Goal: Task Accomplishment & Management: Manage account settings

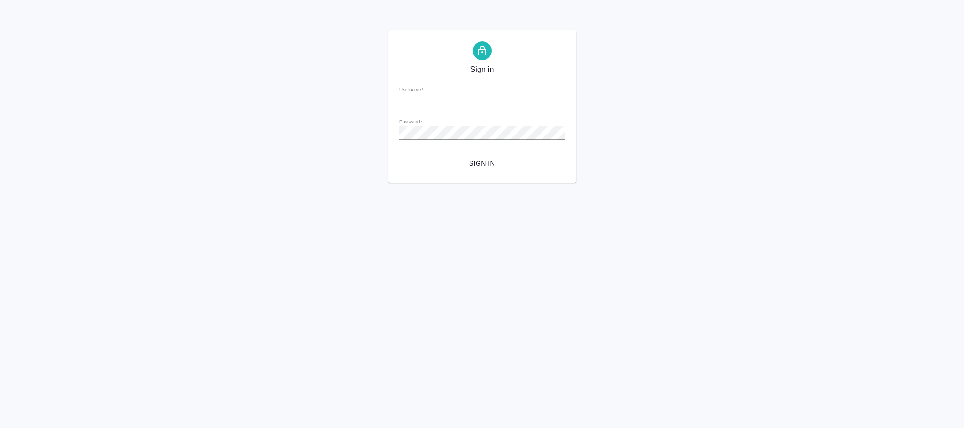
type input "[PERSON_NAME][EMAIL_ADDRESS][DOMAIN_NAME]"
click at [487, 164] on span "Sign in" at bounding box center [482, 164] width 150 height 12
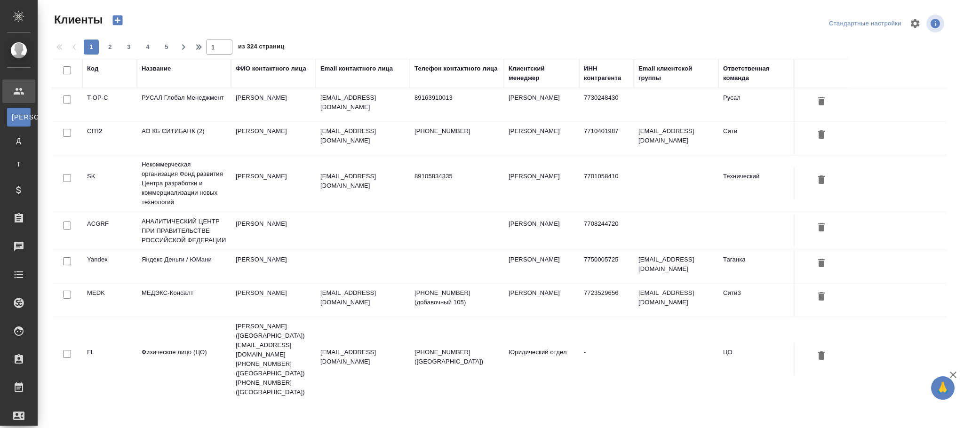
select select "RU"
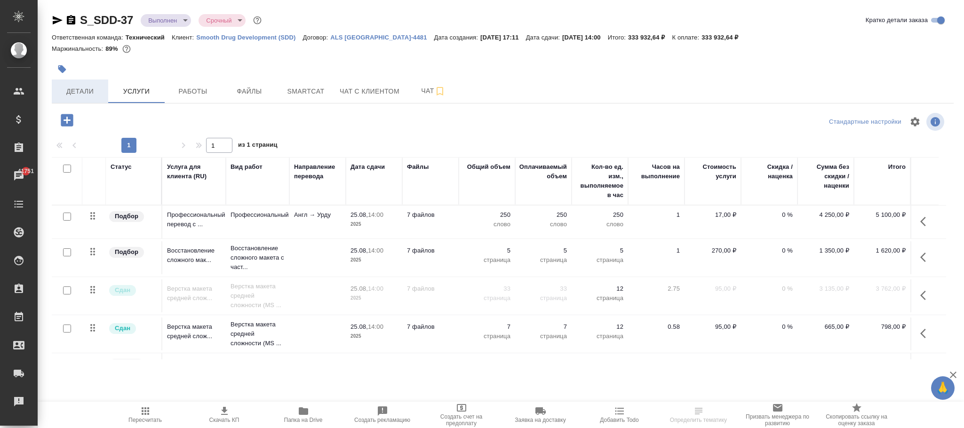
click at [87, 91] on span "Детали" at bounding box center [79, 92] width 45 height 12
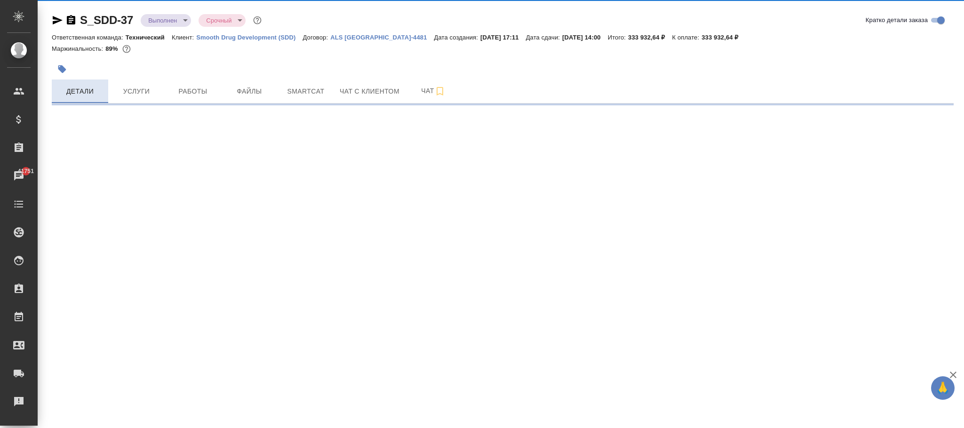
select select "RU"
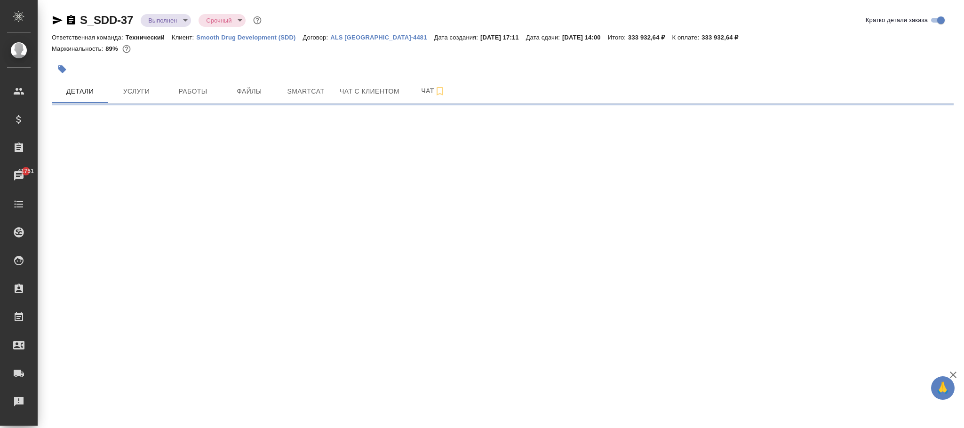
select select "RU"
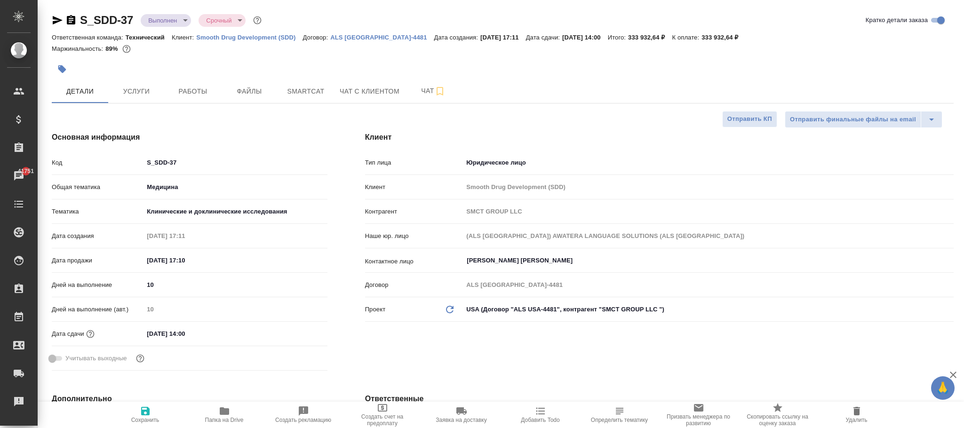
type textarea "x"
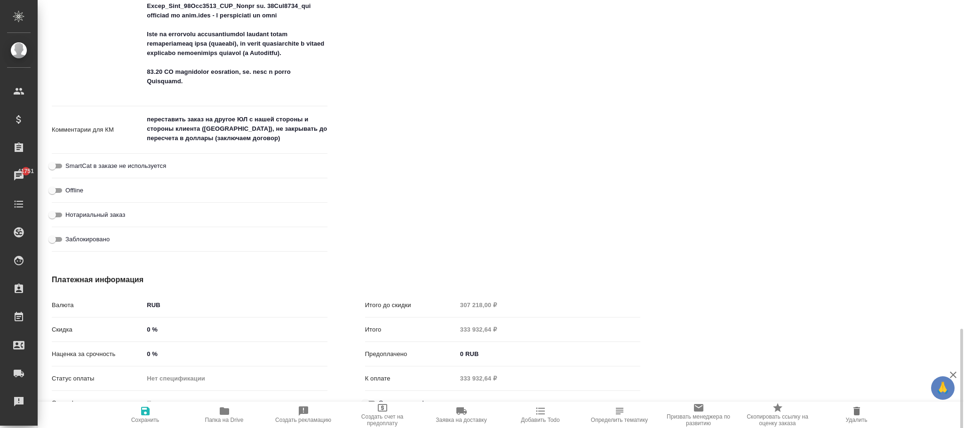
scroll to position [886, 0]
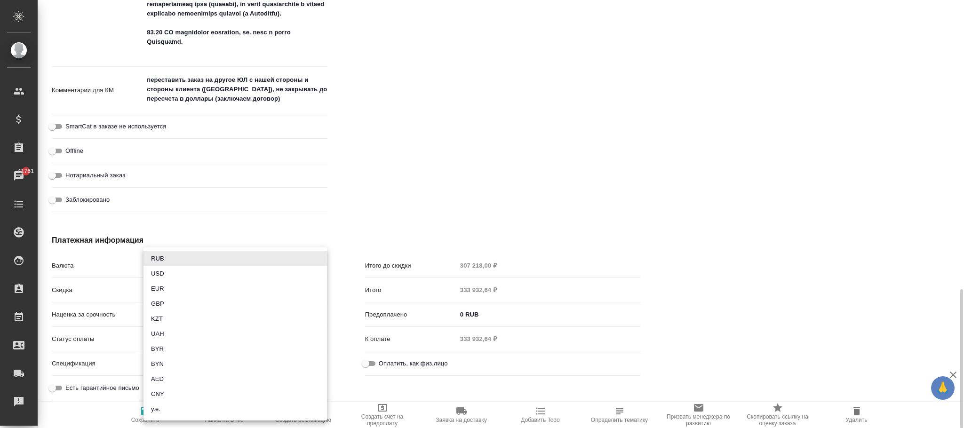
click at [162, 263] on body "🙏 .cls-1 fill:#fff; AWATERA Фокина Наталья n.fokina Клиенты Спецификации Заказы…" at bounding box center [482, 214] width 964 height 428
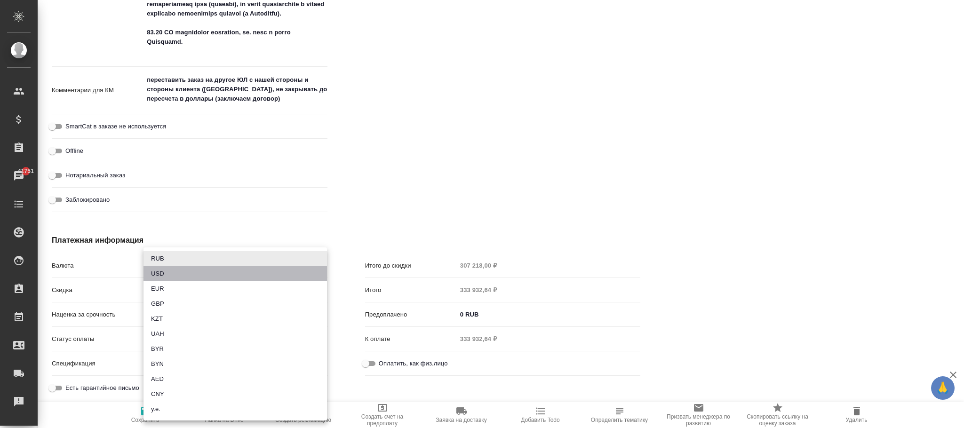
click at [166, 274] on li "USD" at bounding box center [234, 273] width 183 height 15
type textarea "x"
type input "USD"
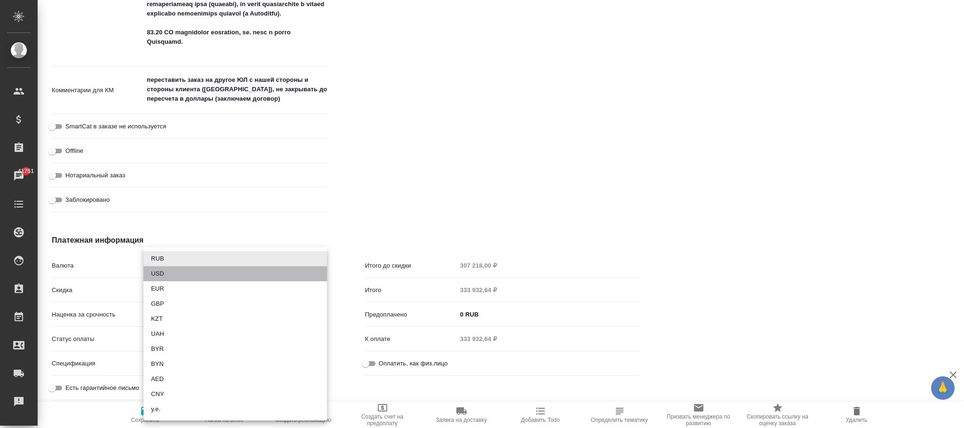
type input "307 218,00 $"
type input "333 932,64 $"
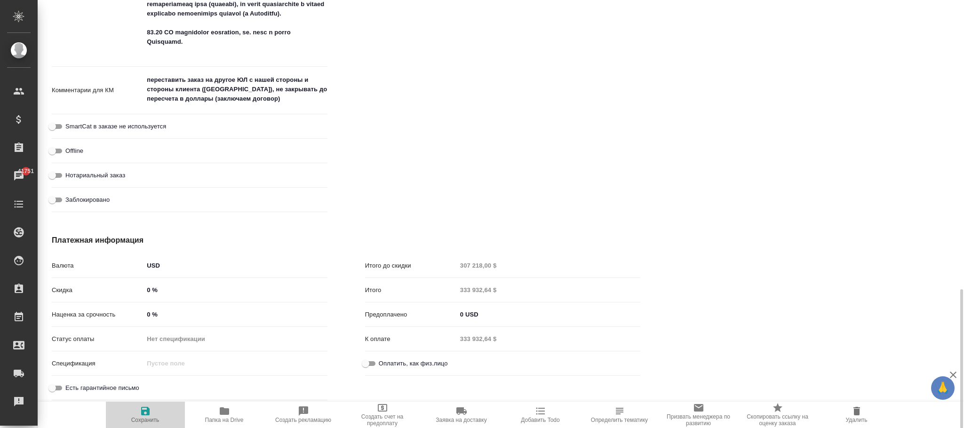
drag, startPoint x: 148, startPoint y: 415, endPoint x: 264, endPoint y: 300, distance: 162.6
click at [148, 414] on icon "button" at bounding box center [145, 411] width 8 height 8
type textarea "x"
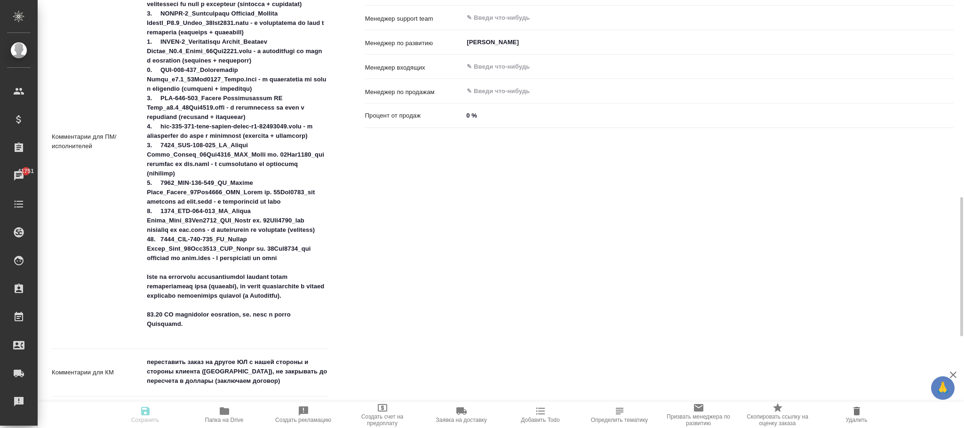
type textarea "x"
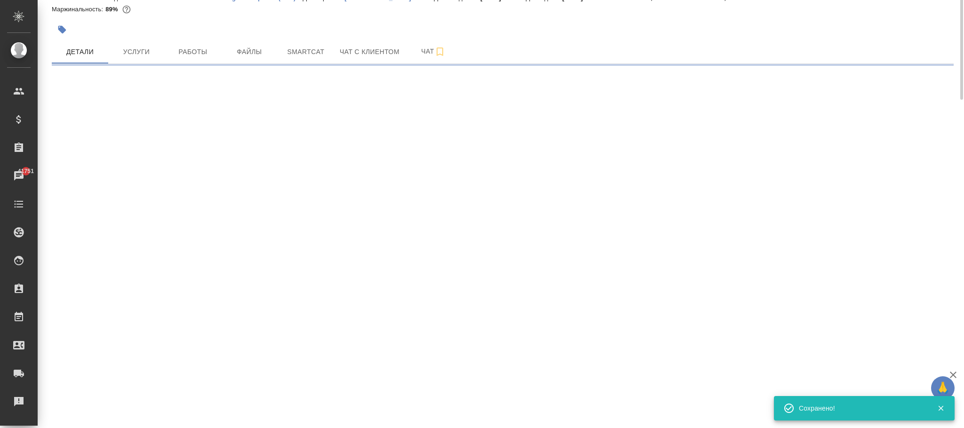
scroll to position [0, 0]
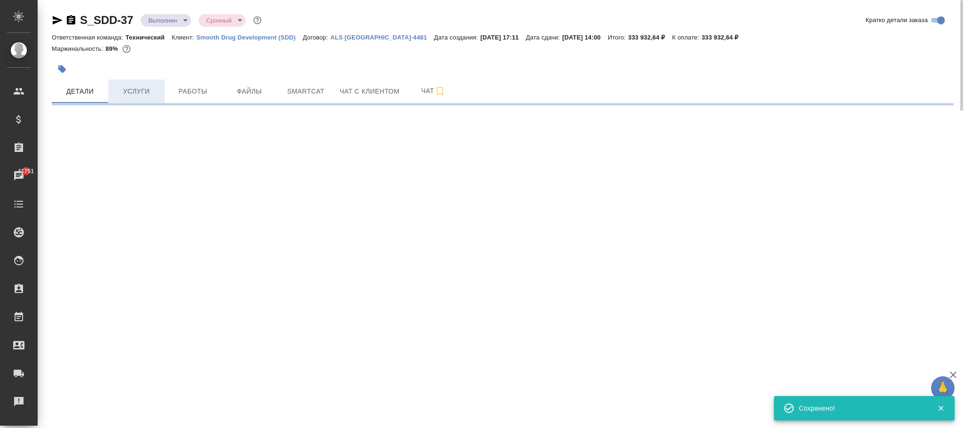
select select "RU"
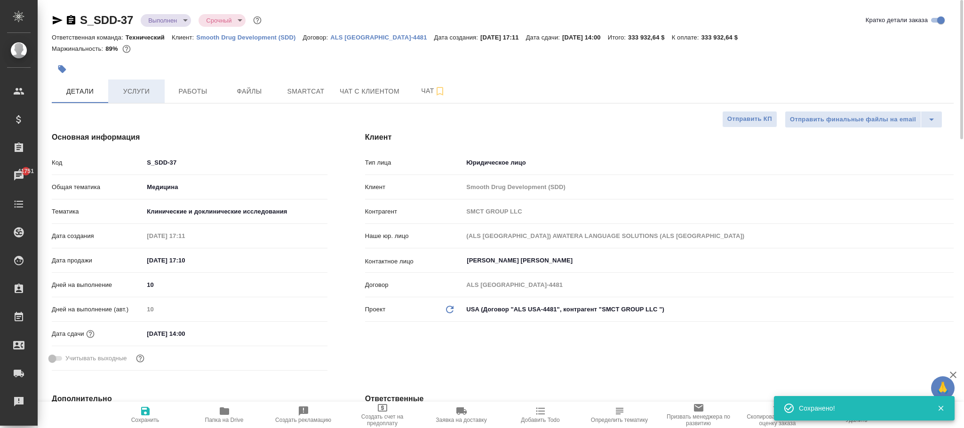
type textarea "x"
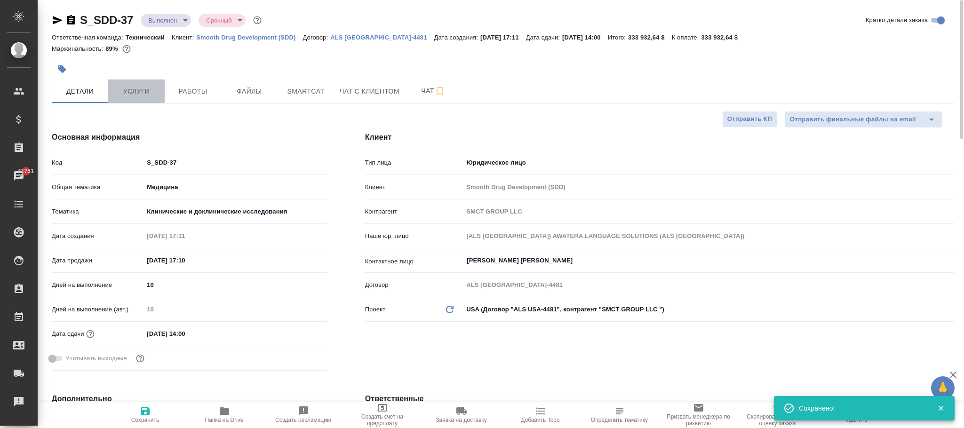
type textarea "x"
click at [131, 94] on span "Услуги" at bounding box center [136, 92] width 45 height 12
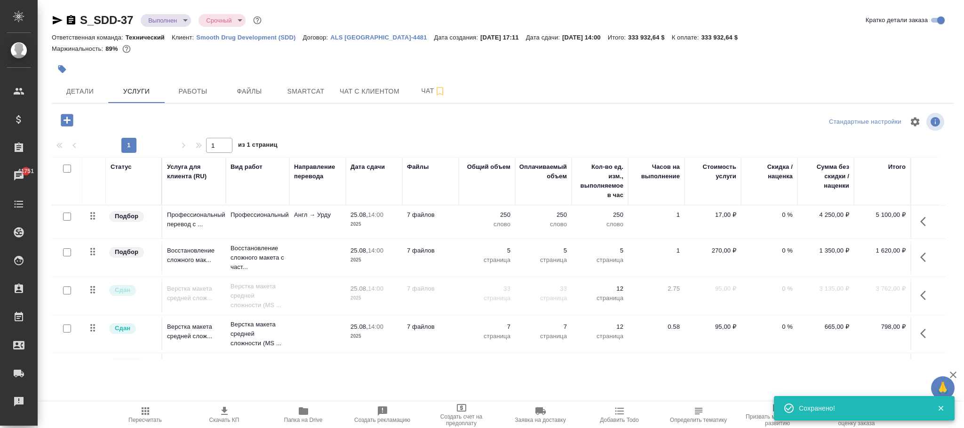
click at [149, 410] on icon "button" at bounding box center [145, 410] width 11 height 11
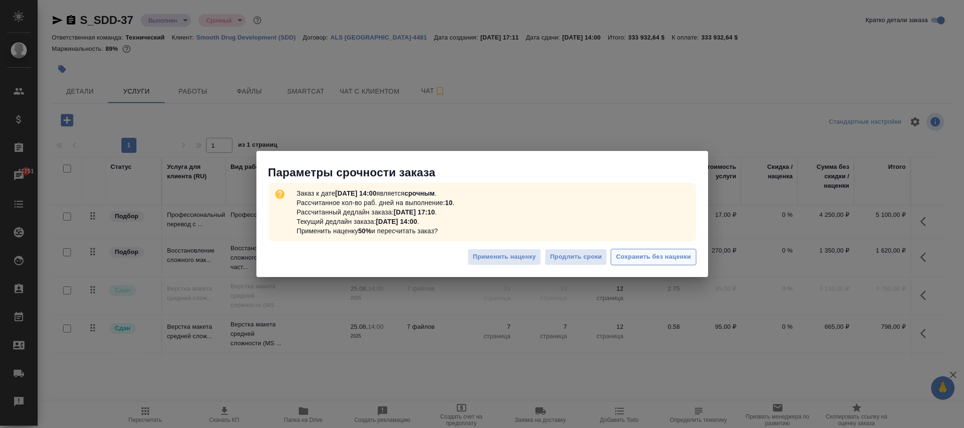
click at [649, 256] on span "Сохранить без наценки" at bounding box center [653, 257] width 75 height 11
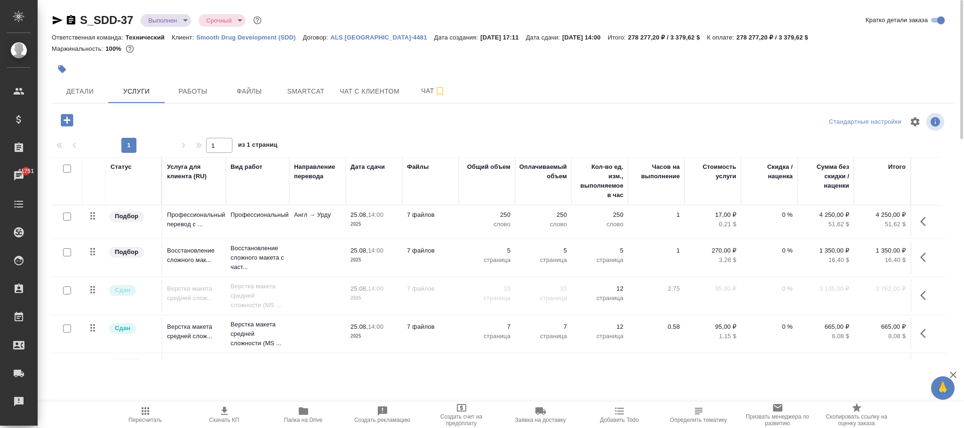
click at [146, 412] on icon "button" at bounding box center [145, 410] width 11 height 11
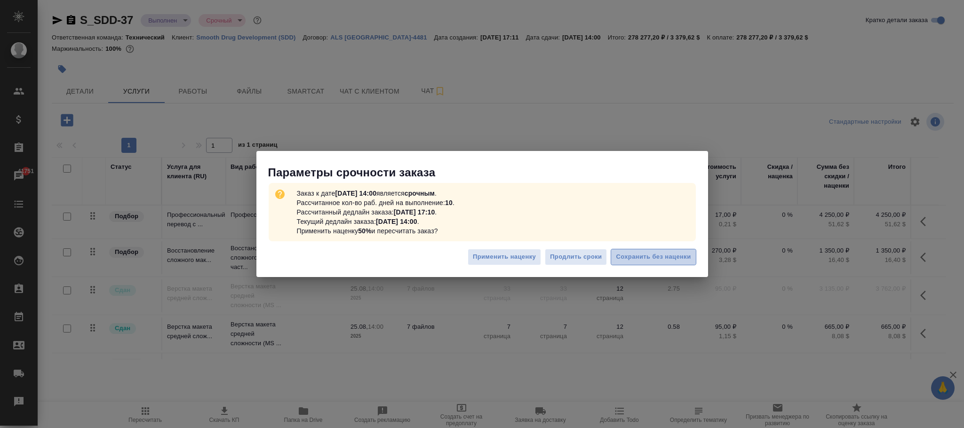
click at [659, 261] on span "Сохранить без наценки" at bounding box center [653, 257] width 75 height 11
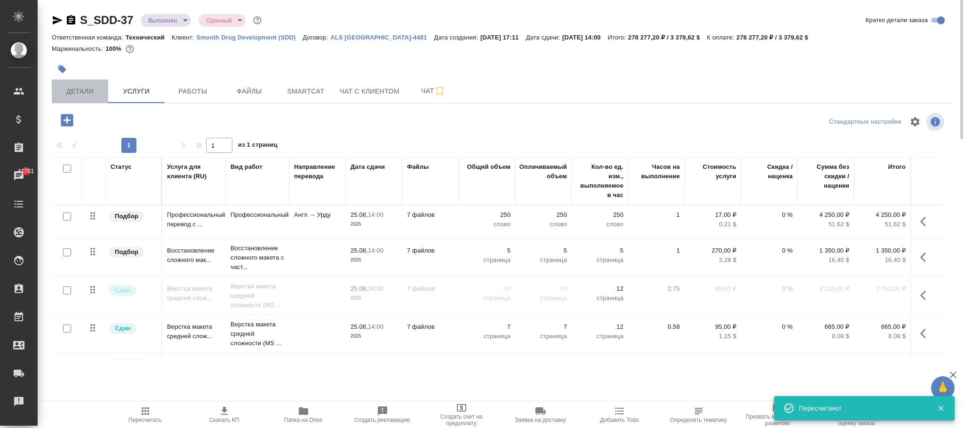
click at [79, 90] on span "Детали" at bounding box center [79, 92] width 45 height 12
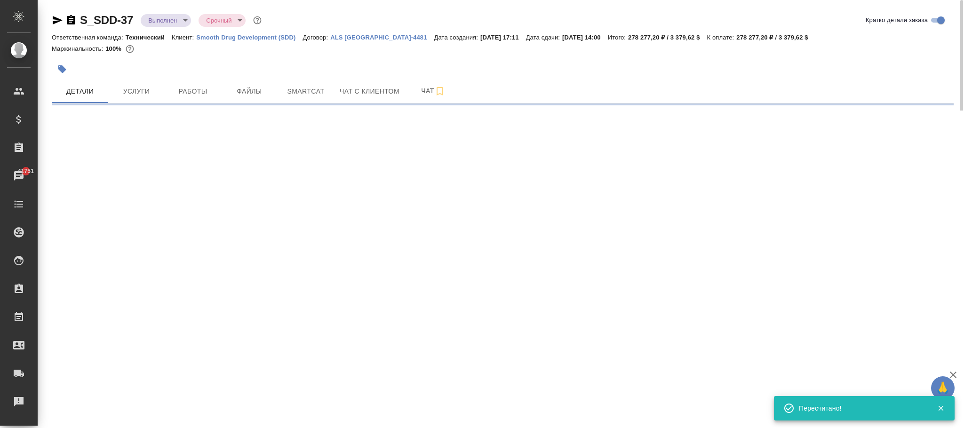
select select "RU"
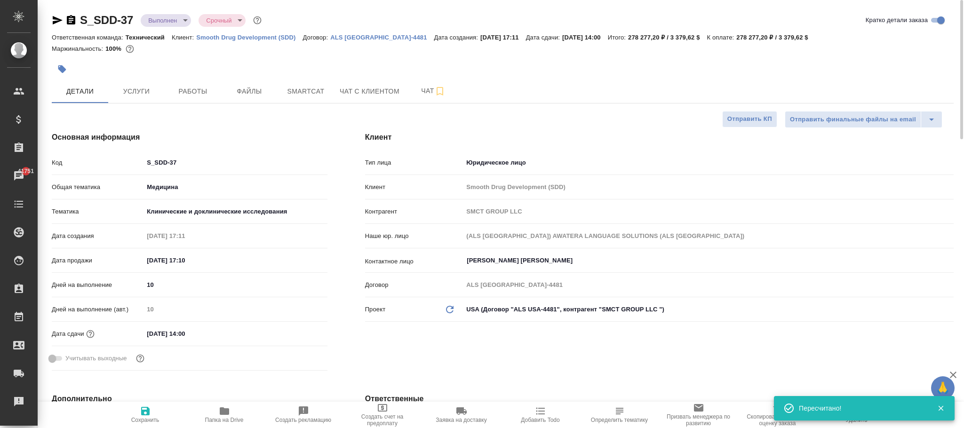
type textarea "x"
click at [147, 412] on icon "button" at bounding box center [145, 411] width 8 height 8
type textarea "x"
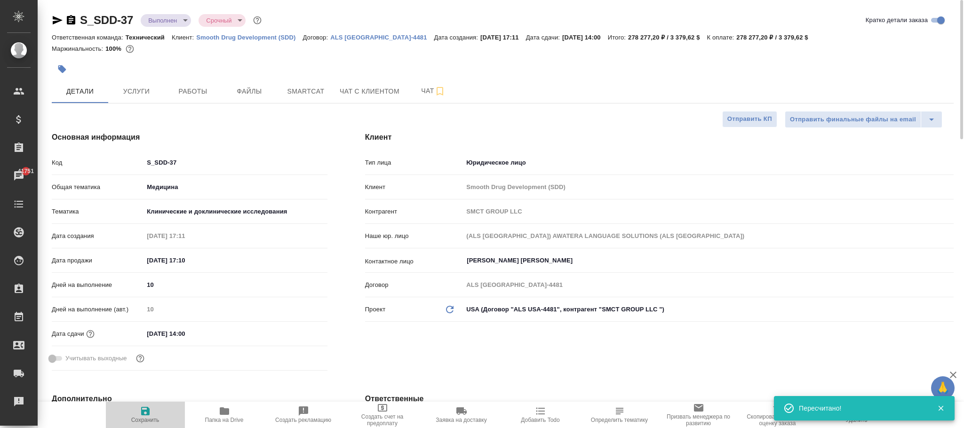
type textarea "x"
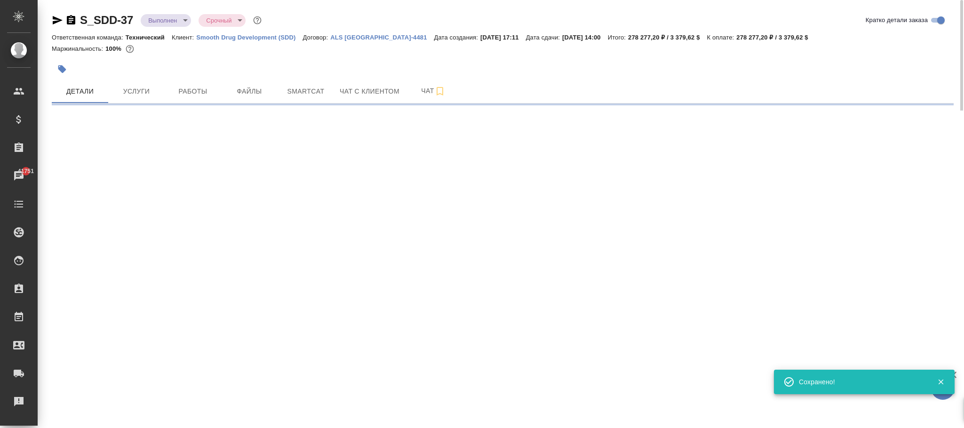
select select "RU"
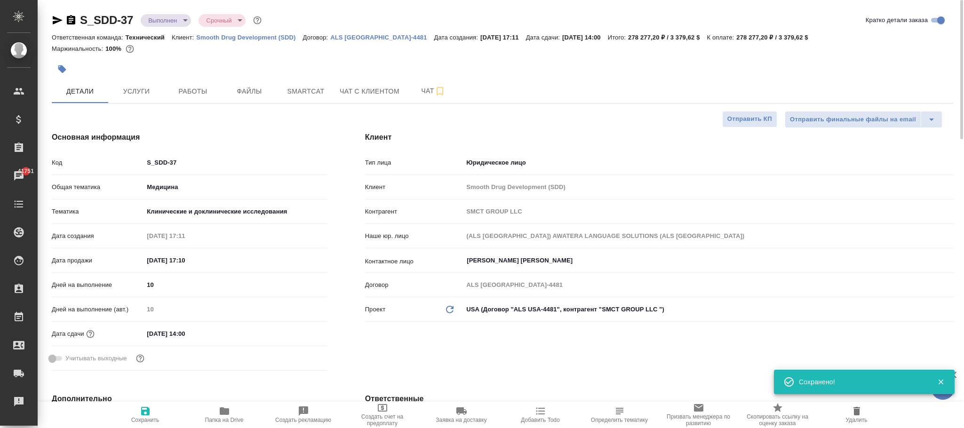
type textarea "x"
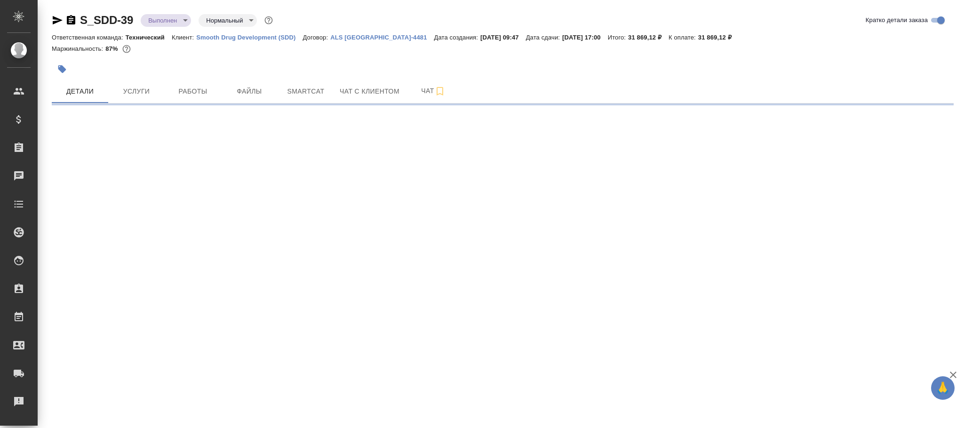
select select "RU"
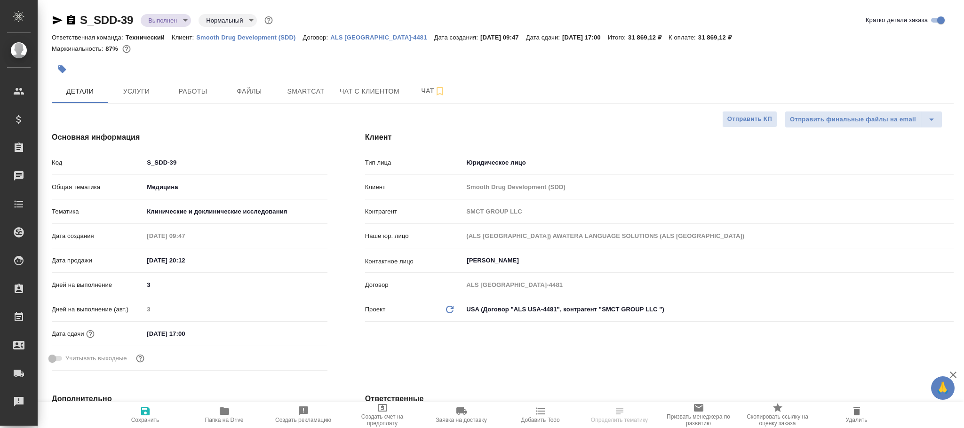
type textarea "x"
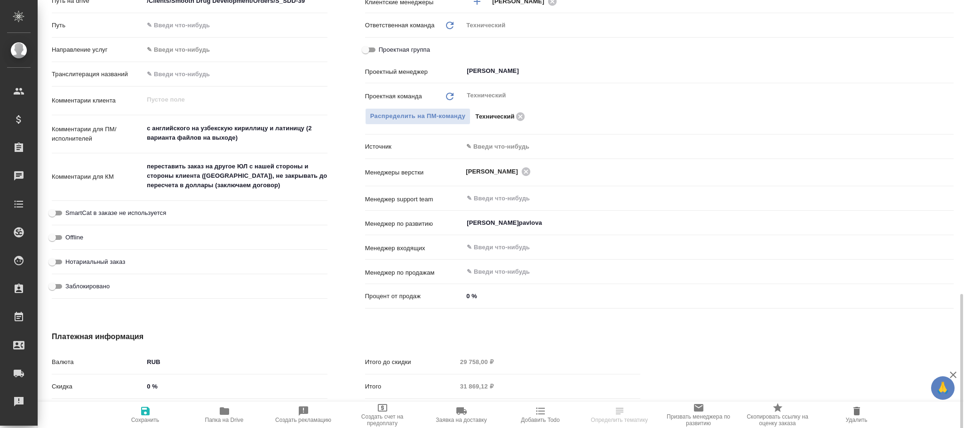
scroll to position [520, 0]
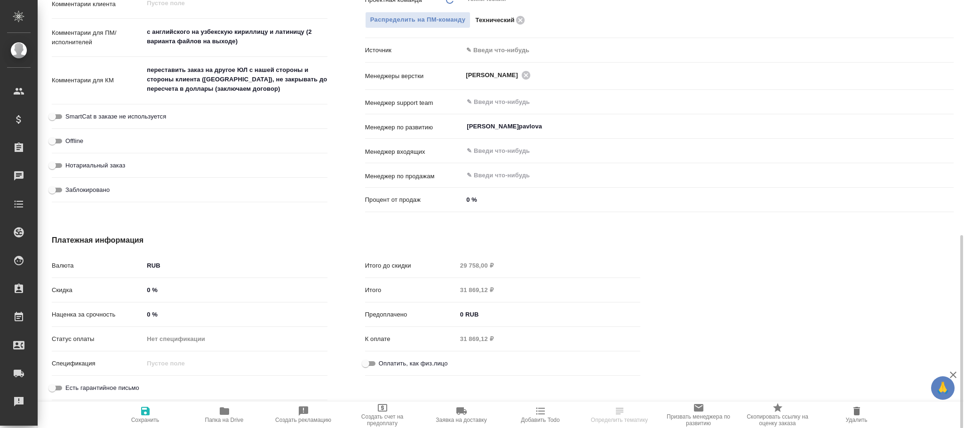
click at [182, 260] on body "🙏 .cls-1 fill:#fff; AWATERA Фокина Наталья n.fokina Клиенты Спецификации Заказы…" at bounding box center [482, 214] width 964 height 428
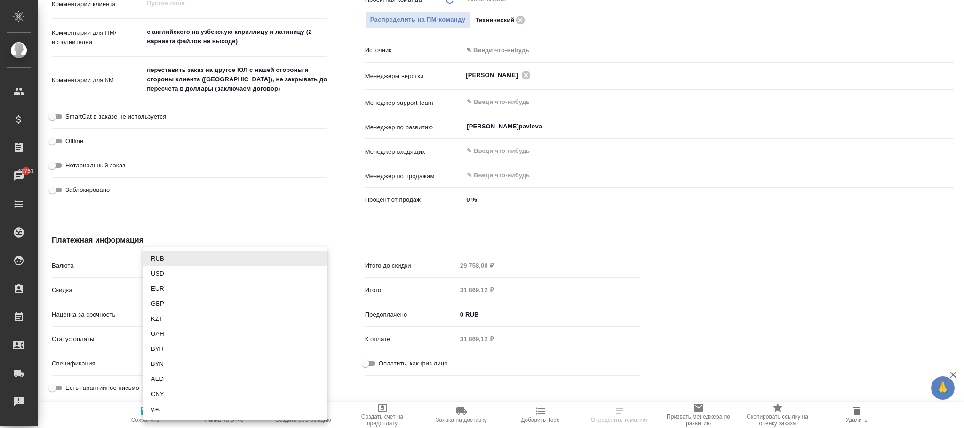
click at [170, 273] on li "USD" at bounding box center [234, 273] width 183 height 15
type textarea "x"
type input "USD"
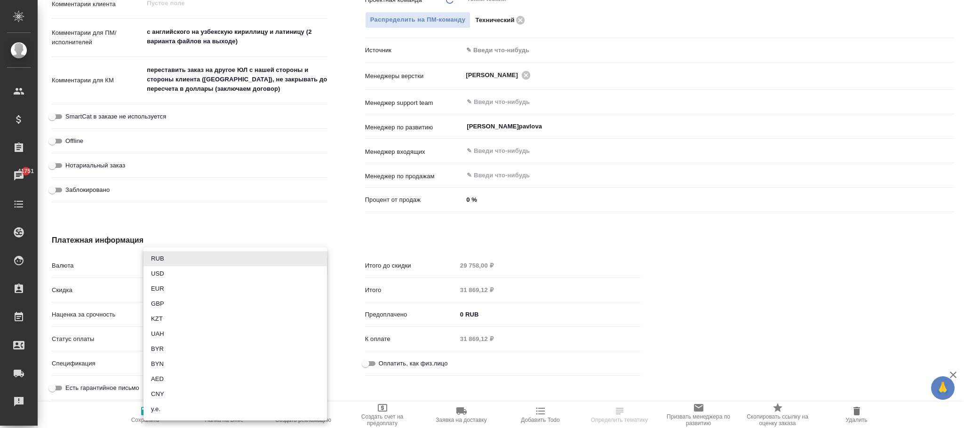
type input "29 758,00 $"
type input "31 869,12 $"
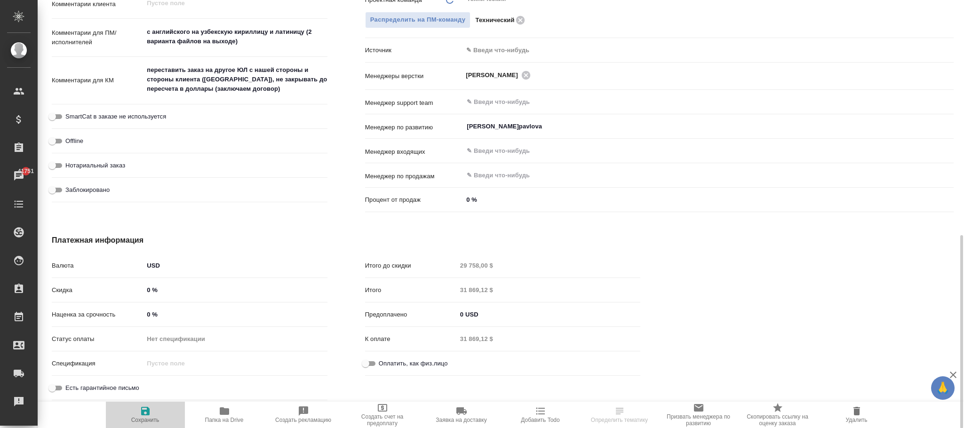
drag, startPoint x: 140, startPoint y: 419, endPoint x: 151, endPoint y: 412, distance: 13.2
click at [142, 418] on span "Сохранить" at bounding box center [145, 420] width 28 height 7
type textarea "x"
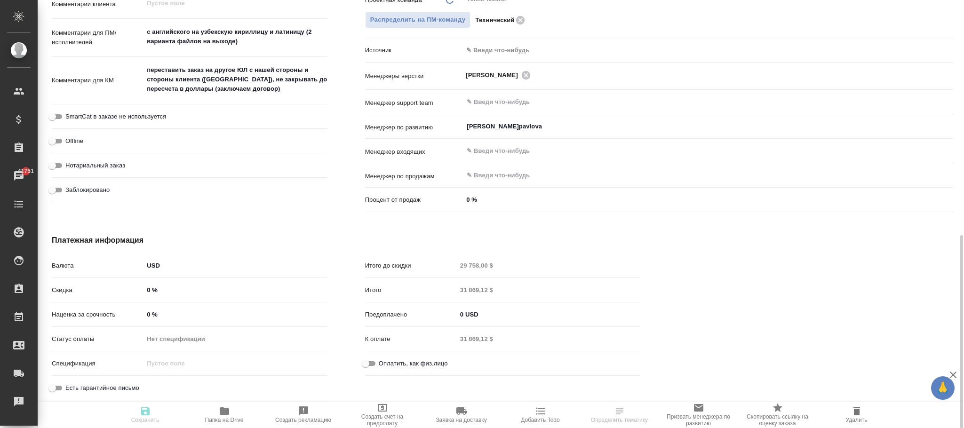
type textarea "x"
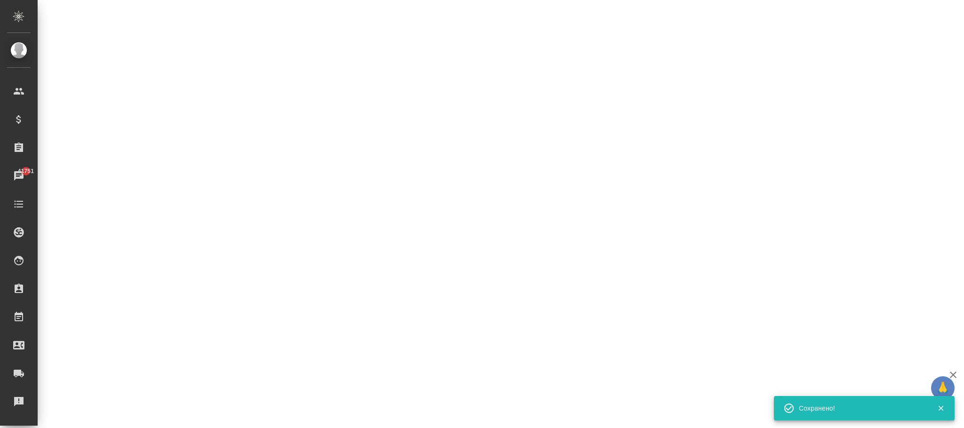
select select "RU"
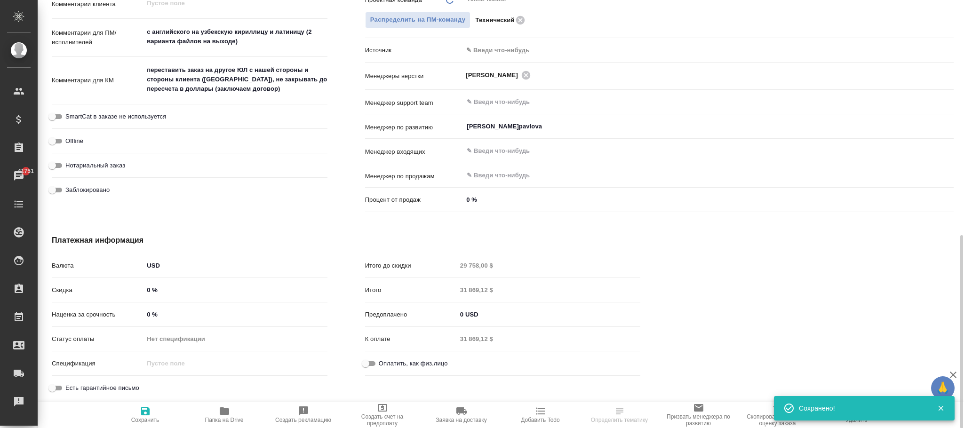
type textarea "x"
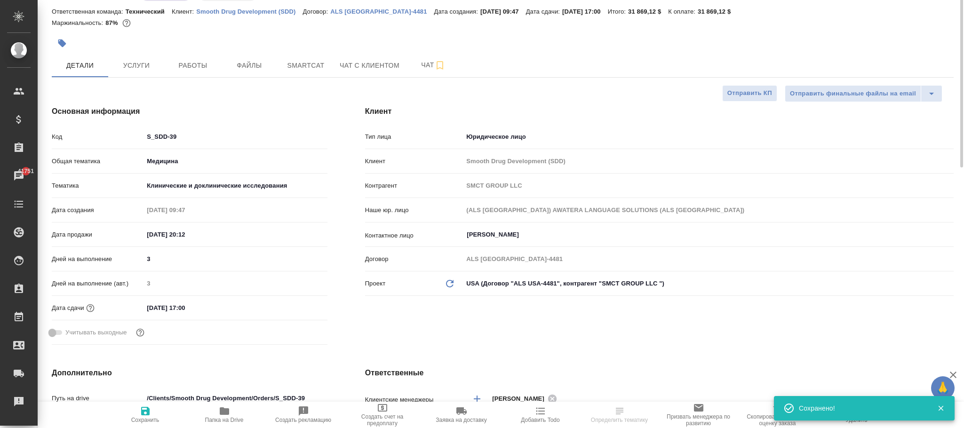
scroll to position [0, 0]
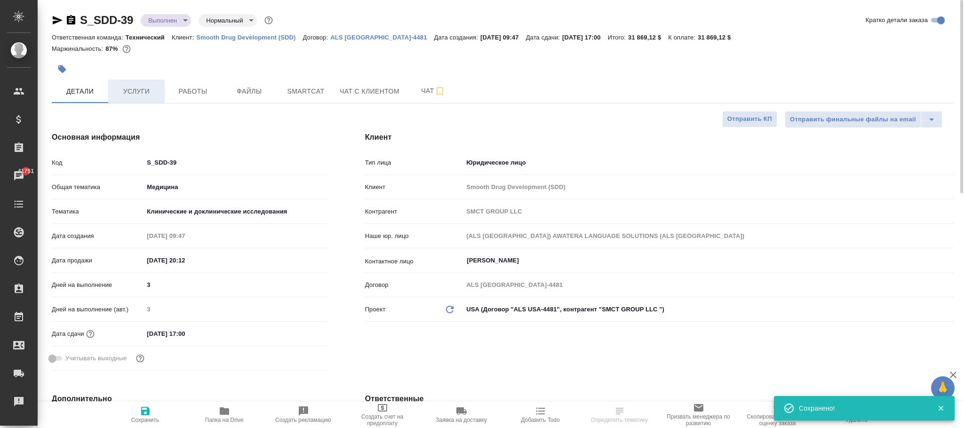
click at [143, 93] on span "Услуги" at bounding box center [136, 92] width 45 height 12
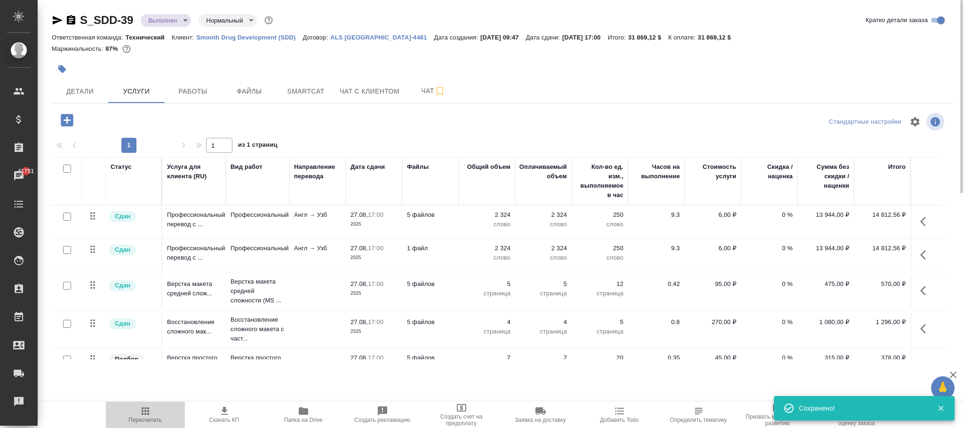
click at [146, 411] on icon "button" at bounding box center [145, 410] width 11 height 11
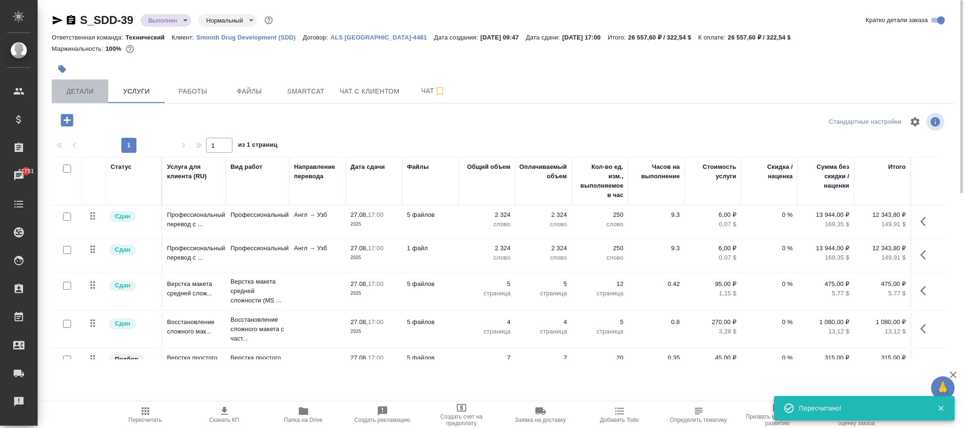
click at [88, 87] on span "Детали" at bounding box center [79, 92] width 45 height 12
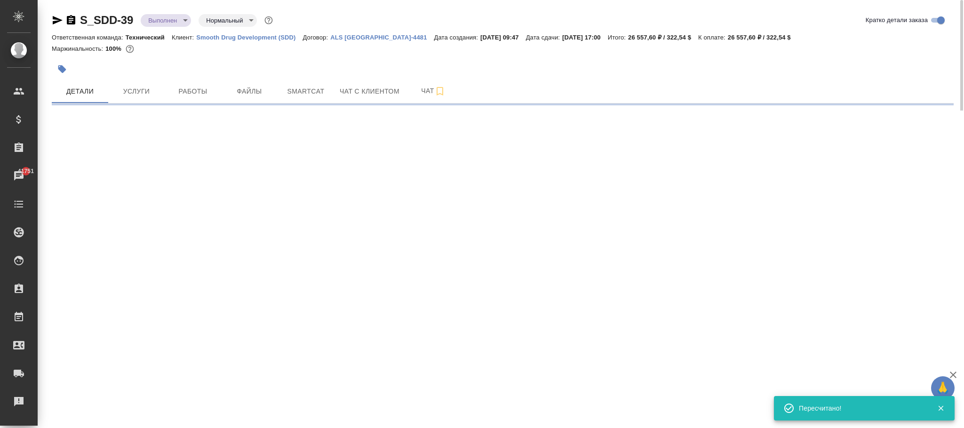
select select "RU"
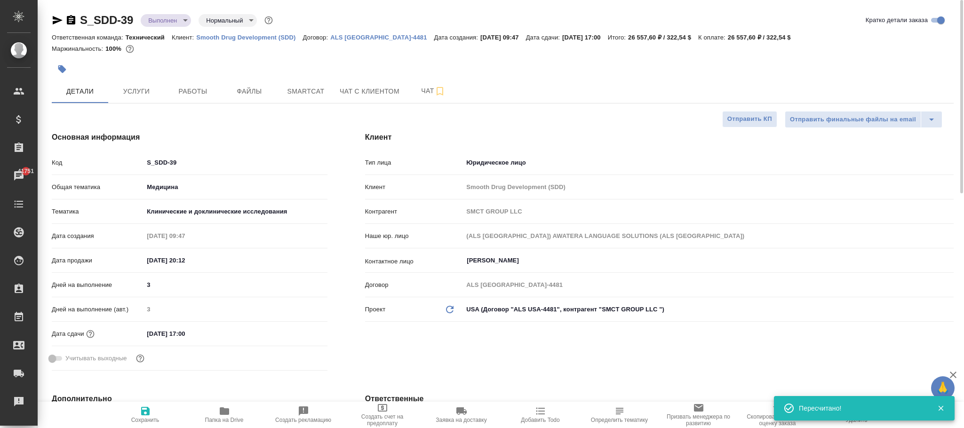
type textarea "x"
click at [155, 413] on span "Сохранить" at bounding box center [145, 414] width 68 height 18
type textarea "x"
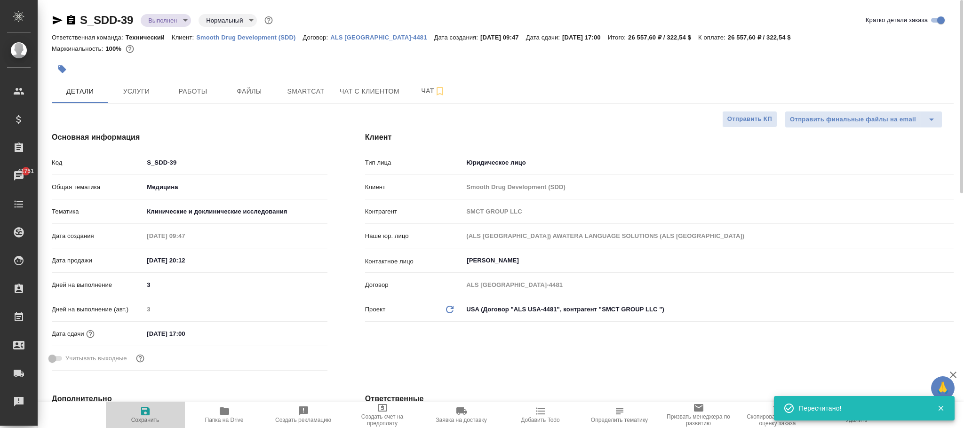
type textarea "x"
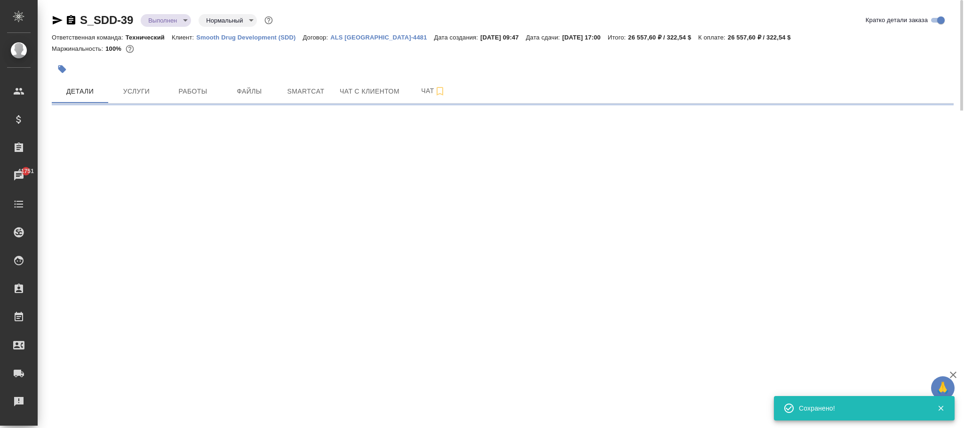
select select "RU"
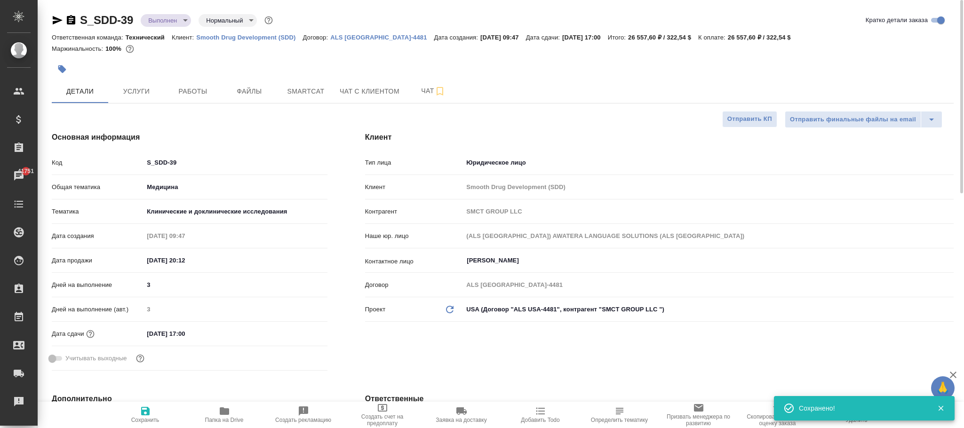
type textarea "x"
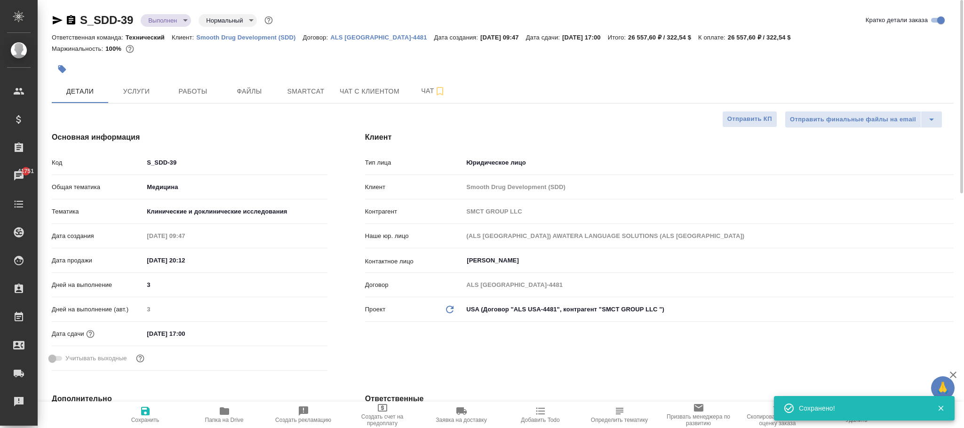
type textarea "x"
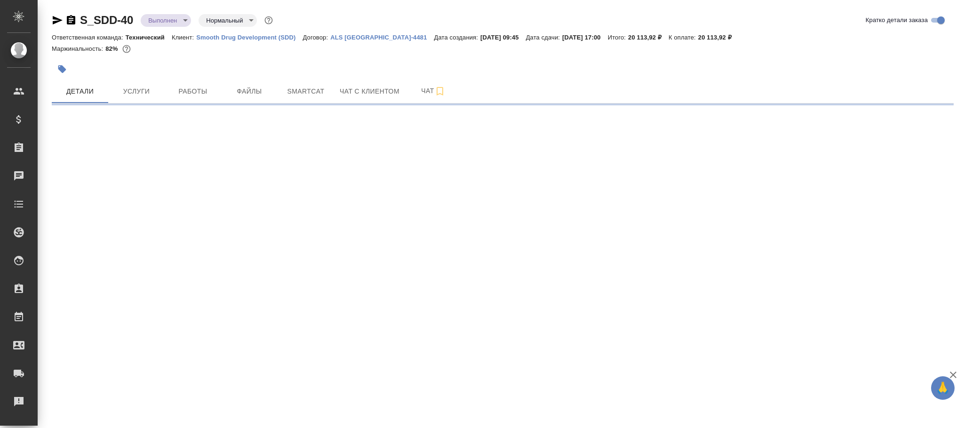
select select "RU"
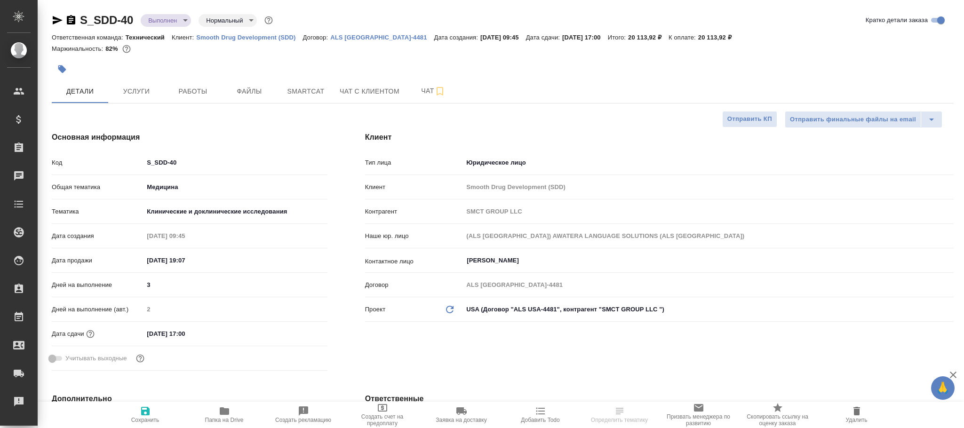
type textarea "x"
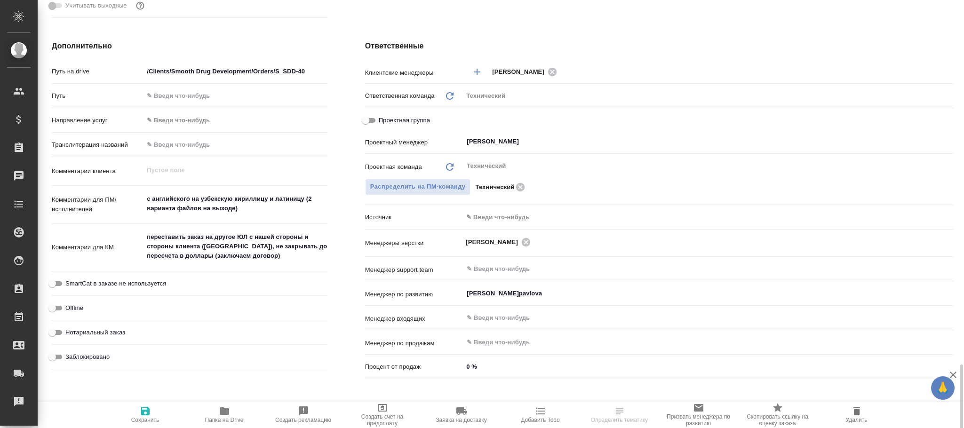
scroll to position [520, 0]
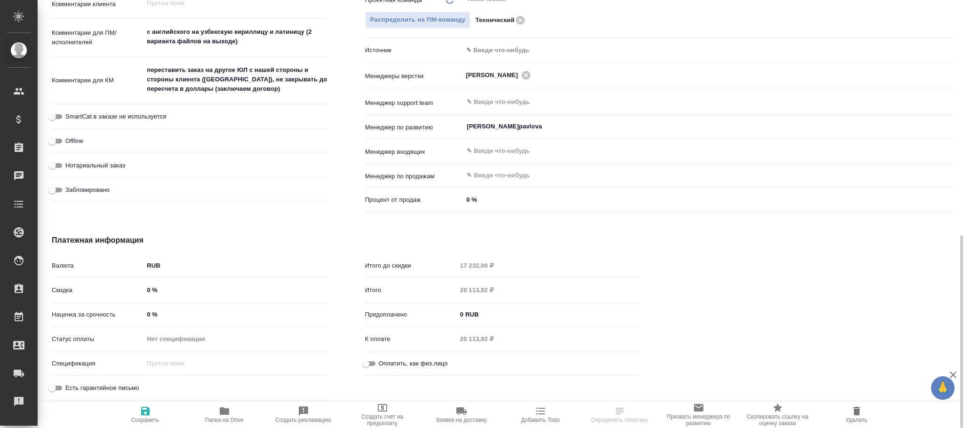
click at [175, 262] on body "🙏 .cls-1 fill:#fff; AWATERA Фокина Наталья n.fokina Клиенты Спецификации Заказы…" at bounding box center [482, 214] width 964 height 428
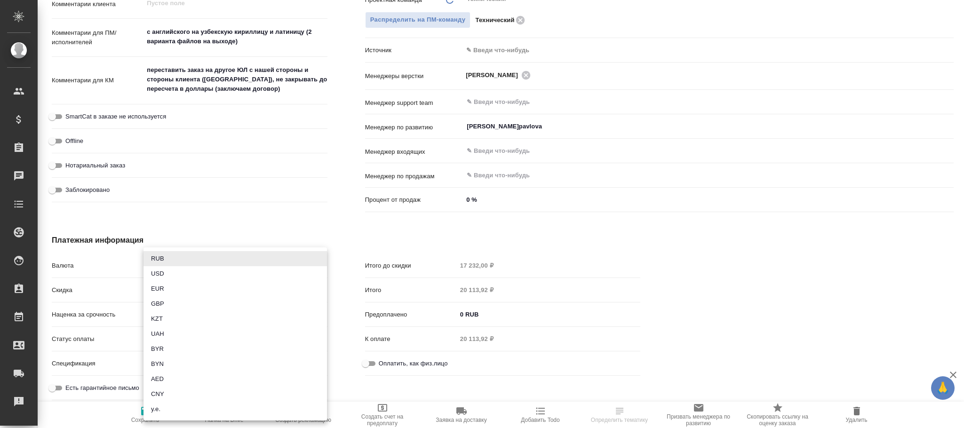
click at [170, 269] on li "USD" at bounding box center [234, 273] width 183 height 15
type textarea "x"
type input "USD"
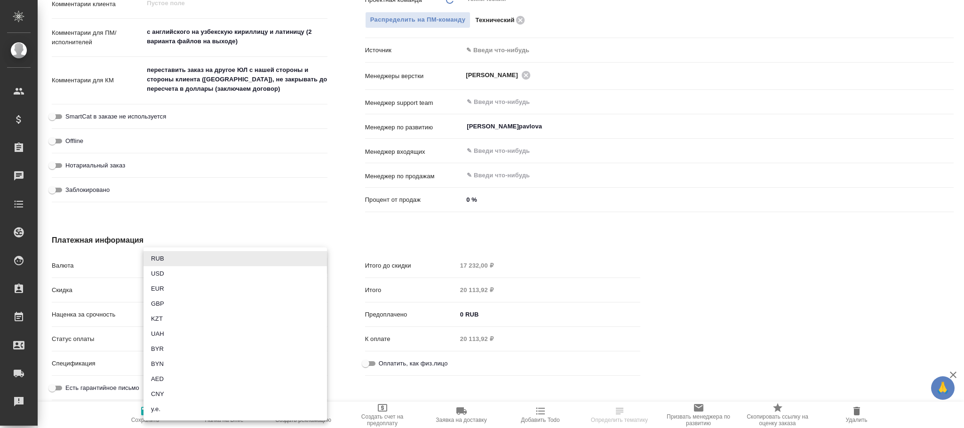
type input "17 232,00 $"
type input "20 113,92 $"
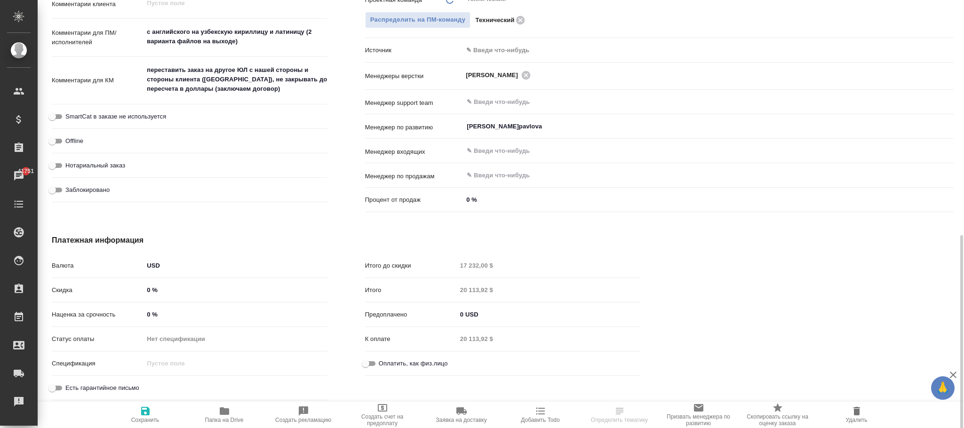
click at [144, 406] on icon "button" at bounding box center [145, 410] width 11 height 11
type textarea "x"
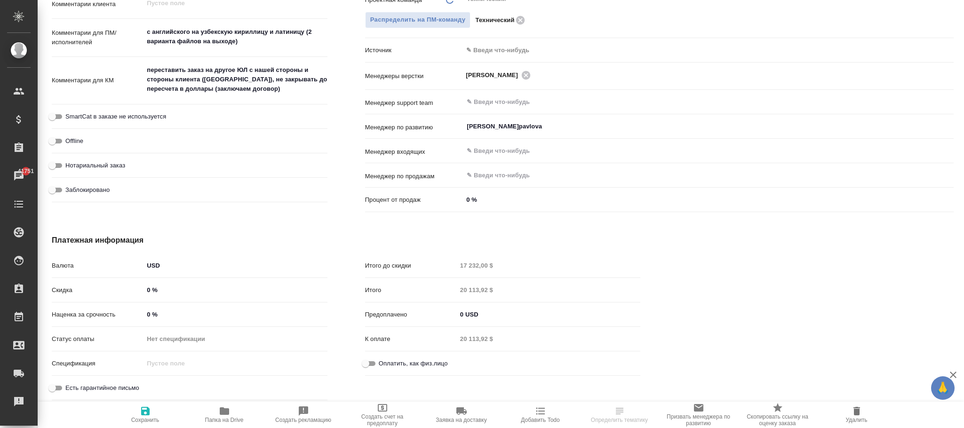
type textarea "x"
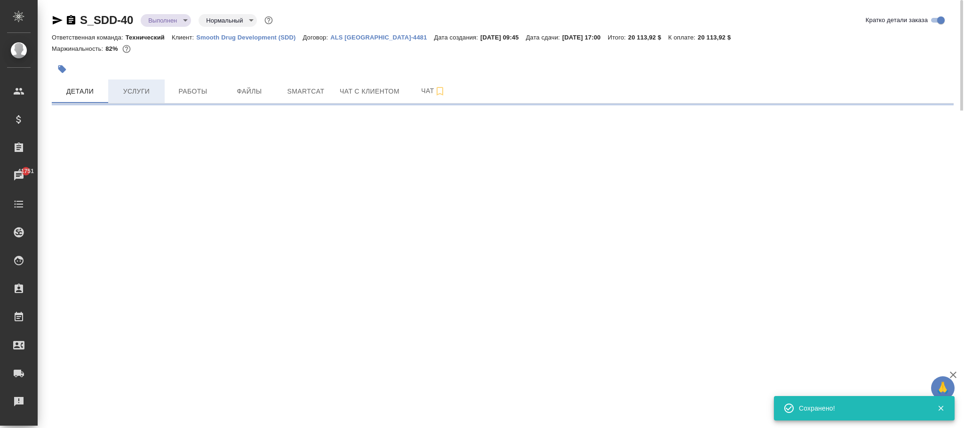
select select "RU"
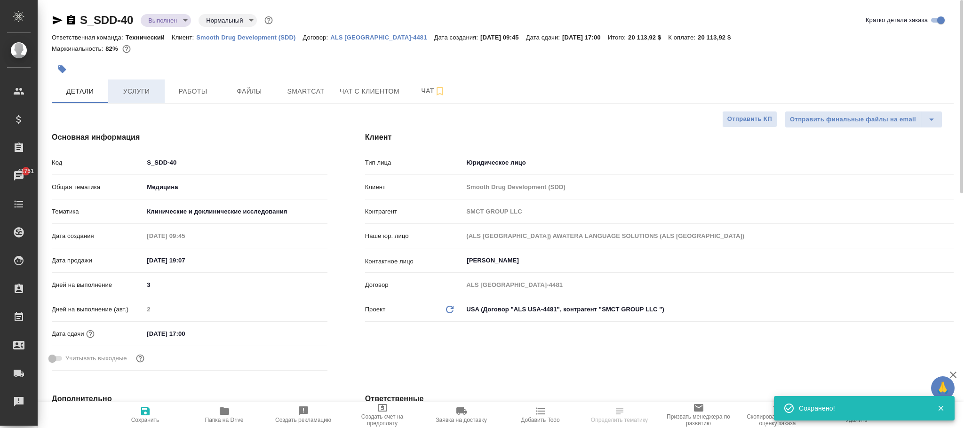
type textarea "x"
click at [136, 89] on span "Услуги" at bounding box center [136, 92] width 45 height 12
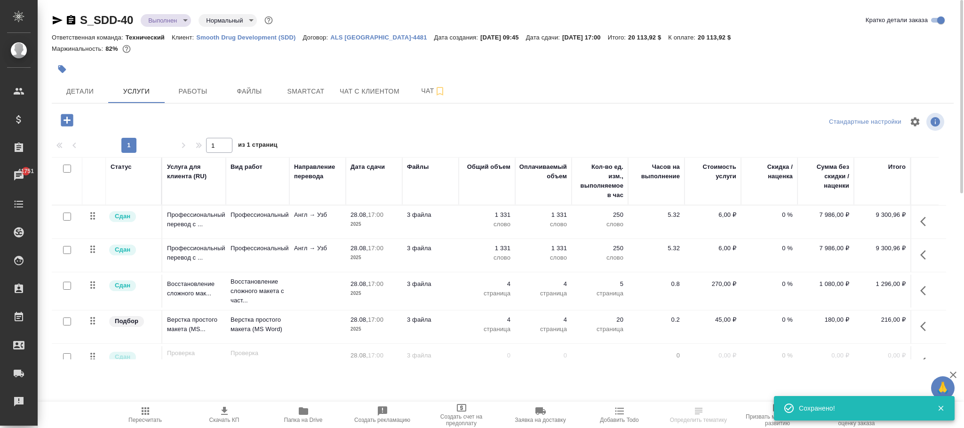
click at [143, 417] on span "Пересчитать" at bounding box center [144, 420] width 33 height 7
drag, startPoint x: 147, startPoint y: 407, endPoint x: 120, endPoint y: 266, distance: 143.6
click at [147, 405] on icon "button" at bounding box center [145, 410] width 11 height 11
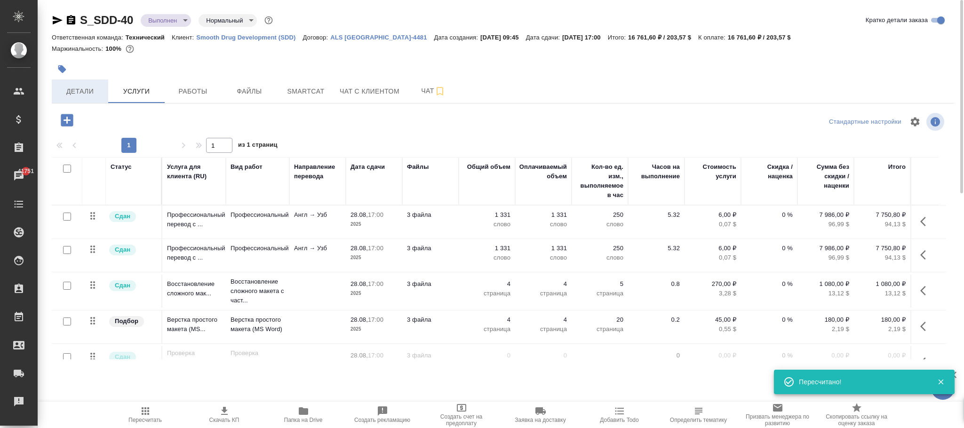
click at [82, 91] on span "Детали" at bounding box center [79, 92] width 45 height 12
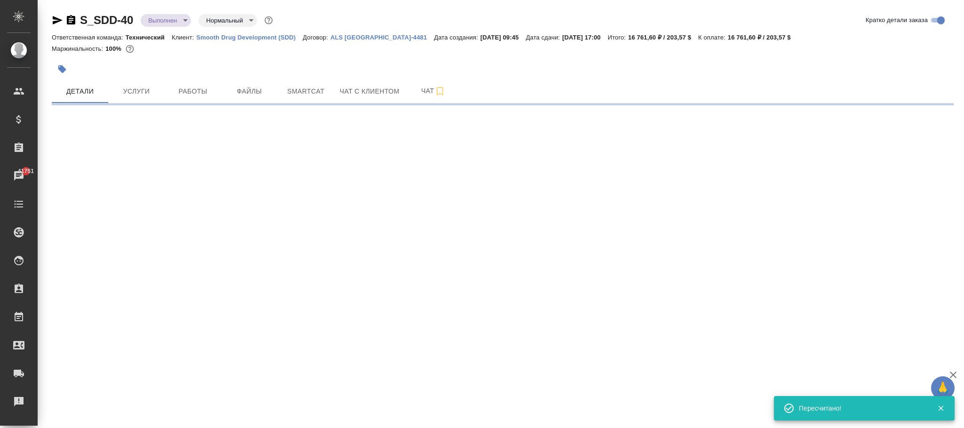
select select "RU"
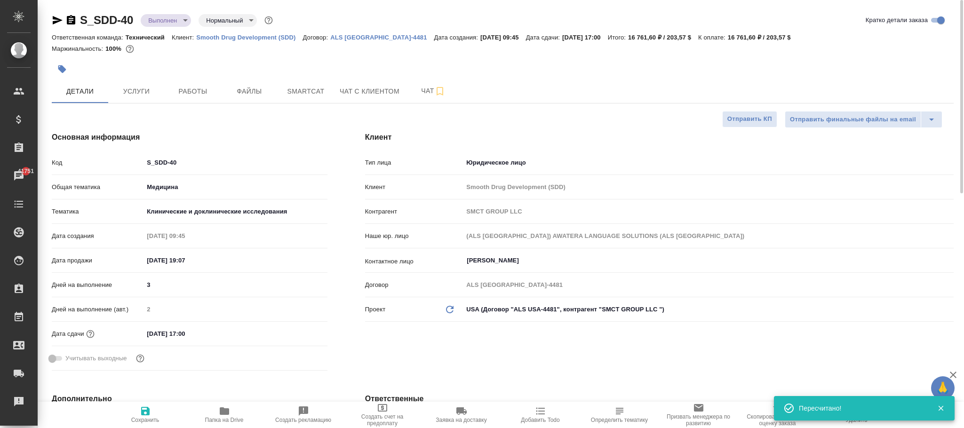
type textarea "x"
click at [149, 415] on icon "button" at bounding box center [145, 411] width 8 height 8
type textarea "x"
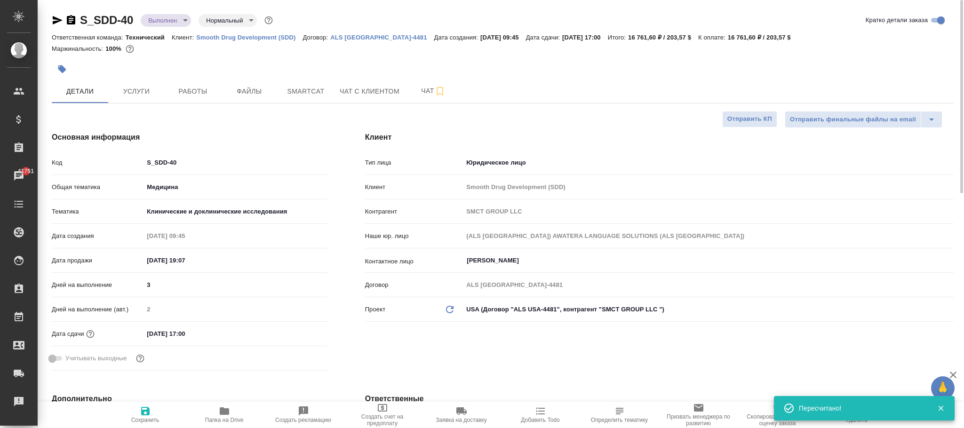
type textarea "x"
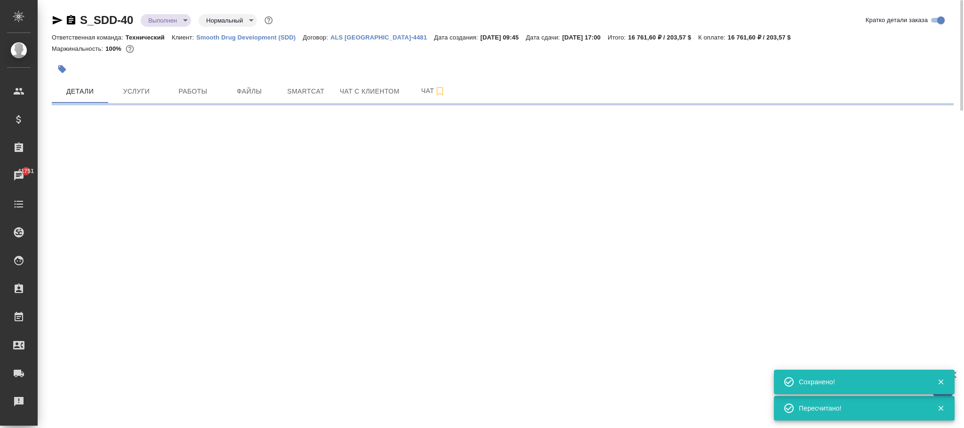
select select "RU"
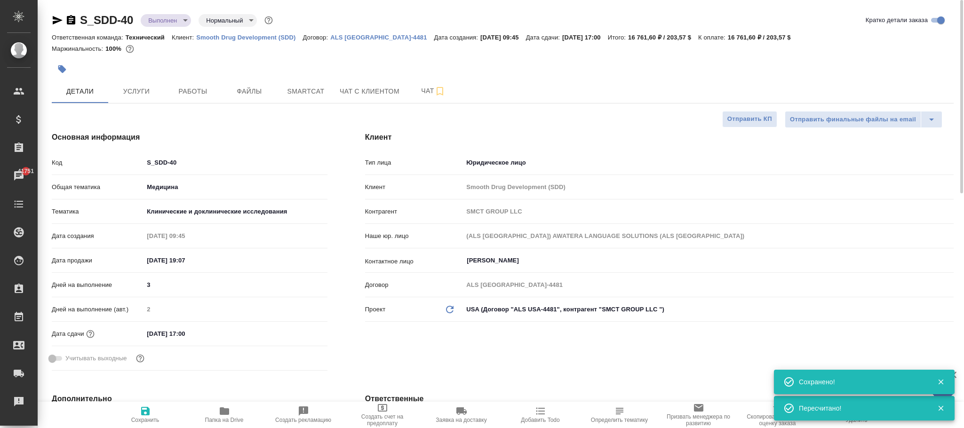
type textarea "x"
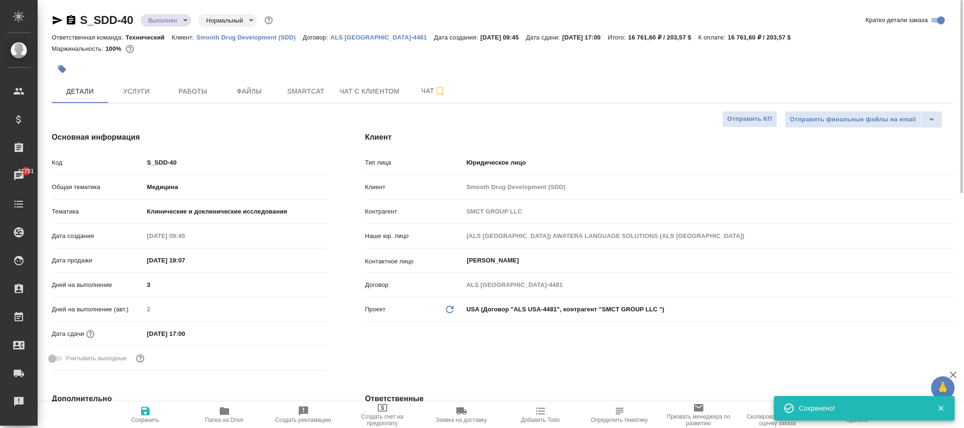
type textarea "x"
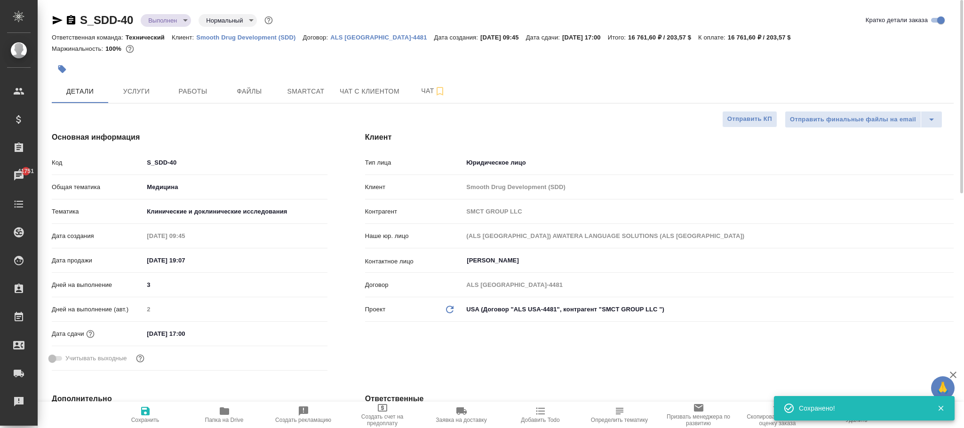
type textarea "x"
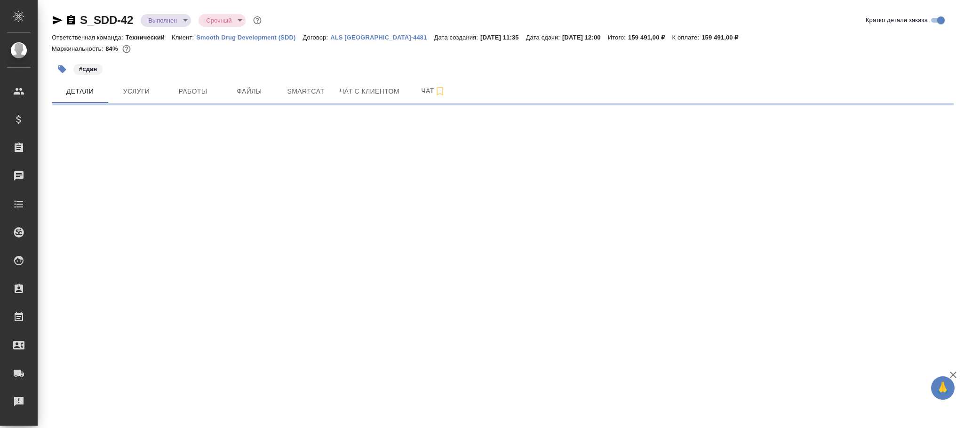
select select "RU"
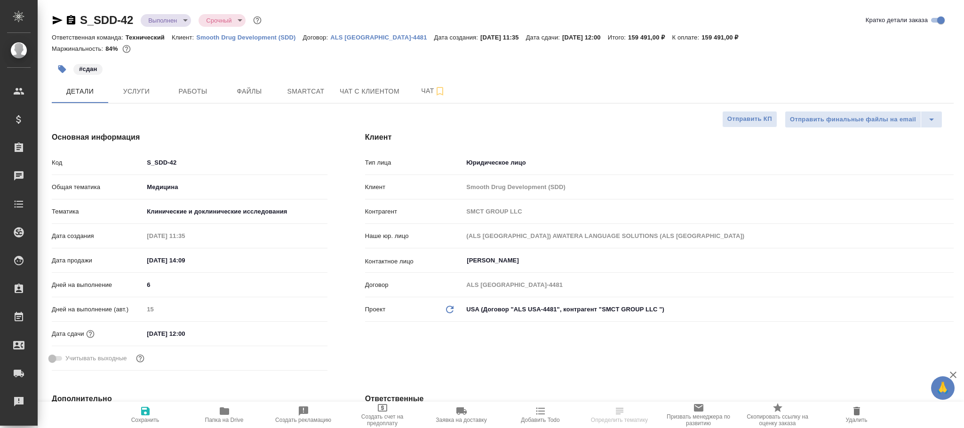
type textarea "x"
drag, startPoint x: 138, startPoint y: 96, endPoint x: 343, endPoint y: 286, distance: 279.8
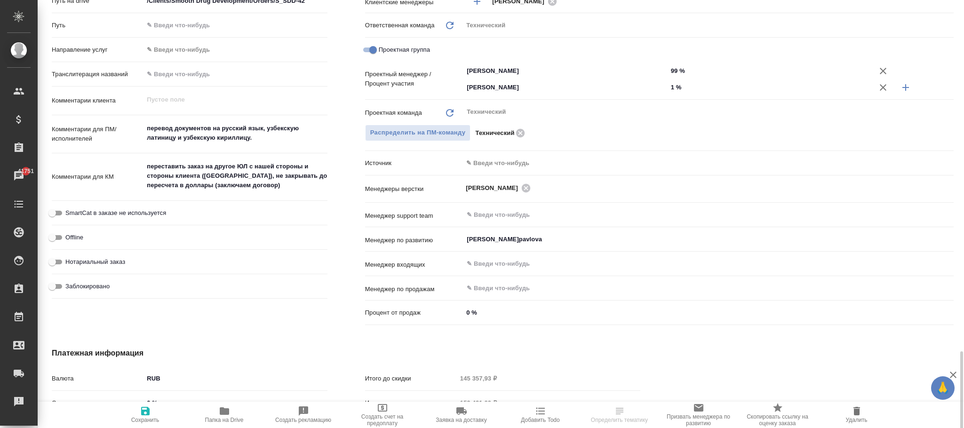
scroll to position [536, 0]
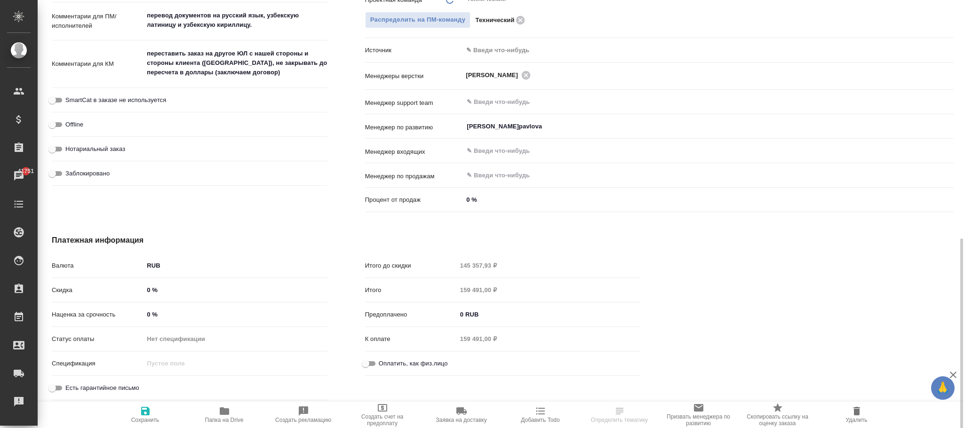
click at [181, 265] on body "🙏 .cls-1 fill:#fff; AWATERA Фокина Наталья n.fokina Клиенты Спецификации Заказы…" at bounding box center [482, 214] width 964 height 428
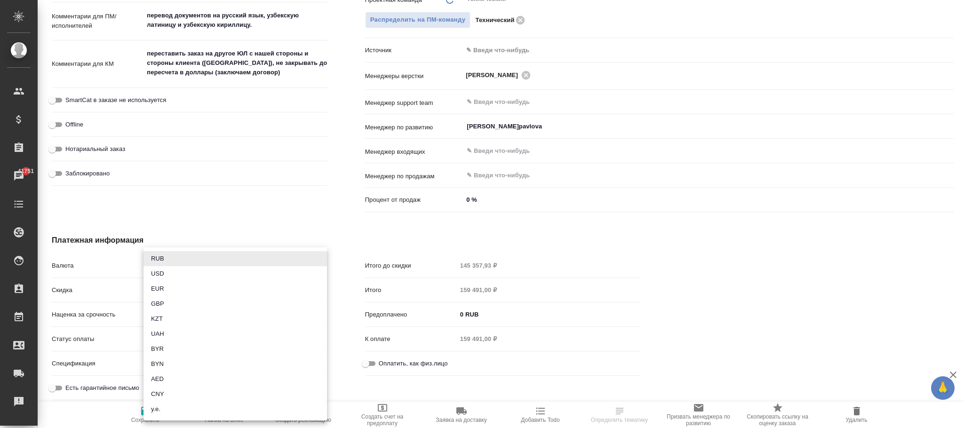
drag, startPoint x: 153, startPoint y: 269, endPoint x: 166, endPoint y: 269, distance: 12.7
click at [155, 269] on li "USD" at bounding box center [234, 273] width 183 height 15
type textarea "x"
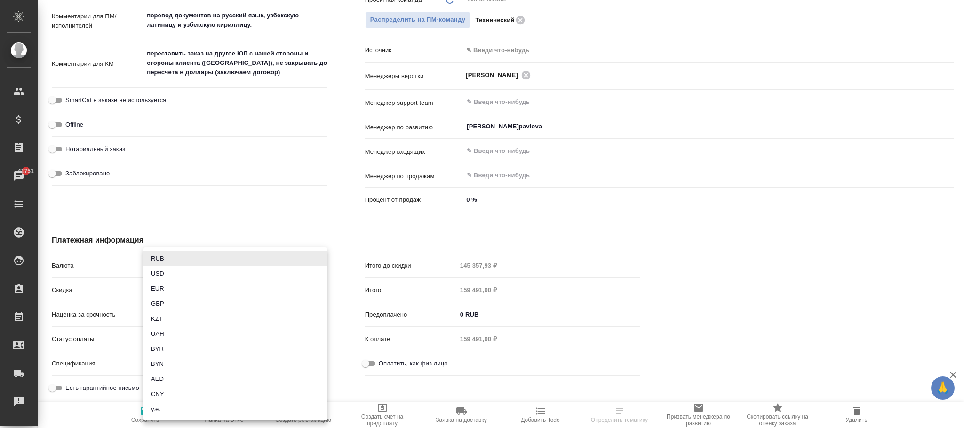
type input "USD"
type input "145 357,93 $"
type input "159 491,00 $"
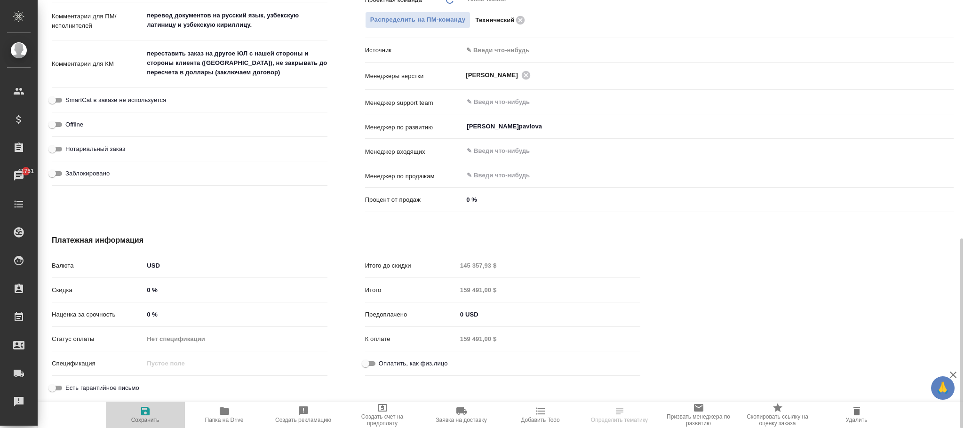
click at [145, 418] on span "Сохранить" at bounding box center [145, 420] width 28 height 7
type textarea "x"
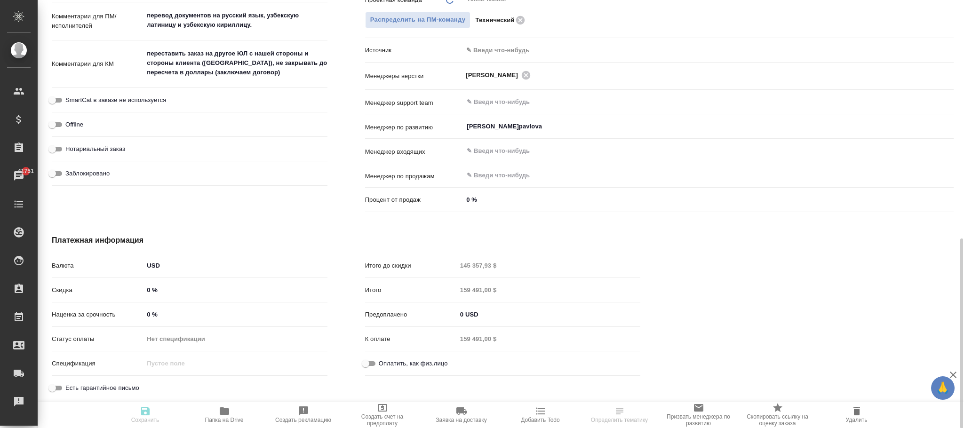
type textarea "x"
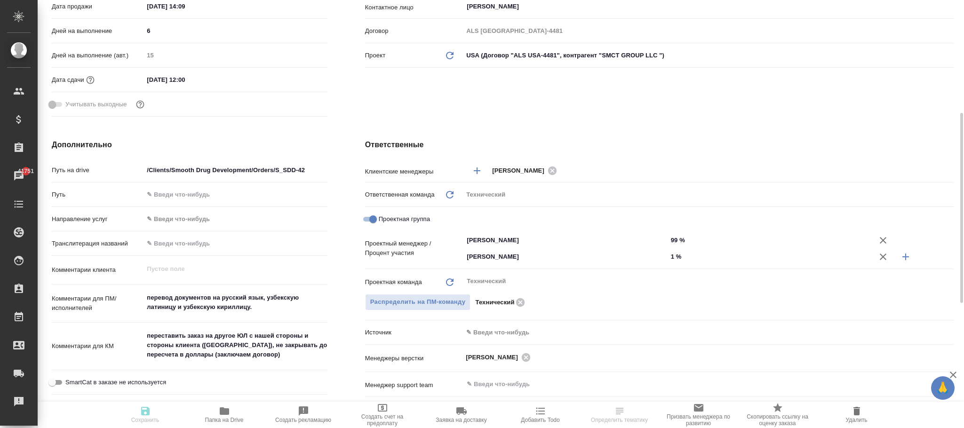
type textarea "x"
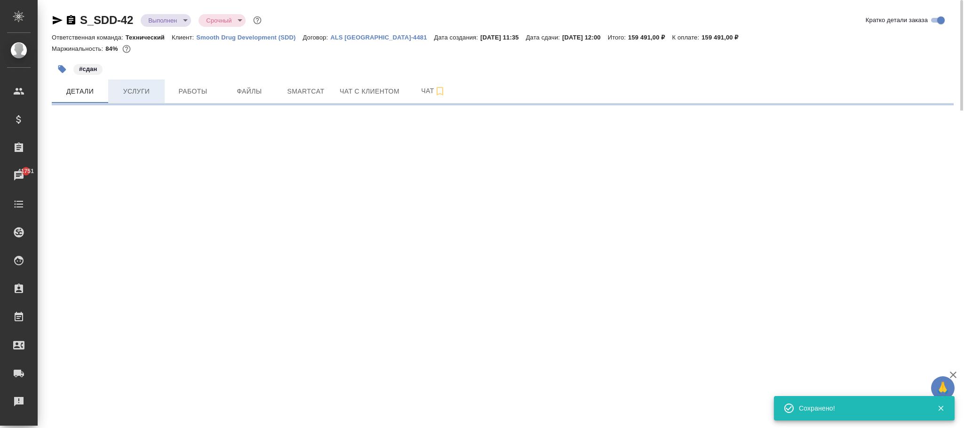
select select "RU"
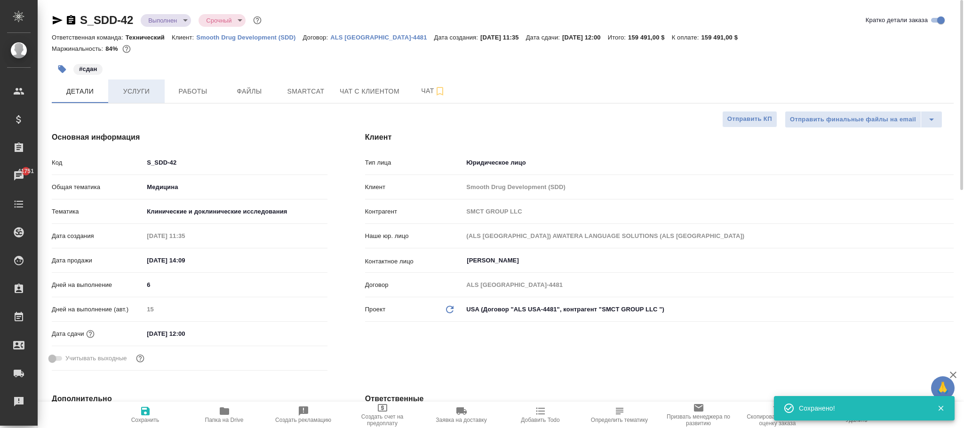
click at [138, 95] on span "Услуги" at bounding box center [136, 92] width 45 height 12
type textarea "x"
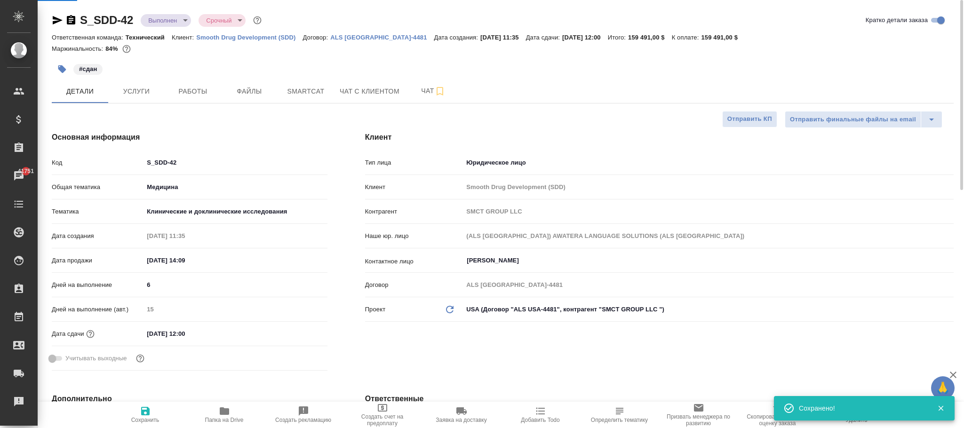
type textarea "x"
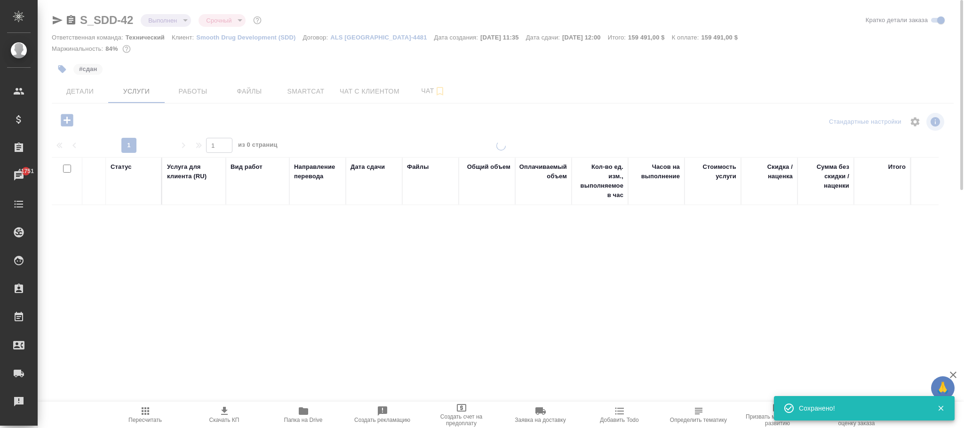
click at [147, 411] on icon "button" at bounding box center [145, 410] width 11 height 11
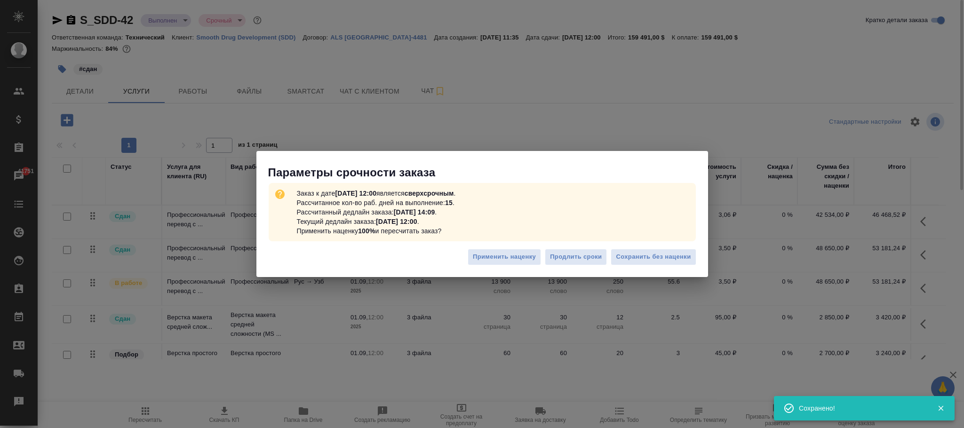
click at [674, 259] on span "Сохранить без наценки" at bounding box center [653, 257] width 75 height 11
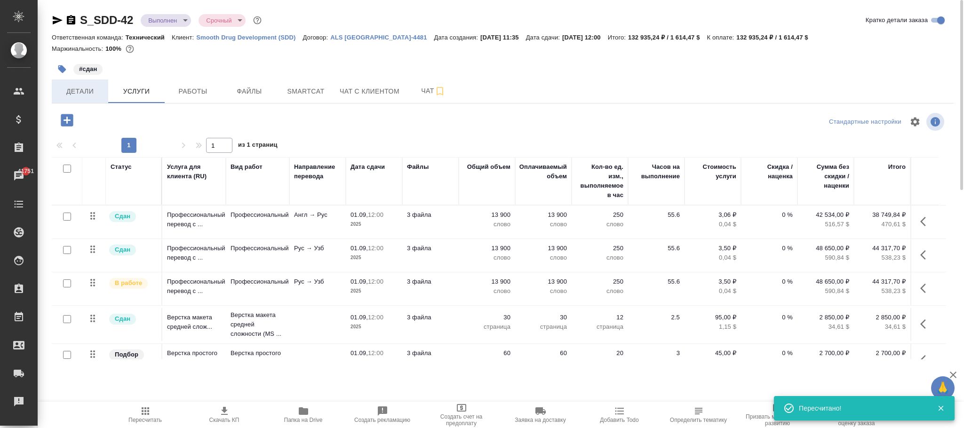
click at [92, 92] on span "Детали" at bounding box center [79, 92] width 45 height 12
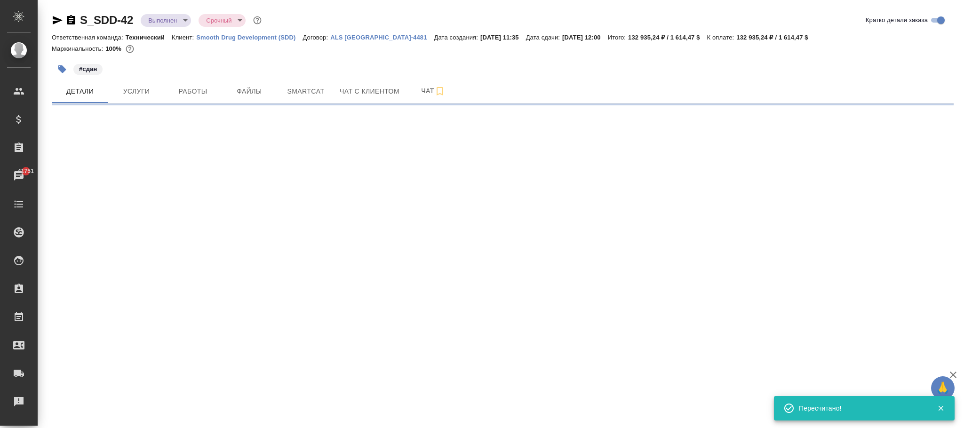
select select "RU"
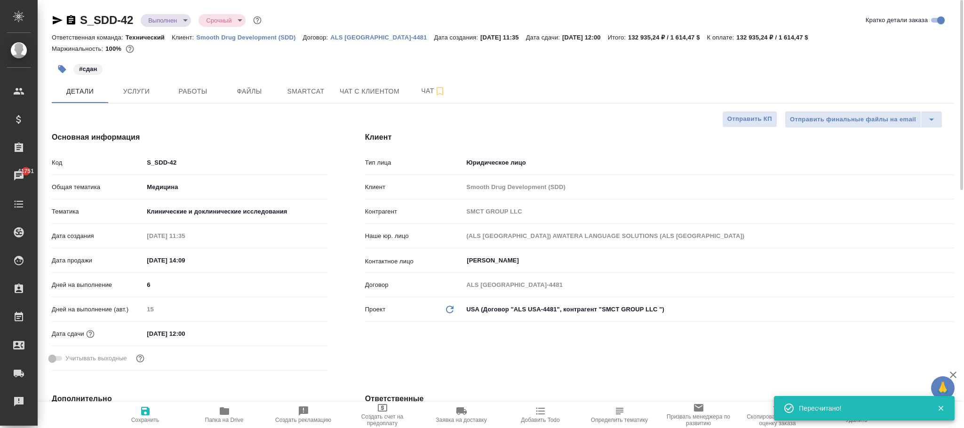
type textarea "x"
drag, startPoint x: 149, startPoint y: 422, endPoint x: 154, endPoint y: 419, distance: 5.7
click at [149, 421] on span "Сохранить" at bounding box center [145, 420] width 28 height 7
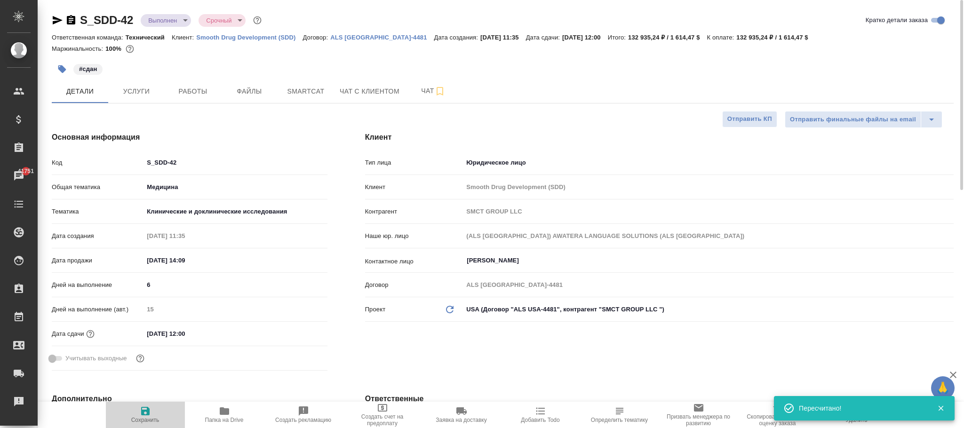
type textarea "x"
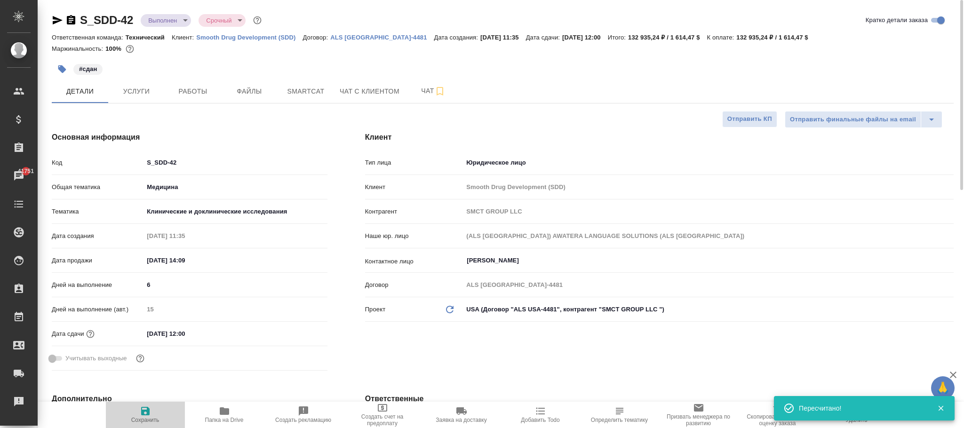
type textarea "x"
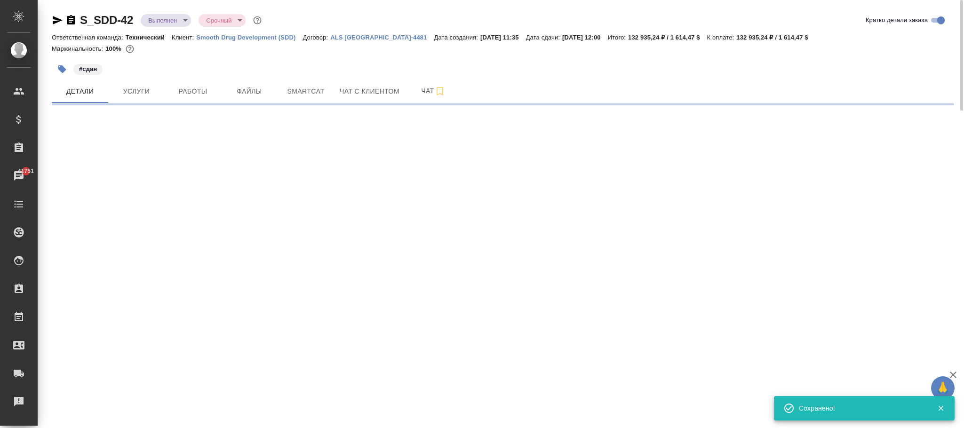
select select "RU"
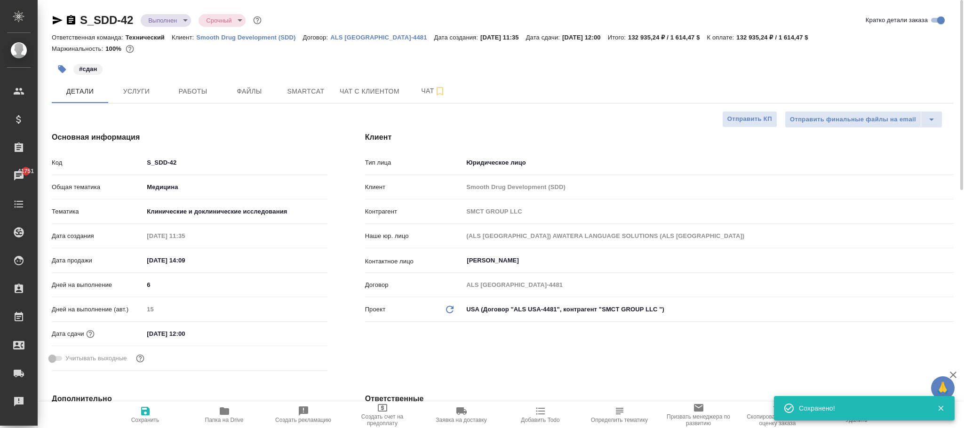
type textarea "x"
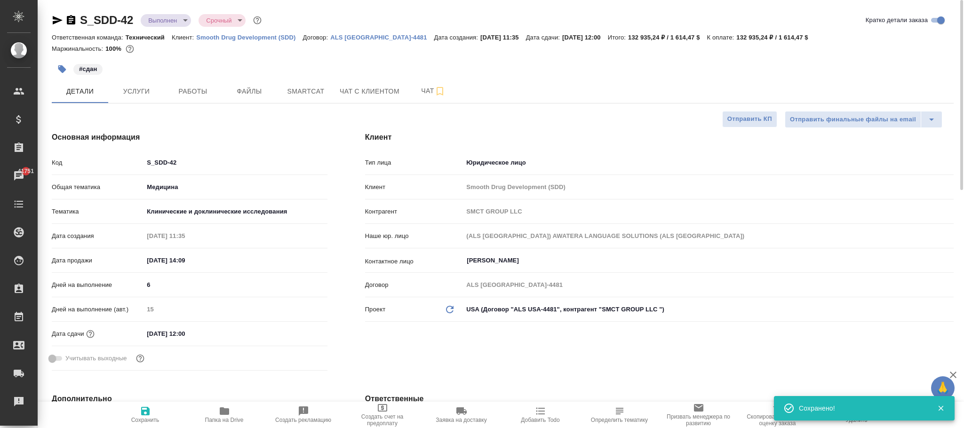
type textarea "x"
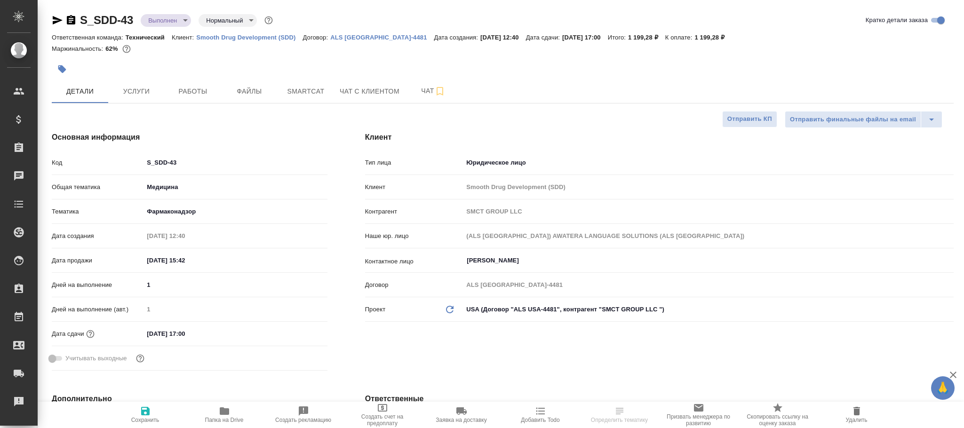
select select "RU"
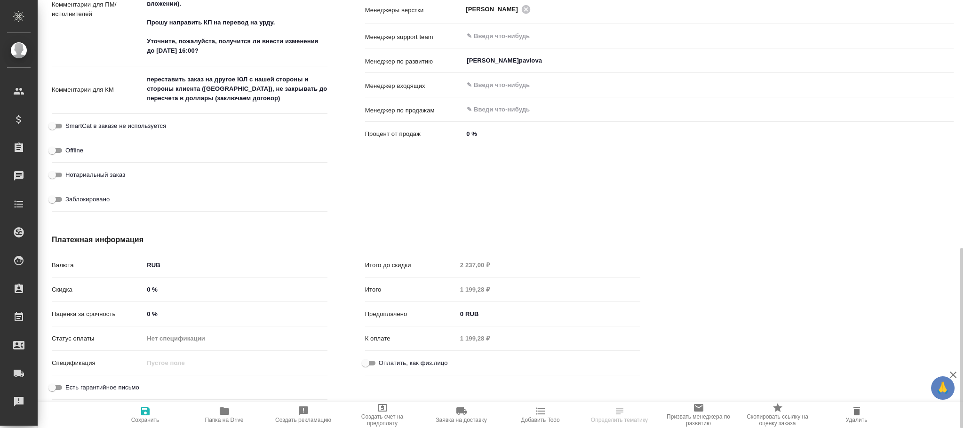
click at [191, 260] on body "🙏 .cls-1 fill:#fff; AWATERA Фокина Наталья n.fokina Клиенты Спецификации Заказы…" at bounding box center [482, 214] width 964 height 428
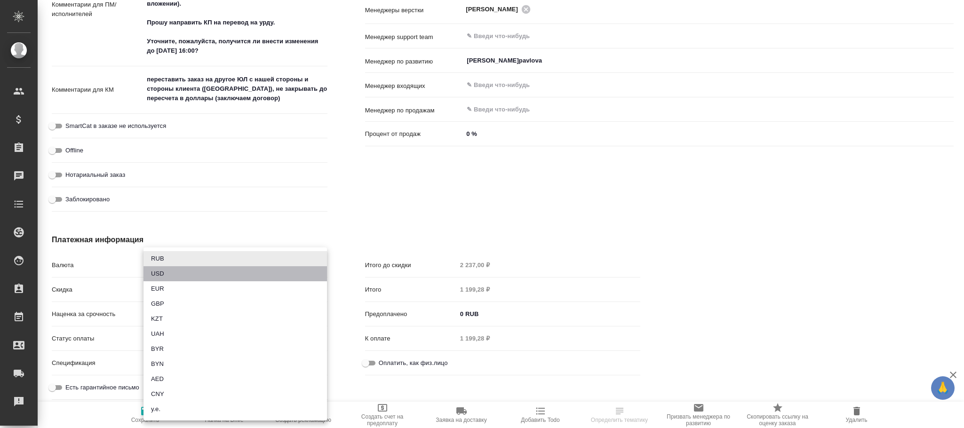
click at [177, 270] on li "USD" at bounding box center [234, 273] width 183 height 15
type input "USD"
type input "2 237,00 $"
type input "1 199,28 $"
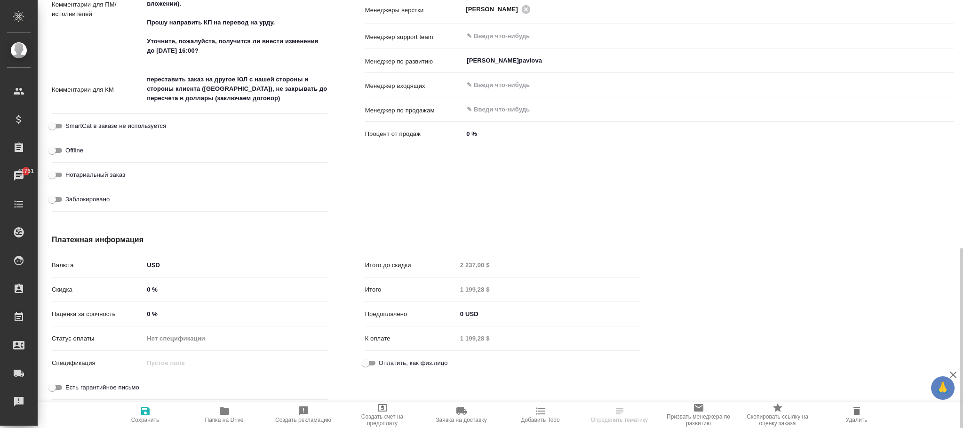
drag, startPoint x: 149, startPoint y: 419, endPoint x: 194, endPoint y: 326, distance: 103.9
click at [150, 416] on span "Сохранить" at bounding box center [145, 414] width 68 height 18
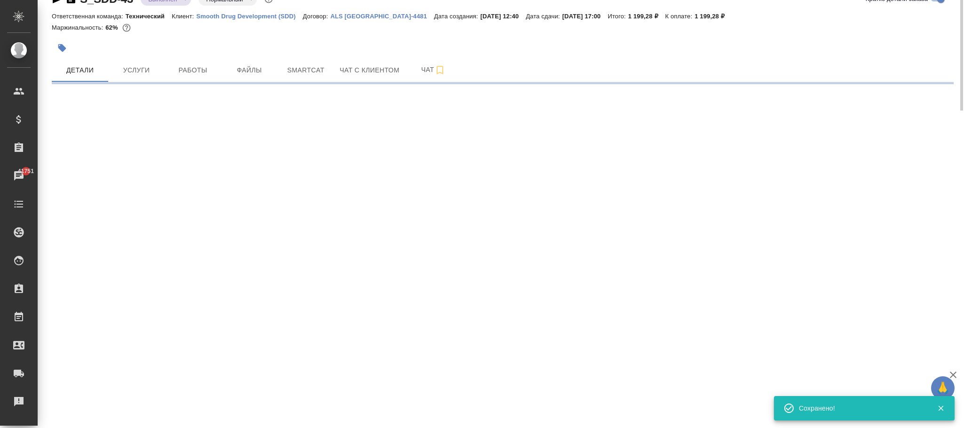
scroll to position [0, 0]
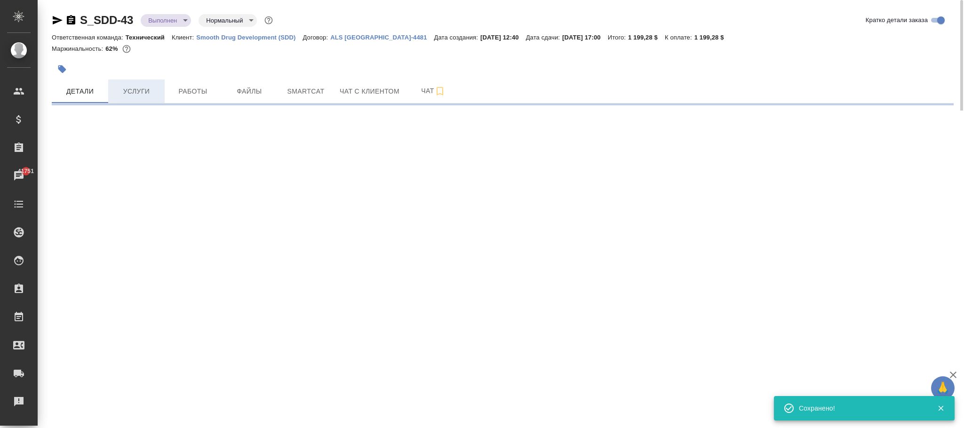
select select "RU"
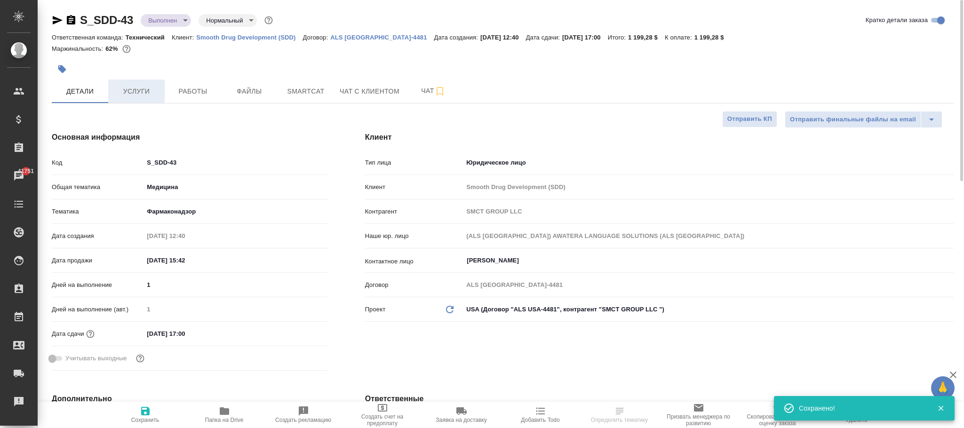
type textarea "x"
click at [140, 86] on span "Услуги" at bounding box center [136, 92] width 45 height 12
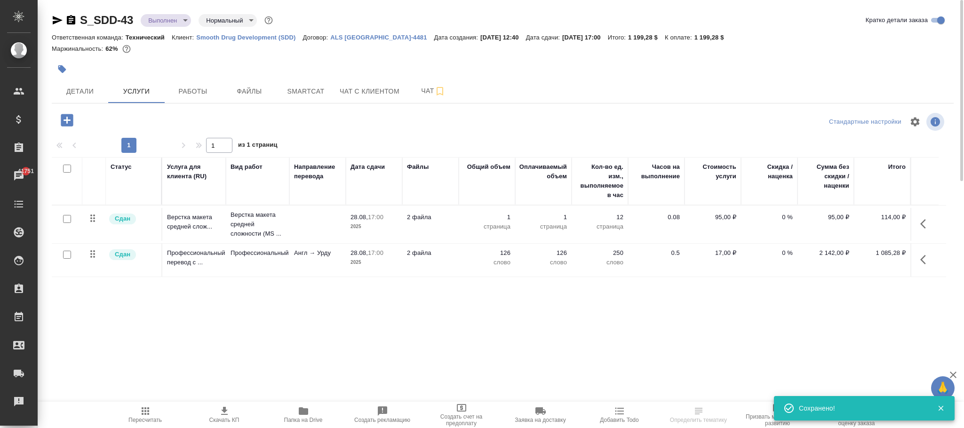
click at [147, 416] on icon "button" at bounding box center [145, 410] width 11 height 11
click at [78, 91] on span "Детали" at bounding box center [79, 92] width 45 height 12
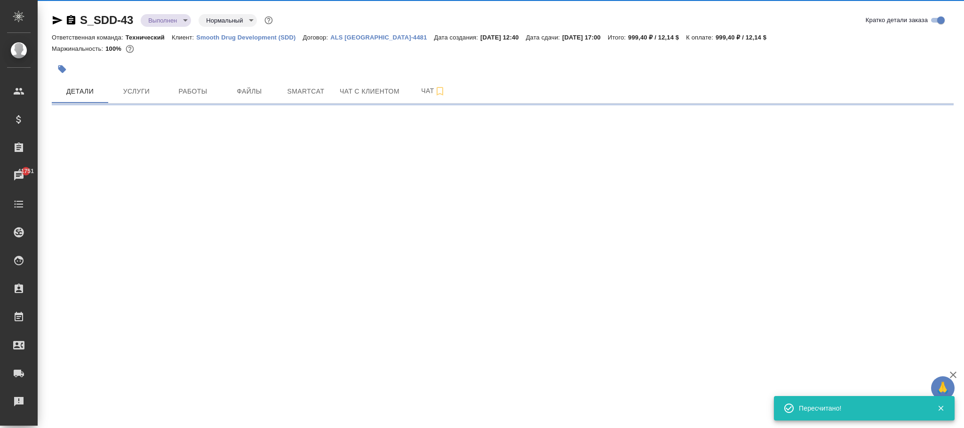
select select "RU"
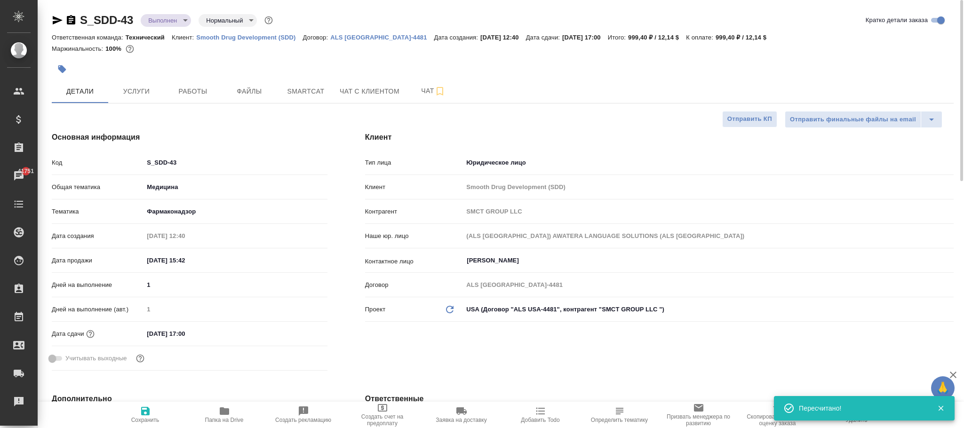
type textarea "x"
drag, startPoint x: 149, startPoint y: 413, endPoint x: 158, endPoint y: 412, distance: 9.5
click at [152, 412] on span "Сохранить" at bounding box center [145, 414] width 68 height 18
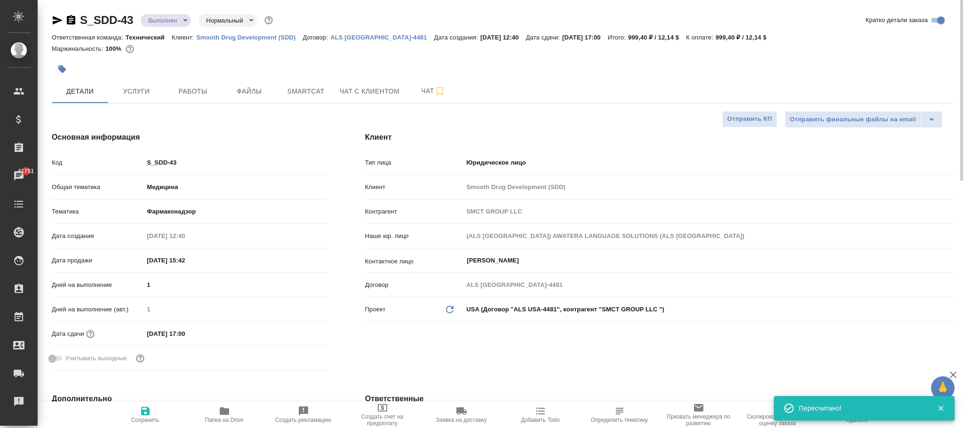
type textarea "x"
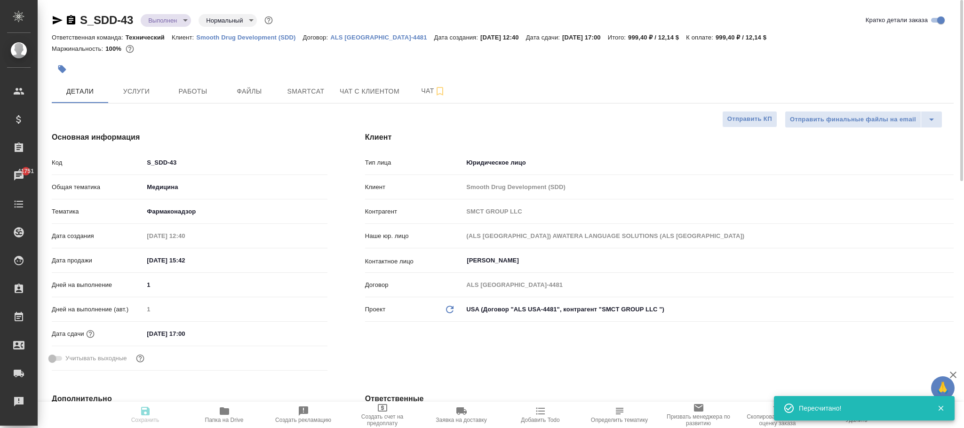
type textarea "x"
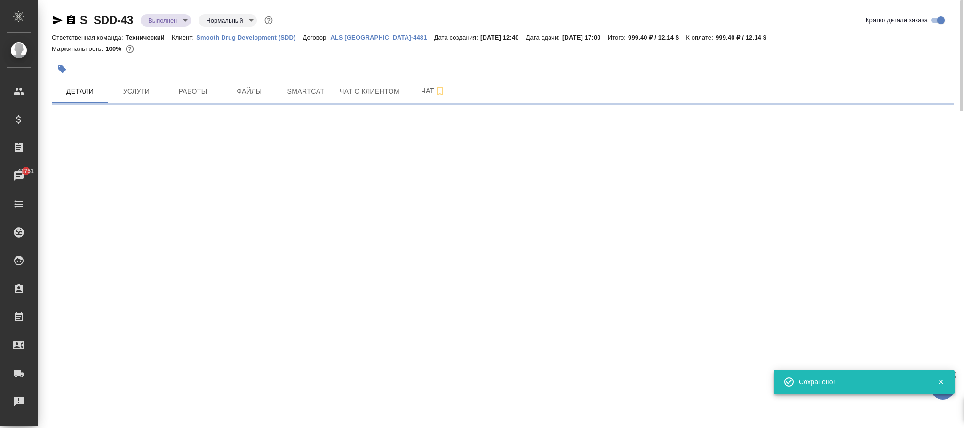
select select "RU"
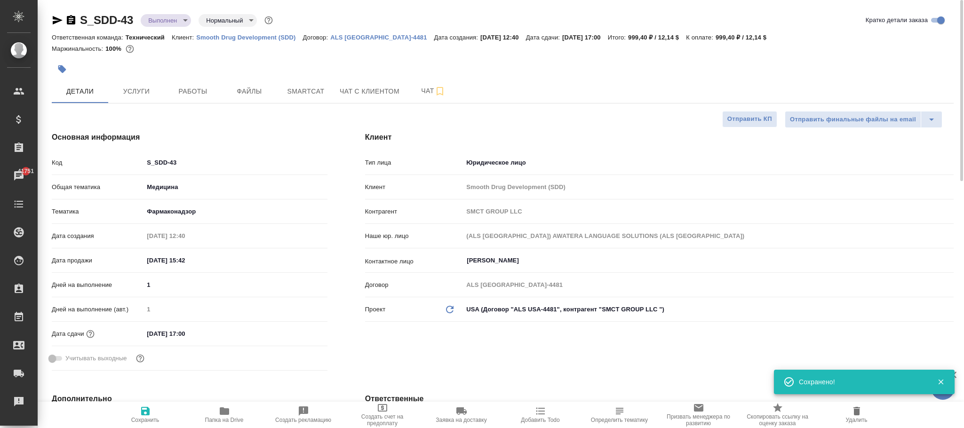
type textarea "x"
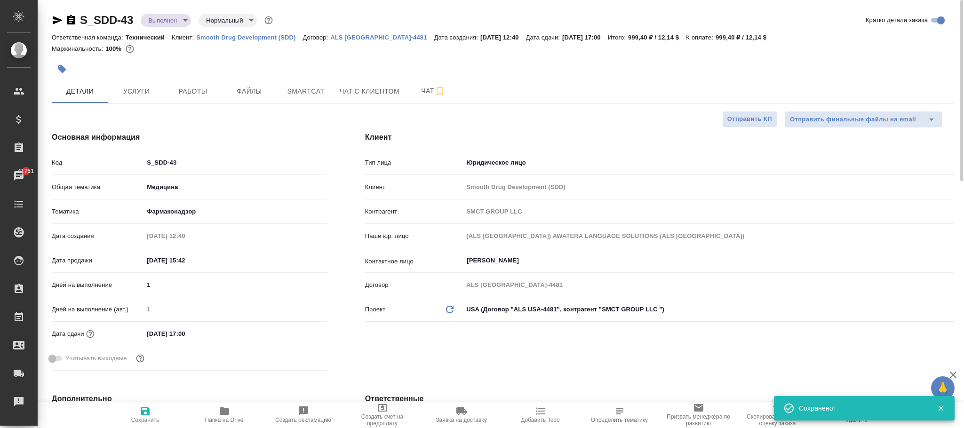
type textarea "x"
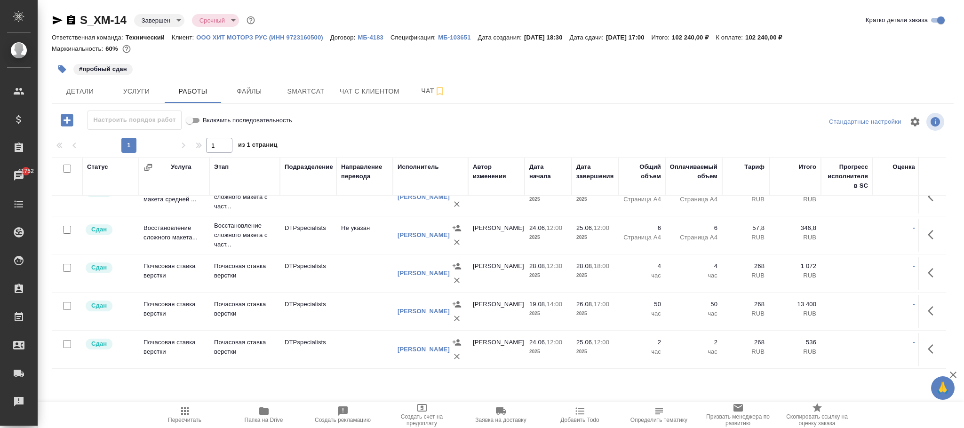
scroll to position [30, 0]
click at [162, 17] on body "🙏 .cls-1 fill:#fff; AWATERA Фокина Наталья n.fokina Клиенты Спецификации Заказы…" at bounding box center [482, 214] width 964 height 428
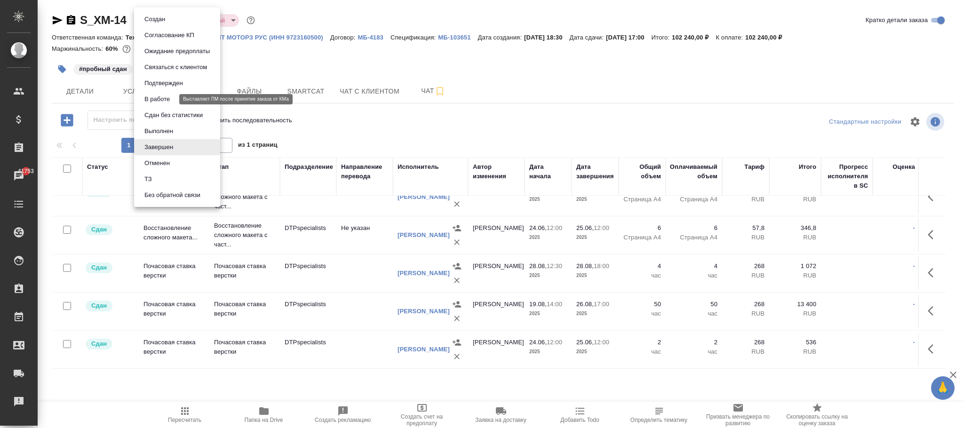
click at [159, 98] on button "В работе" at bounding box center [157, 99] width 31 height 10
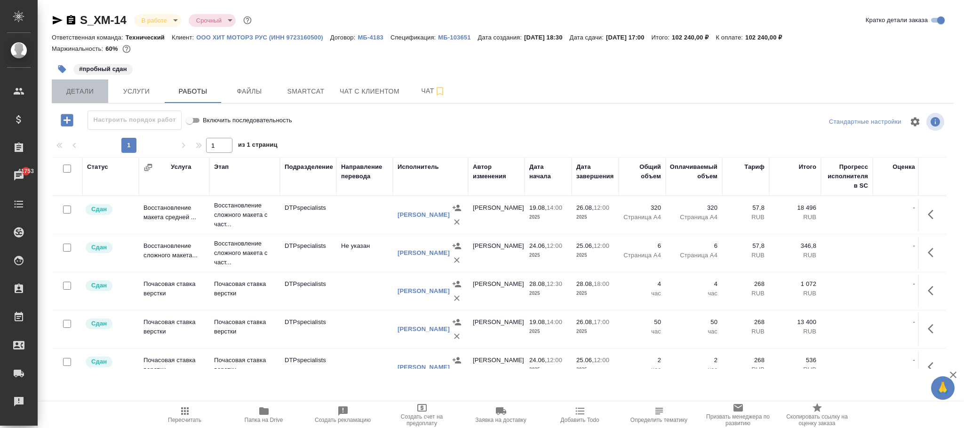
click at [80, 93] on span "Детали" at bounding box center [79, 92] width 45 height 12
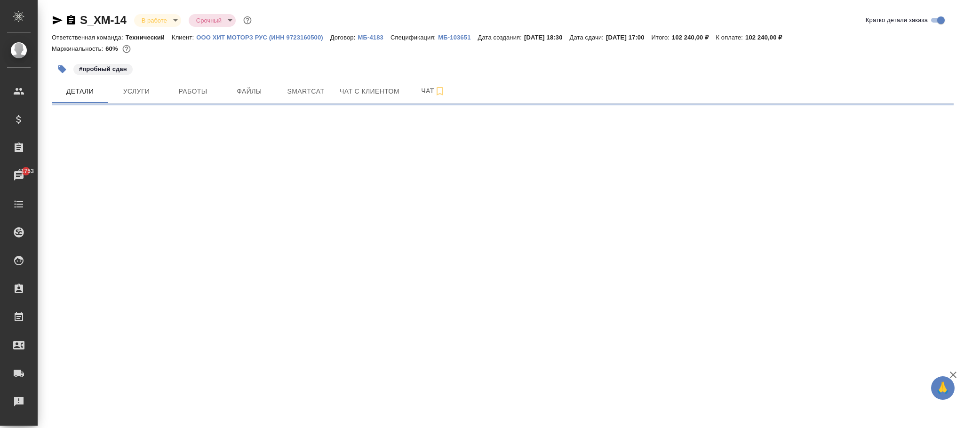
select select "RU"
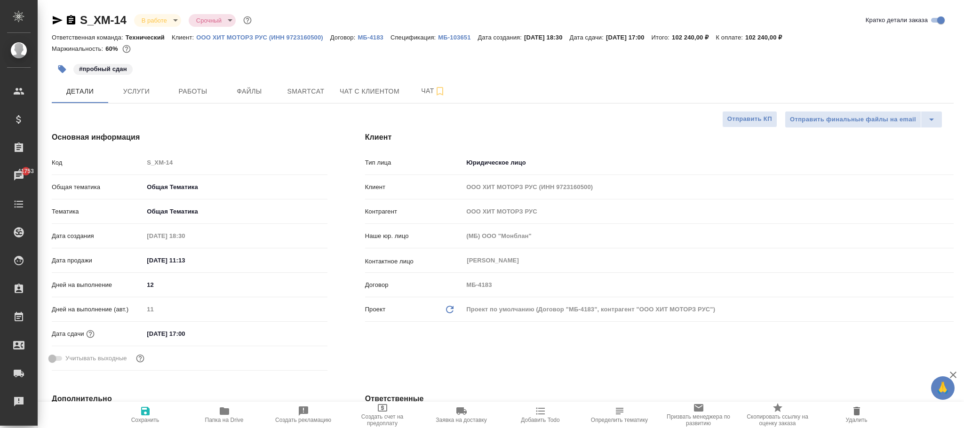
type textarea "x"
click at [150, 414] on icon "button" at bounding box center [145, 410] width 11 height 11
type textarea "x"
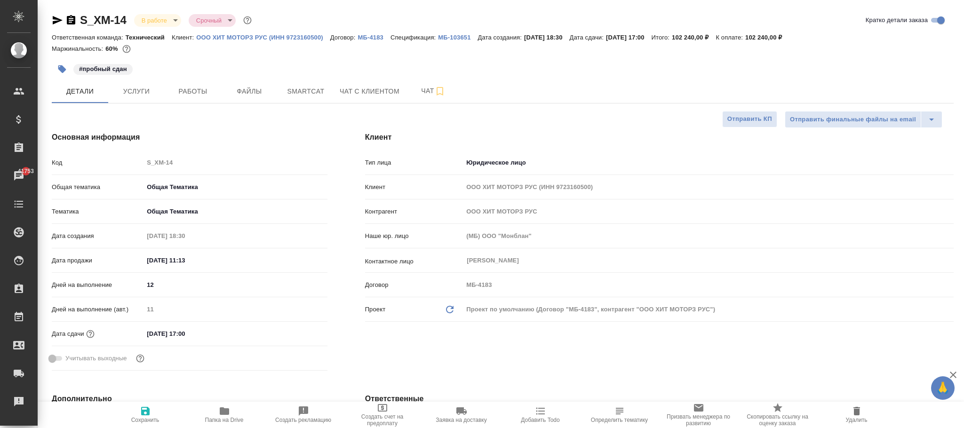
type textarea "x"
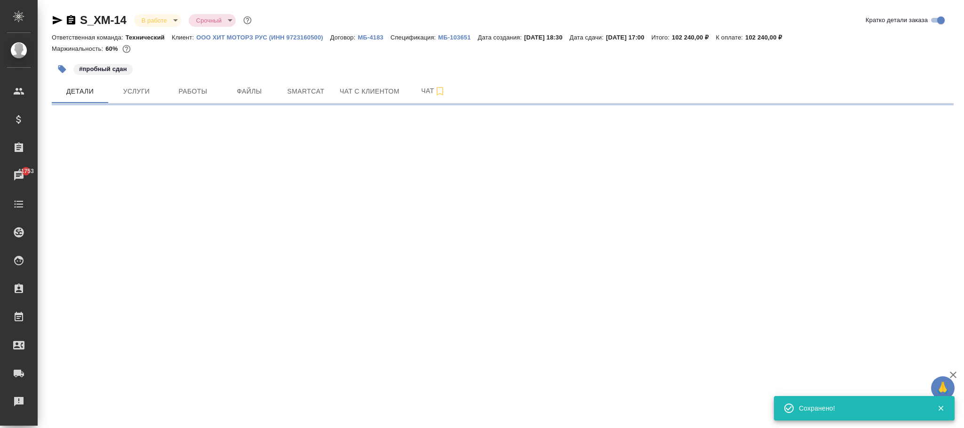
select select "RU"
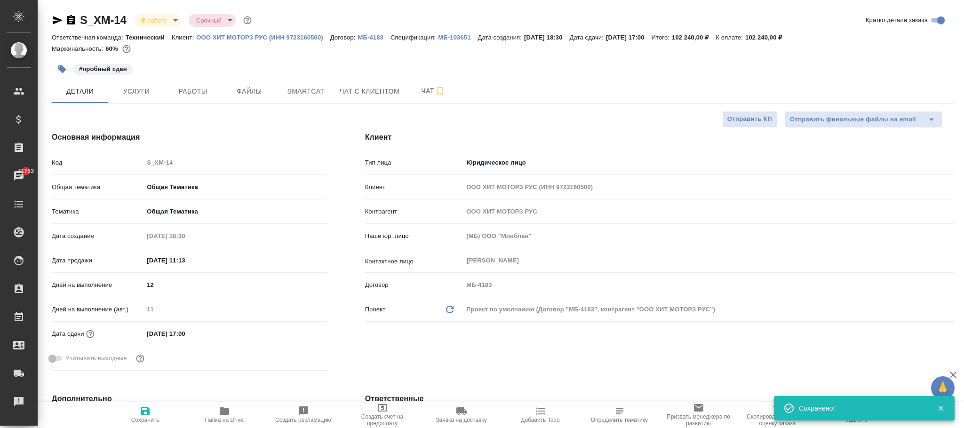
type textarea "x"
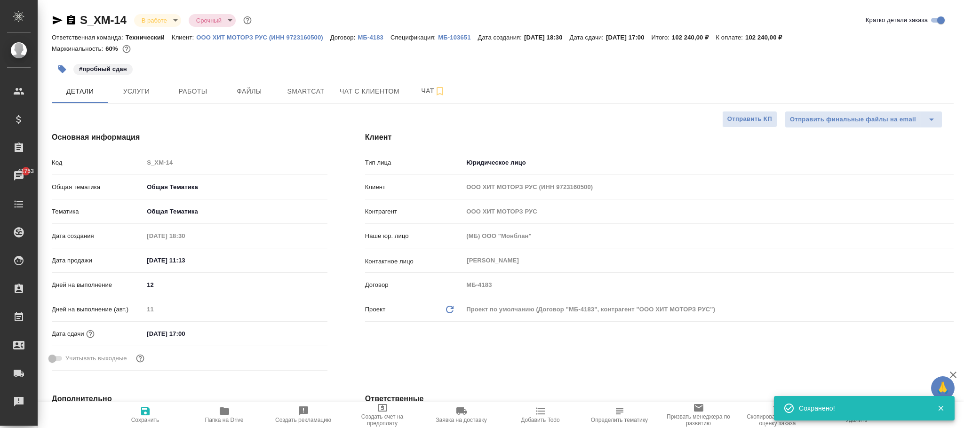
type textarea "x"
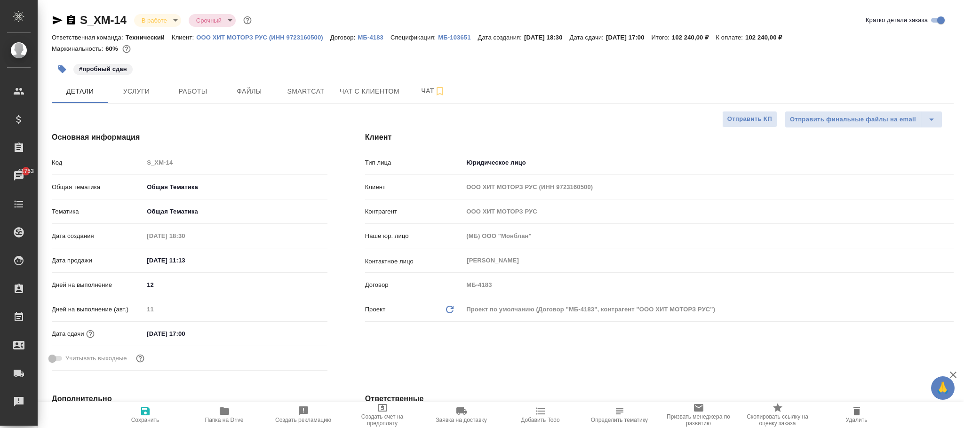
type textarea "x"
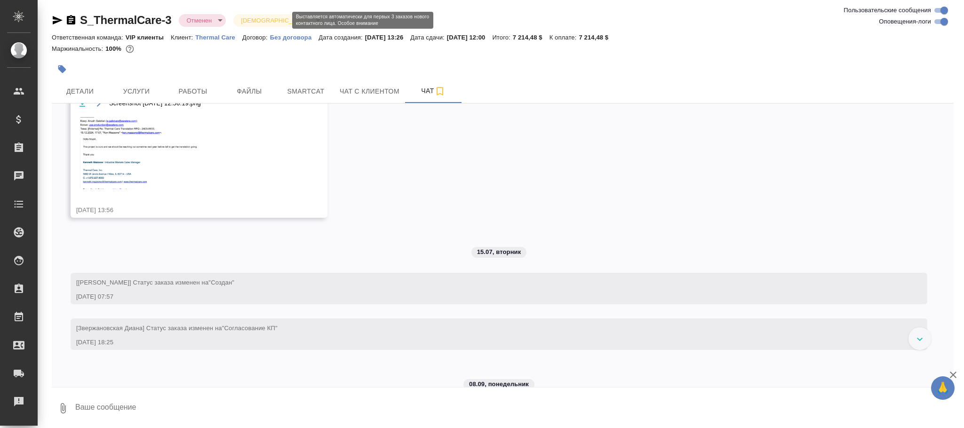
click at [275, 17] on body "🙏 .cls-1 fill:#fff; AWATERA [PERSON_NAME]fokina Клиенты Спецификации Заказы Чат…" at bounding box center [482, 214] width 964 height 428
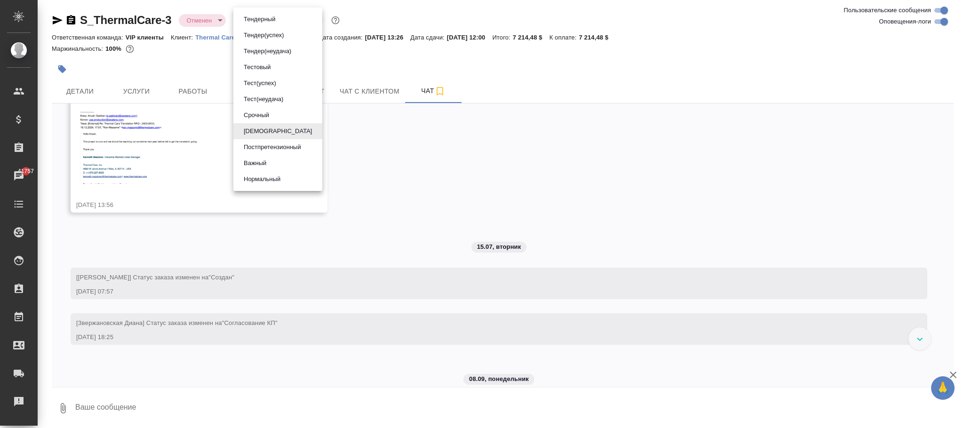
click at [204, 21] on div at bounding box center [482, 214] width 964 height 428
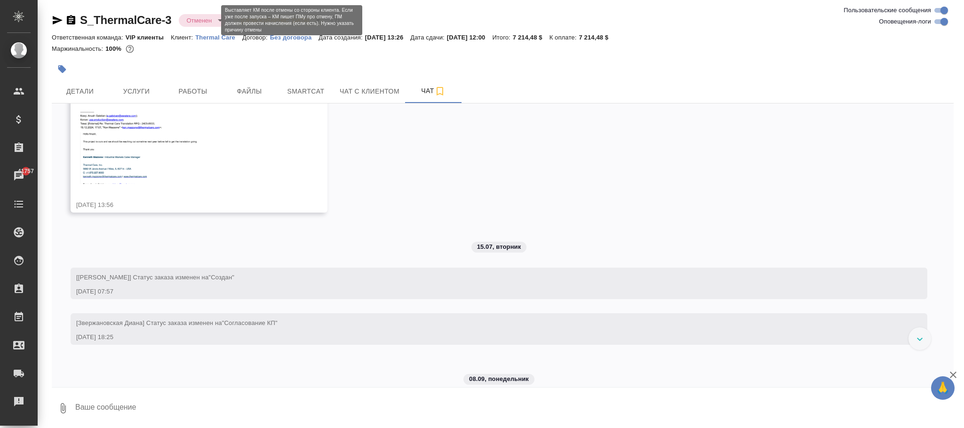
click at [204, 21] on body "🙏 .cls-1 fill:#fff; AWATERA Фокина Наталья n.fokina Клиенты Спецификации Заказы…" at bounding box center [482, 214] width 964 height 428
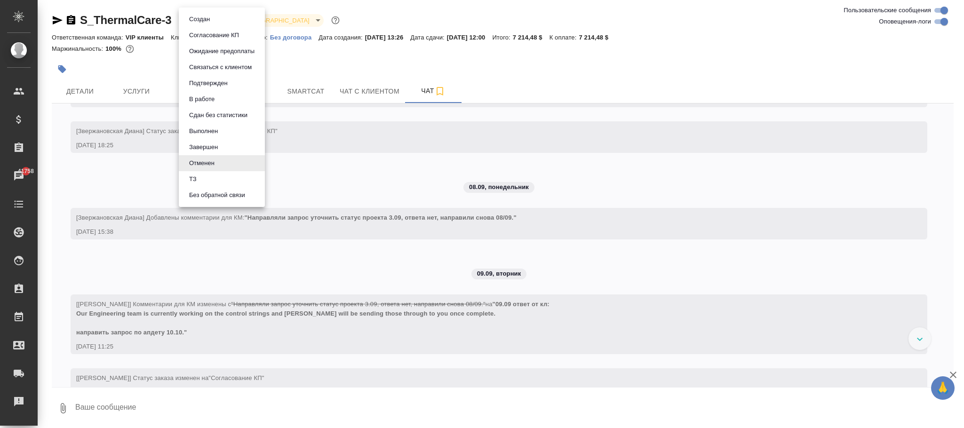
scroll to position [1633, 0]
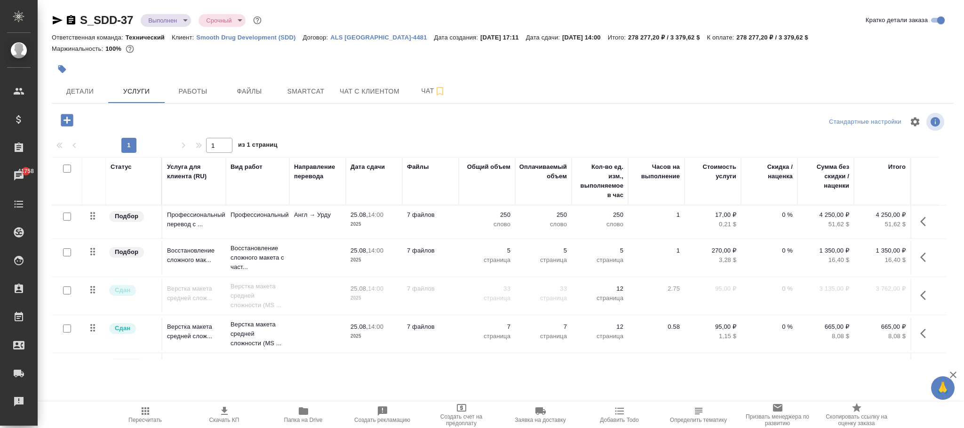
click at [921, 223] on icon "button" at bounding box center [925, 221] width 11 height 11
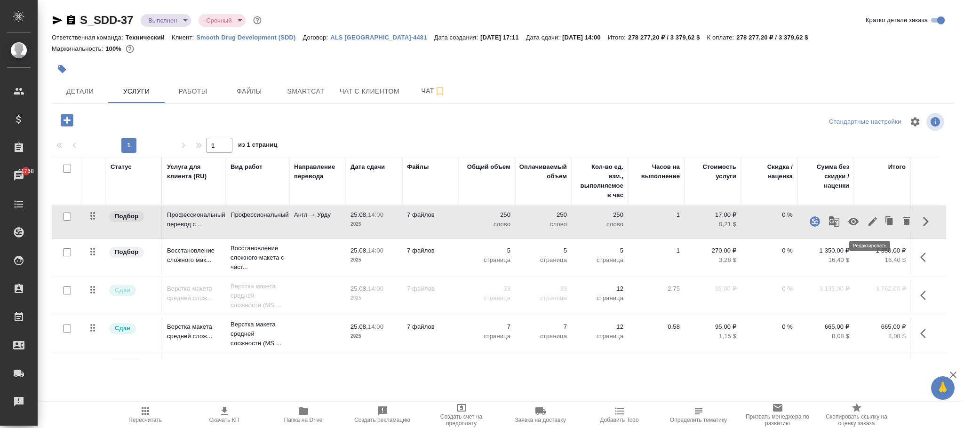
click at [870, 223] on icon "button" at bounding box center [872, 221] width 11 height 11
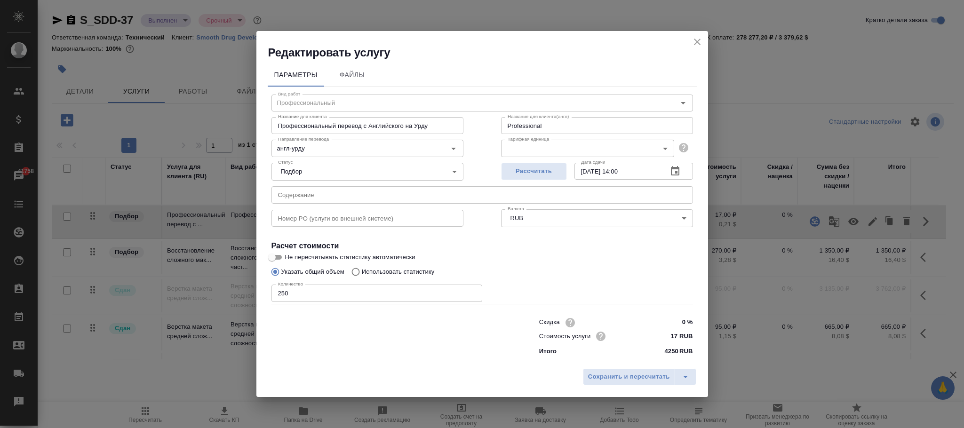
type input "Профессиональный"
type input "англ-урду"
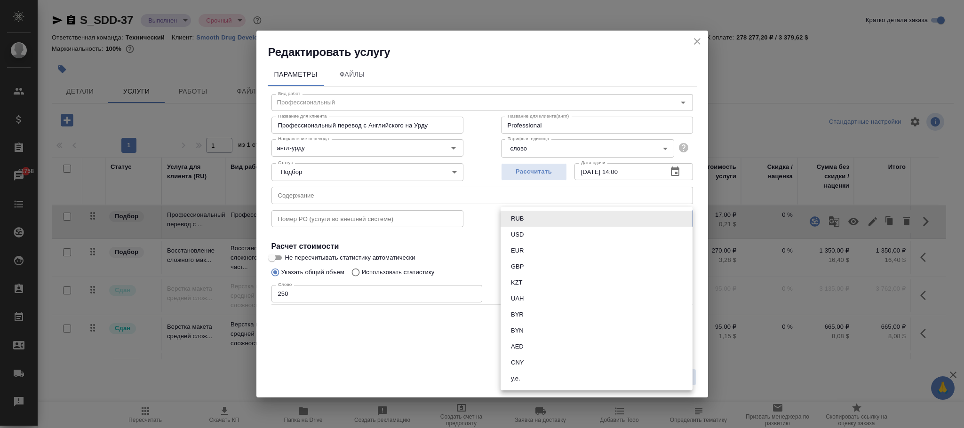
click at [524, 220] on body "🙏 .cls-1 fill:#fff; AWATERA Фокина [PERSON_NAME] Спецификации Заказы 41758 Чаты…" at bounding box center [482, 214] width 964 height 428
click at [518, 229] on li "USD" at bounding box center [596, 235] width 192 height 16
type input "USD"
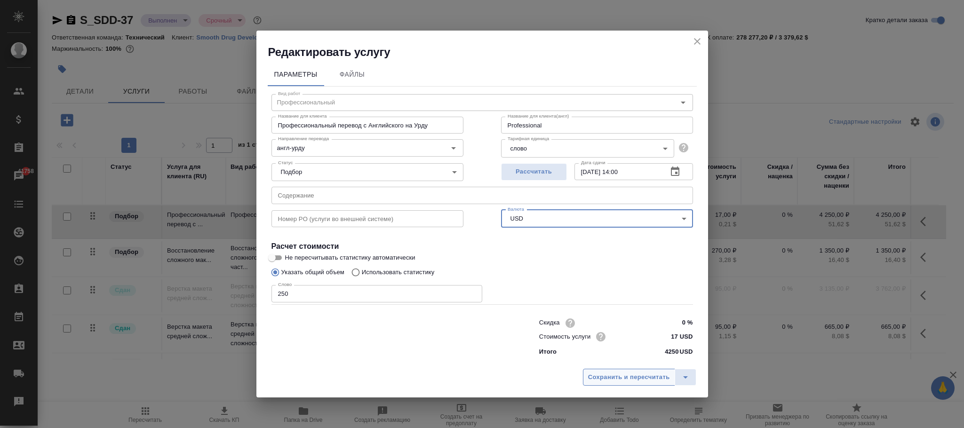
drag, startPoint x: 623, startPoint y: 379, endPoint x: 665, endPoint y: 378, distance: 42.3
click at [628, 378] on span "Сохранить и пересчитать" at bounding box center [629, 377] width 82 height 11
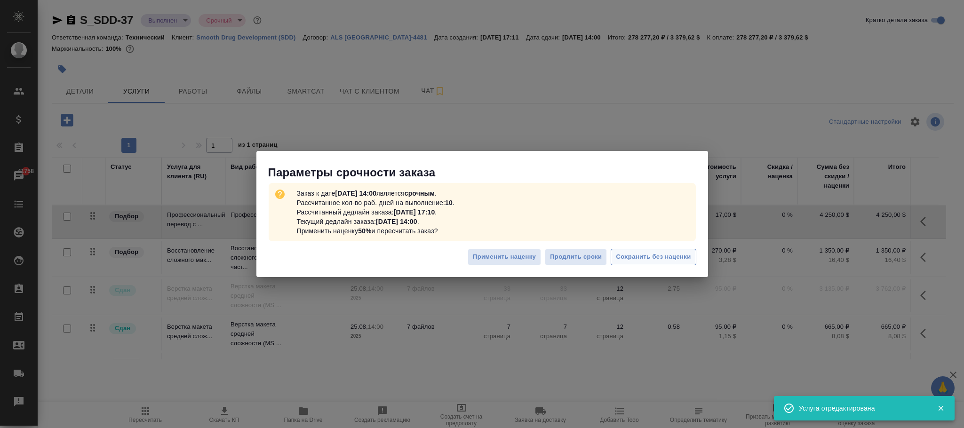
click at [662, 257] on span "Сохранить без наценки" at bounding box center [653, 257] width 75 height 11
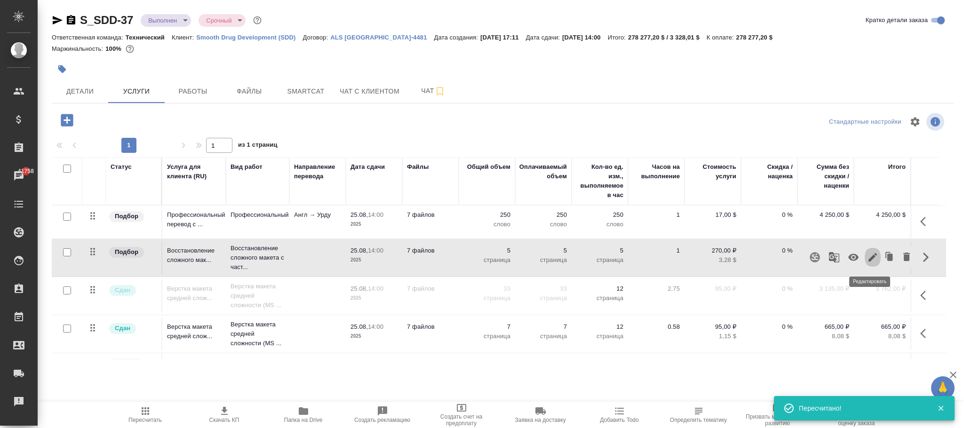
click at [872, 257] on icon "button" at bounding box center [872, 257] width 11 height 11
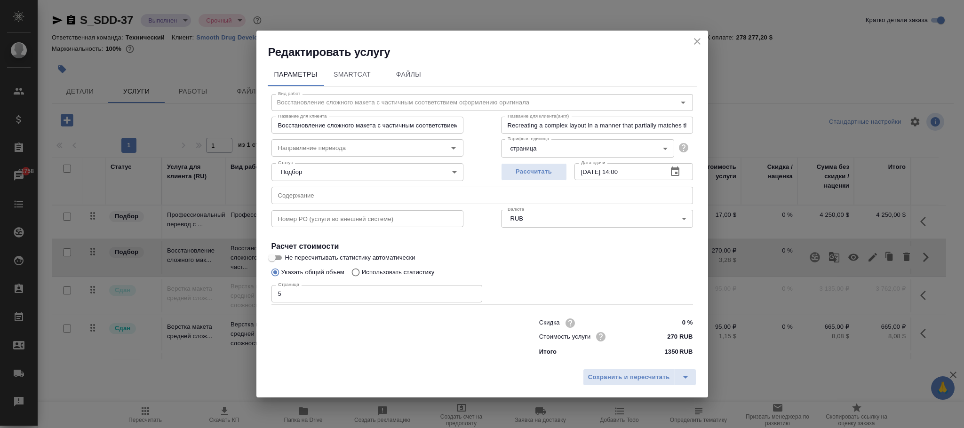
click at [550, 212] on body "🙏 .cls-1 fill:#fff; AWATERA Фокина Наталья n.fokina Клиенты Спецификации Заказы…" at bounding box center [482, 214] width 964 height 428
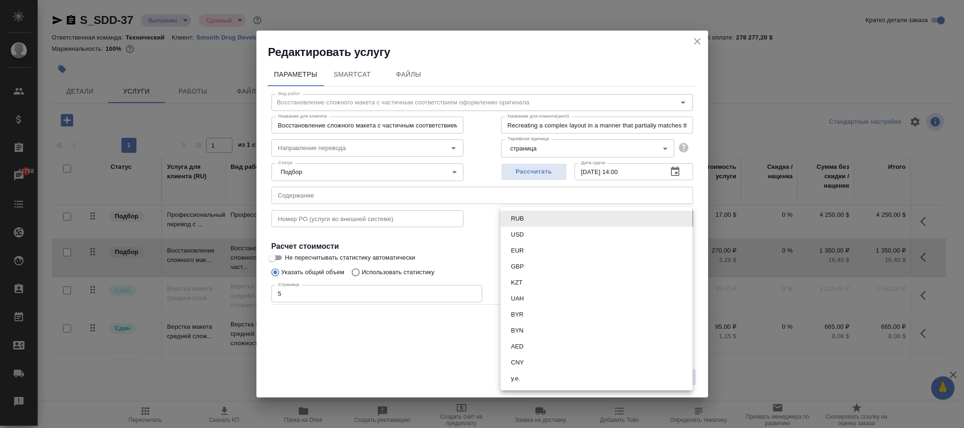
click at [530, 235] on li "USD" at bounding box center [596, 235] width 192 height 16
type input "USD"
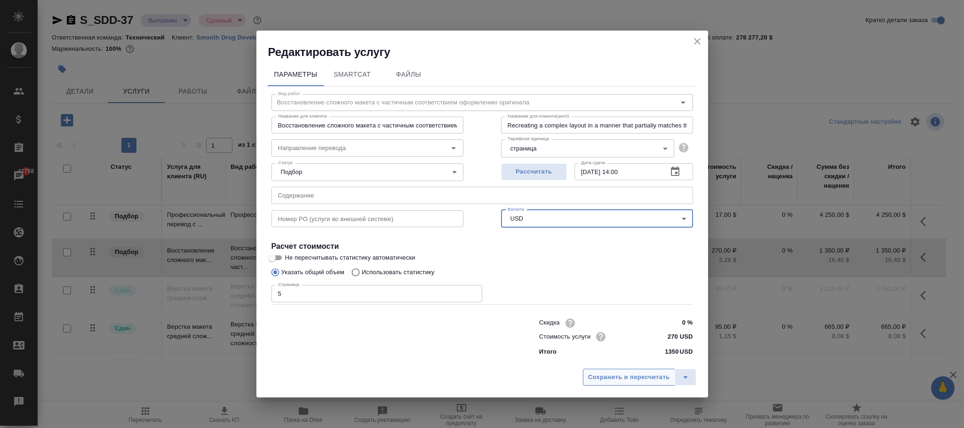
click at [643, 376] on span "Сохранить и пересчитать" at bounding box center [629, 377] width 82 height 11
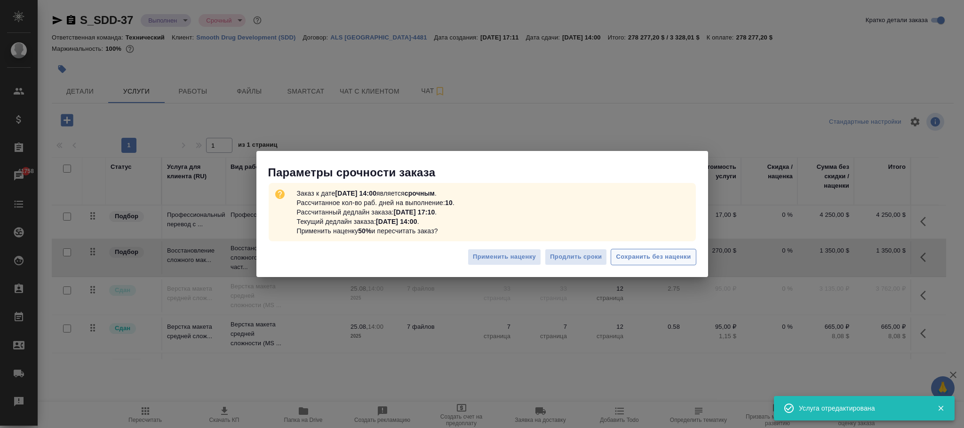
click at [645, 249] on button "Сохранить без наценки" at bounding box center [652, 257] width 85 height 16
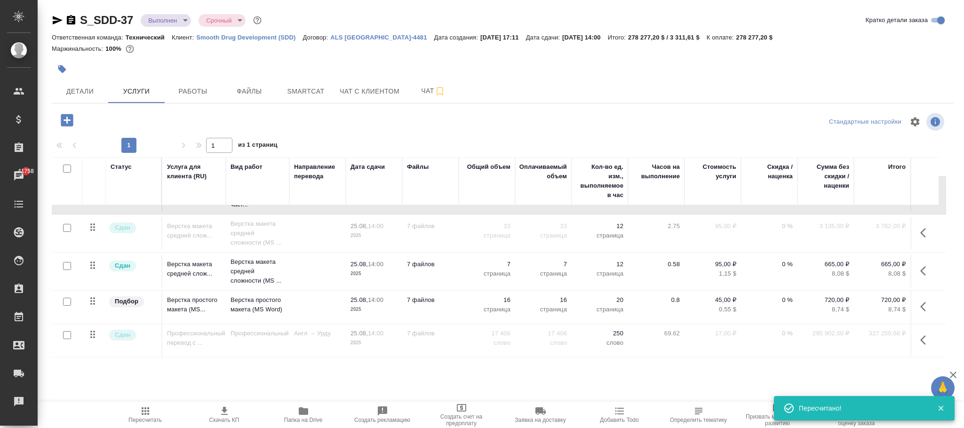
scroll to position [71, 0]
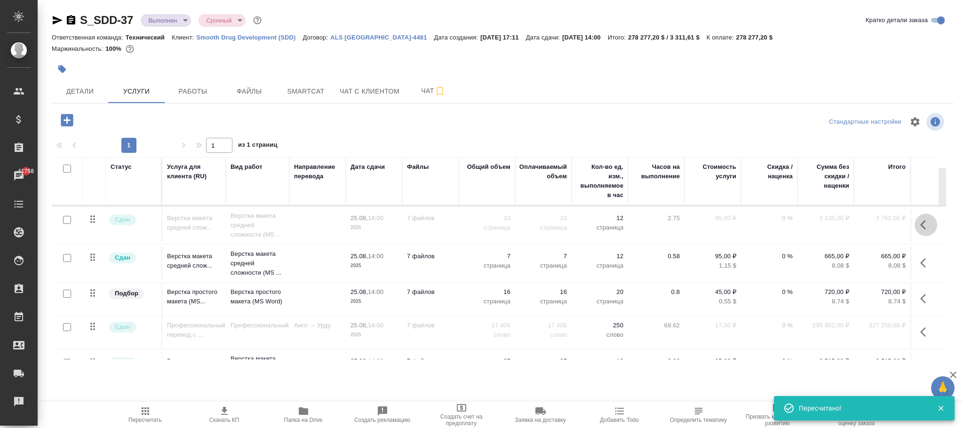
click at [920, 225] on icon "button" at bounding box center [925, 224] width 11 height 11
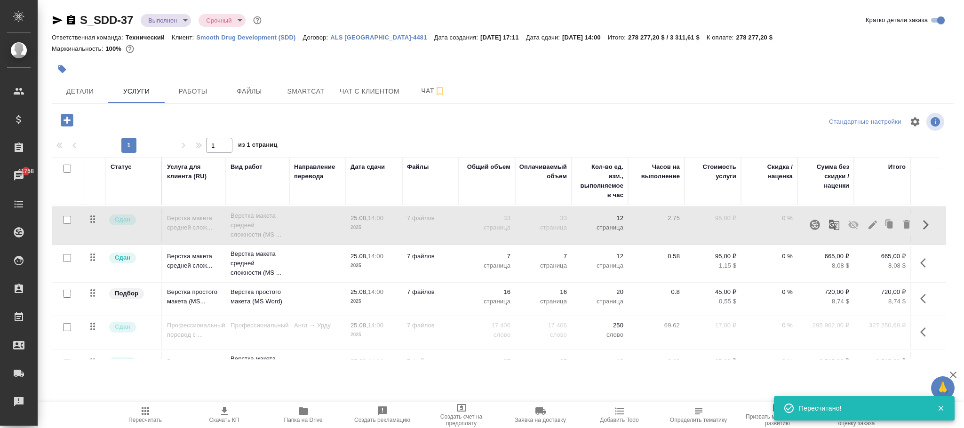
click at [870, 225] on icon "button" at bounding box center [872, 225] width 8 height 8
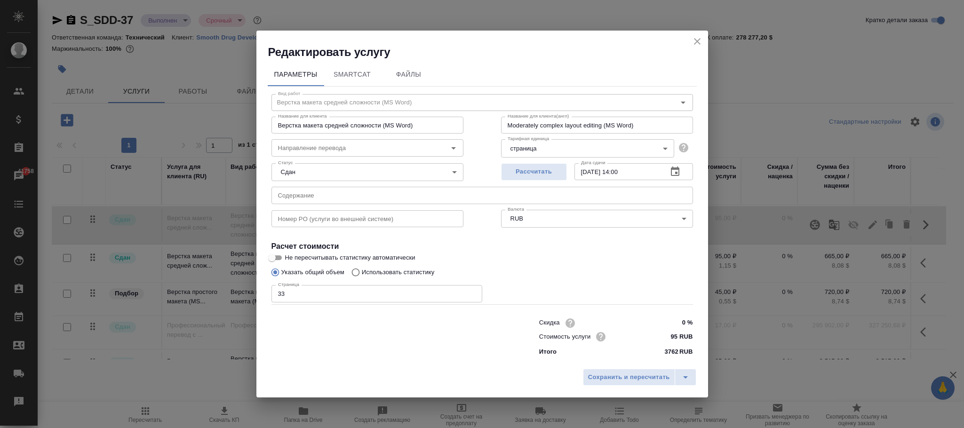
click at [563, 215] on body "🙏 .cls-1 fill:#fff; AWATERA Фокина Наталья n.fokina Клиенты Спецификации Заказы…" at bounding box center [482, 214] width 964 height 428
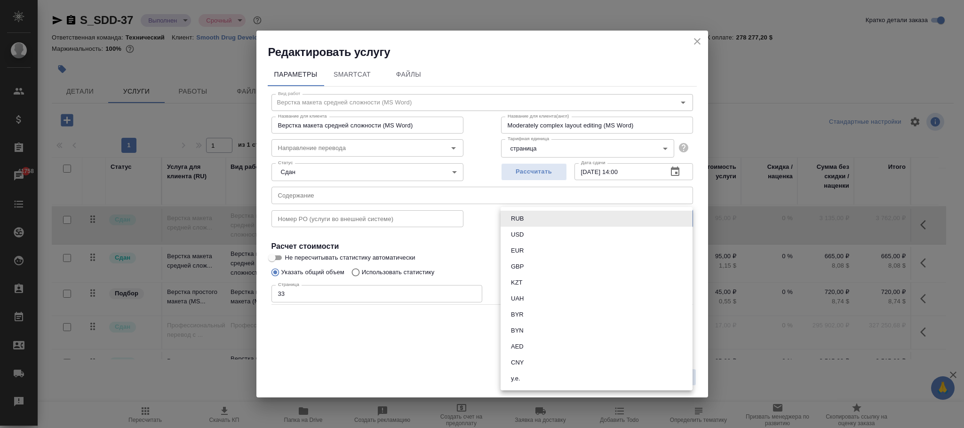
click at [525, 227] on li "USD" at bounding box center [596, 235] width 192 height 16
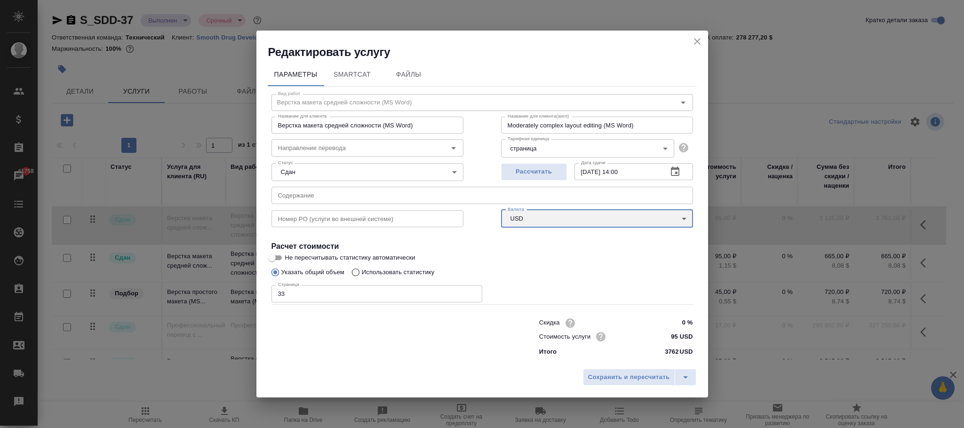
type input "USD"
click at [626, 380] on span "Сохранить и пересчитать" at bounding box center [629, 377] width 82 height 11
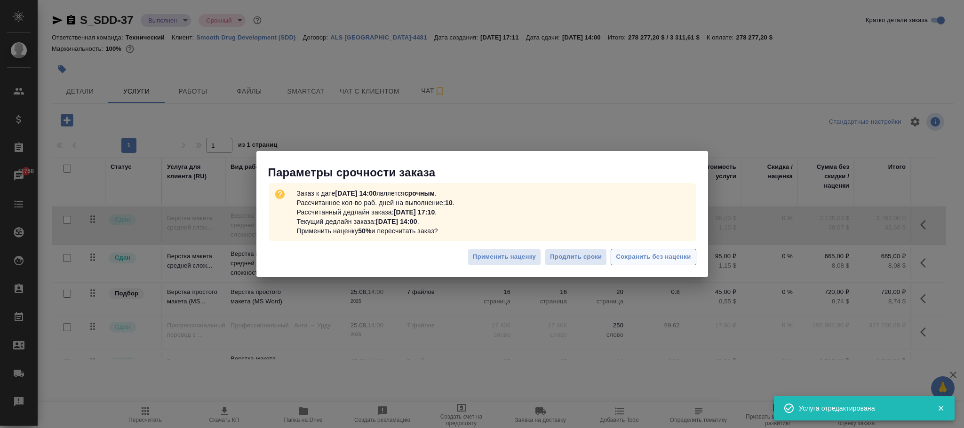
click at [673, 264] on button "Сохранить без наценки" at bounding box center [652, 257] width 85 height 16
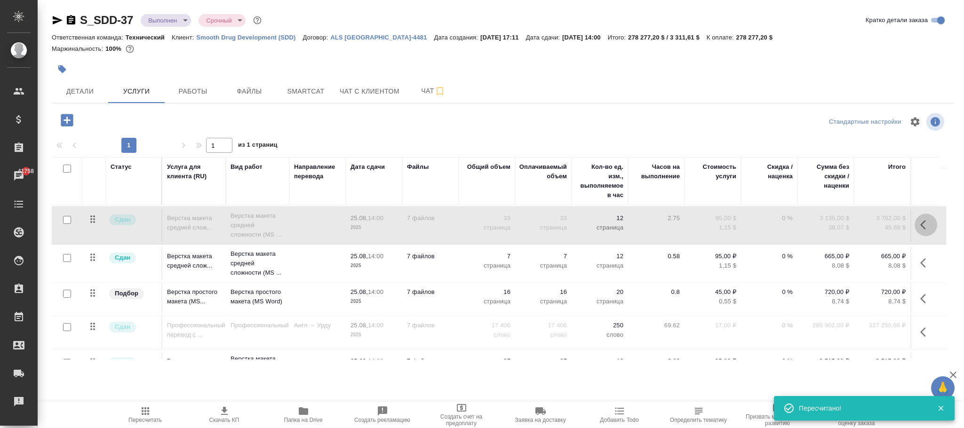
click at [923, 230] on icon "button" at bounding box center [925, 224] width 11 height 11
click at [850, 227] on icon "button" at bounding box center [853, 225] width 10 height 9
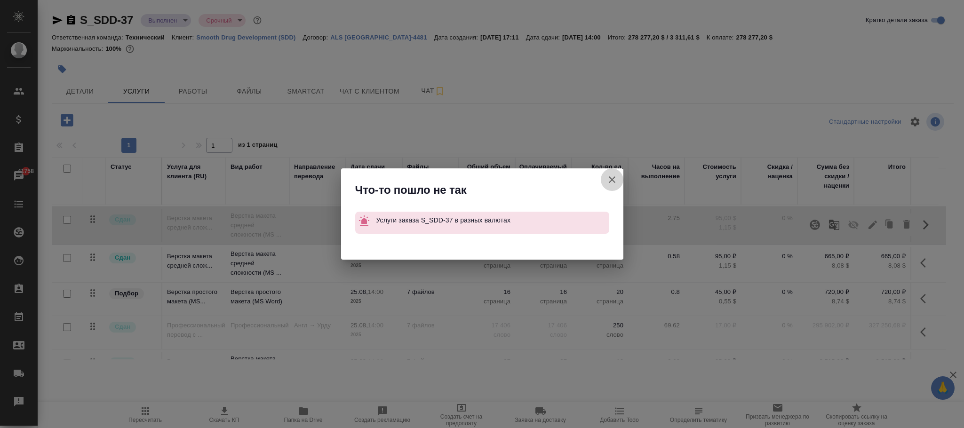
click at [607, 178] on icon "button" at bounding box center [611, 179] width 11 height 11
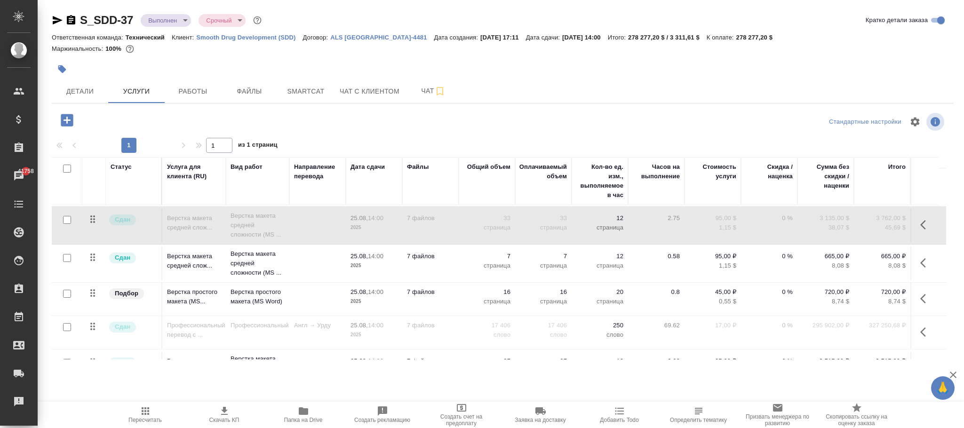
click at [928, 222] on button "button" at bounding box center [925, 224] width 23 height 23
click at [851, 226] on icon "button" at bounding box center [853, 225] width 10 height 9
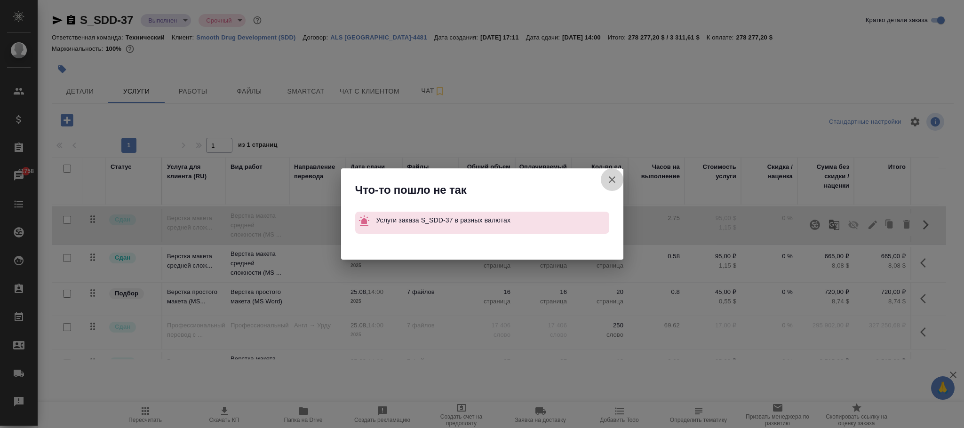
drag, startPoint x: 609, startPoint y: 182, endPoint x: 943, endPoint y: 245, distance: 340.1
click at [609, 182] on icon "button" at bounding box center [611, 179] width 11 height 11
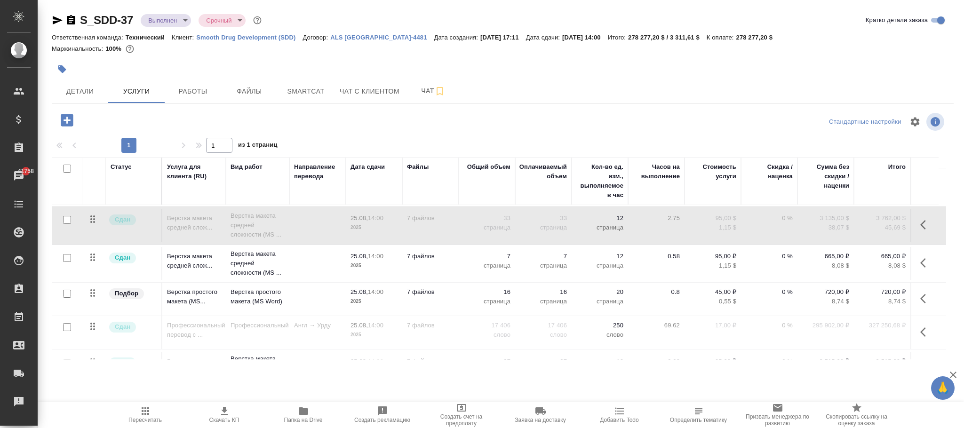
click at [923, 228] on icon "button" at bounding box center [925, 224] width 11 height 11
click at [851, 226] on icon "button" at bounding box center [852, 224] width 11 height 11
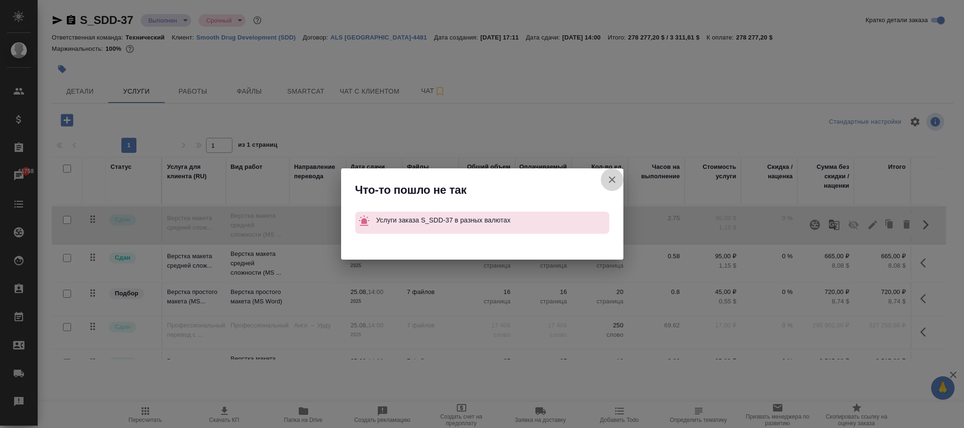
drag, startPoint x: 604, startPoint y: 179, endPoint x: 963, endPoint y: 283, distance: 373.0
click at [607, 179] on button "Кратко детали заказа" at bounding box center [612, 179] width 23 height 23
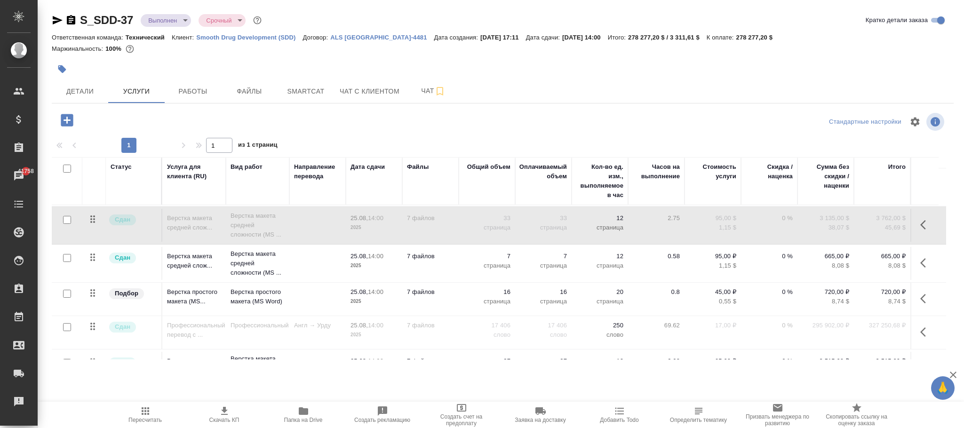
click at [920, 266] on icon "button" at bounding box center [925, 262] width 11 height 11
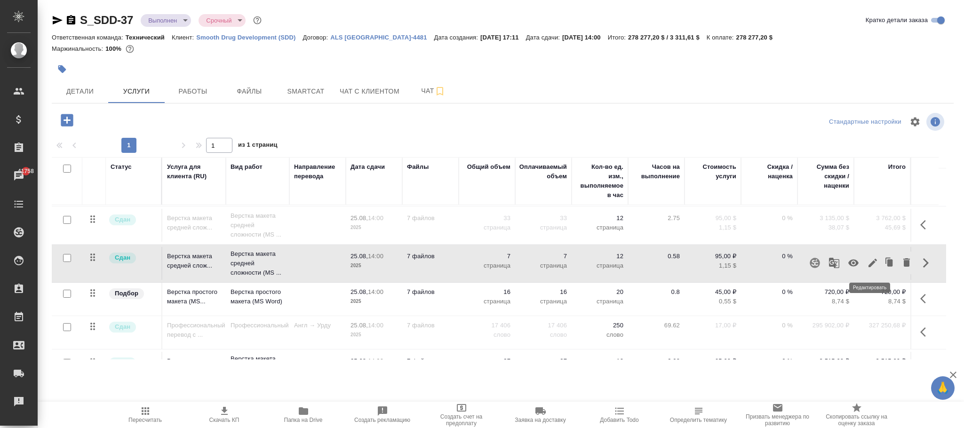
click at [875, 261] on icon "button" at bounding box center [872, 262] width 11 height 11
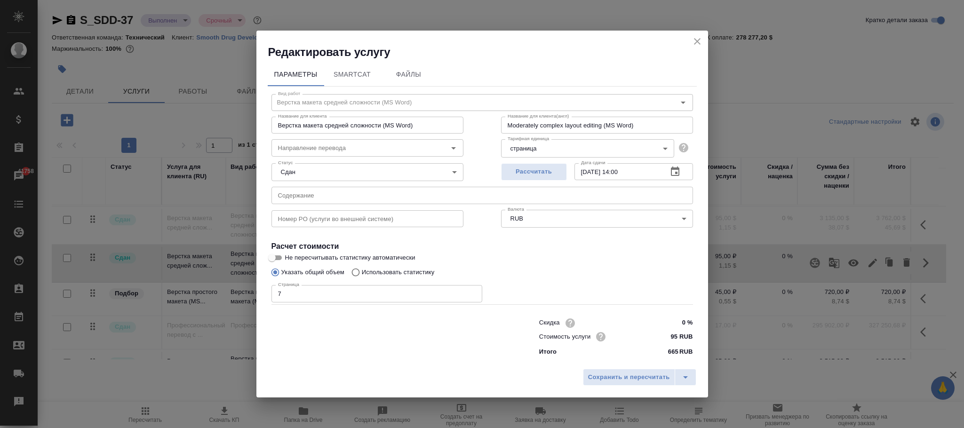
click at [569, 221] on body "🙏 .cls-1 fill:#fff; AWATERA Фокина Наталья n.fokina Клиенты Спецификации Заказы…" at bounding box center [482, 214] width 964 height 428
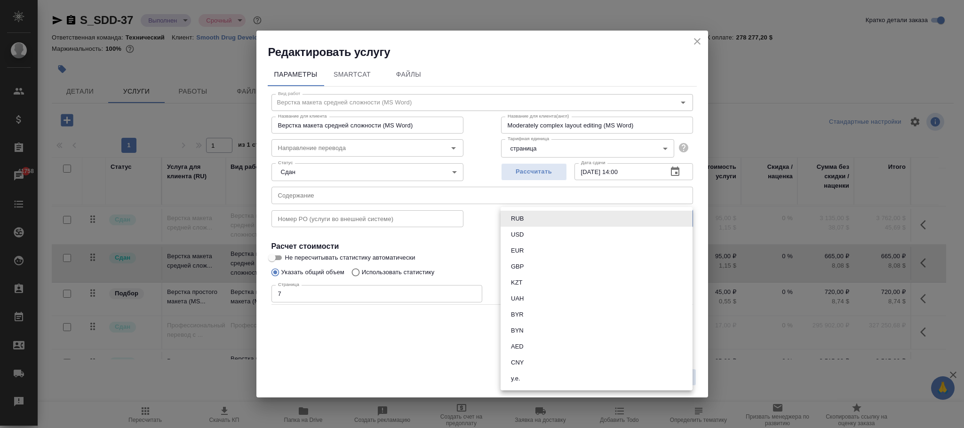
click at [532, 233] on li "USD" at bounding box center [596, 235] width 192 height 16
type input "USD"
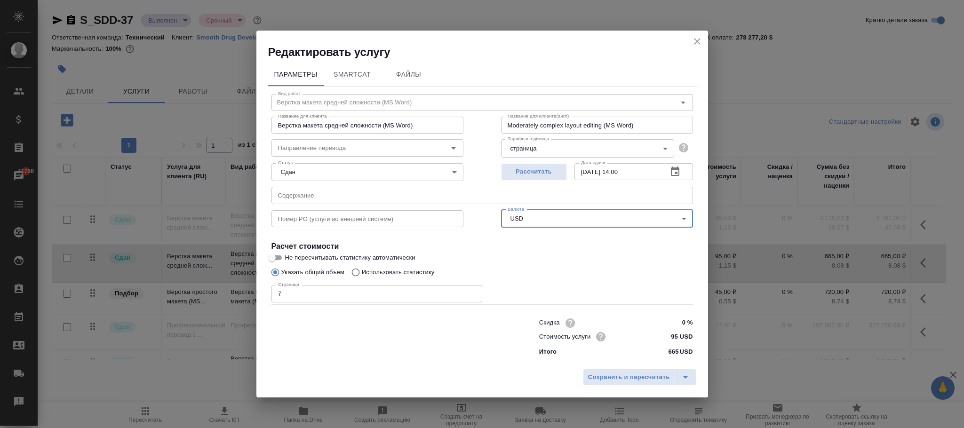
drag, startPoint x: 651, startPoint y: 383, endPoint x: 642, endPoint y: 348, distance: 36.4
click at [649, 377] on button "Сохранить и пересчитать" at bounding box center [629, 377] width 92 height 17
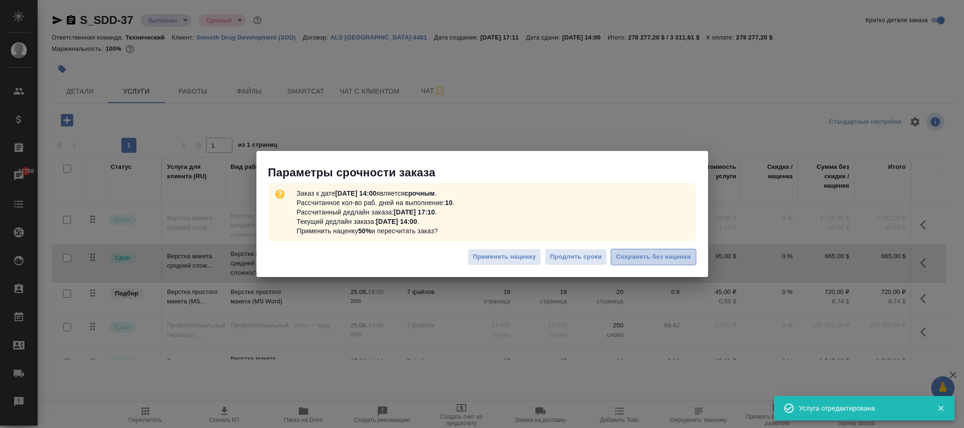
click at [656, 258] on span "Сохранить без наценки" at bounding box center [653, 257] width 75 height 11
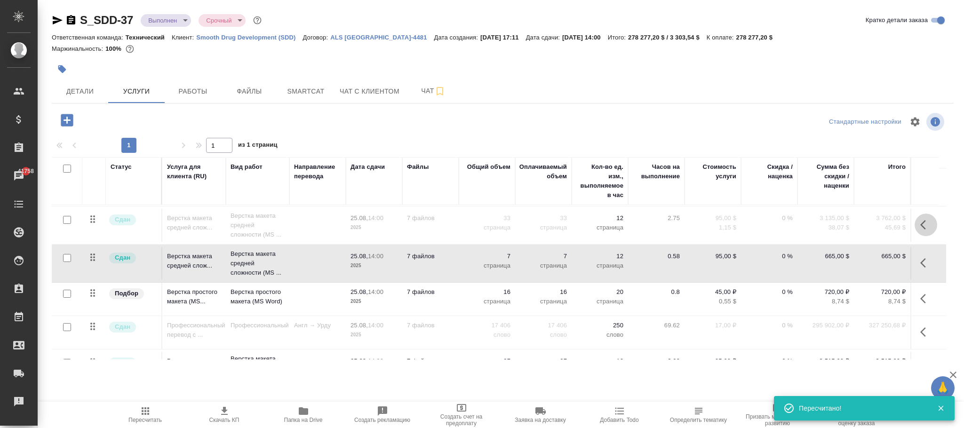
drag, startPoint x: 924, startPoint y: 226, endPoint x: 885, endPoint y: 220, distance: 39.4
click at [899, 222] on tr "Сдан Верстка макета средней слож... Верстка макета средней сложности (MS ... 25…" at bounding box center [499, 225] width 894 height 38
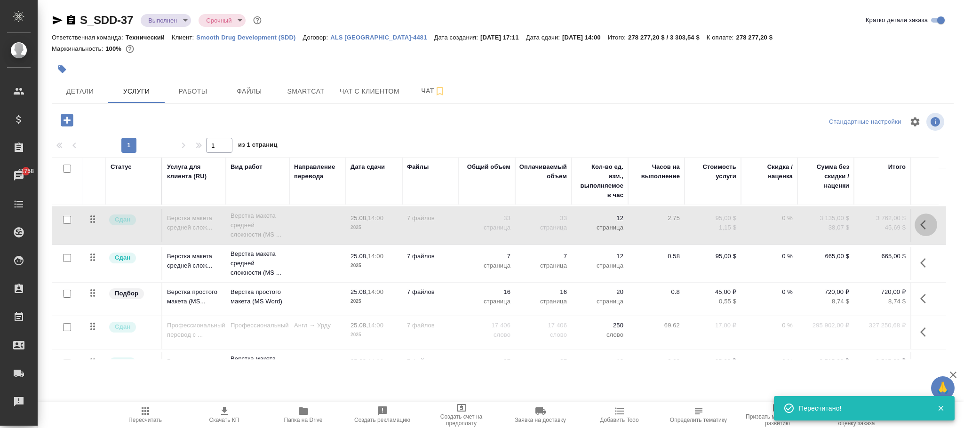
click at [923, 230] on icon "button" at bounding box center [925, 224] width 11 height 11
click at [870, 222] on icon "button" at bounding box center [872, 224] width 11 height 11
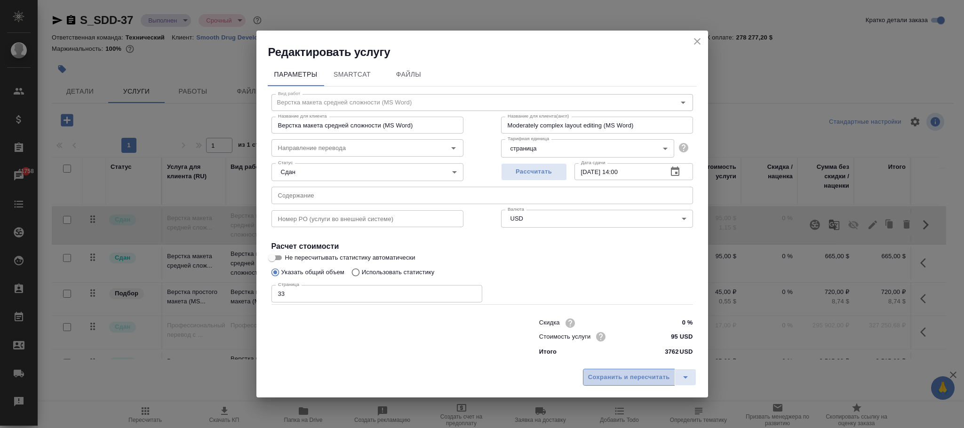
click at [631, 370] on button "Сохранить и пересчитать" at bounding box center [629, 377] width 92 height 17
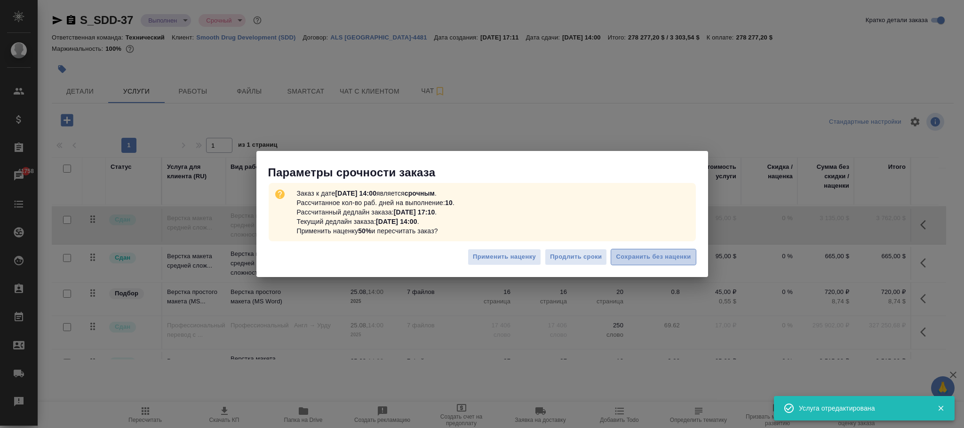
click at [661, 254] on span "Сохранить без наценки" at bounding box center [653, 257] width 75 height 11
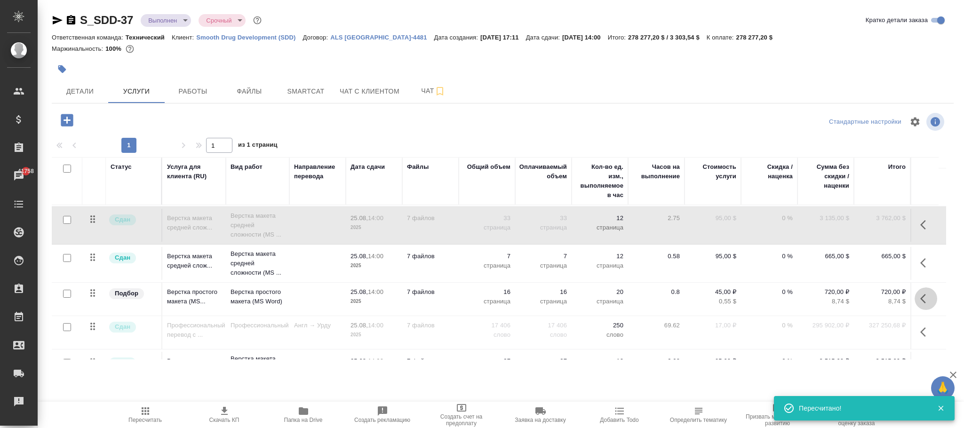
click at [921, 302] on icon "button" at bounding box center [925, 298] width 11 height 11
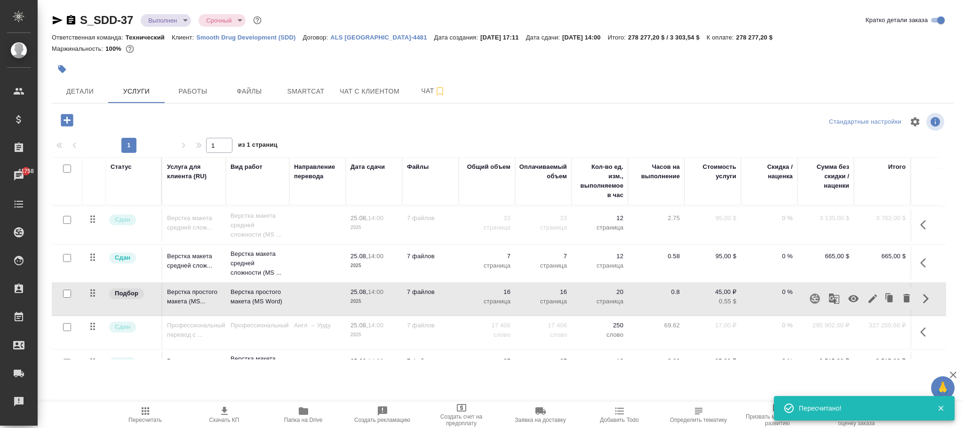
click at [871, 302] on icon "button" at bounding box center [872, 298] width 11 height 11
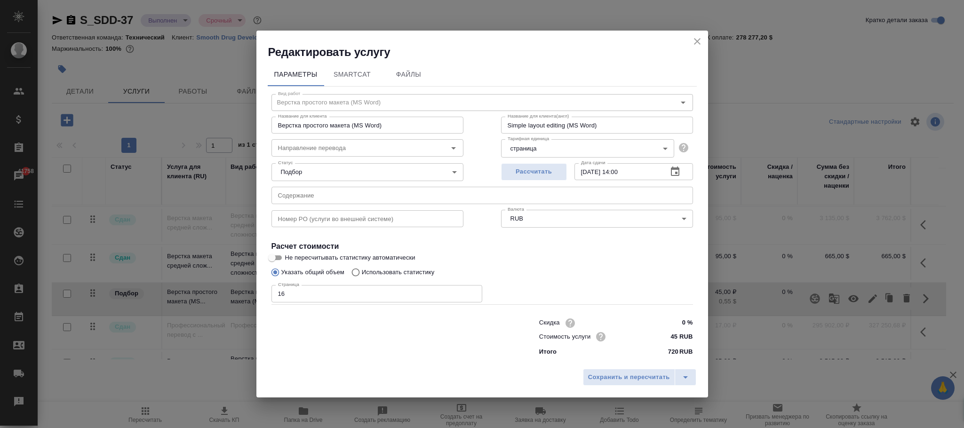
click at [593, 218] on body "🙏 .cls-1 fill:#fff; AWATERA Фокина Наталья n.fokina Клиенты Спецификации Заказы…" at bounding box center [482, 214] width 964 height 428
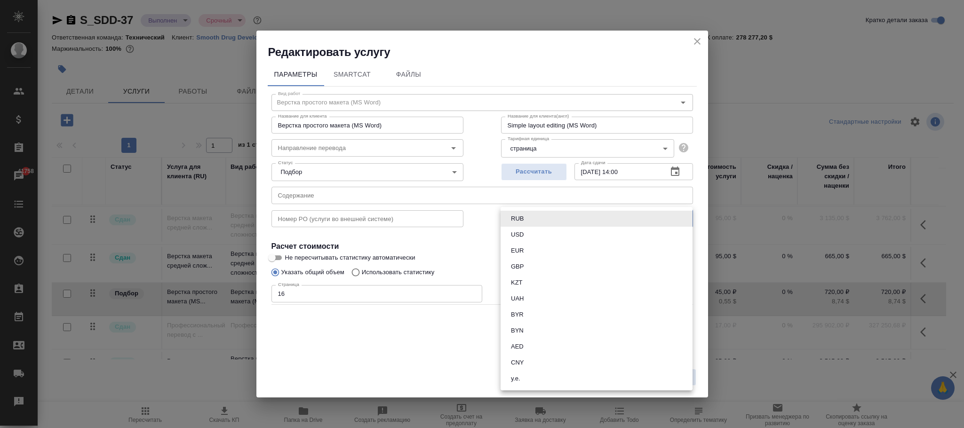
click at [527, 229] on li "USD" at bounding box center [596, 235] width 192 height 16
type input "USD"
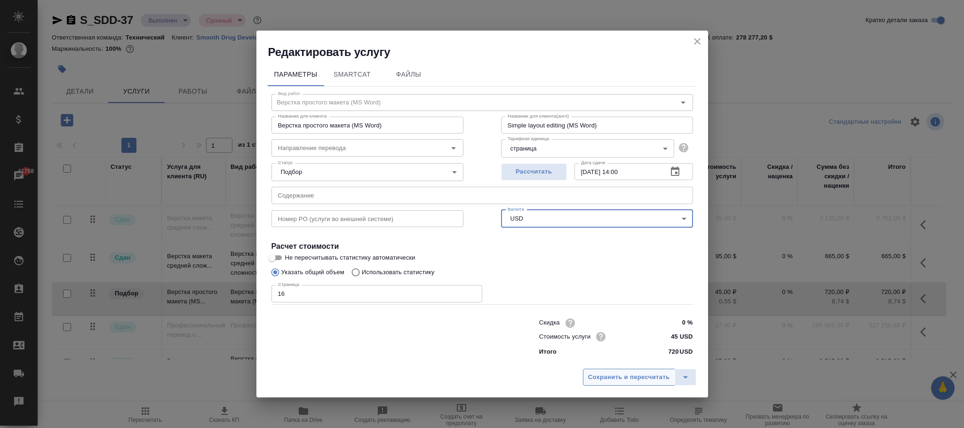
click at [629, 372] on span "Сохранить и пересчитать" at bounding box center [629, 377] width 82 height 11
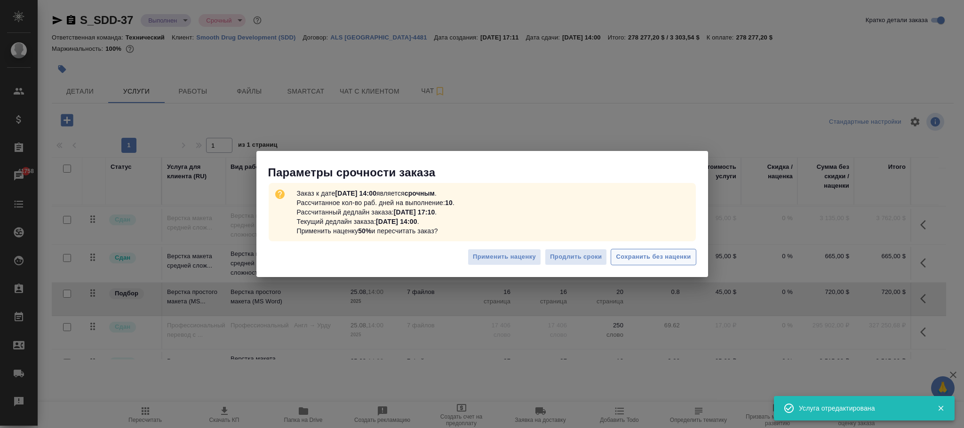
click at [652, 257] on span "Сохранить без наценки" at bounding box center [653, 257] width 75 height 11
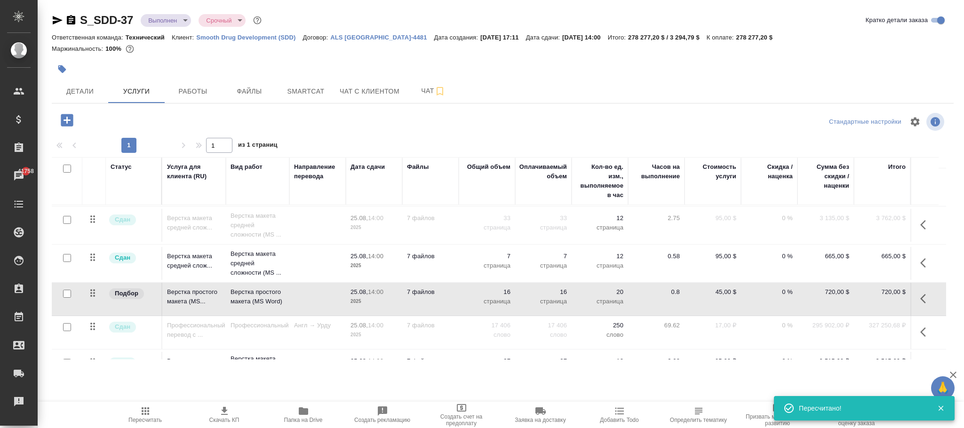
click at [927, 333] on icon "button" at bounding box center [925, 331] width 11 height 11
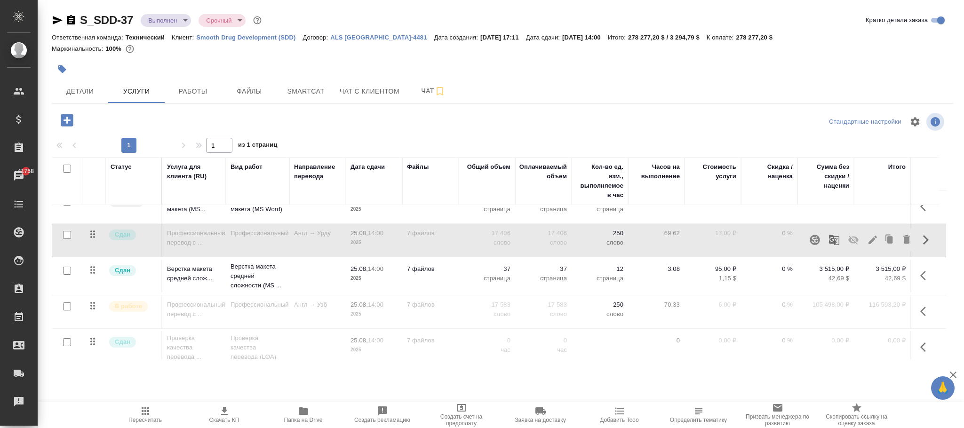
scroll to position [166, 0]
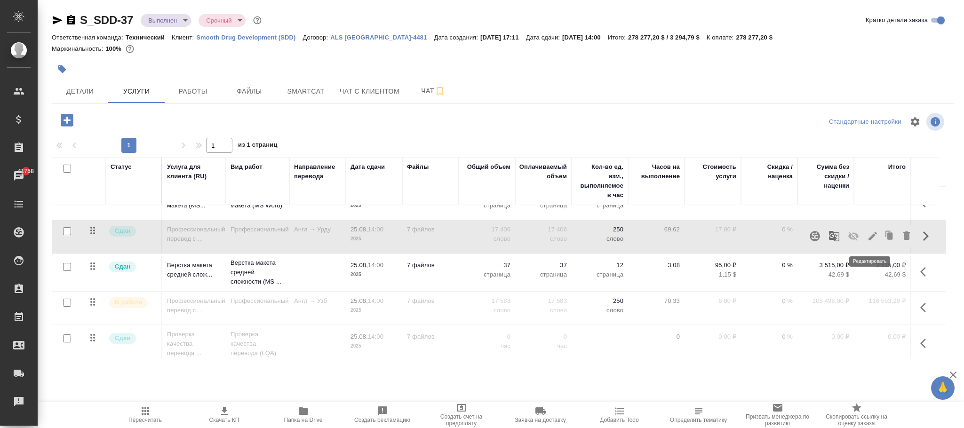
drag, startPoint x: 865, startPoint y: 239, endPoint x: 870, endPoint y: 240, distance: 5.4
click at [870, 240] on icon "button" at bounding box center [872, 235] width 11 height 11
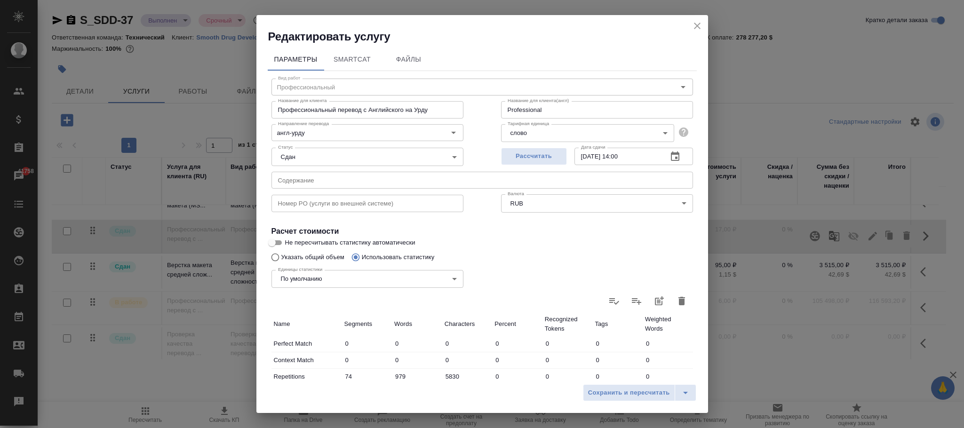
type input "Профессиональный"
type input "англ-урду"
click at [581, 201] on body "🙏 .cls-1 fill:#fff; AWATERA Фокина Наталья n.fokina Клиенты Спецификации Заказы…" at bounding box center [482, 214] width 964 height 428
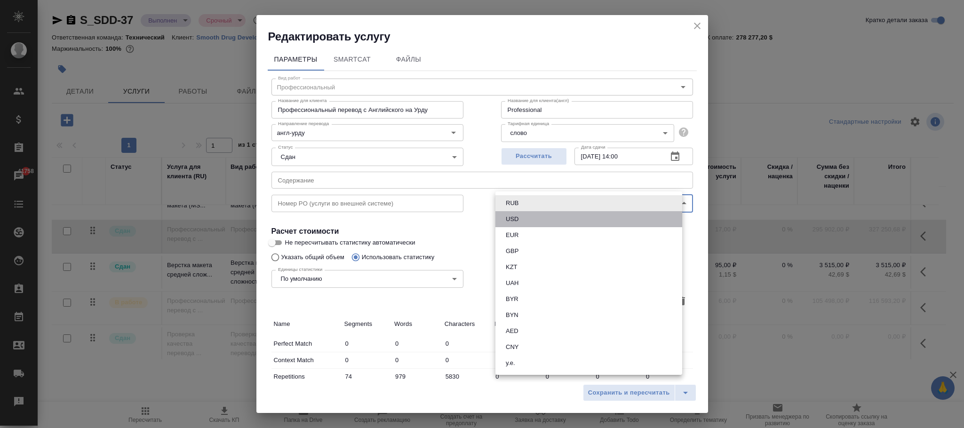
click at [511, 220] on button "USD" at bounding box center [512, 219] width 18 height 10
type input "USD"
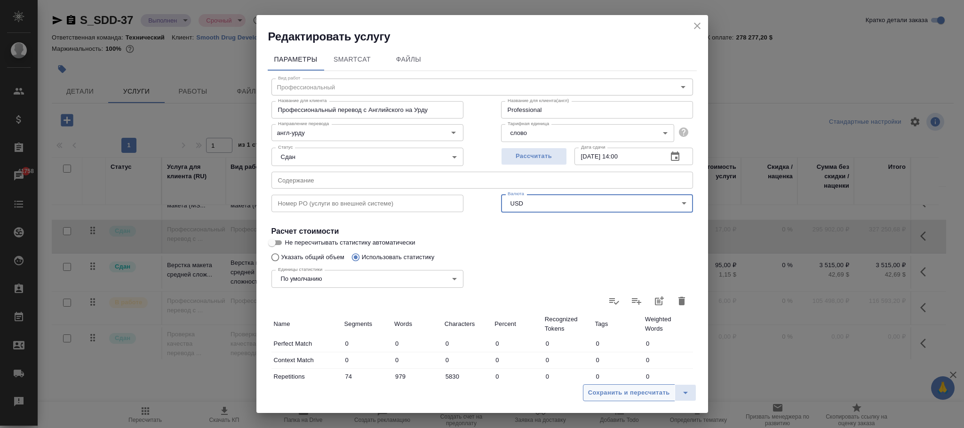
click at [621, 392] on span "Сохранить и пересчитать" at bounding box center [629, 392] width 82 height 11
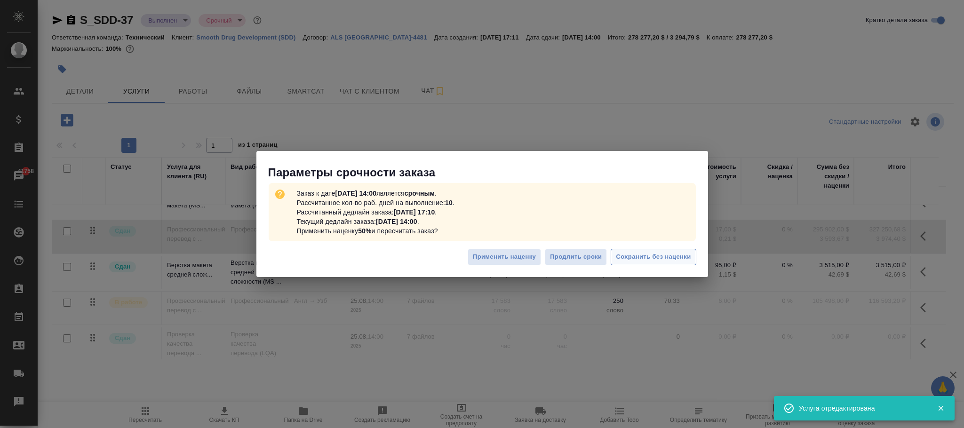
click at [673, 260] on span "Сохранить без наценки" at bounding box center [653, 257] width 75 height 11
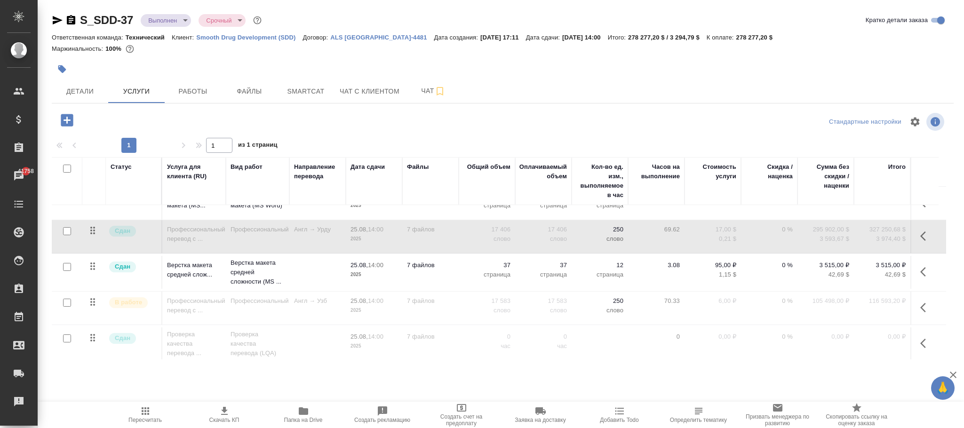
click at [920, 238] on icon "button" at bounding box center [925, 235] width 11 height 11
click at [870, 242] on icon "button" at bounding box center [872, 235] width 11 height 11
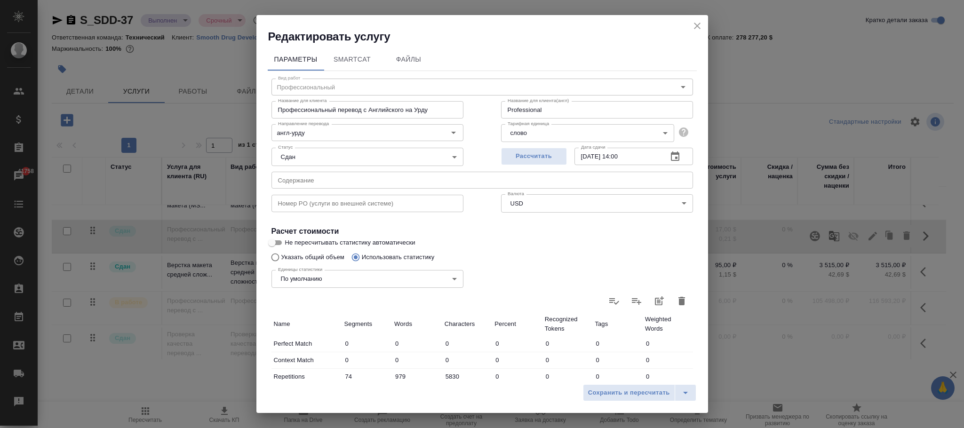
click at [619, 390] on span "Сохранить и пересчитать" at bounding box center [629, 392] width 82 height 11
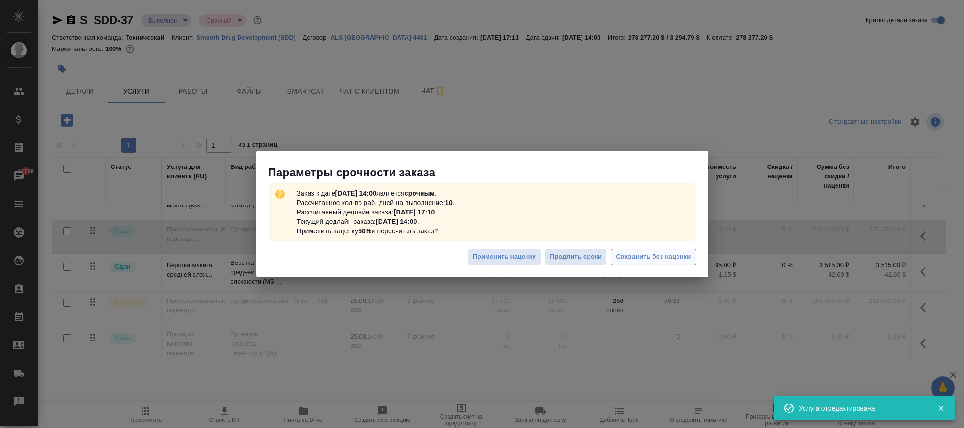
click at [656, 261] on span "Сохранить без наценки" at bounding box center [653, 257] width 75 height 11
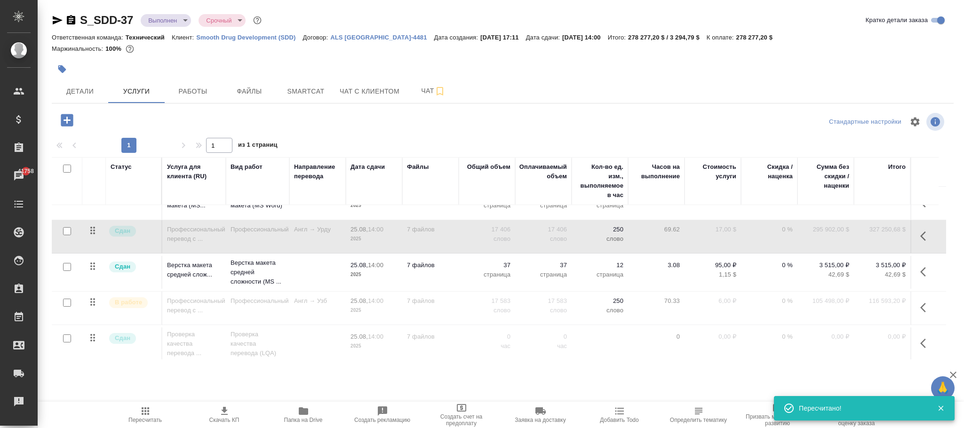
click at [921, 273] on icon "button" at bounding box center [925, 271] width 11 height 11
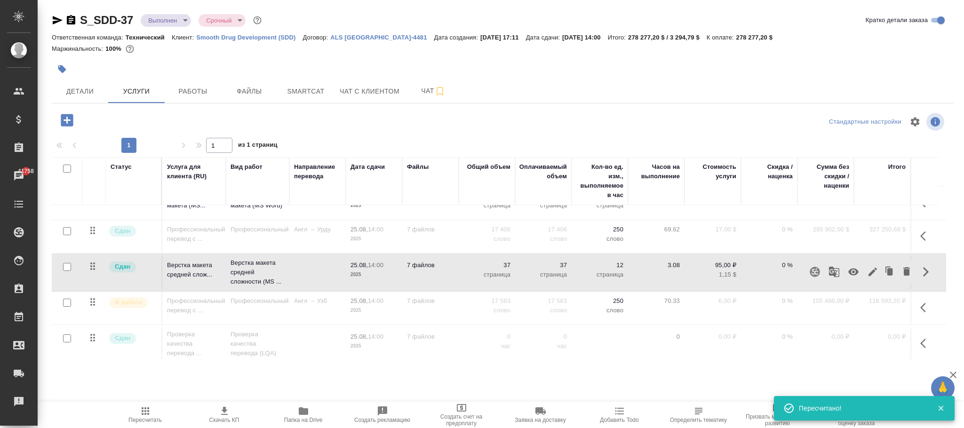
click at [869, 274] on icon "button" at bounding box center [872, 272] width 8 height 8
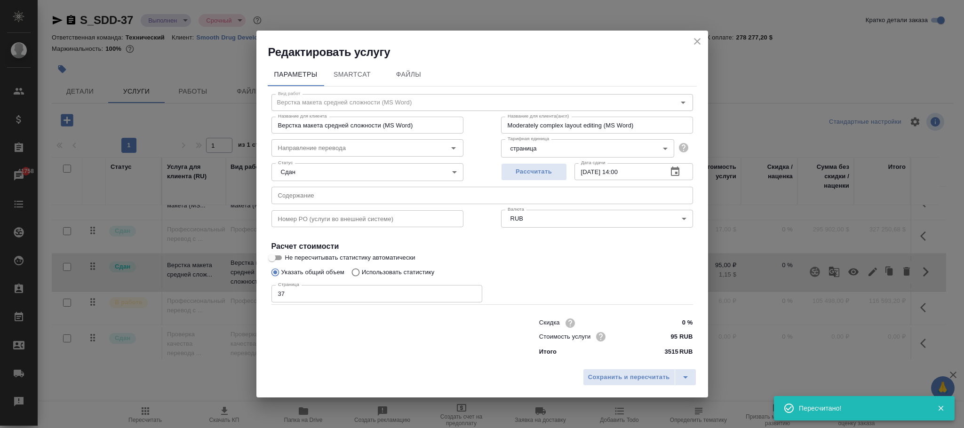
click at [587, 220] on body "🙏 .cls-1 fill:#fff; AWATERA Фокина Наталья n.fokina Клиенты Спецификации Заказы…" at bounding box center [482, 214] width 964 height 428
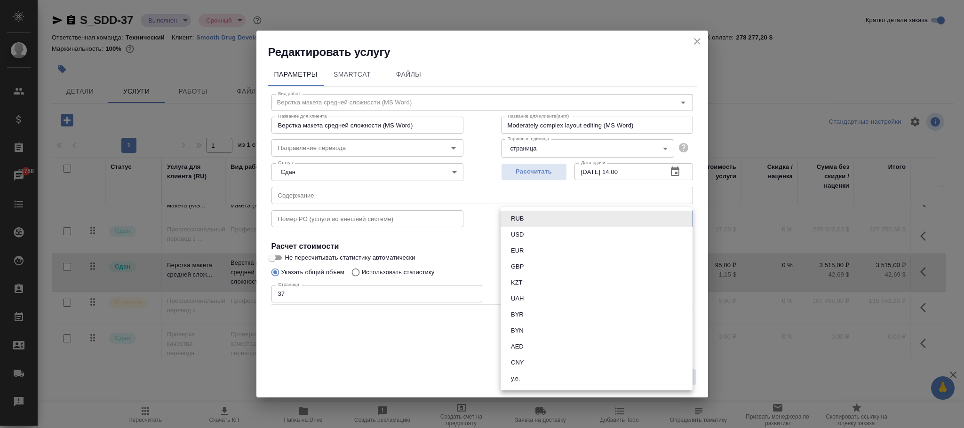
click at [517, 229] on button "USD" at bounding box center [517, 234] width 18 height 10
type input "USD"
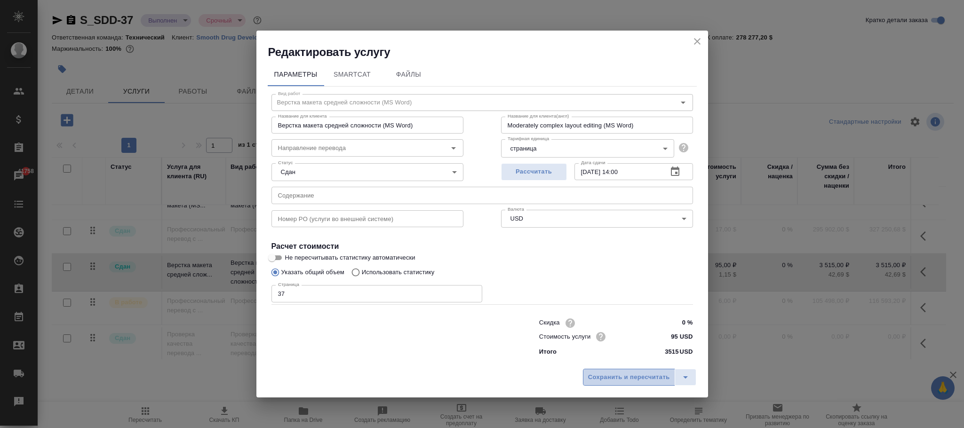
click at [641, 381] on span "Сохранить и пересчитать" at bounding box center [629, 377] width 82 height 11
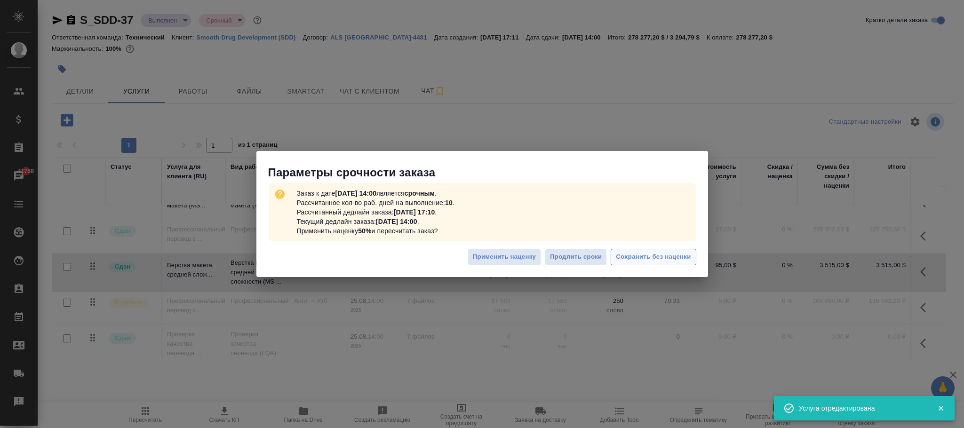
click at [652, 253] on span "Сохранить без наценки" at bounding box center [653, 257] width 75 height 11
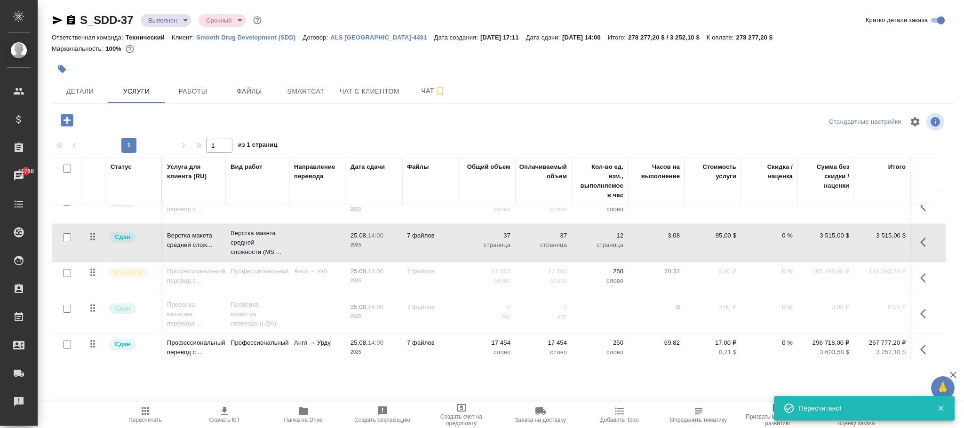
scroll to position [216, 0]
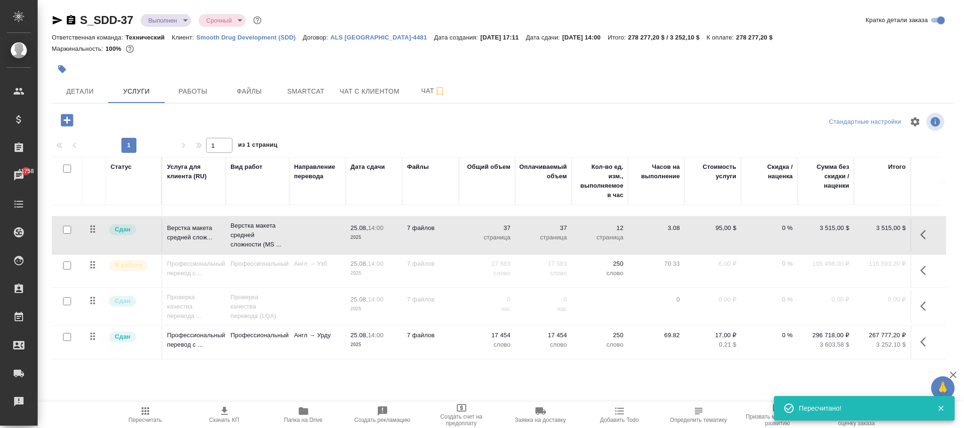
drag, startPoint x: 921, startPoint y: 254, endPoint x: 896, endPoint y: 297, distance: 49.1
click at [921, 265] on icon "button" at bounding box center [925, 270] width 11 height 11
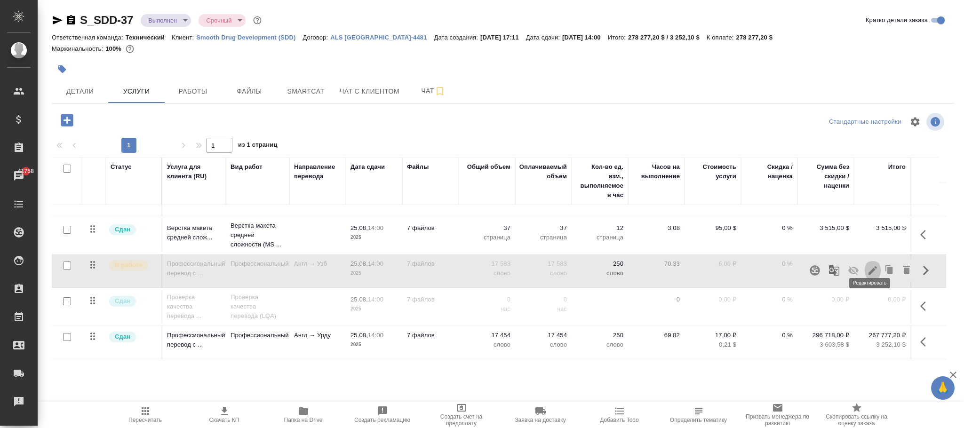
click at [870, 265] on icon "button" at bounding box center [872, 270] width 11 height 11
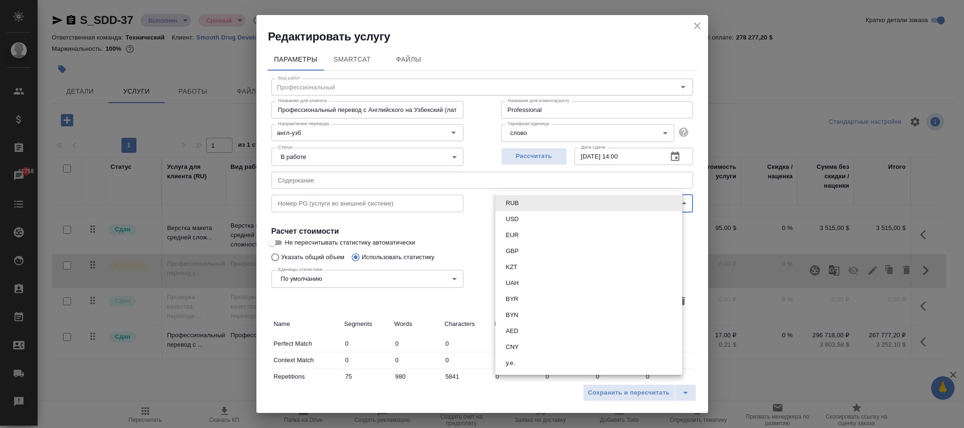
click at [563, 212] on body "🙏 .cls-1 fill:#fff; AWATERA Фокина Наталья n.fokina Клиенты Спецификации Заказы…" at bounding box center [482, 214] width 964 height 428
click at [522, 218] on li "USD" at bounding box center [588, 219] width 187 height 16
type input "USD"
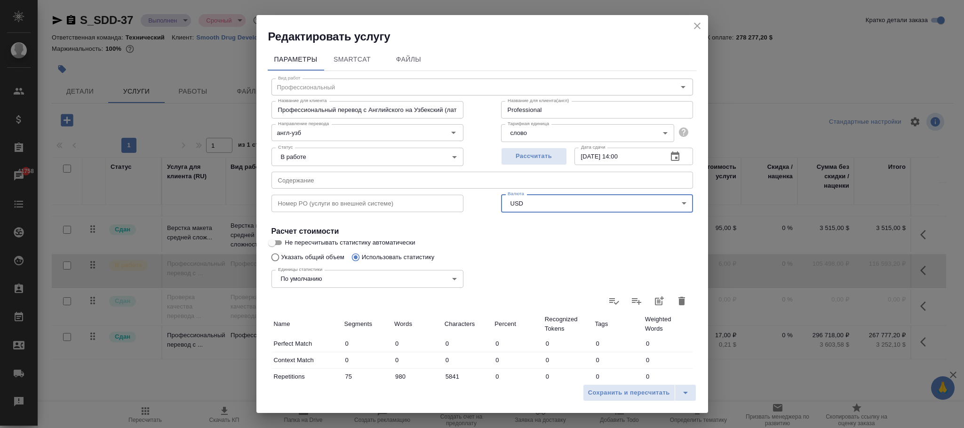
drag, startPoint x: 640, startPoint y: 395, endPoint x: 744, endPoint y: 300, distance: 141.1
click at [640, 394] on span "Сохранить и пересчитать" at bounding box center [629, 392] width 82 height 11
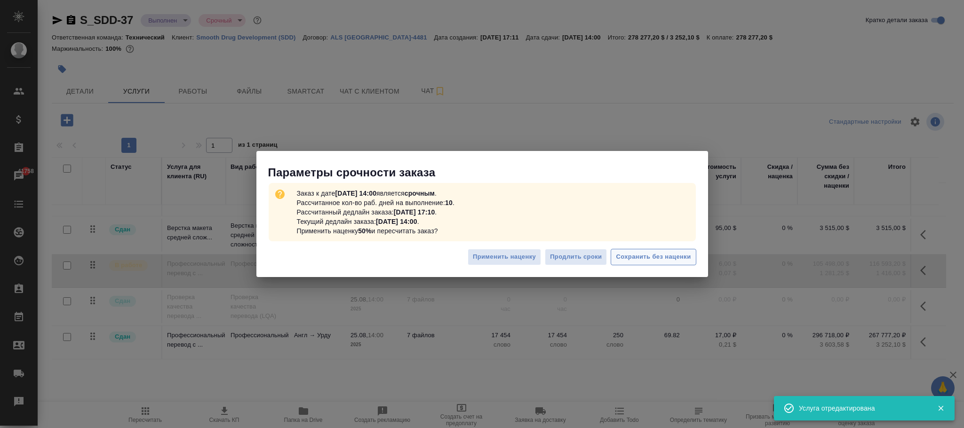
click at [681, 261] on span "Сохранить без наценки" at bounding box center [653, 257] width 75 height 11
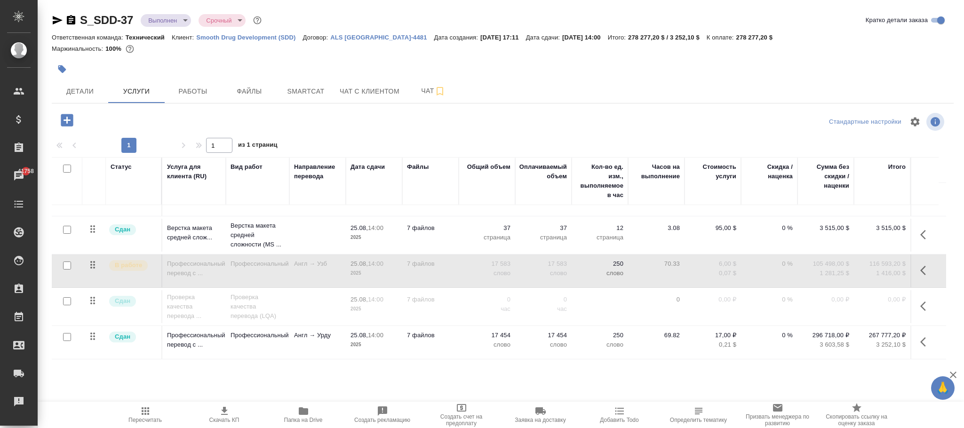
click at [923, 300] on icon "button" at bounding box center [925, 305] width 11 height 11
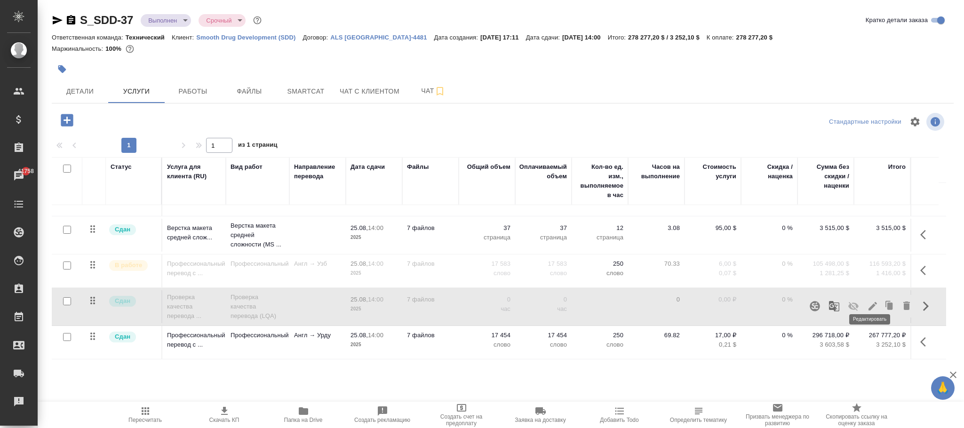
click at [872, 300] on icon "button" at bounding box center [872, 305] width 11 height 11
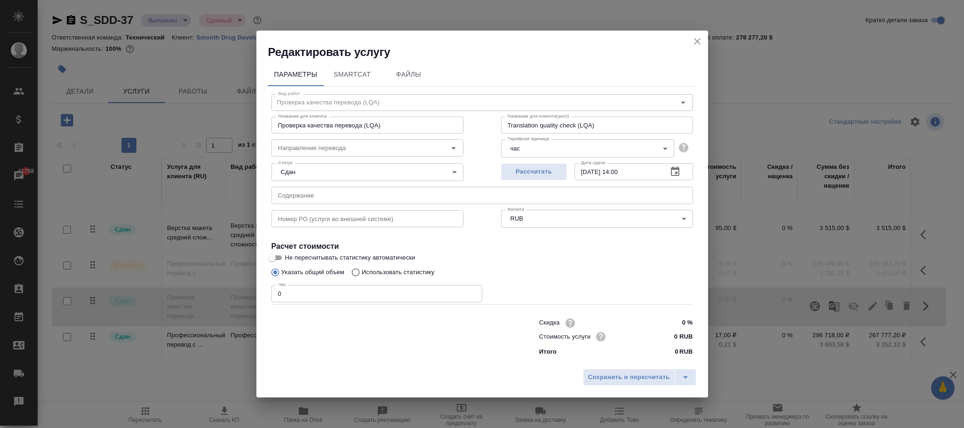
click at [567, 215] on body "🙏 .cls-1 fill:#fff; AWATERA Фокина Наталья n.fokina Клиенты Спецификации Заказы…" at bounding box center [482, 214] width 964 height 428
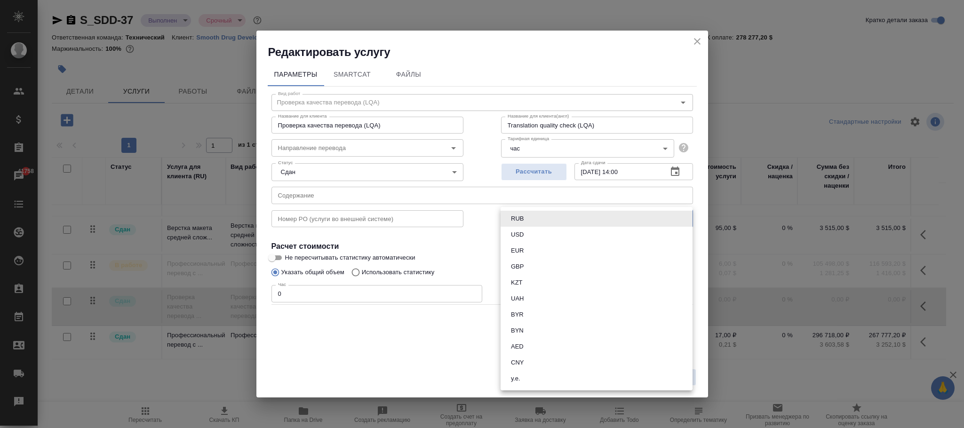
click at [532, 231] on li "USD" at bounding box center [596, 235] width 192 height 16
type input "USD"
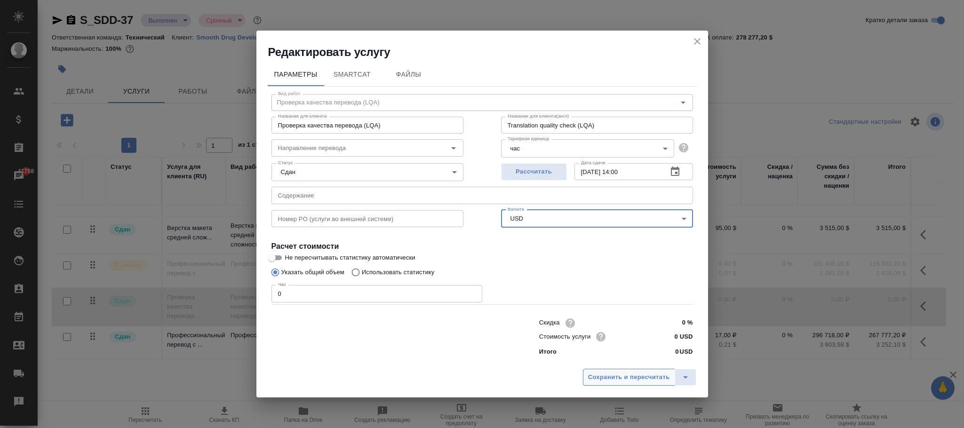
click at [630, 378] on span "Сохранить и пересчитать" at bounding box center [629, 377] width 82 height 11
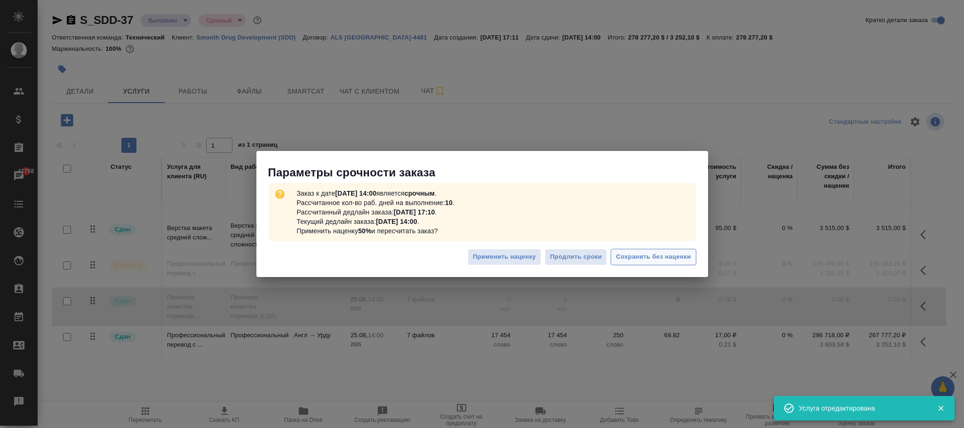
click at [645, 255] on span "Сохранить без наценки" at bounding box center [653, 257] width 75 height 11
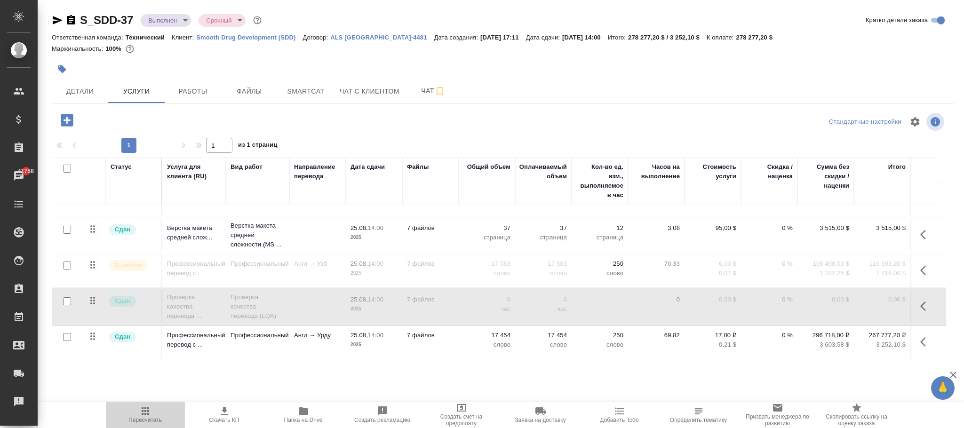
click at [149, 414] on icon "button" at bounding box center [145, 410] width 11 height 11
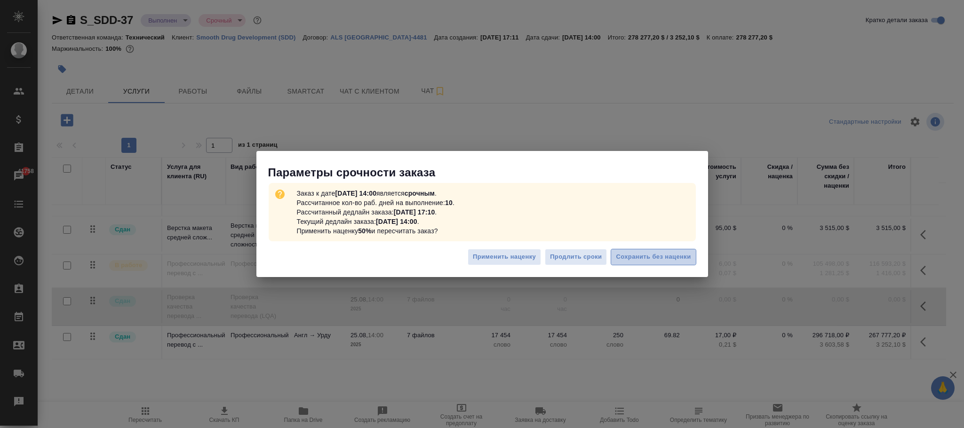
click at [674, 257] on span "Сохранить без наценки" at bounding box center [653, 257] width 75 height 11
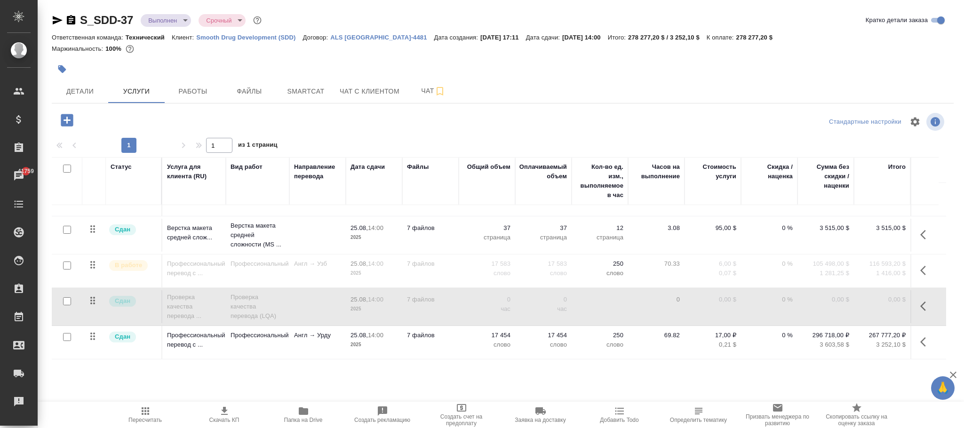
click at [920, 337] on icon "button" at bounding box center [923, 341] width 6 height 9
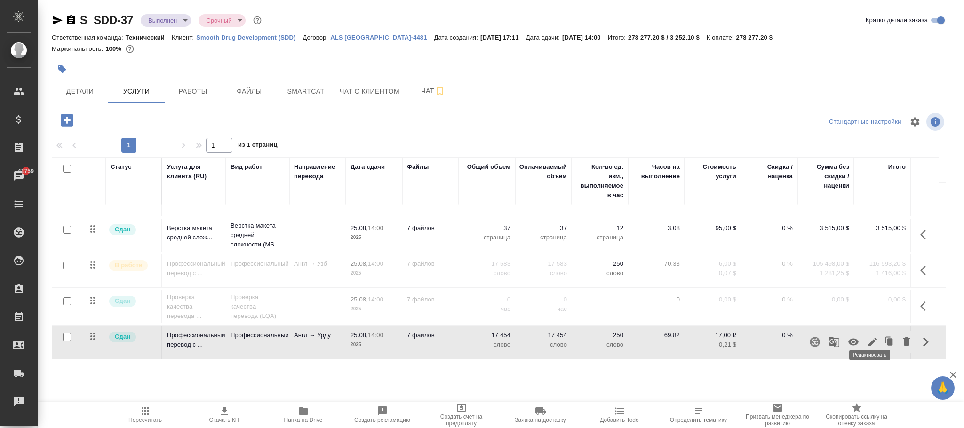
click at [872, 336] on icon "button" at bounding box center [872, 341] width 11 height 11
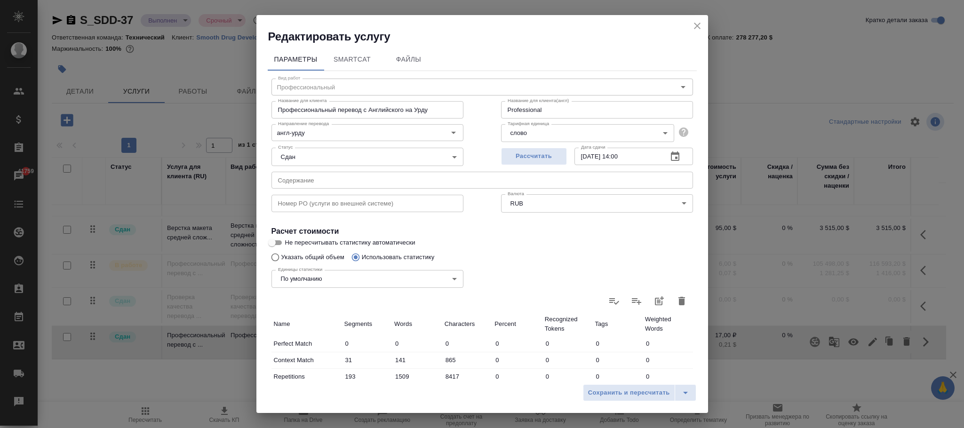
type input "Профессиональный"
type input "англ-урду"
click at [553, 204] on body "🙏 .cls-1 fill:#fff; AWATERA Фокина Наталья n.fokina Клиенты Спецификации Заказы…" at bounding box center [482, 214] width 964 height 428
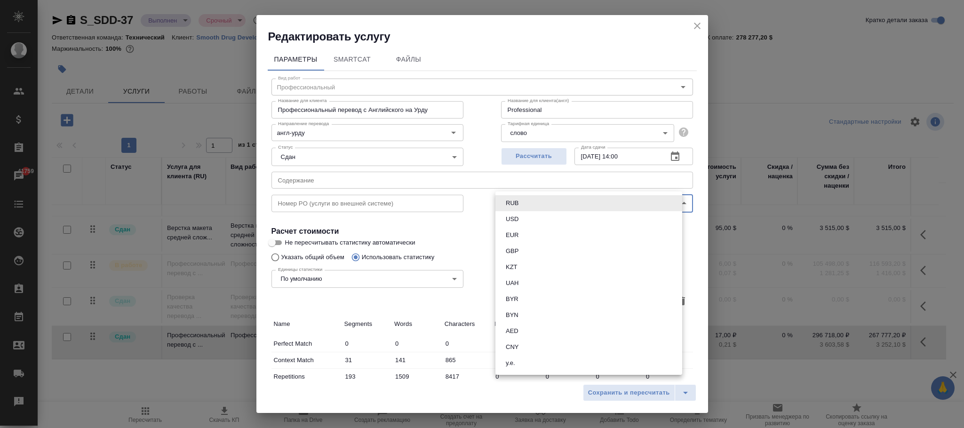
click at [524, 218] on li "USD" at bounding box center [588, 219] width 187 height 16
type input "USD"
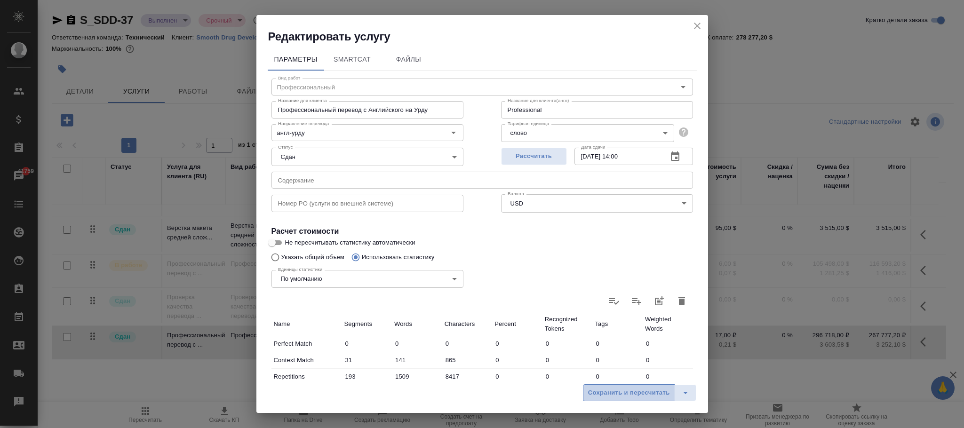
click at [629, 391] on span "Сохранить и пересчитать" at bounding box center [629, 392] width 82 height 11
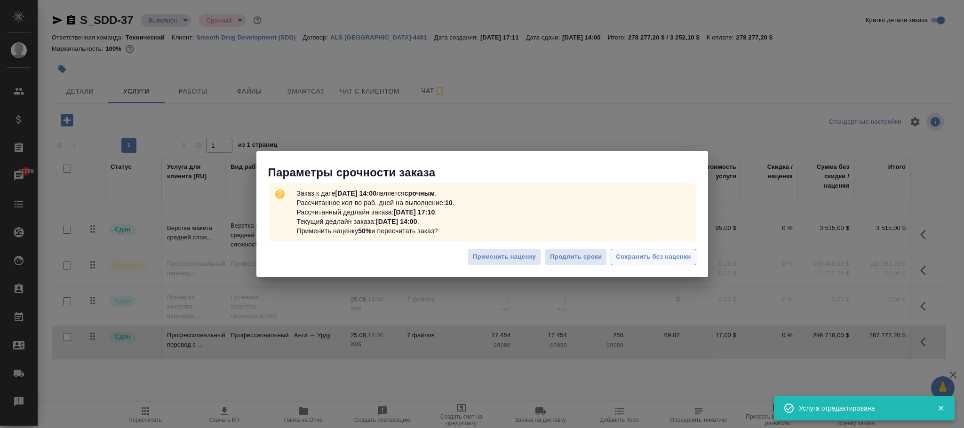
click at [652, 252] on span "Сохранить без наценки" at bounding box center [653, 257] width 75 height 11
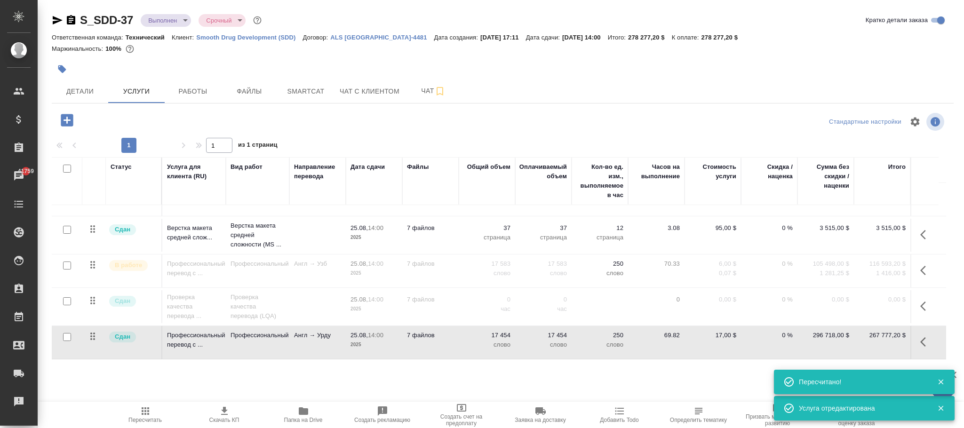
click at [143, 412] on icon "button" at bounding box center [145, 410] width 11 height 11
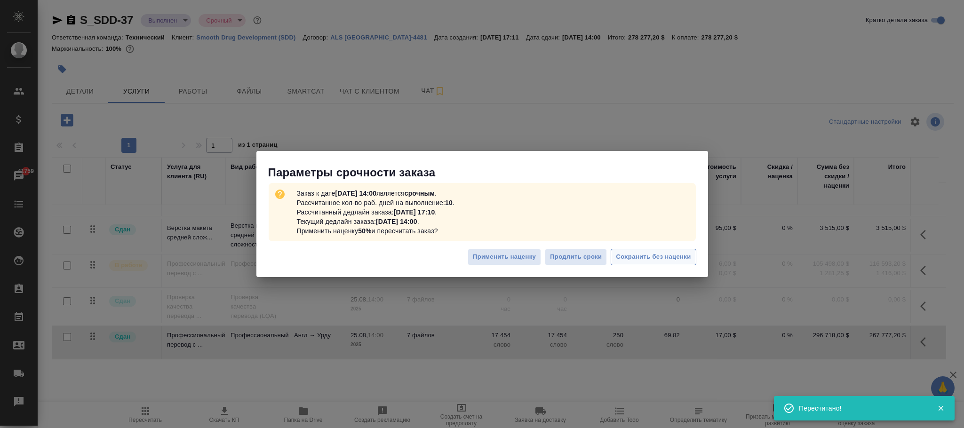
click at [669, 252] on span "Сохранить без наценки" at bounding box center [653, 257] width 75 height 11
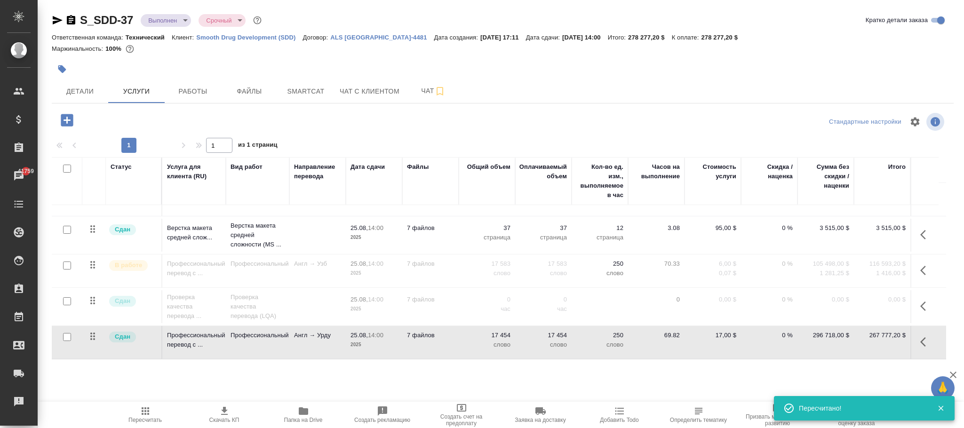
click at [920, 265] on icon "button" at bounding box center [925, 270] width 11 height 11
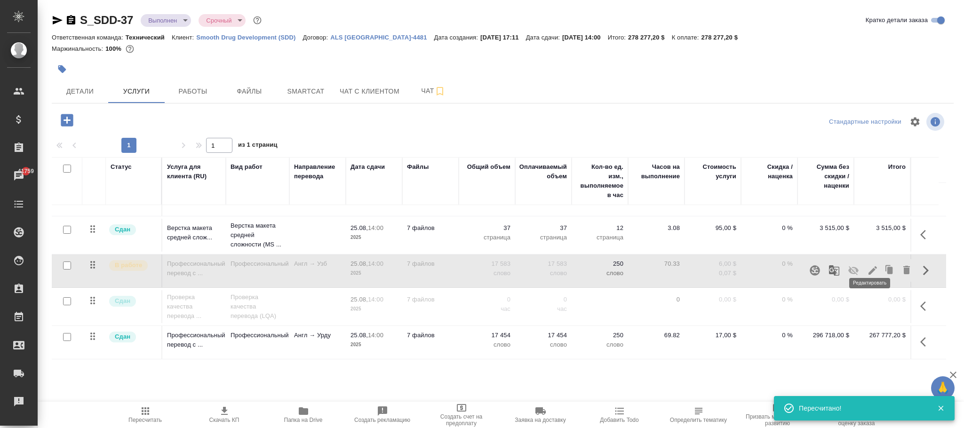
click at [867, 265] on icon "button" at bounding box center [872, 270] width 11 height 11
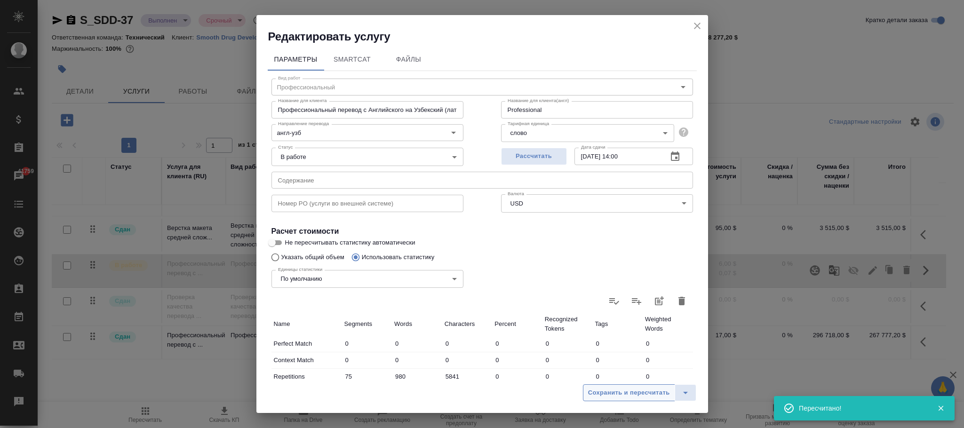
drag, startPoint x: 618, startPoint y: 390, endPoint x: 963, endPoint y: 308, distance: 353.8
click at [620, 390] on span "Сохранить и пересчитать" at bounding box center [629, 392] width 82 height 11
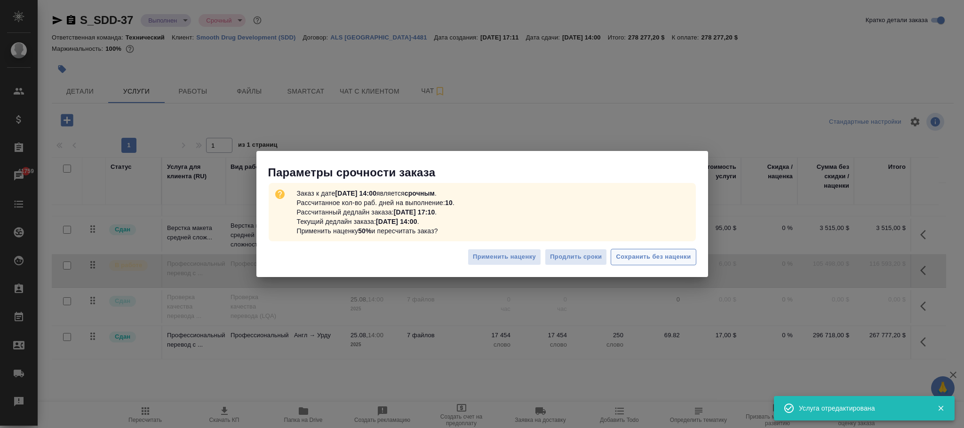
click at [657, 249] on button "Сохранить без наценки" at bounding box center [652, 257] width 85 height 16
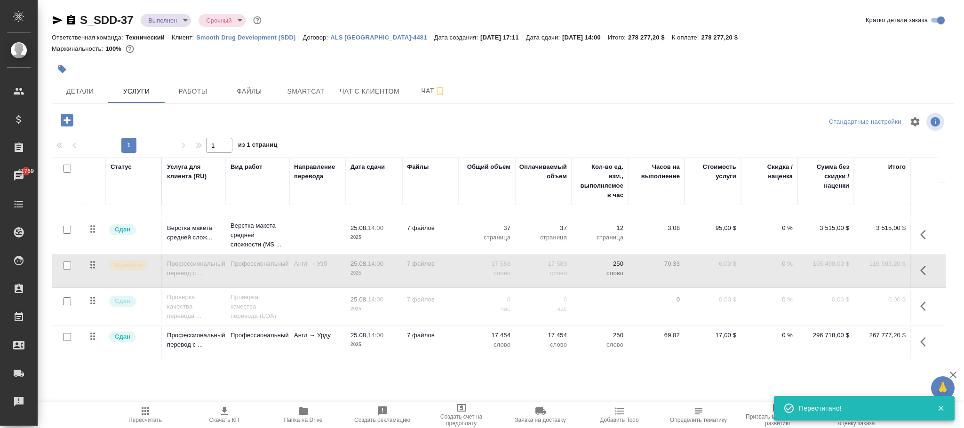
click at [149, 413] on icon "button" at bounding box center [145, 410] width 11 height 11
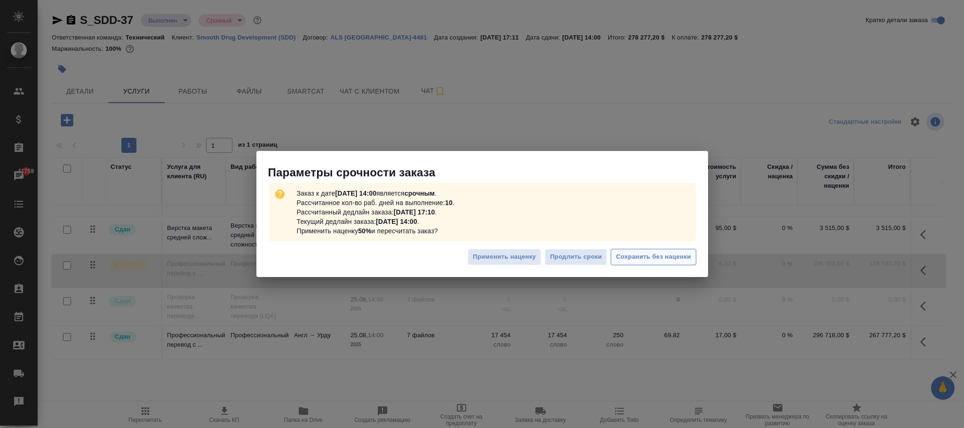
click at [652, 255] on span "Сохранить без наценки" at bounding box center [653, 257] width 75 height 11
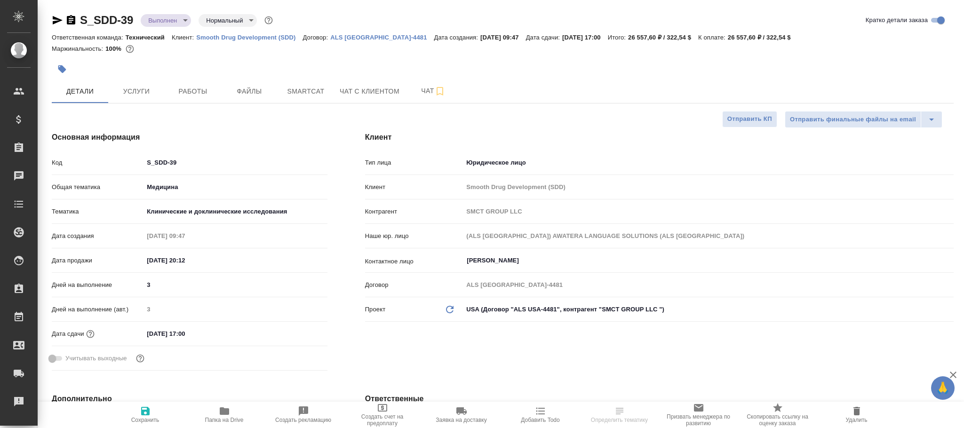
select select "RU"
click at [138, 92] on span "Услуги" at bounding box center [136, 92] width 45 height 12
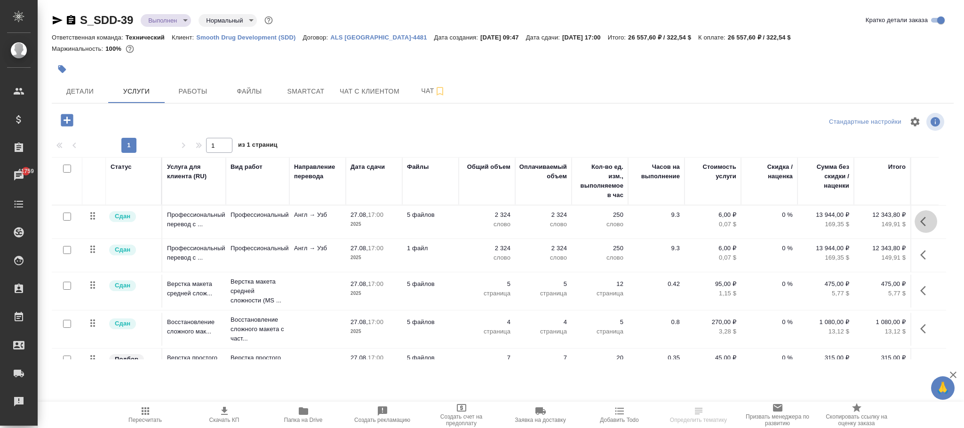
click at [925, 224] on icon "button" at bounding box center [925, 221] width 11 height 11
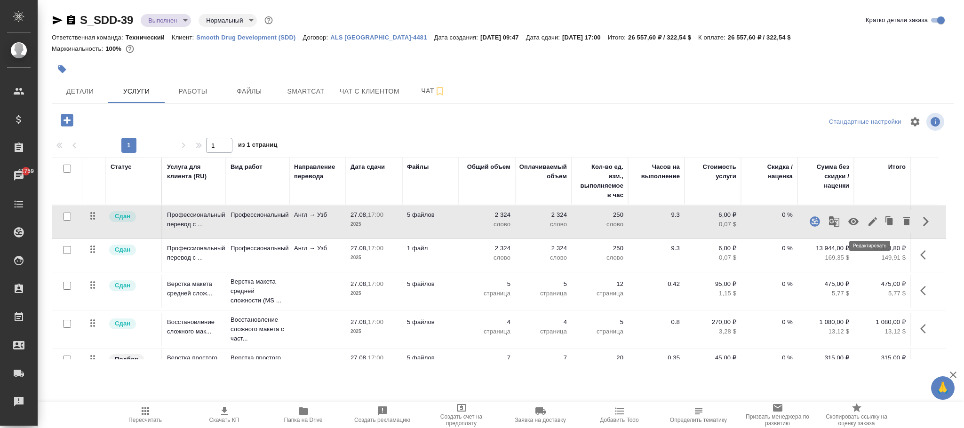
click at [873, 220] on icon "button" at bounding box center [872, 221] width 8 height 8
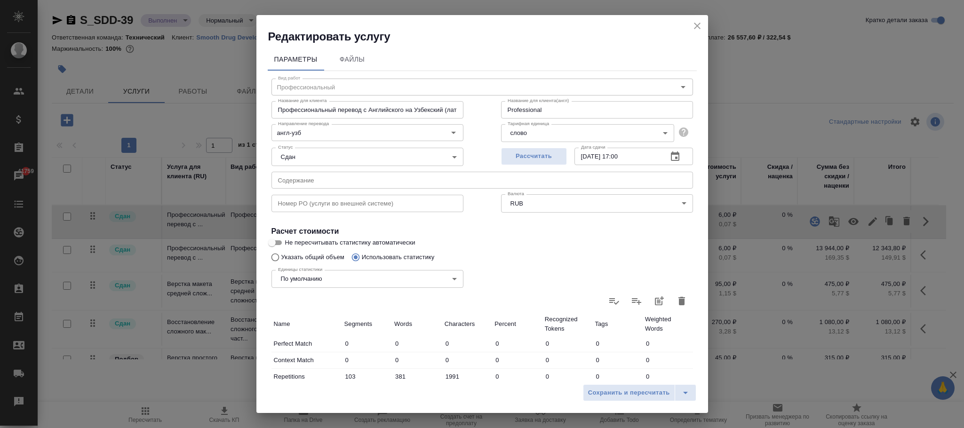
type input "Профессиональный"
type input "англ-узб"
click at [549, 204] on body "🙏 .cls-1 fill:#fff; AWATERA [PERSON_NAME]fokina Клиенты Спецификации Заказы 417…" at bounding box center [482, 214] width 964 height 428
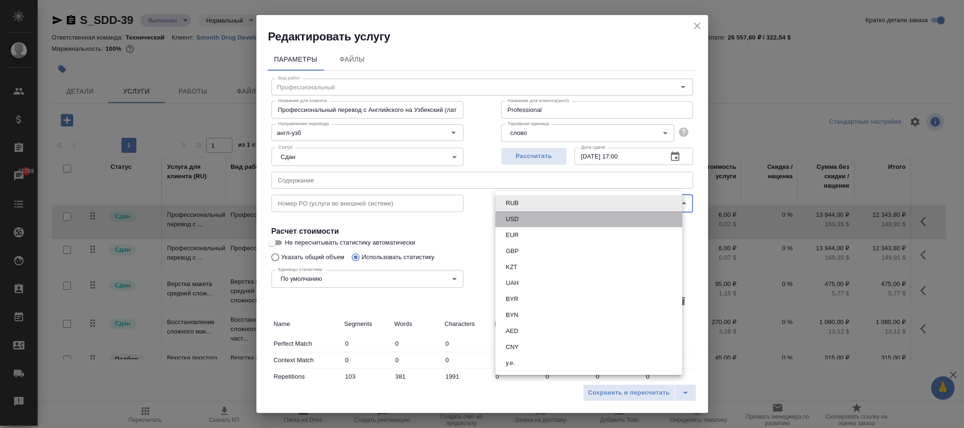
drag, startPoint x: 529, startPoint y: 219, endPoint x: 535, endPoint y: 228, distance: 10.4
click at [532, 227] on ul "RUB USD EUR GBP KZT UAH BYR BYN AED CNY у.е." at bounding box center [588, 282] width 187 height 183
click at [619, 388] on div at bounding box center [482, 214] width 964 height 428
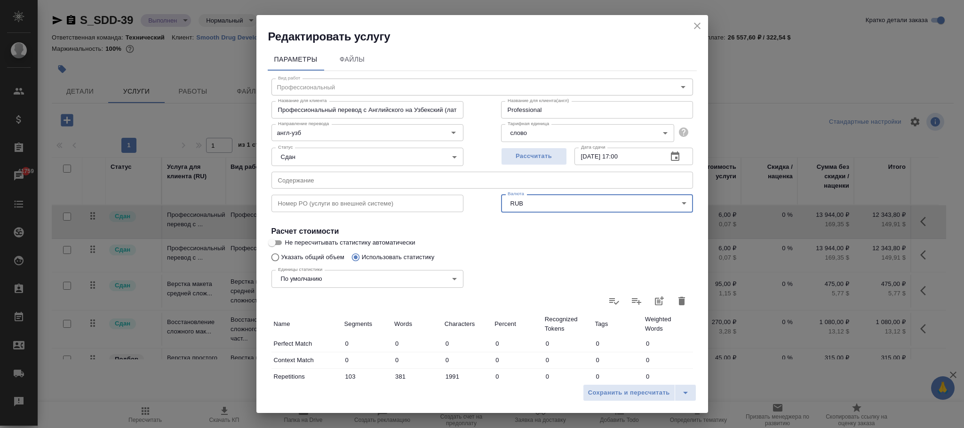
click at [530, 204] on body "🙏 .cls-1 fill:#fff; AWATERA [PERSON_NAME]fokina Клиенты Спецификации Заказы 417…" at bounding box center [482, 214] width 964 height 428
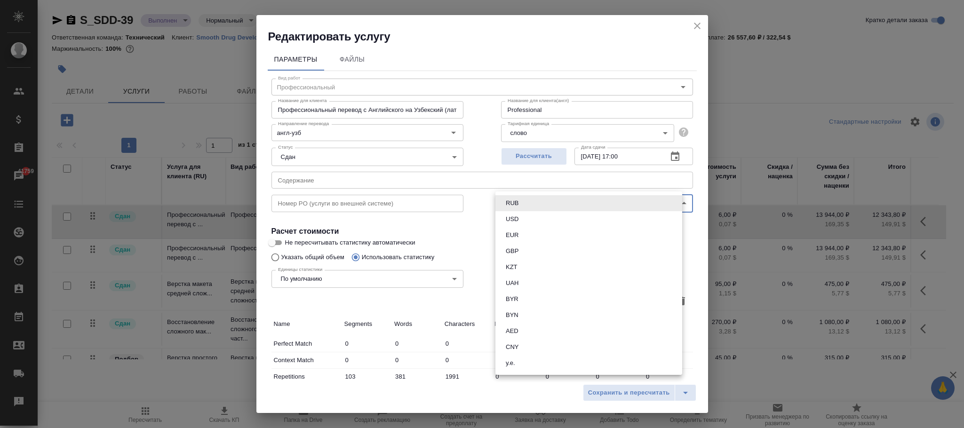
click at [518, 219] on button "USD" at bounding box center [512, 219] width 18 height 10
type input "USD"
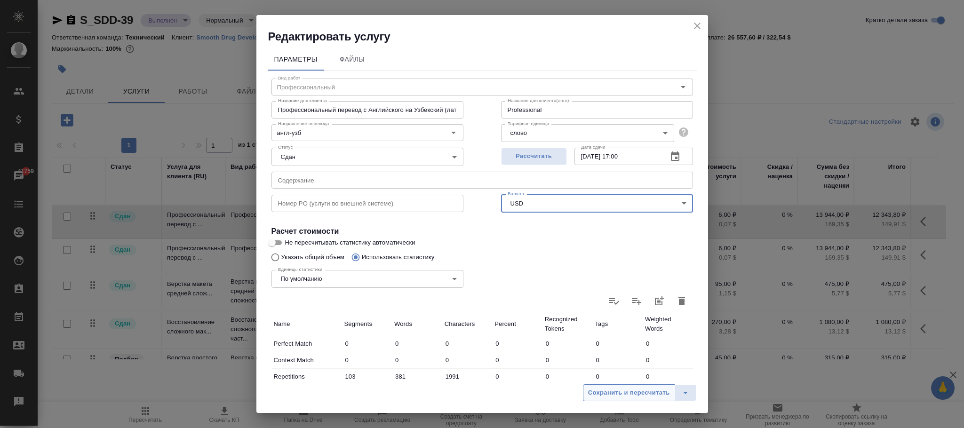
click at [612, 387] on span "Сохранить и пересчитать" at bounding box center [629, 392] width 82 height 11
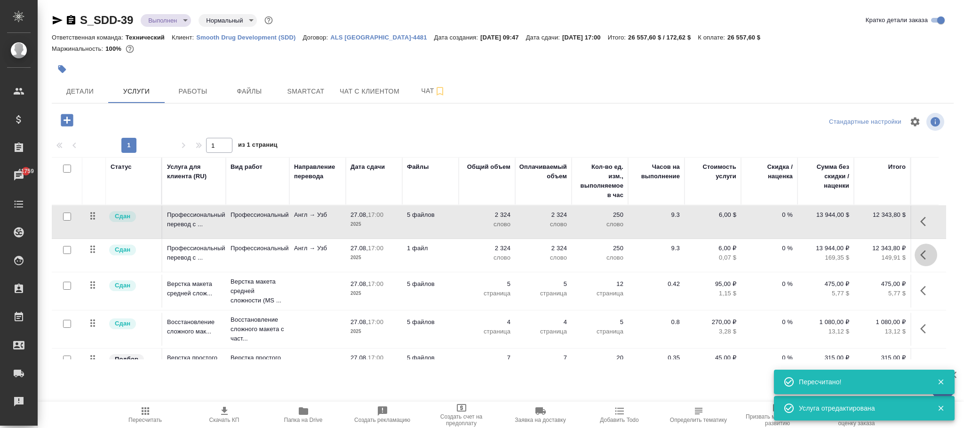
click at [920, 258] on icon "button" at bounding box center [925, 254] width 11 height 11
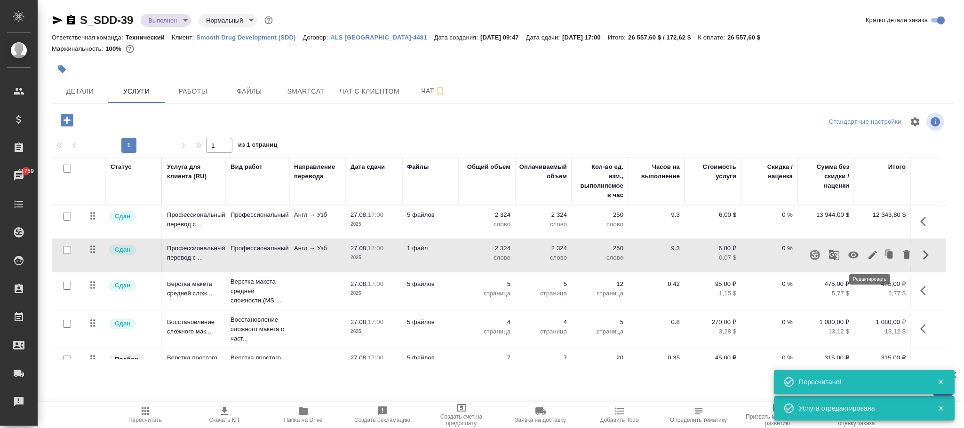
click at [869, 260] on icon "button" at bounding box center [872, 254] width 11 height 11
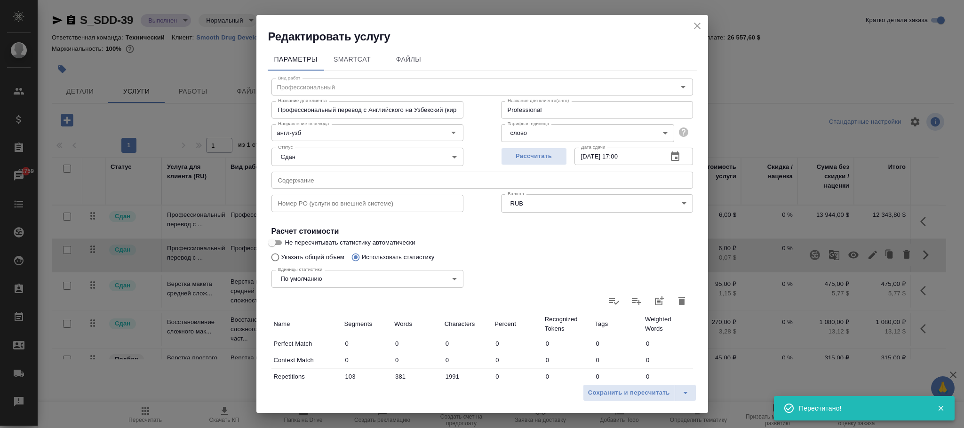
click at [537, 206] on body "🙏 .cls-1 fill:#fff; AWATERA [PERSON_NAME]fokina Клиенты Спецификации Заказы 417…" at bounding box center [482, 214] width 964 height 428
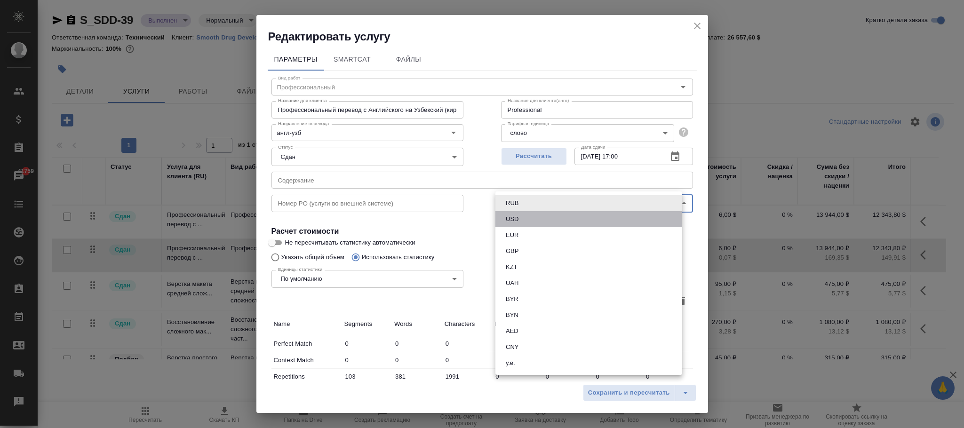
click at [525, 216] on li "USD" at bounding box center [588, 219] width 187 height 16
type input "USD"
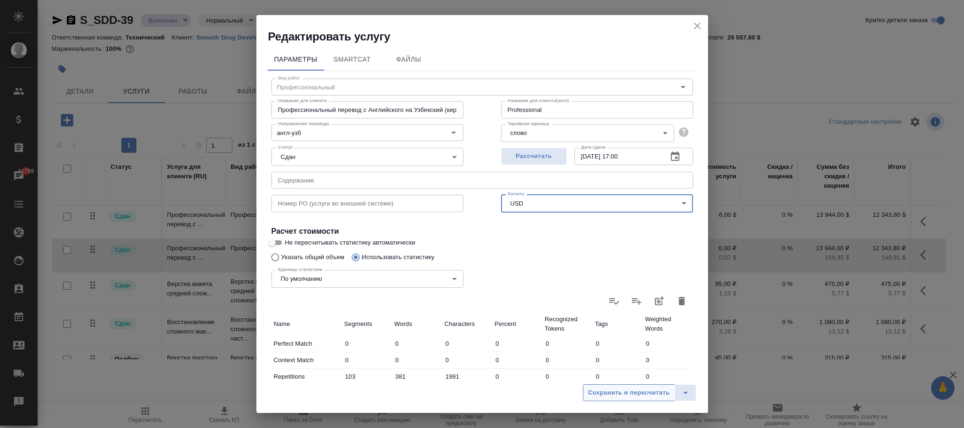
click at [653, 388] on span "Сохранить и пересчитать" at bounding box center [629, 392] width 82 height 11
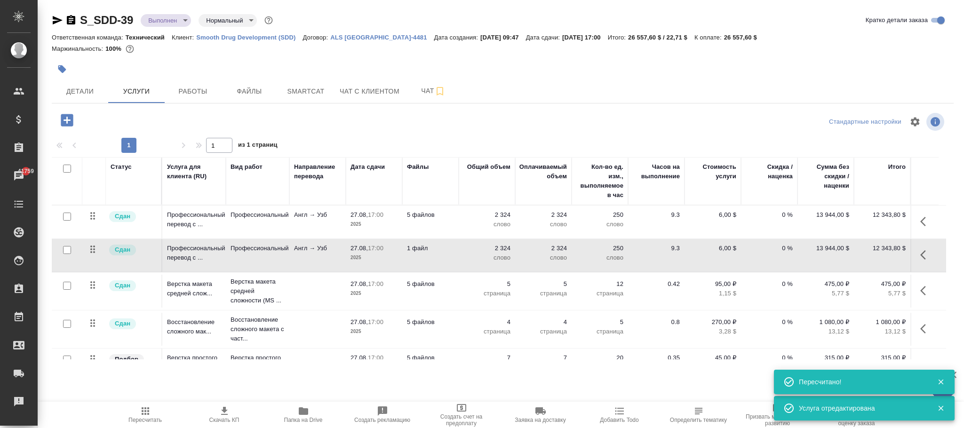
click at [925, 292] on icon "button" at bounding box center [925, 290] width 11 height 11
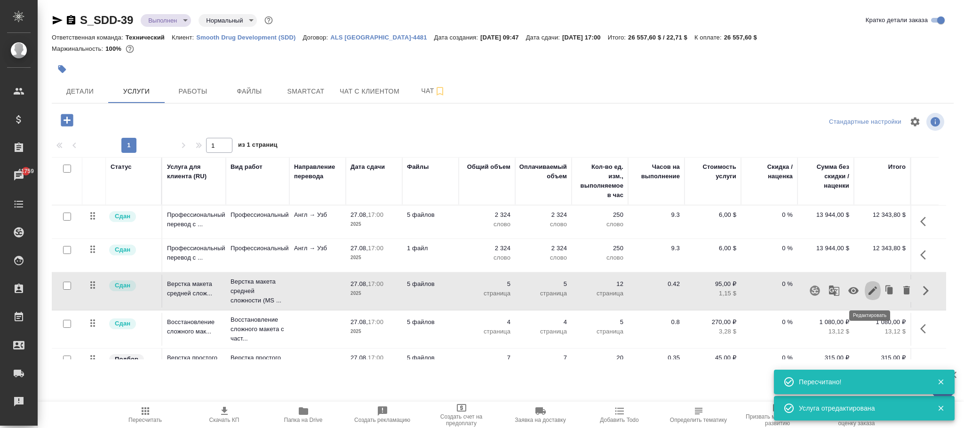
click at [870, 294] on icon "button" at bounding box center [872, 290] width 11 height 11
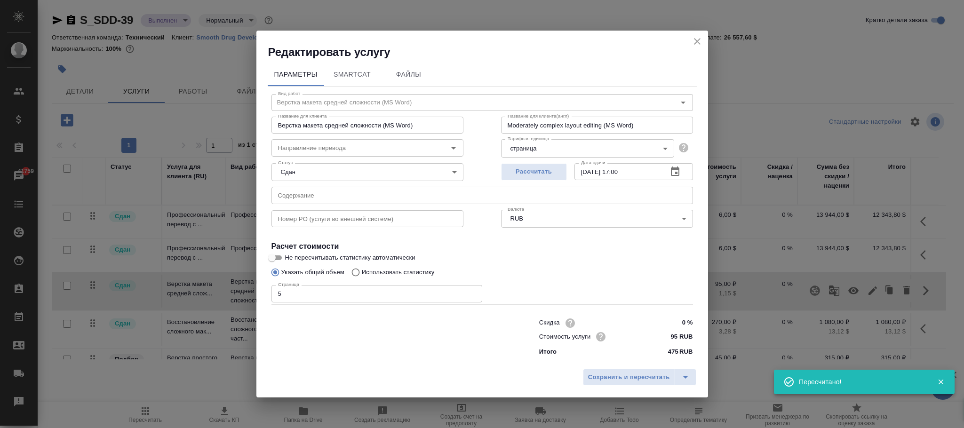
click at [537, 216] on body "🙏 .cls-1 fill:#fff; AWATERA [PERSON_NAME]fokina Клиенты Спецификации Заказы 417…" at bounding box center [482, 214] width 964 height 428
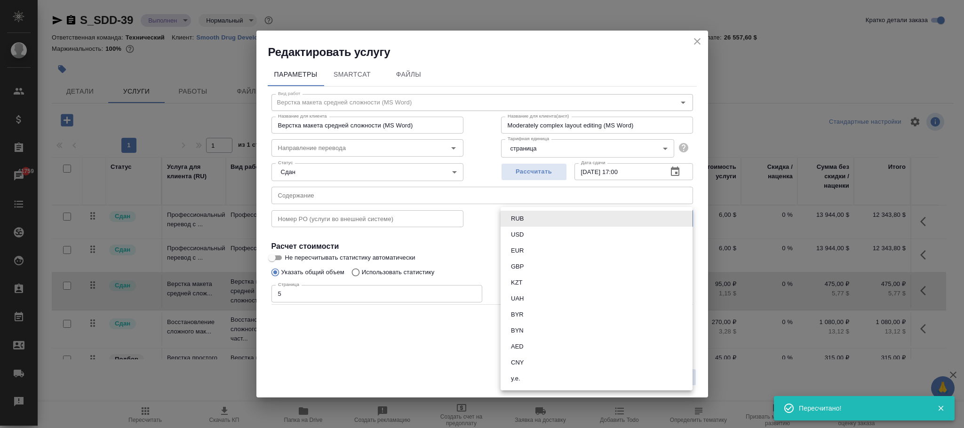
click at [532, 235] on li "USD" at bounding box center [596, 235] width 192 height 16
type input "USD"
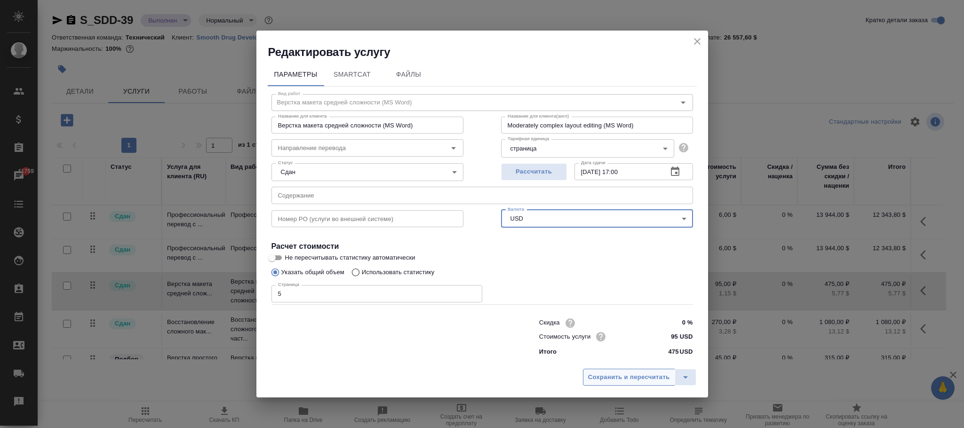
drag, startPoint x: 619, startPoint y: 381, endPoint x: 648, endPoint y: 379, distance: 28.3
click at [620, 381] on span "Сохранить и пересчитать" at bounding box center [629, 377] width 82 height 11
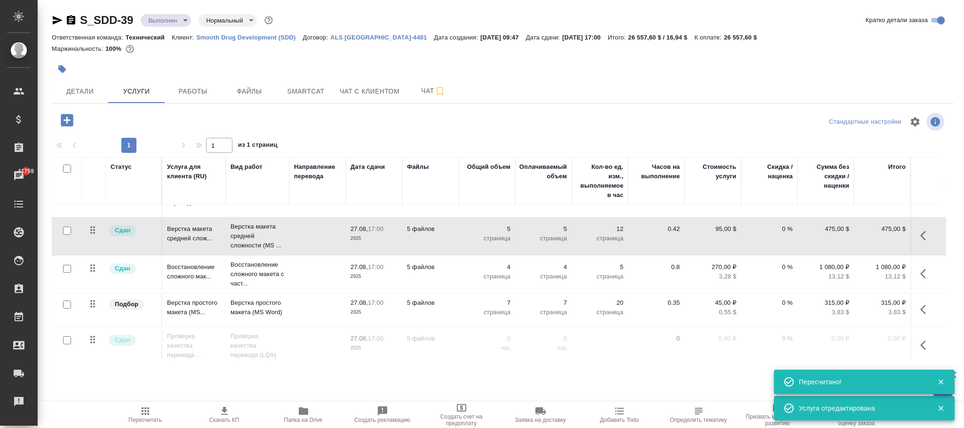
scroll to position [61, 0]
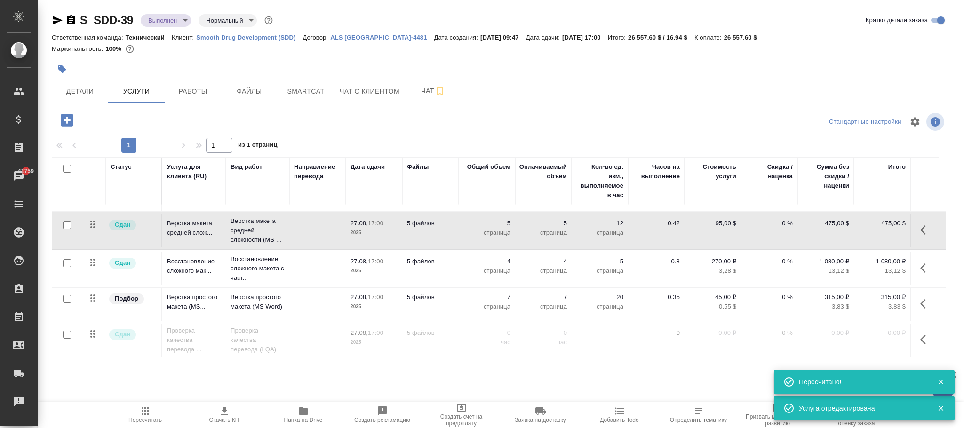
click at [924, 267] on icon "button" at bounding box center [925, 267] width 11 height 11
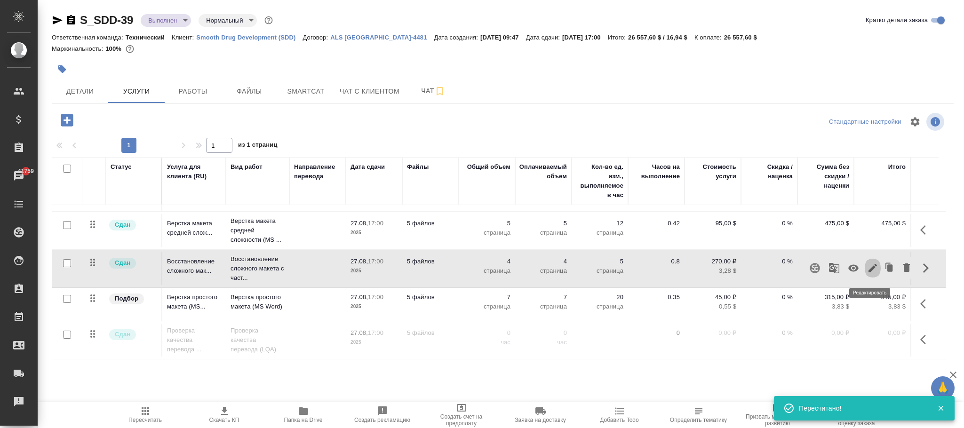
click at [871, 271] on icon "button" at bounding box center [872, 267] width 11 height 11
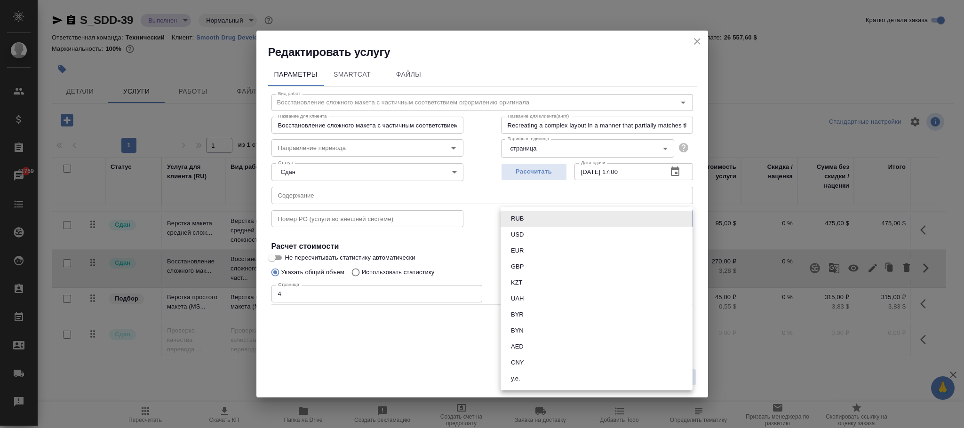
click at [527, 219] on body "🙏 .cls-1 fill:#fff; AWATERA [PERSON_NAME]fokina Клиенты Спецификации Заказы 417…" at bounding box center [482, 214] width 964 height 428
click at [527, 235] on li "USD" at bounding box center [596, 235] width 192 height 16
type input "USD"
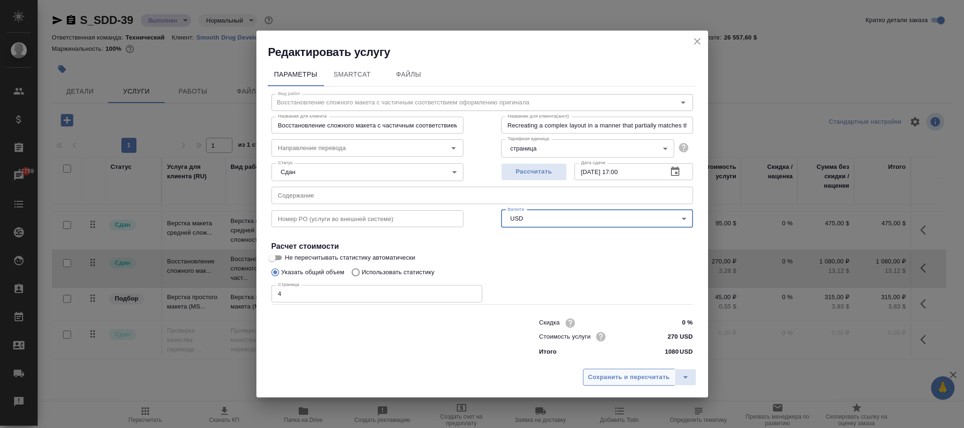
drag, startPoint x: 615, startPoint y: 379, endPoint x: 888, endPoint y: 286, distance: 287.9
click at [616, 378] on span "Сохранить и пересчитать" at bounding box center [629, 377] width 82 height 11
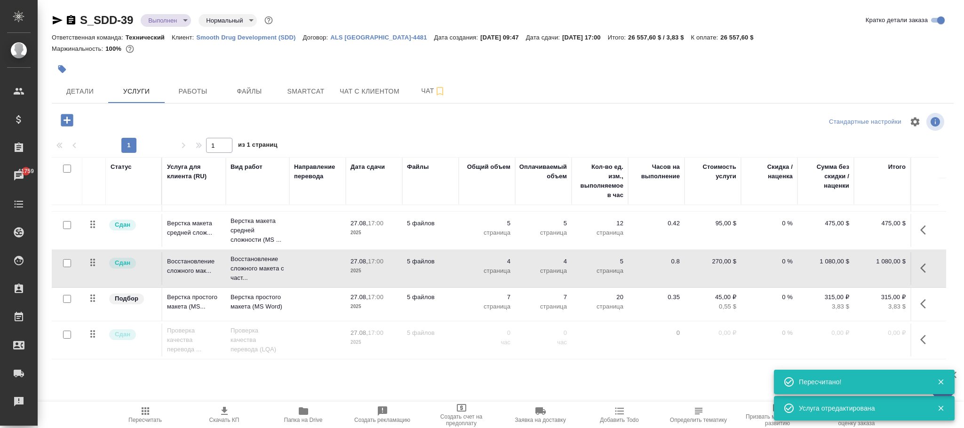
click at [920, 305] on icon "button" at bounding box center [923, 303] width 6 height 9
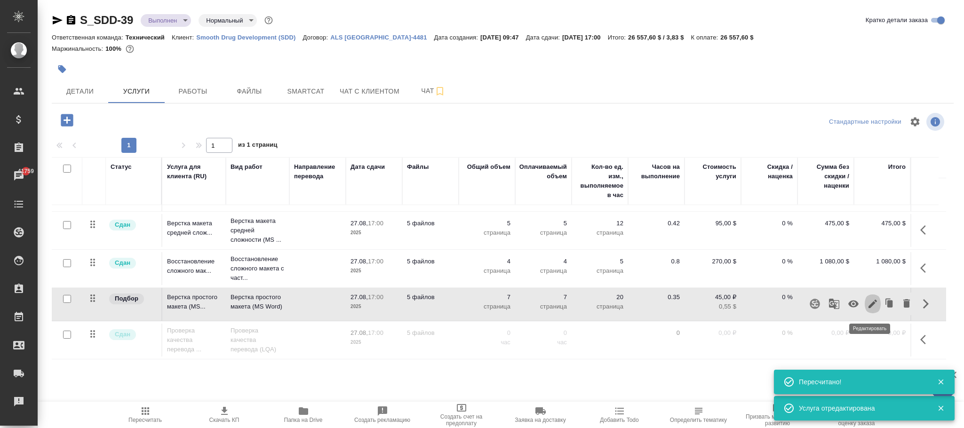
click at [867, 303] on icon "button" at bounding box center [872, 303] width 11 height 11
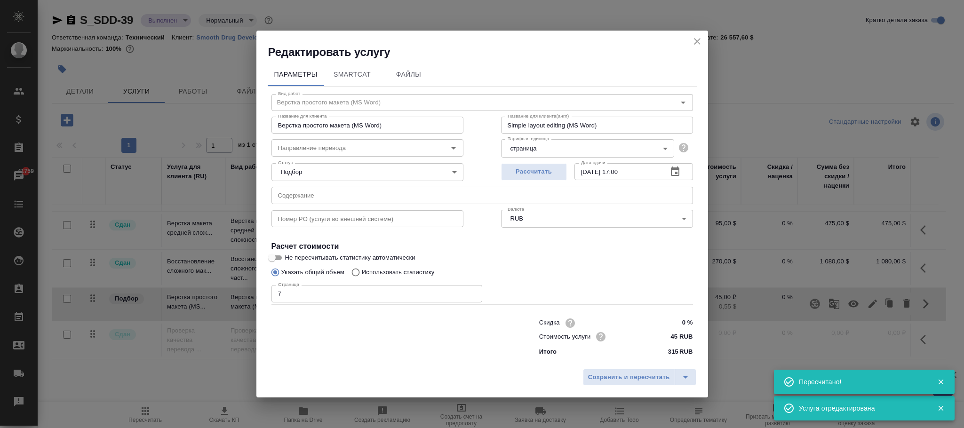
click at [525, 219] on body "🙏 .cls-1 fill:#fff; AWATERA [PERSON_NAME]fokina Клиенты Спецификации Заказы 417…" at bounding box center [482, 214] width 964 height 428
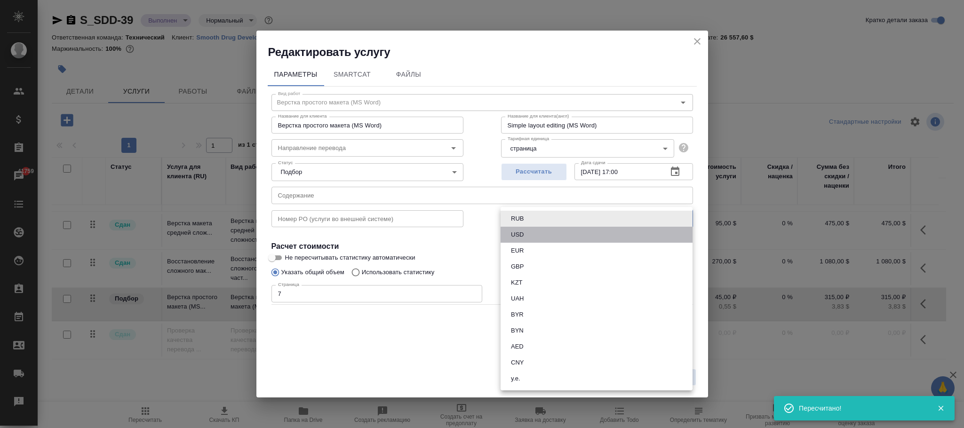
drag, startPoint x: 522, startPoint y: 230, endPoint x: 638, endPoint y: 308, distance: 139.4
click at [522, 231] on button "USD" at bounding box center [517, 234] width 18 height 10
type input "USD"
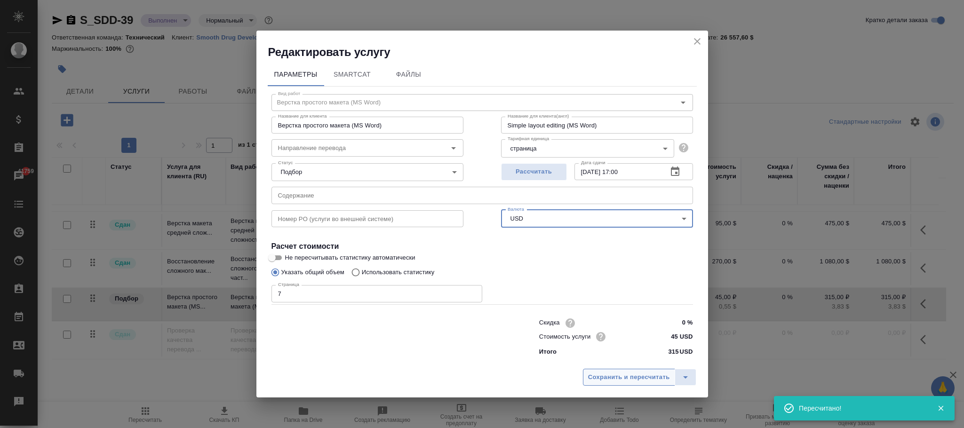
drag, startPoint x: 642, startPoint y: 379, endPoint x: 871, endPoint y: 284, distance: 248.1
click at [645, 379] on span "Сохранить и пересчитать" at bounding box center [629, 377] width 82 height 11
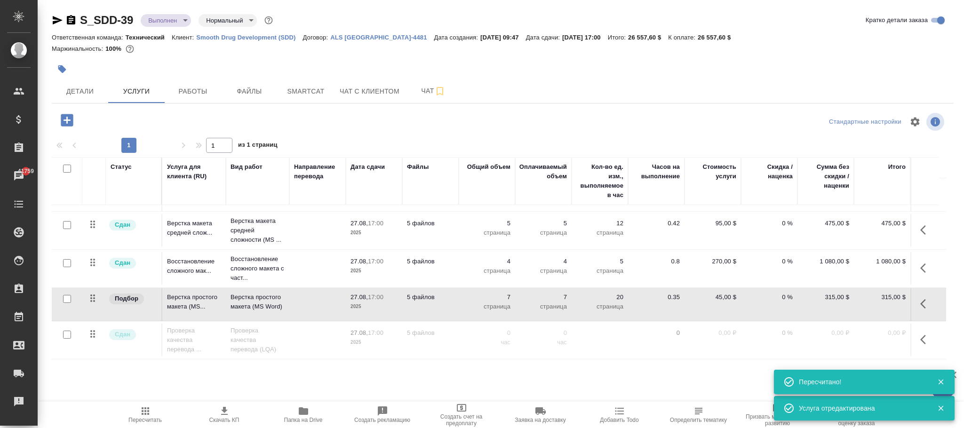
scroll to position [72, 0]
click at [925, 334] on icon "button" at bounding box center [925, 339] width 11 height 11
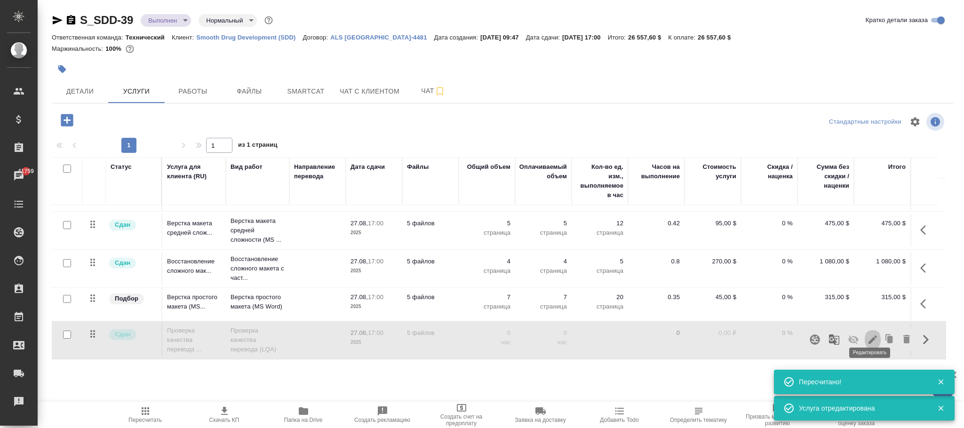
click at [869, 334] on icon "button" at bounding box center [872, 339] width 11 height 11
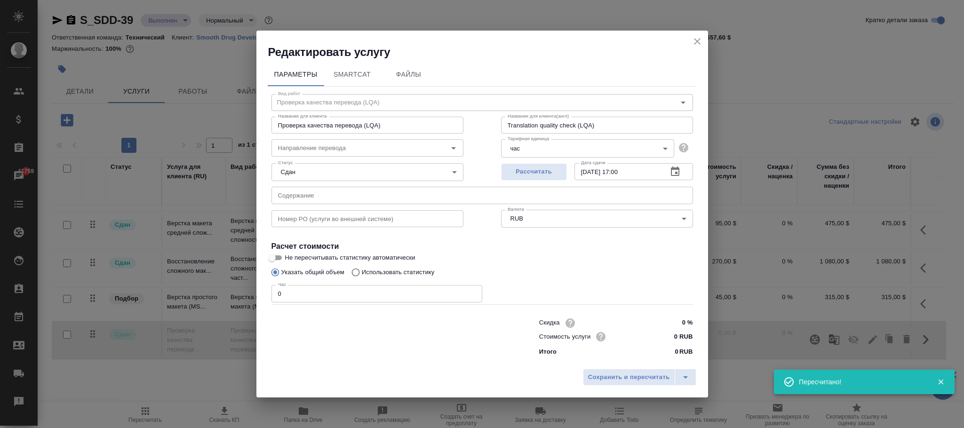
click at [595, 221] on body "🙏 .cls-1 fill:#fff; AWATERA [PERSON_NAME]fokina Клиенты Спецификации Заказы 417…" at bounding box center [482, 214] width 964 height 428
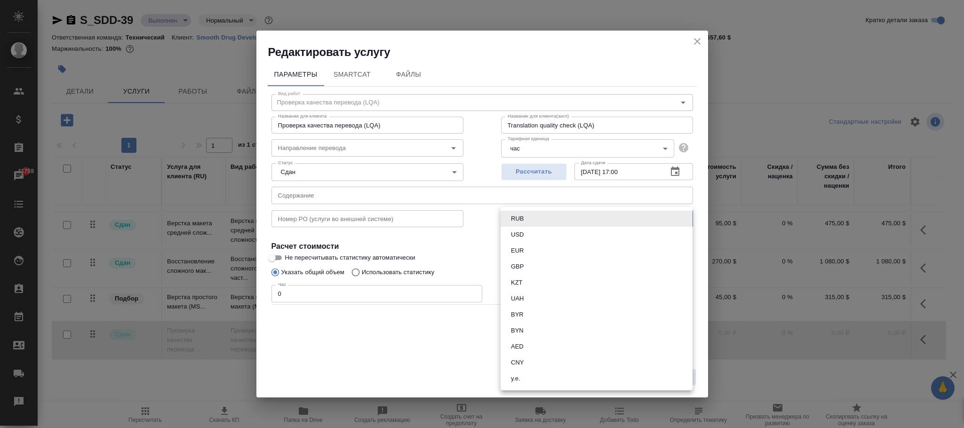
click at [524, 236] on button "USD" at bounding box center [517, 234] width 18 height 10
type input "USD"
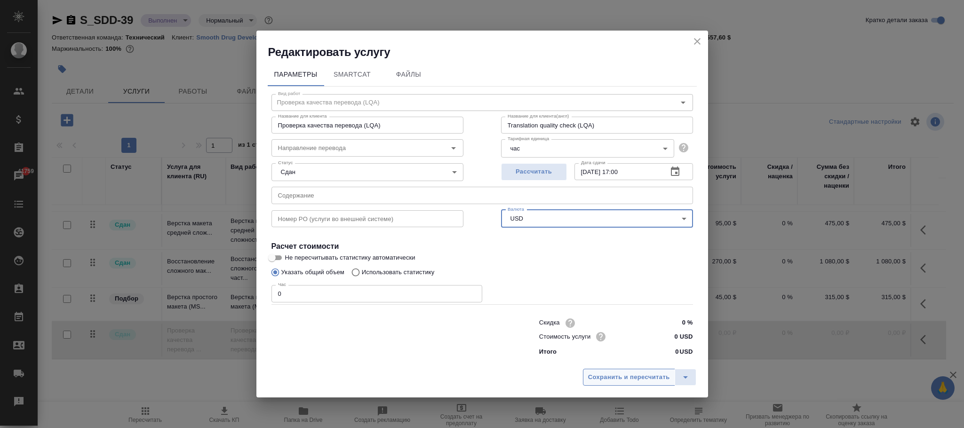
click at [627, 371] on button "Сохранить и пересчитать" at bounding box center [629, 377] width 92 height 17
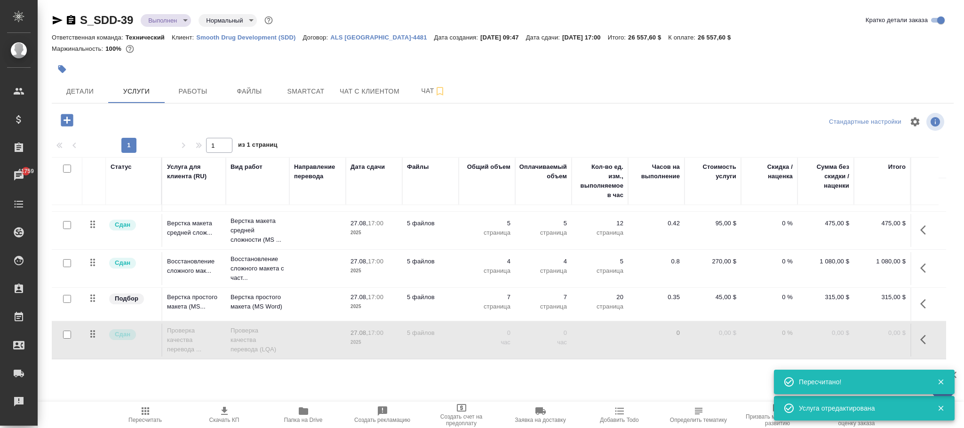
drag, startPoint x: 148, startPoint y: 421, endPoint x: 154, endPoint y: 419, distance: 5.9
click at [154, 419] on span "Пересчитать" at bounding box center [144, 420] width 33 height 7
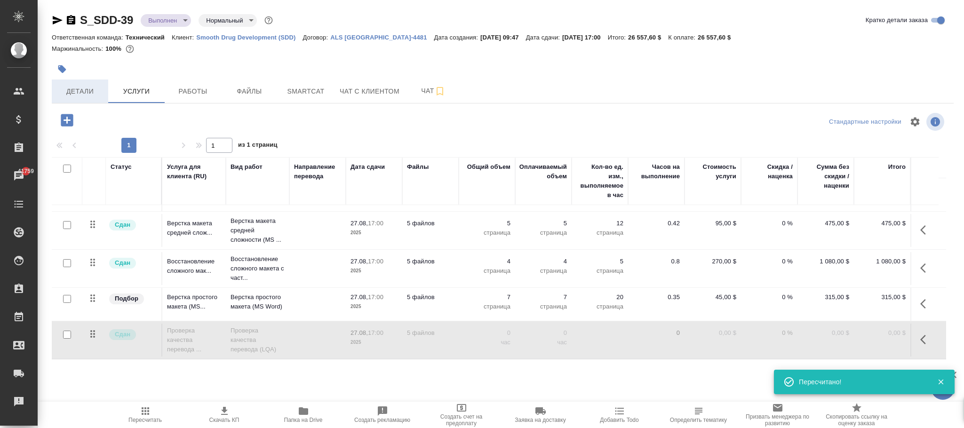
click at [84, 88] on span "Детали" at bounding box center [79, 92] width 45 height 12
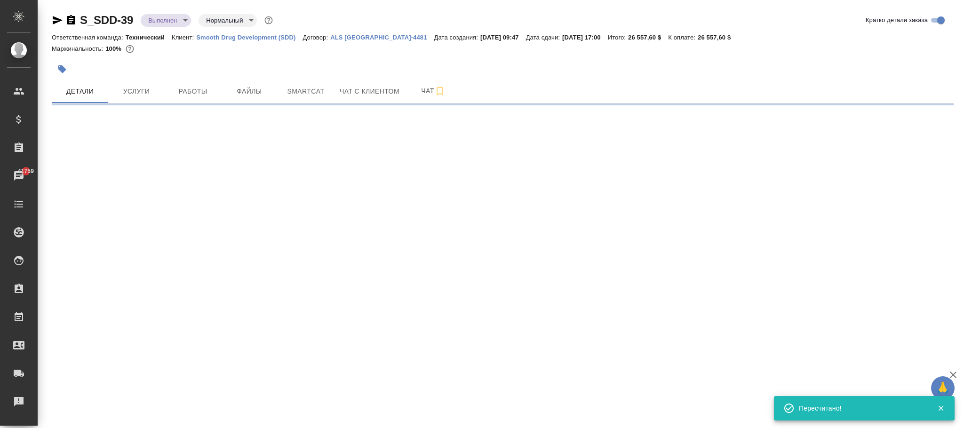
select select "RU"
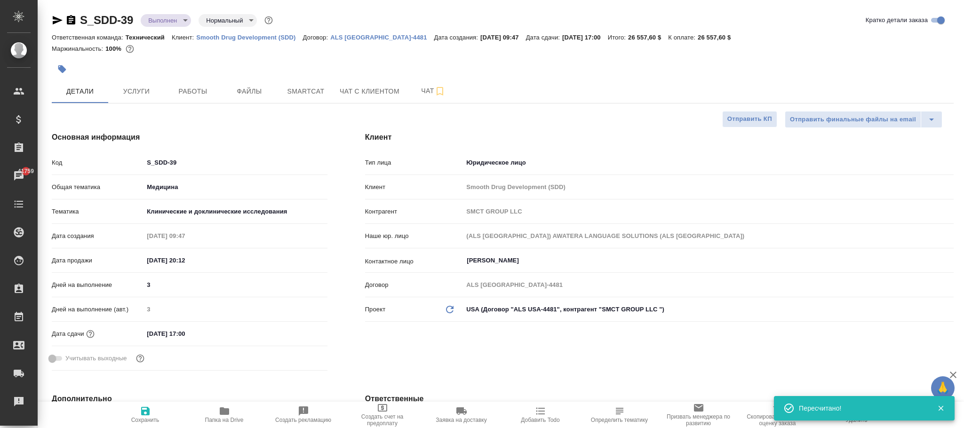
type textarea "x"
click at [144, 412] on icon "button" at bounding box center [145, 410] width 11 height 11
type textarea "x"
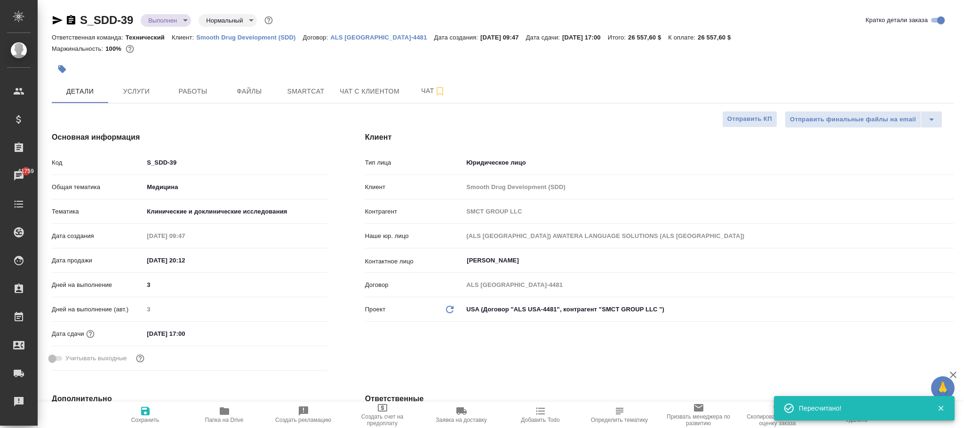
type textarea "x"
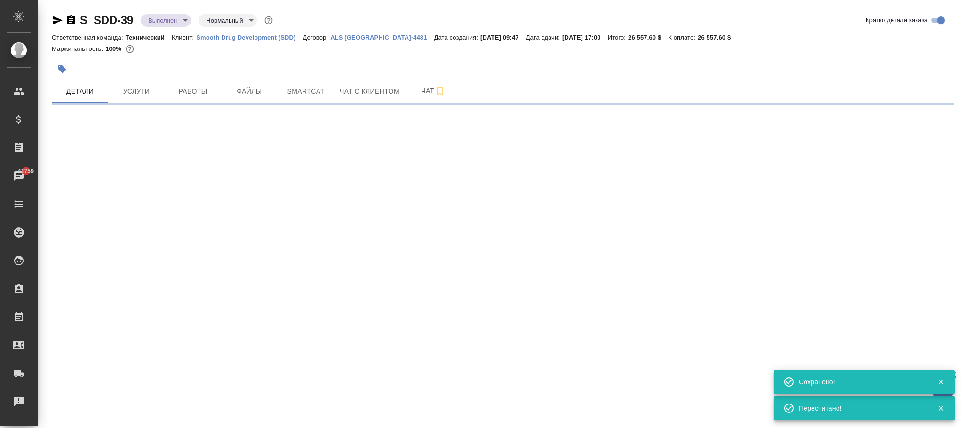
select select "RU"
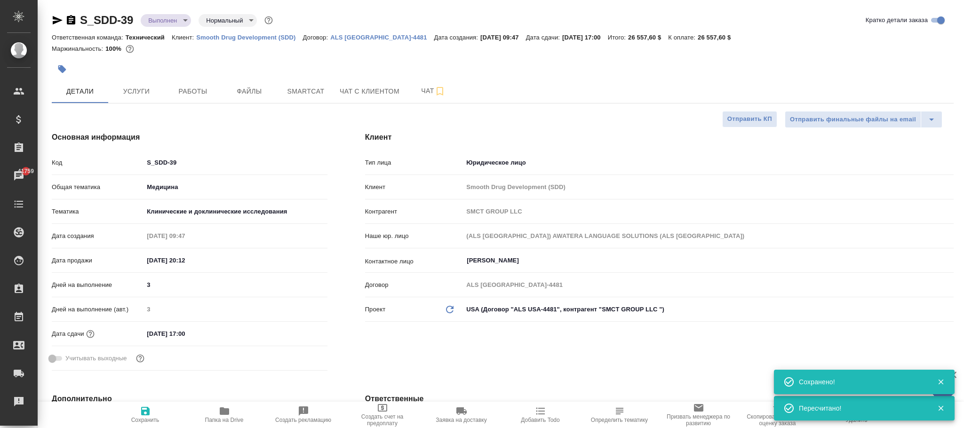
type textarea "x"
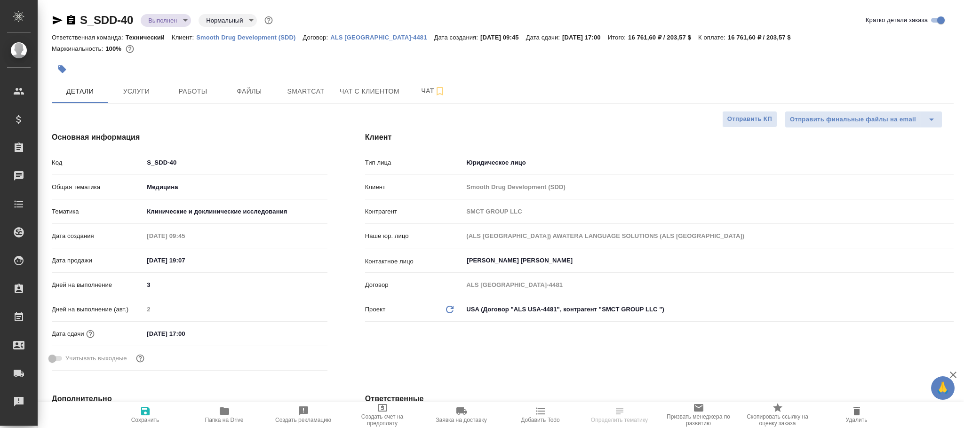
select select "RU"
drag, startPoint x: 134, startPoint y: 89, endPoint x: 662, endPoint y: 237, distance: 548.3
click at [139, 89] on span "Услуги" at bounding box center [136, 92] width 45 height 12
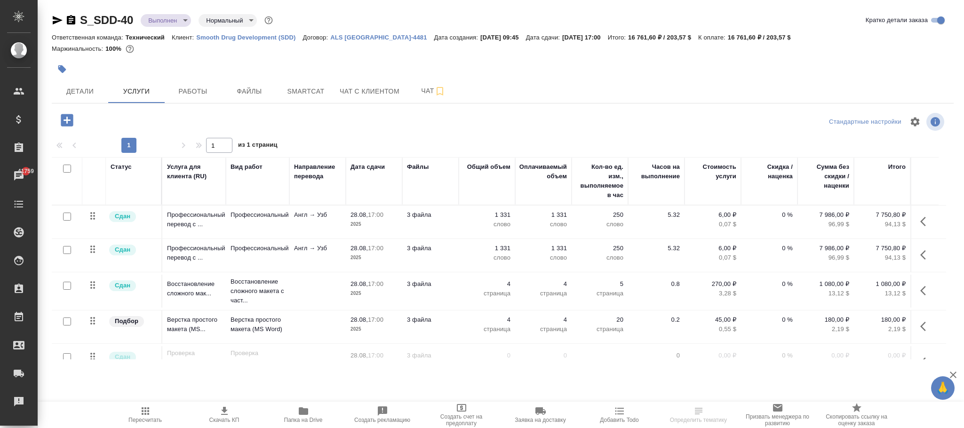
click at [921, 225] on icon "button" at bounding box center [925, 221] width 11 height 11
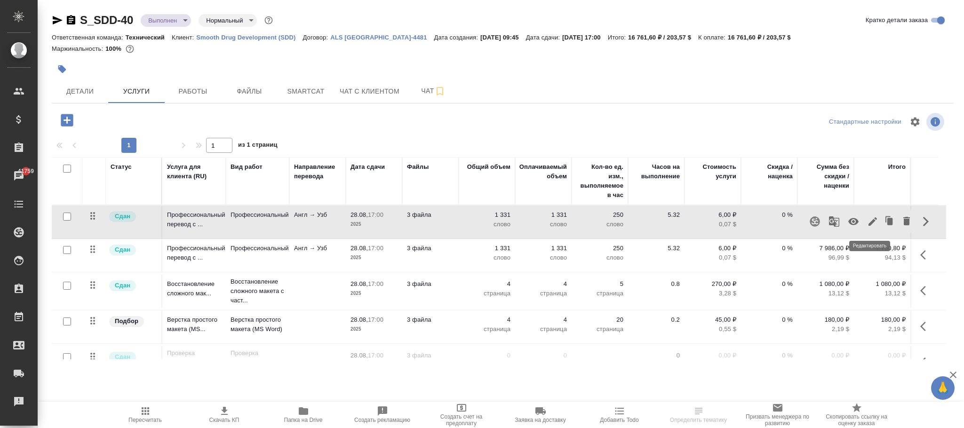
click at [871, 224] on icon "button" at bounding box center [872, 221] width 11 height 11
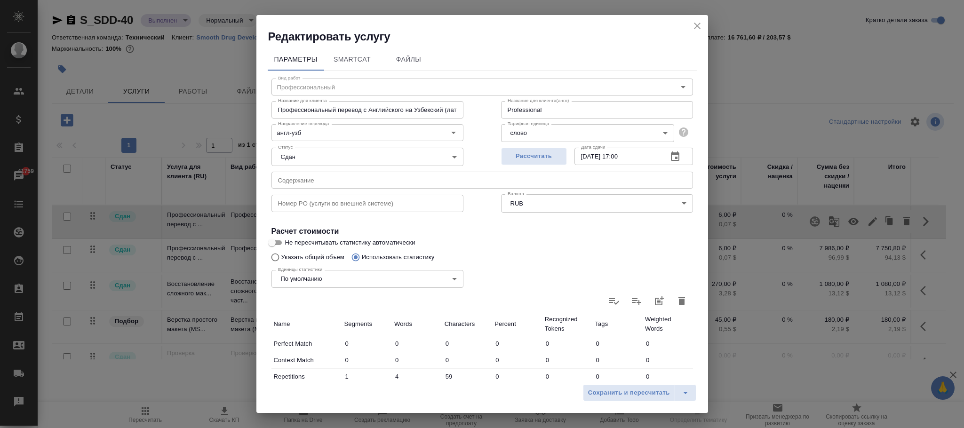
click at [580, 204] on body "🙏 .cls-1 fill:#fff; AWATERA Фокина [PERSON_NAME] Клиенты Спецификации Заказы 41…" at bounding box center [482, 214] width 964 height 428
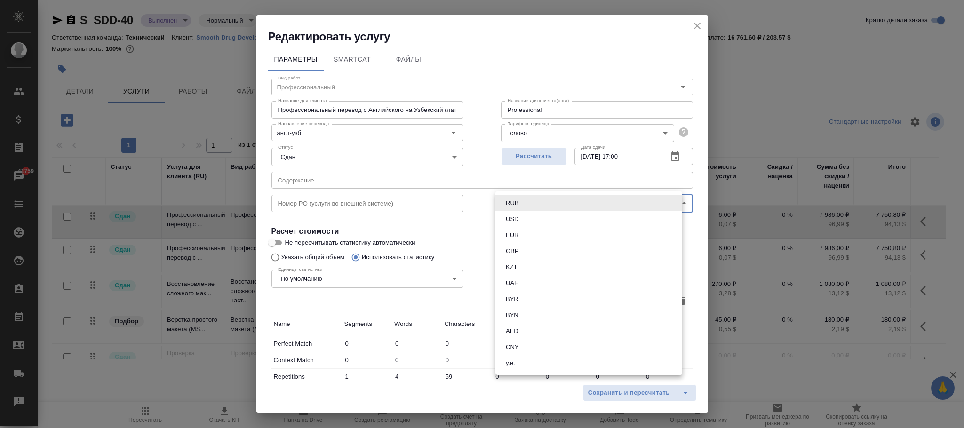
drag, startPoint x: 580, startPoint y: 204, endPoint x: 556, endPoint y: 232, distance: 36.7
click at [515, 218] on button "USD" at bounding box center [512, 219] width 18 height 10
type input "USD"
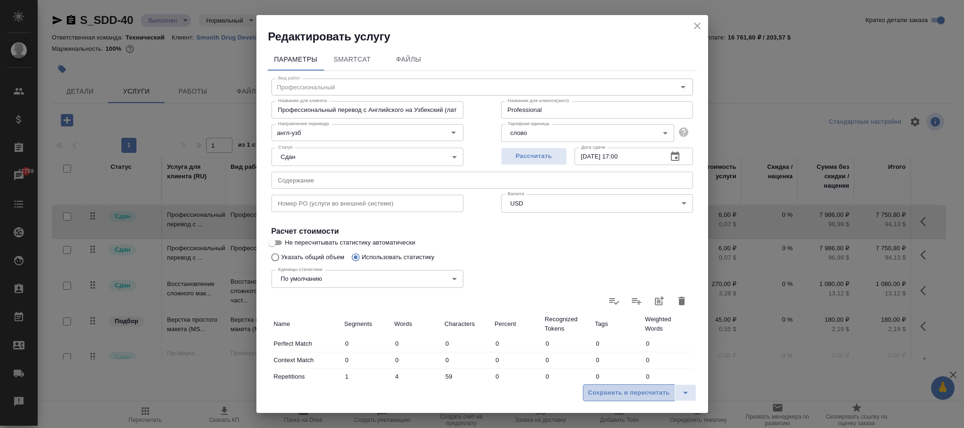
click at [625, 390] on span "Сохранить и пересчитать" at bounding box center [629, 392] width 82 height 11
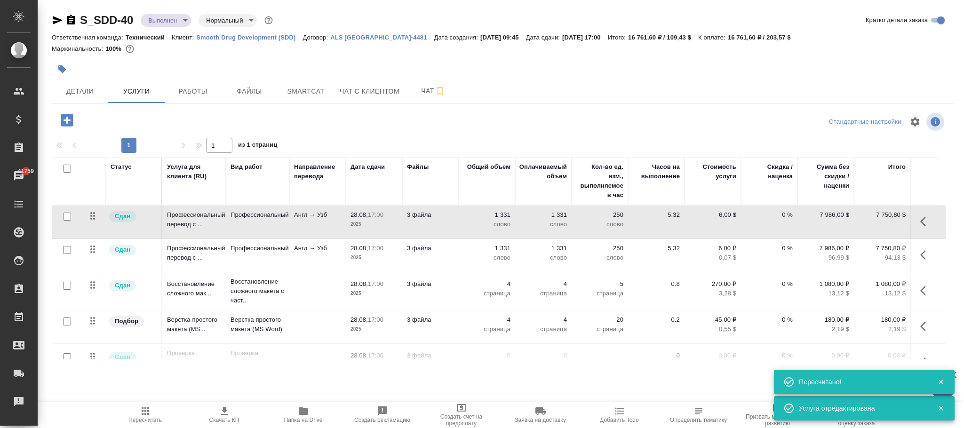
click at [922, 255] on icon "button" at bounding box center [925, 254] width 11 height 11
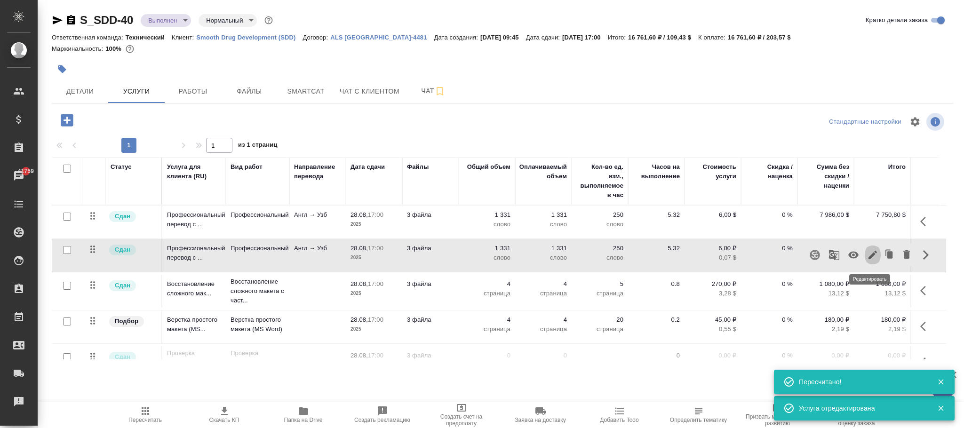
click at [869, 253] on icon "button" at bounding box center [872, 254] width 11 height 11
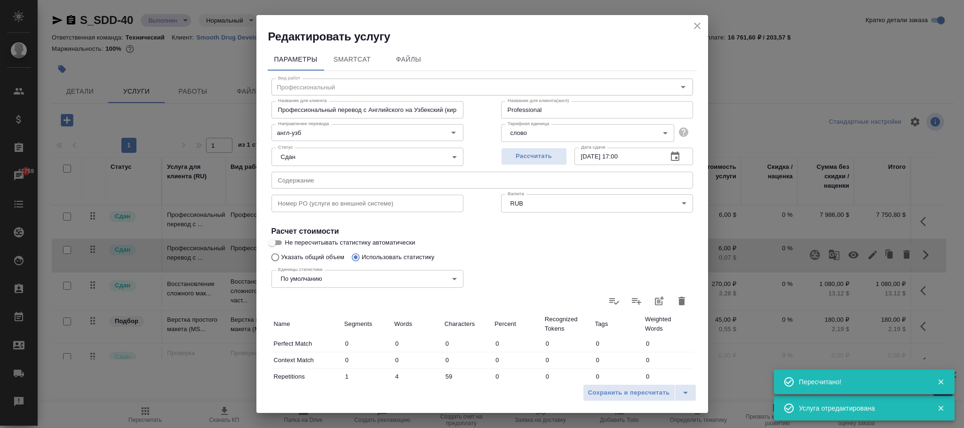
click at [518, 201] on body "🙏 .cls-1 fill:#fff; AWATERA Фокина [PERSON_NAME] Клиенты Спецификации Заказы 41…" at bounding box center [482, 214] width 964 height 428
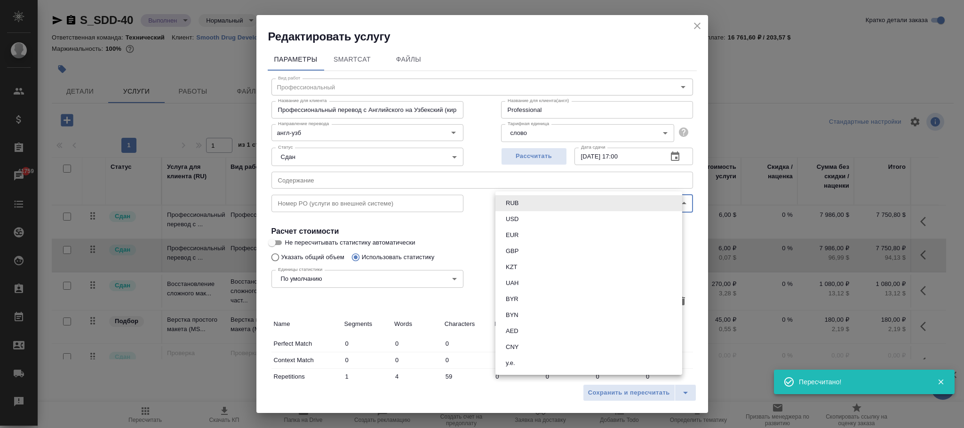
drag, startPoint x: 520, startPoint y: 214, endPoint x: 560, endPoint y: 270, distance: 68.7
click at [520, 214] on button "USD" at bounding box center [512, 219] width 18 height 10
type input "USD"
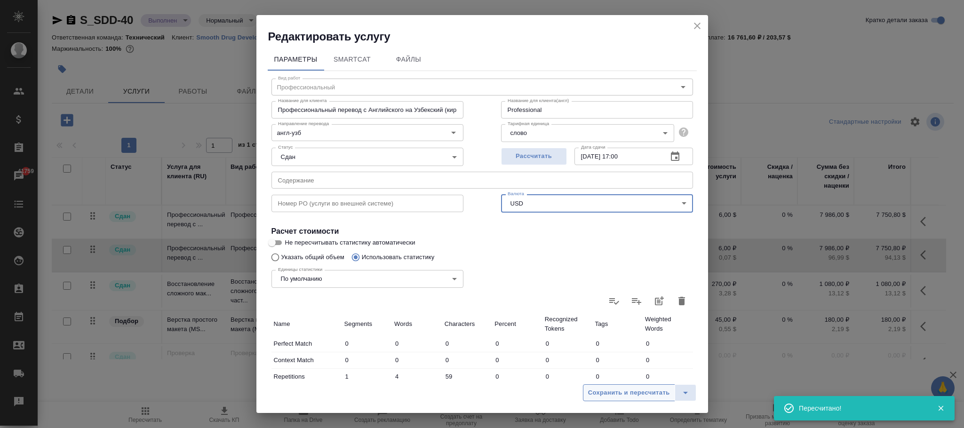
click at [624, 391] on span "Сохранить и пересчитать" at bounding box center [629, 392] width 82 height 11
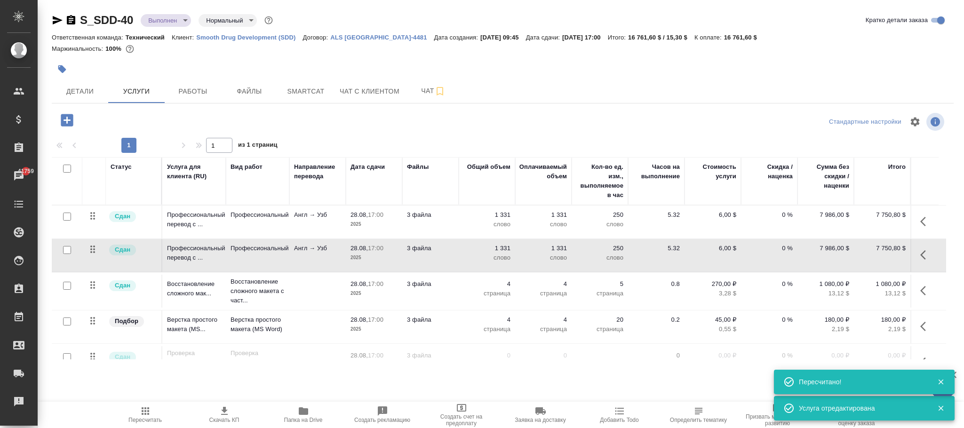
click at [920, 290] on icon "button" at bounding box center [923, 290] width 6 height 9
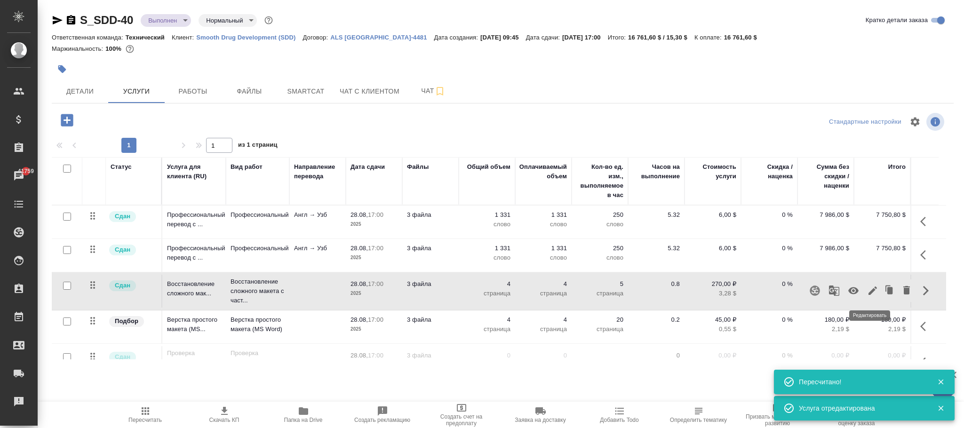
click at [873, 291] on icon "button" at bounding box center [872, 290] width 11 height 11
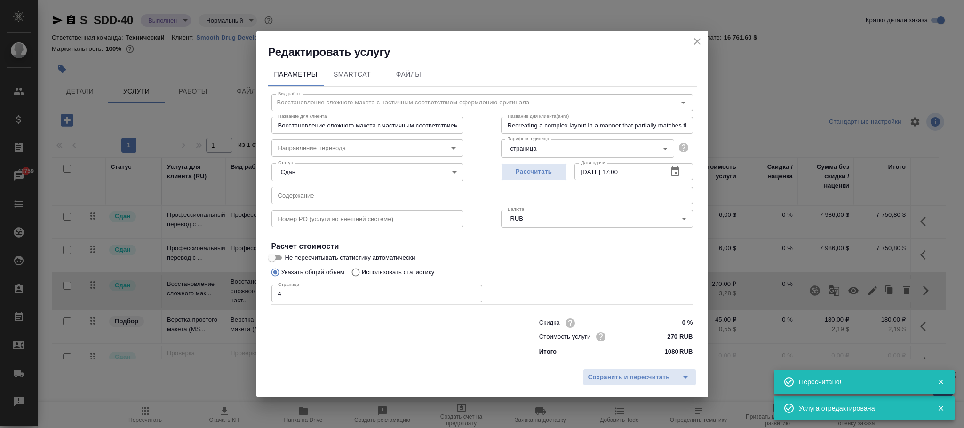
click at [559, 219] on body "🙏 .cls-1 fill:#fff; AWATERA Фокина [PERSON_NAME] Клиенты Спецификации Заказы 41…" at bounding box center [482, 214] width 964 height 428
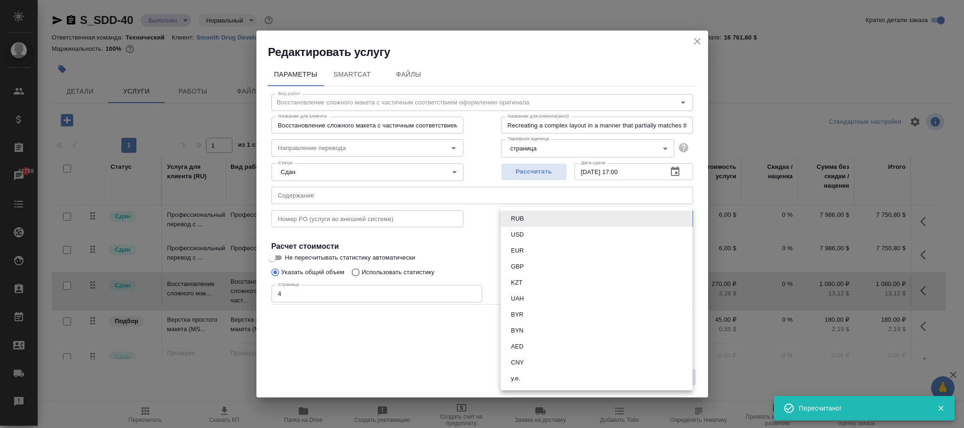
click at [538, 236] on li "USD" at bounding box center [596, 235] width 192 height 16
type input "USD"
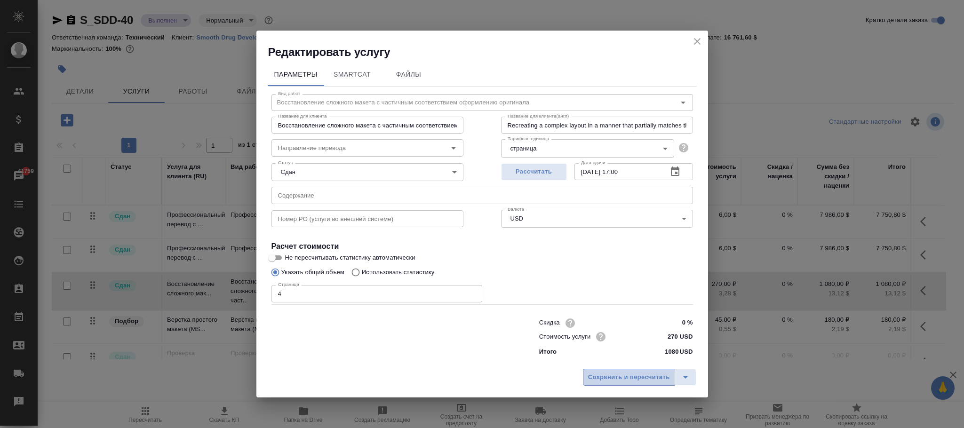
click at [642, 373] on span "Сохранить и пересчитать" at bounding box center [629, 377] width 82 height 11
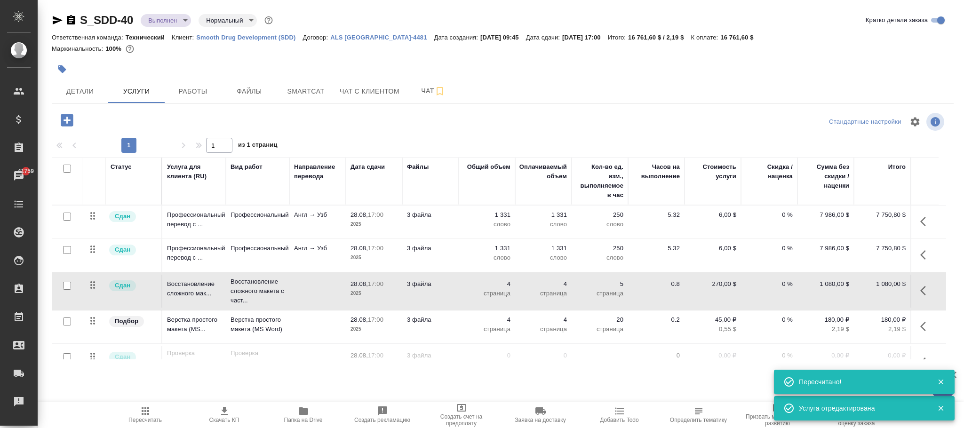
click at [920, 329] on icon "button" at bounding box center [925, 326] width 11 height 11
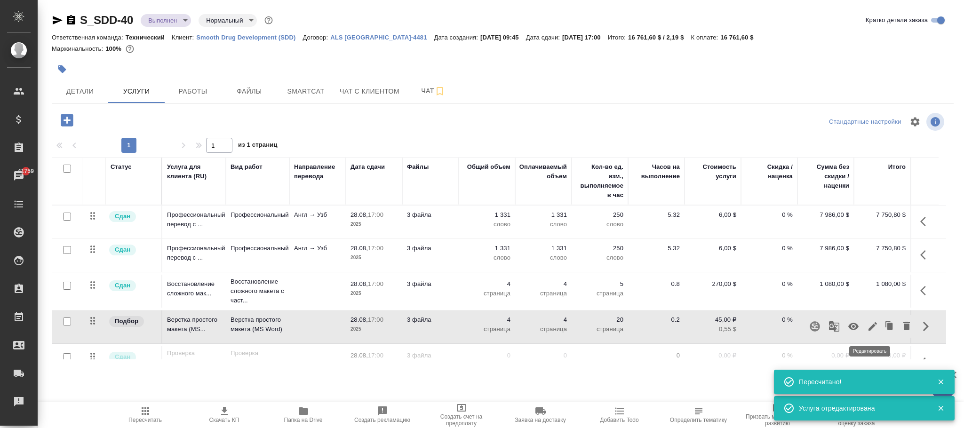
click at [869, 325] on icon "button" at bounding box center [872, 326] width 11 height 11
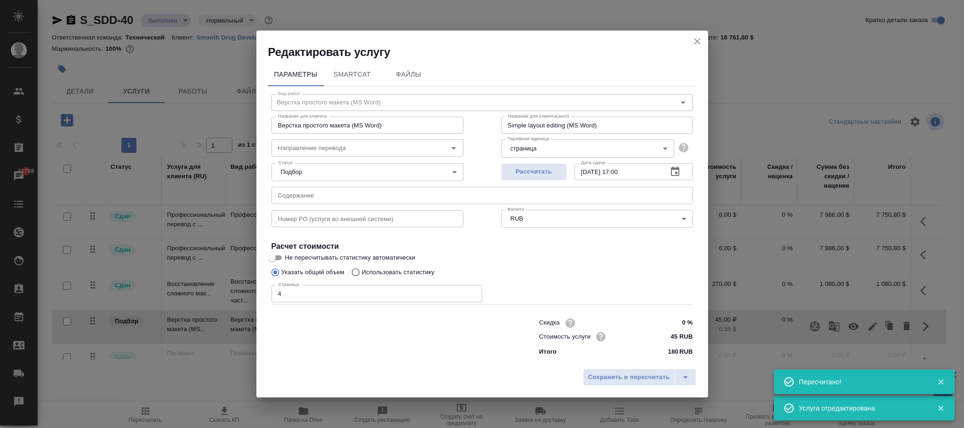
click at [552, 212] on body "🙏 .cls-1 fill:#fff; AWATERA Фокина [PERSON_NAME] Клиенты Спецификации Заказы 41…" at bounding box center [482, 214] width 964 height 428
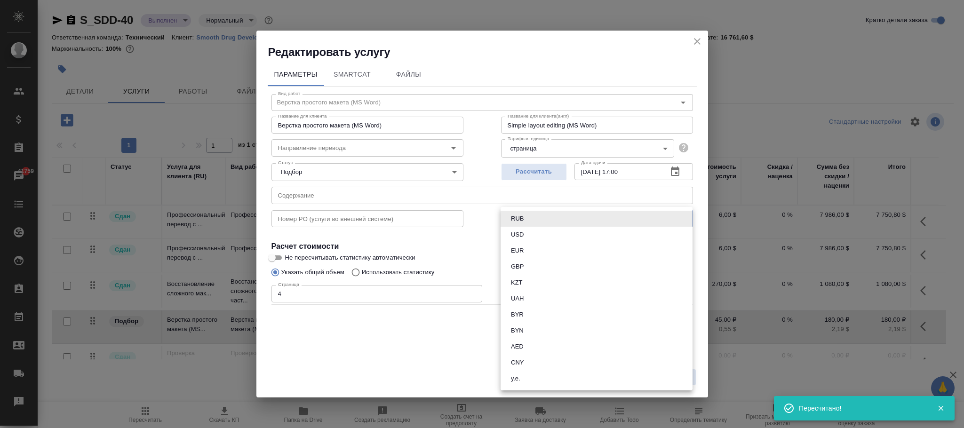
click at [546, 237] on li "USD" at bounding box center [596, 235] width 192 height 16
type input "USD"
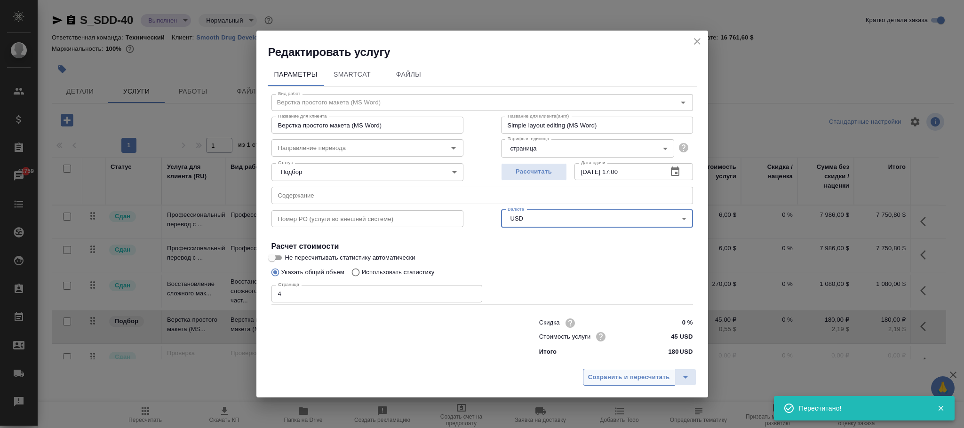
click at [652, 376] on span "Сохранить и пересчитать" at bounding box center [629, 377] width 82 height 11
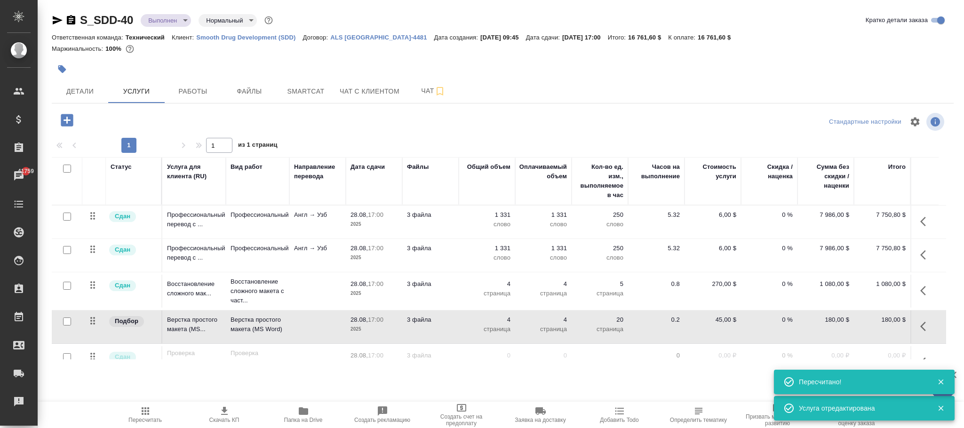
scroll to position [34, 0]
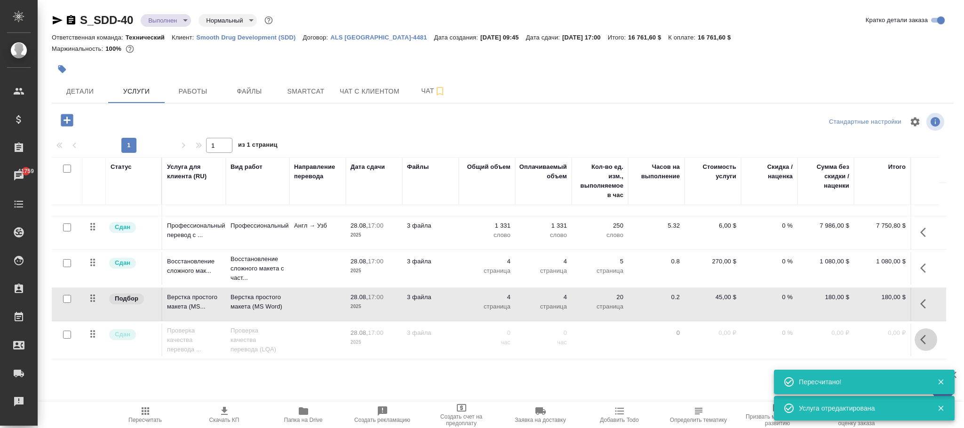
click at [920, 334] on icon "button" at bounding box center [925, 339] width 11 height 11
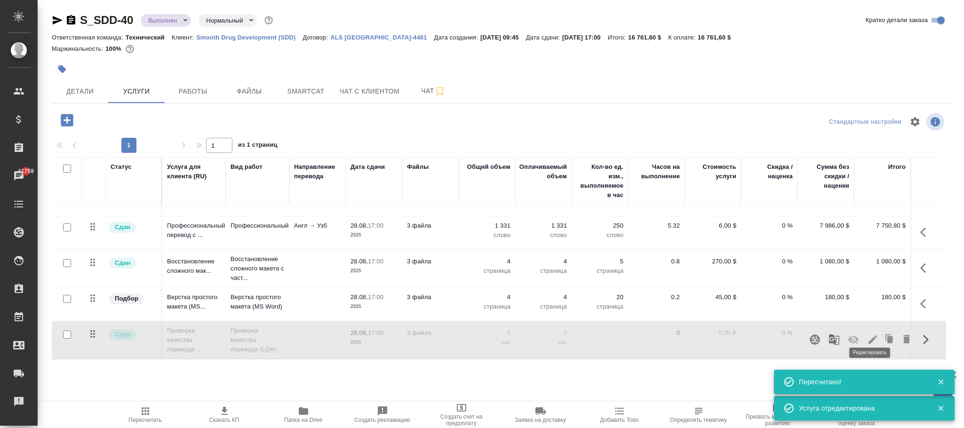
click at [869, 334] on icon "button" at bounding box center [872, 339] width 11 height 11
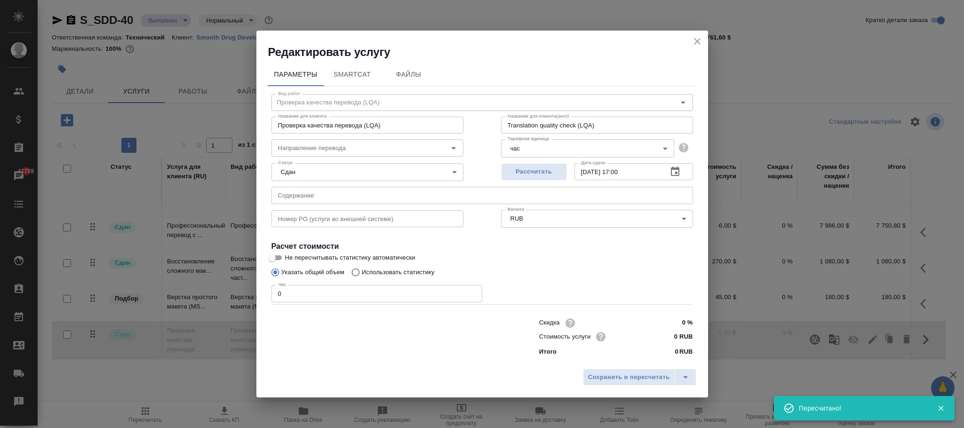
click at [553, 221] on body "🙏 .cls-1 fill:#fff; AWATERA Фокина [PERSON_NAME] Клиенты Спецификации Заказы 41…" at bounding box center [482, 214] width 964 height 428
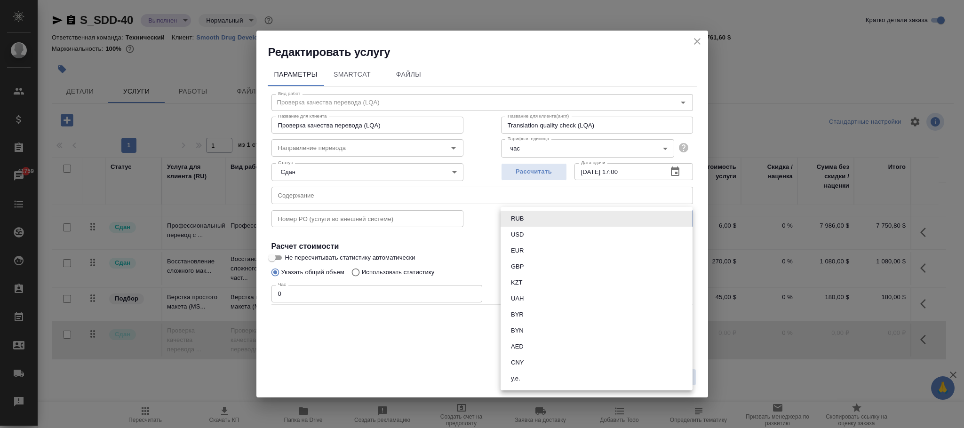
drag, startPoint x: 532, startPoint y: 234, endPoint x: 546, endPoint y: 237, distance: 14.5
click at [536, 237] on li "USD" at bounding box center [596, 235] width 192 height 16
type input "USD"
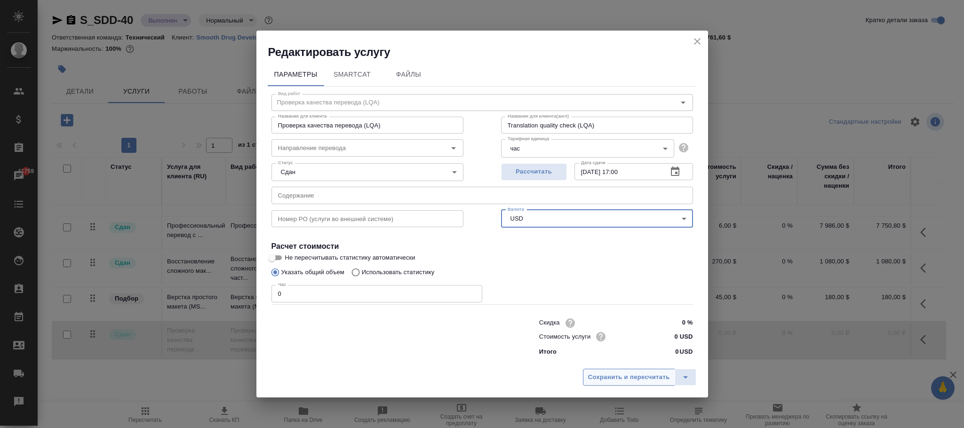
click at [640, 379] on span "Сохранить и пересчитать" at bounding box center [629, 377] width 82 height 11
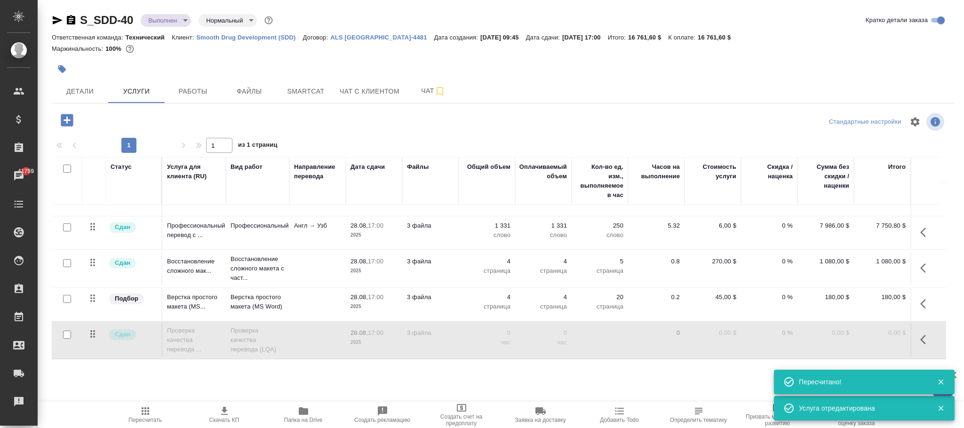
click at [150, 412] on icon "button" at bounding box center [145, 410] width 11 height 11
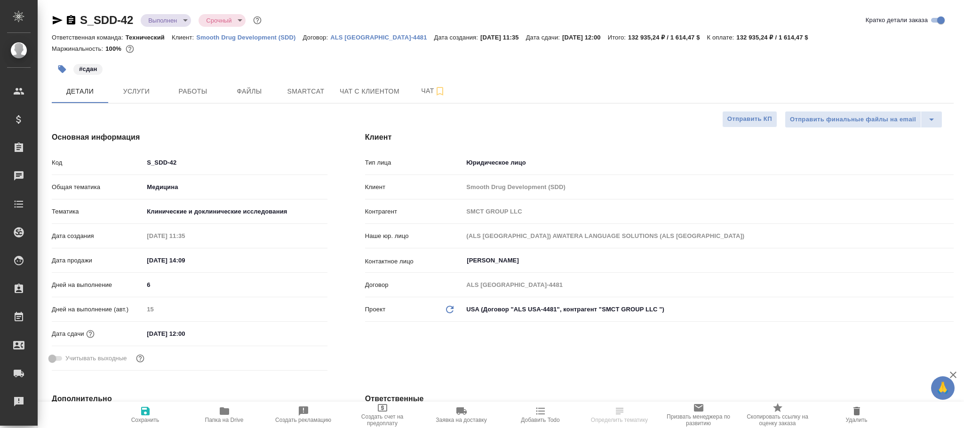
select select "RU"
click at [139, 85] on button "Услуги" at bounding box center [136, 91] width 56 height 24
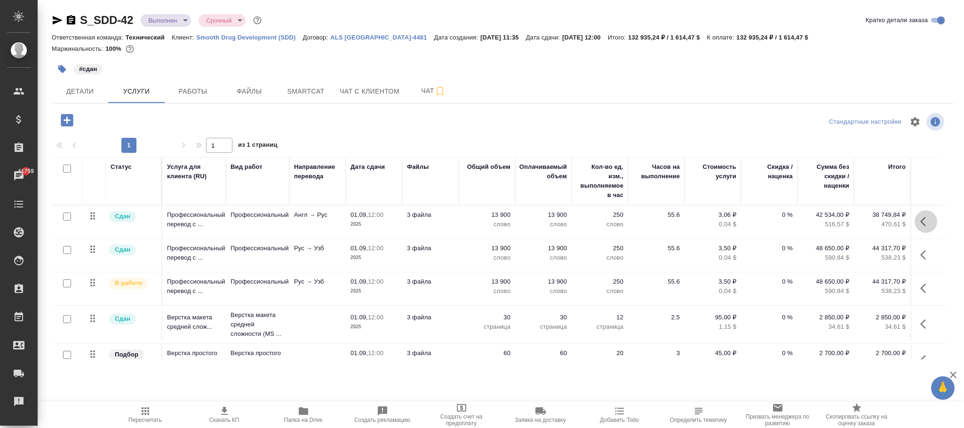
click at [920, 226] on icon "button" at bounding box center [923, 221] width 6 height 9
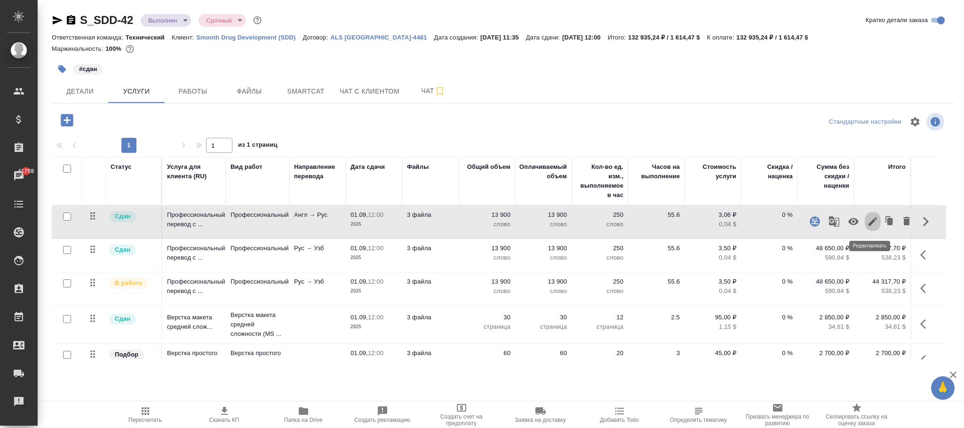
click at [870, 220] on icon "button" at bounding box center [872, 221] width 11 height 11
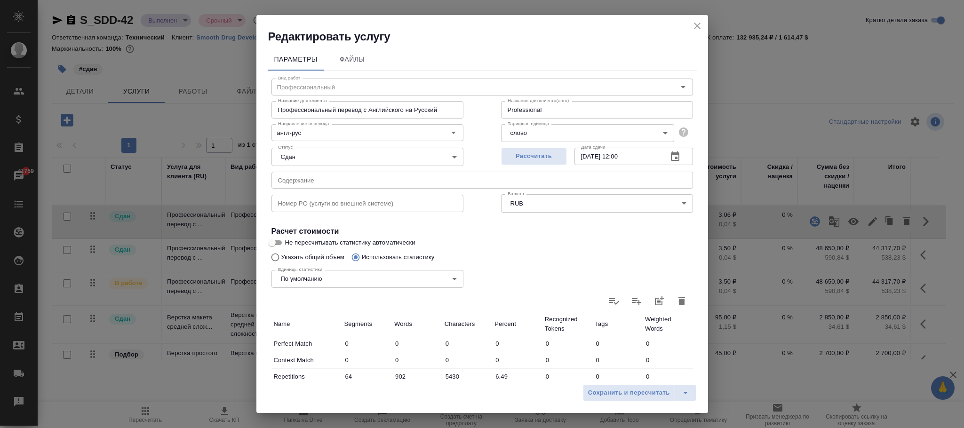
click at [568, 205] on body "🙏 .cls-1 fill:#fff; AWATERA Фокина Наталья n.fokina Клиенты Спецификации Заказы…" at bounding box center [482, 214] width 964 height 428
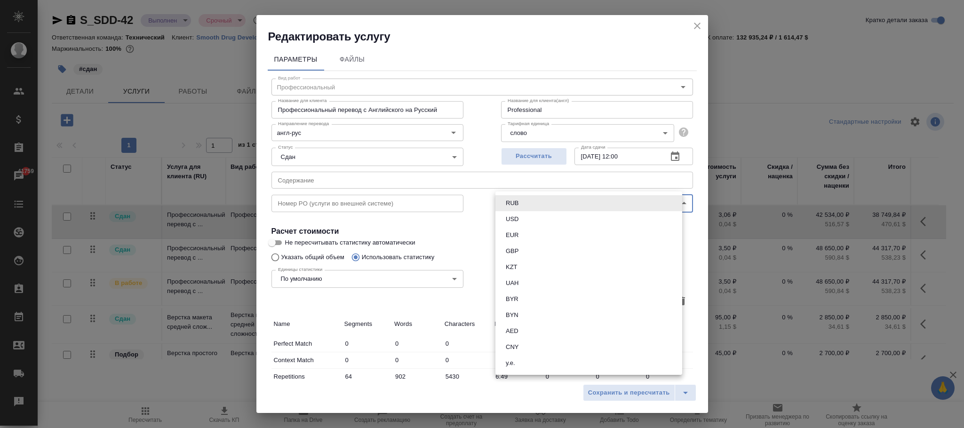
click at [510, 221] on button "USD" at bounding box center [512, 219] width 18 height 10
type input "USD"
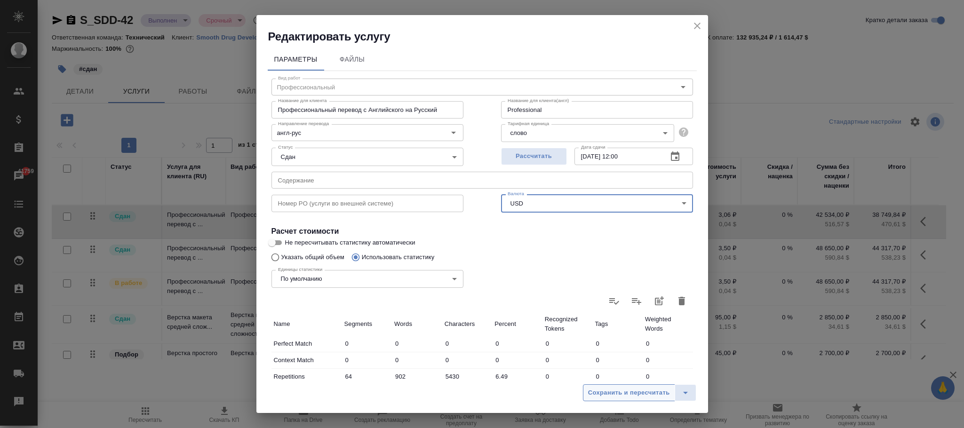
click at [619, 394] on span "Сохранить и пересчитать" at bounding box center [629, 392] width 82 height 11
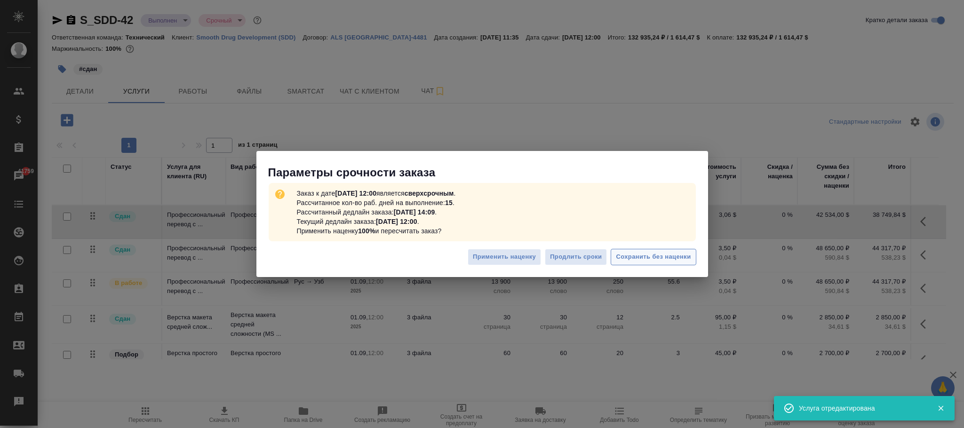
click at [650, 255] on span "Сохранить без наценки" at bounding box center [653, 257] width 75 height 11
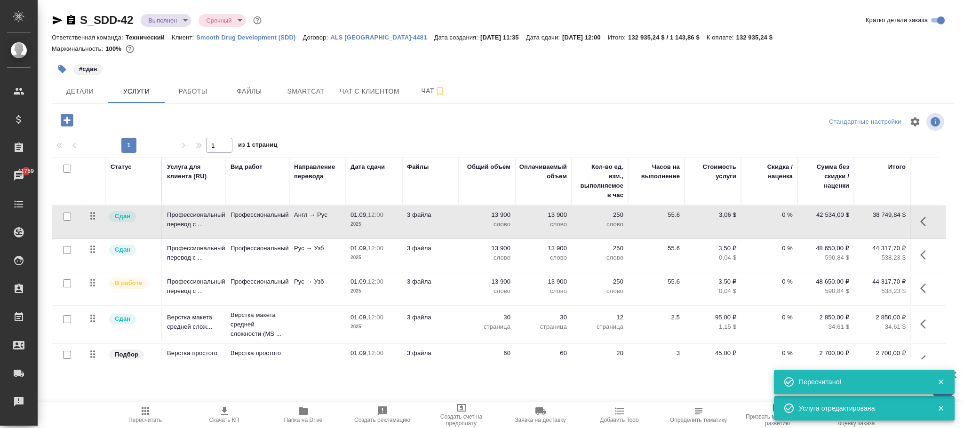
click at [922, 251] on icon "button" at bounding box center [925, 254] width 11 height 11
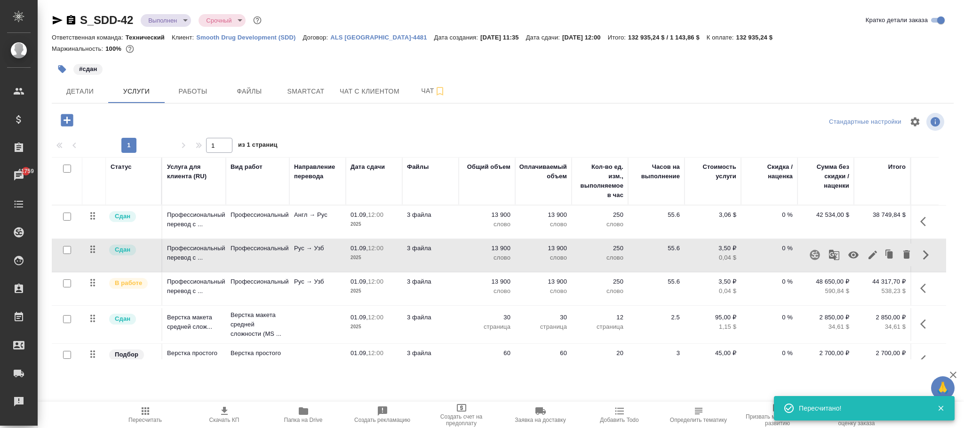
click at [872, 257] on icon "button" at bounding box center [872, 254] width 11 height 11
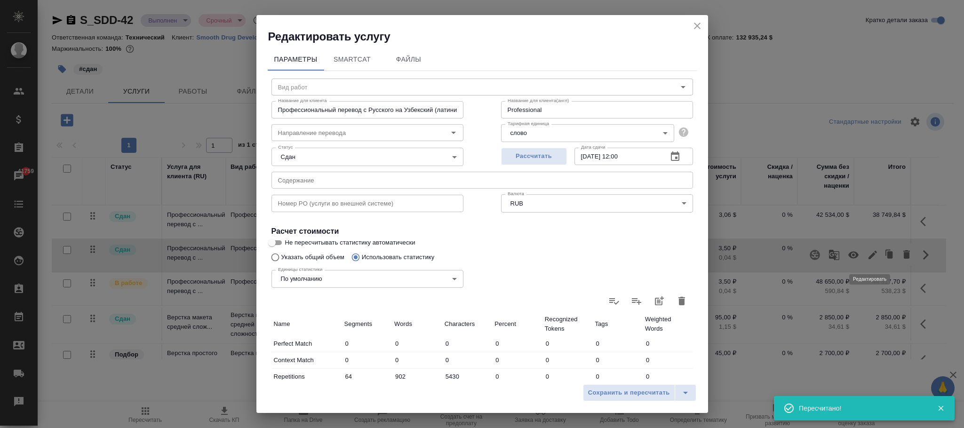
type input "Профессиональный"
type input "рус-узб"
click at [532, 205] on body "🙏 .cls-1 fill:#fff; AWATERA Фокина Наталья n.fokina Клиенты Спецификации Заказы…" at bounding box center [482, 214] width 964 height 428
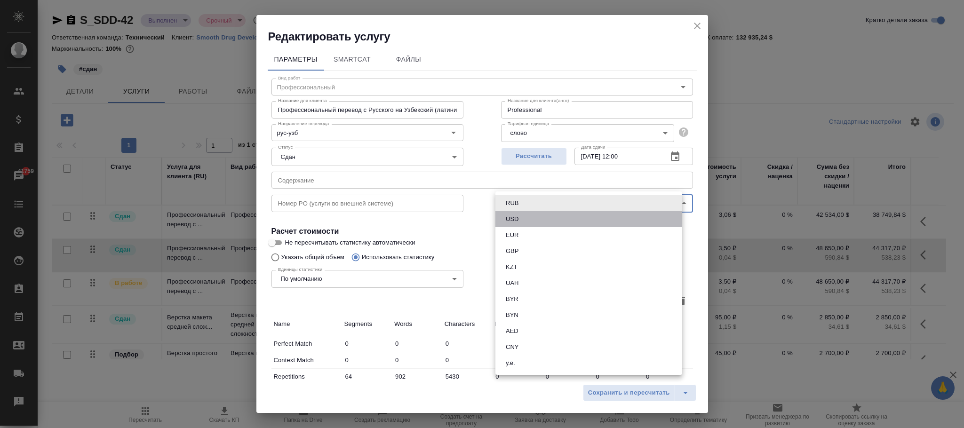
click at [528, 216] on li "USD" at bounding box center [588, 219] width 187 height 16
type input "USD"
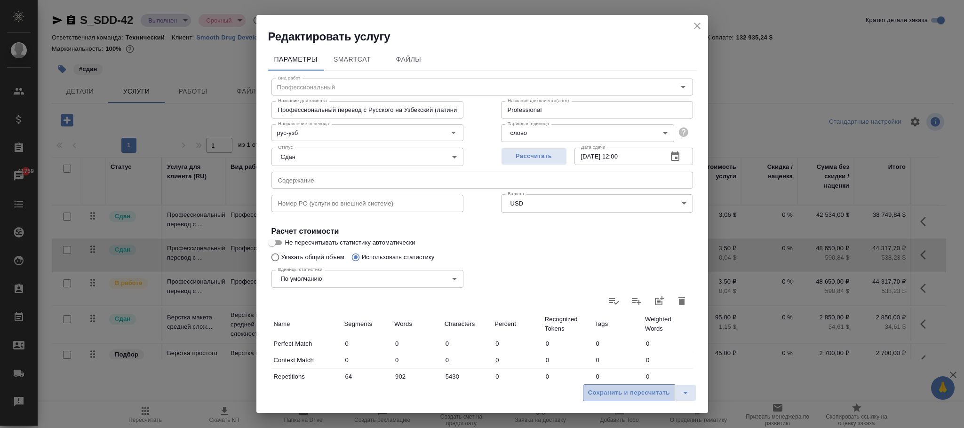
click at [625, 385] on button "Сохранить и пересчитать" at bounding box center [629, 392] width 92 height 17
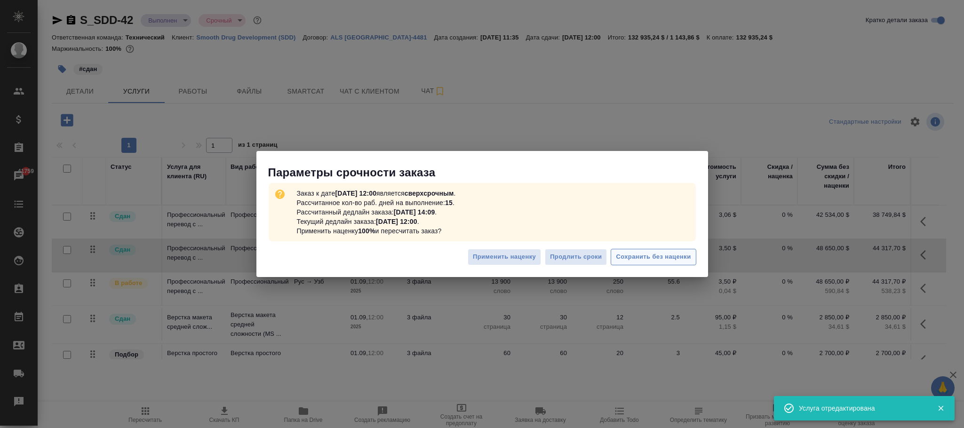
click at [676, 258] on span "Сохранить без наценки" at bounding box center [653, 257] width 75 height 11
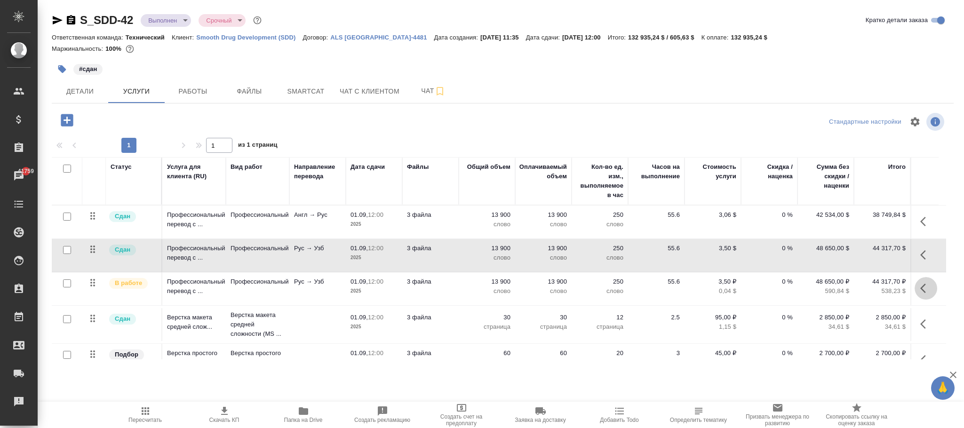
click at [922, 290] on icon "button" at bounding box center [925, 288] width 11 height 11
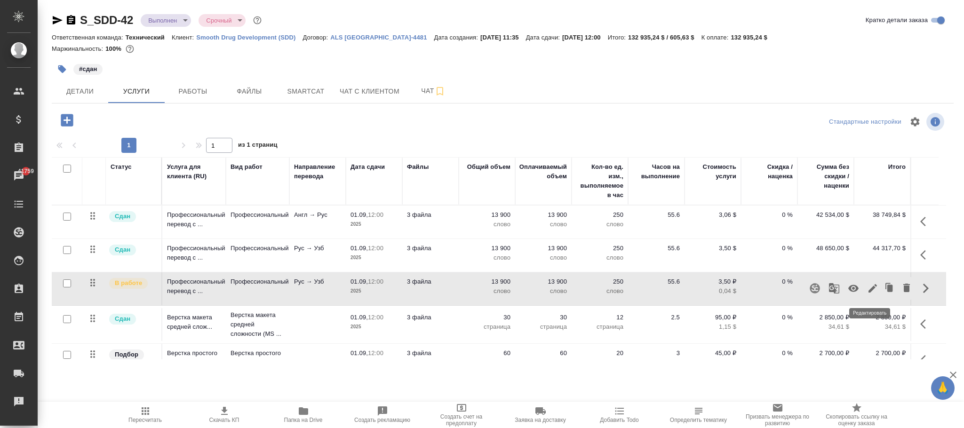
click at [869, 288] on icon "button" at bounding box center [872, 288] width 8 height 8
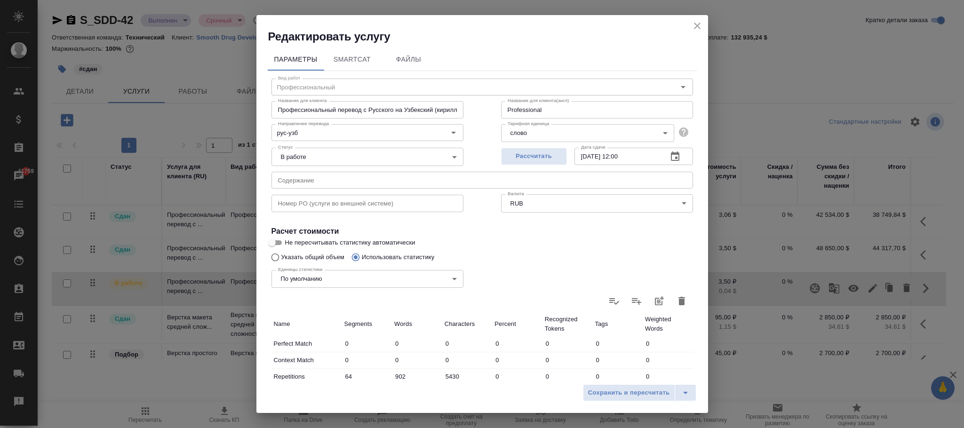
click at [553, 198] on body "🙏 .cls-1 fill:#fff; AWATERA Фокина Наталья n.fokina Клиенты Спецификации Заказы…" at bounding box center [482, 214] width 964 height 428
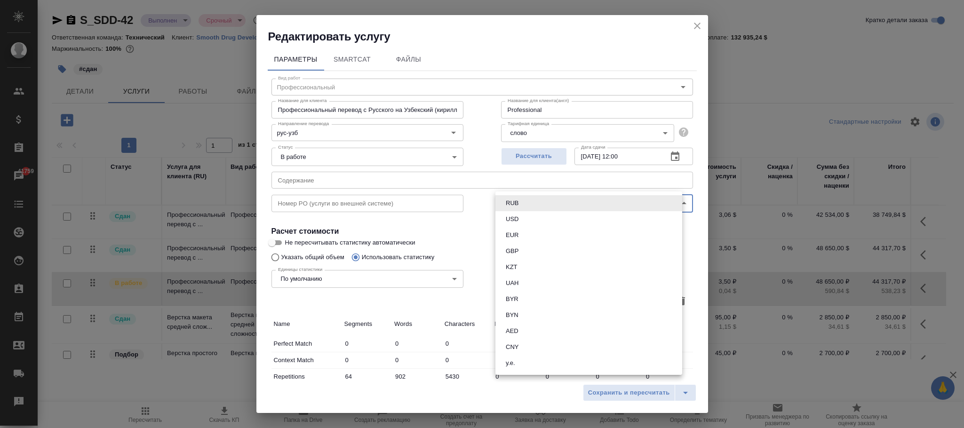
drag, startPoint x: 528, startPoint y: 215, endPoint x: 533, endPoint y: 218, distance: 5.9
click at [528, 216] on li "USD" at bounding box center [588, 219] width 187 height 16
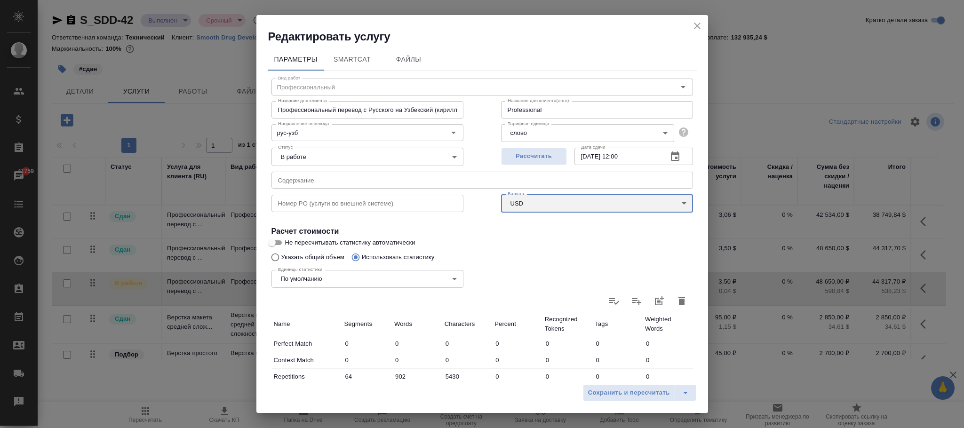
type input "USD"
click at [610, 387] on button "Сохранить и пересчитать" at bounding box center [629, 392] width 92 height 17
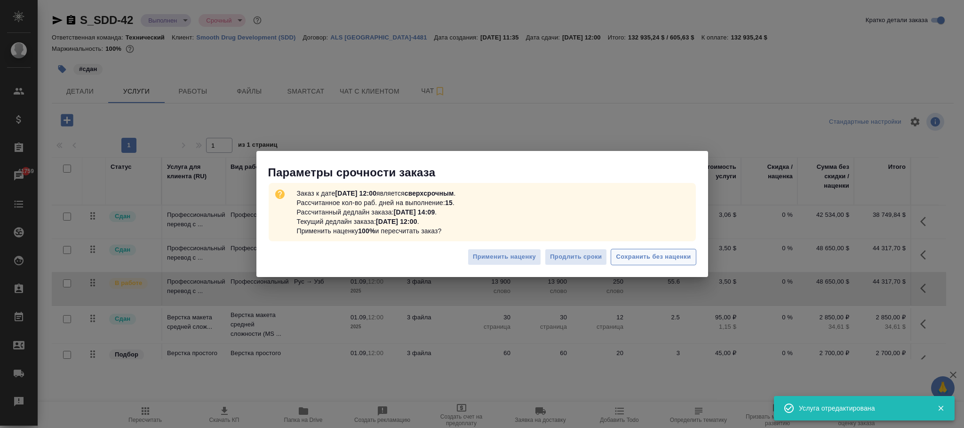
click at [684, 253] on span "Сохранить без наценки" at bounding box center [653, 257] width 75 height 11
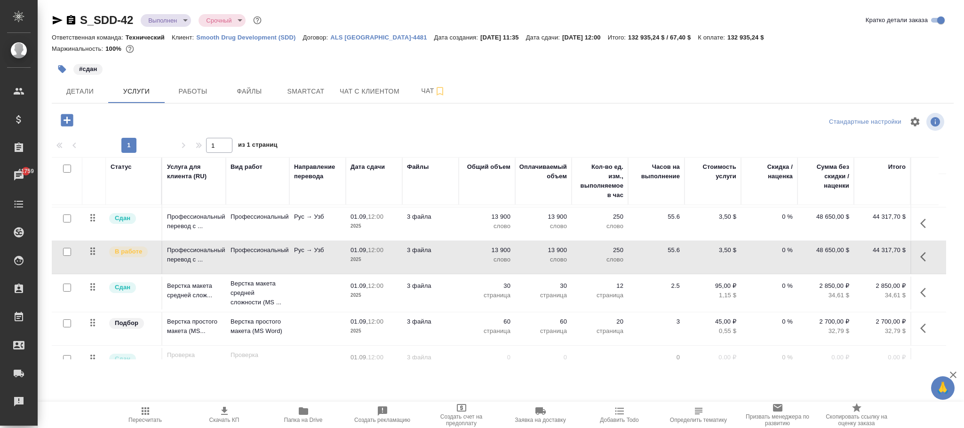
scroll to position [60, 0]
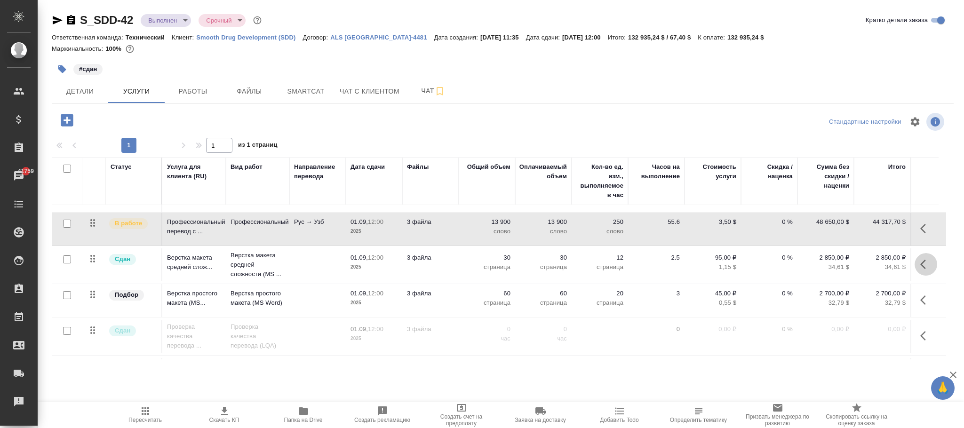
click at [923, 267] on icon "button" at bounding box center [925, 264] width 11 height 11
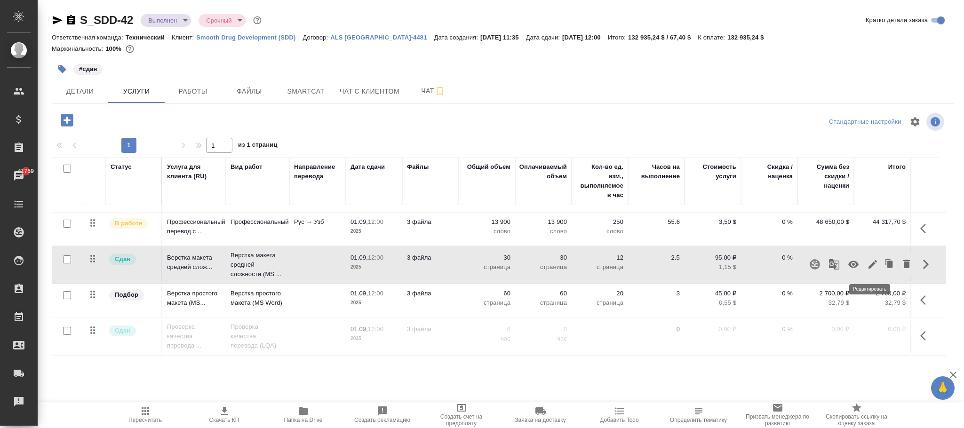
click at [872, 262] on icon "button" at bounding box center [872, 264] width 8 height 8
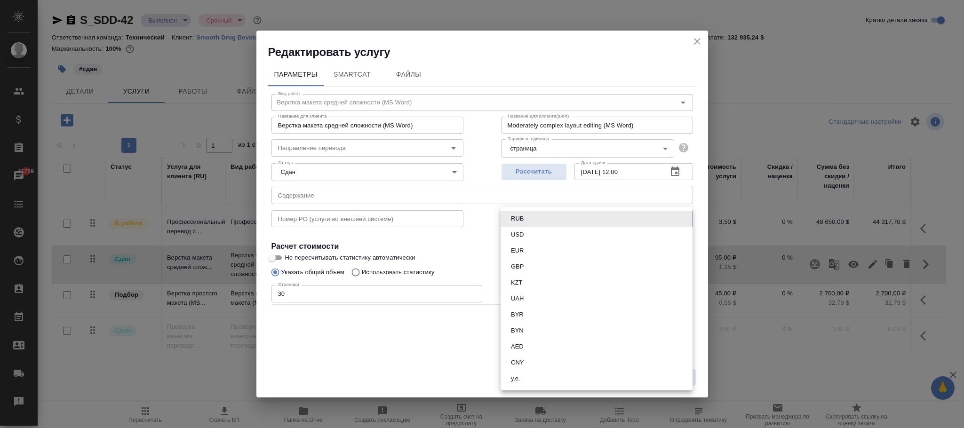
click at [518, 217] on body "🙏 .cls-1 fill:#fff; AWATERA Фокина Наталья n.fokina Клиенты Спецификации Заказы…" at bounding box center [482, 214] width 964 height 428
click at [522, 234] on button "USD" at bounding box center [517, 234] width 18 height 10
type input "USD"
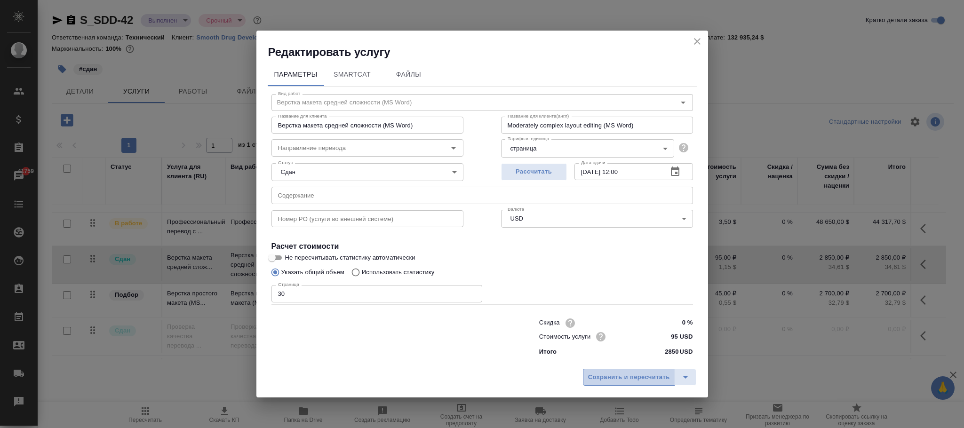
click at [638, 384] on button "Сохранить и пересчитать" at bounding box center [629, 377] width 92 height 17
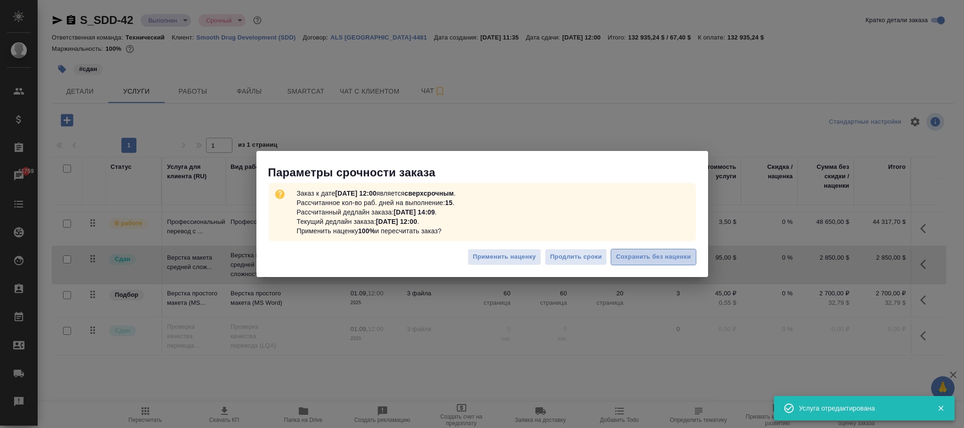
click at [645, 253] on span "Сохранить без наценки" at bounding box center [653, 257] width 75 height 11
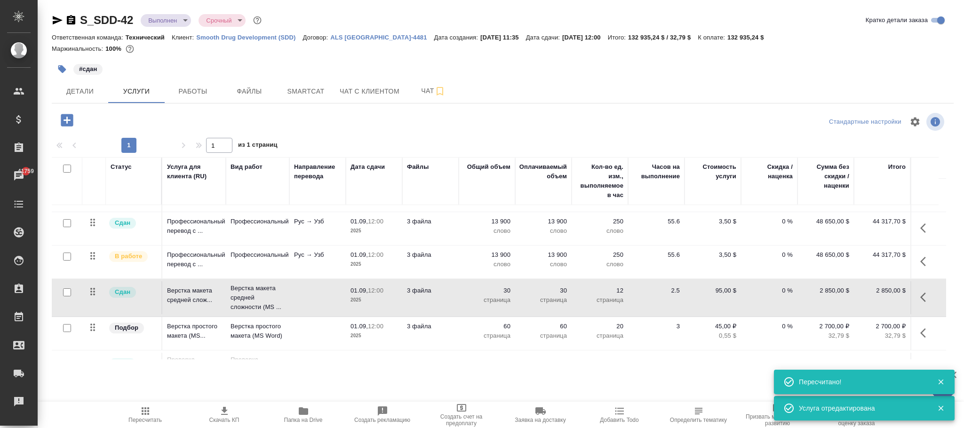
scroll to position [106, 0]
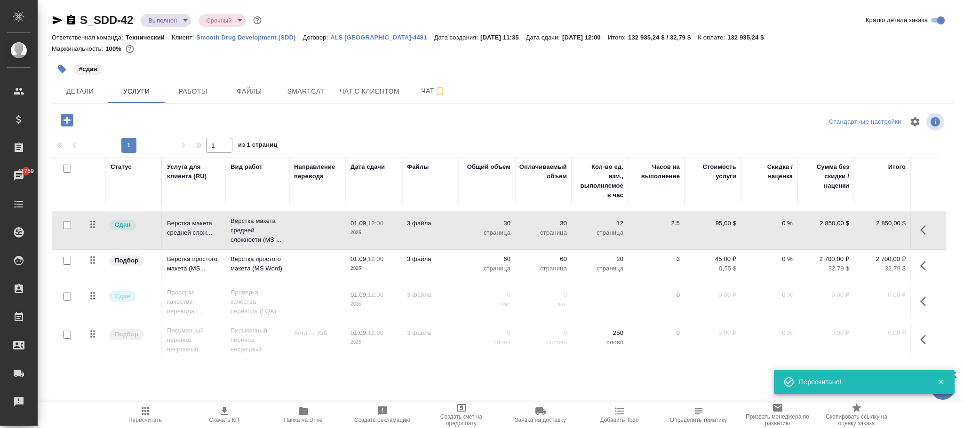
click at [922, 260] on icon "button" at bounding box center [925, 265] width 11 height 11
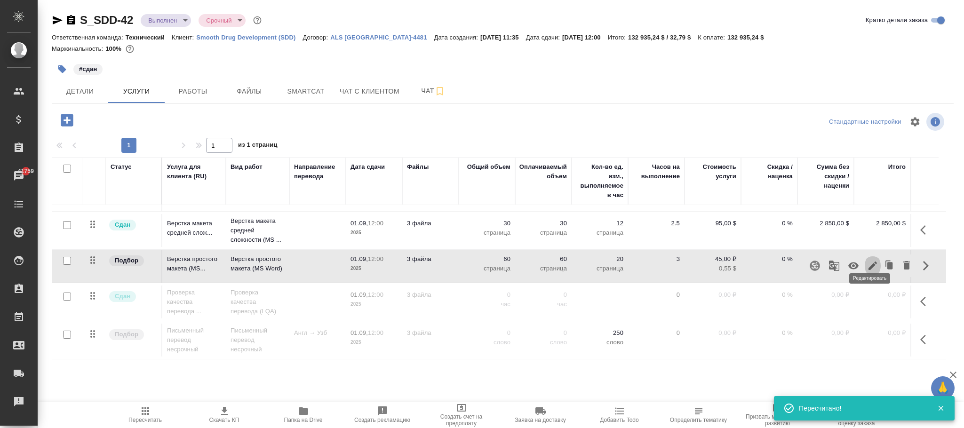
click at [872, 260] on icon "button" at bounding box center [872, 265] width 11 height 11
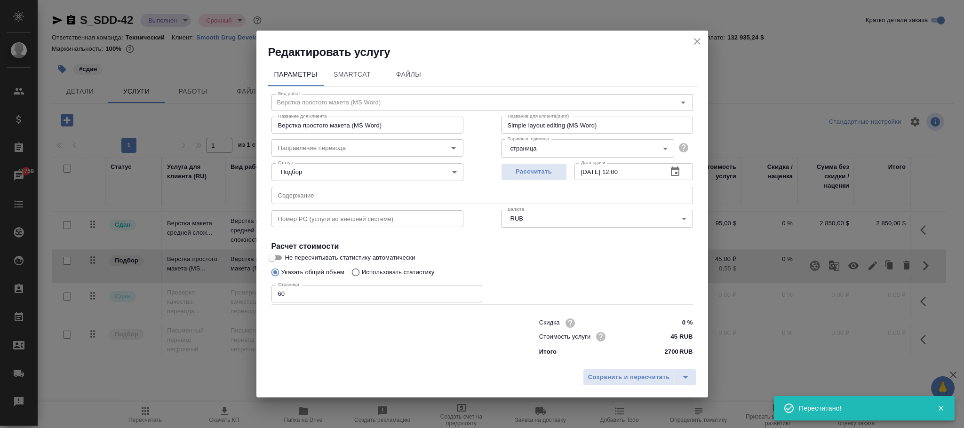
click at [556, 215] on body "🙏 .cls-1 fill:#fff; AWATERA Фокина Наталья n.fokina Клиенты Спецификации Заказы…" at bounding box center [482, 214] width 964 height 428
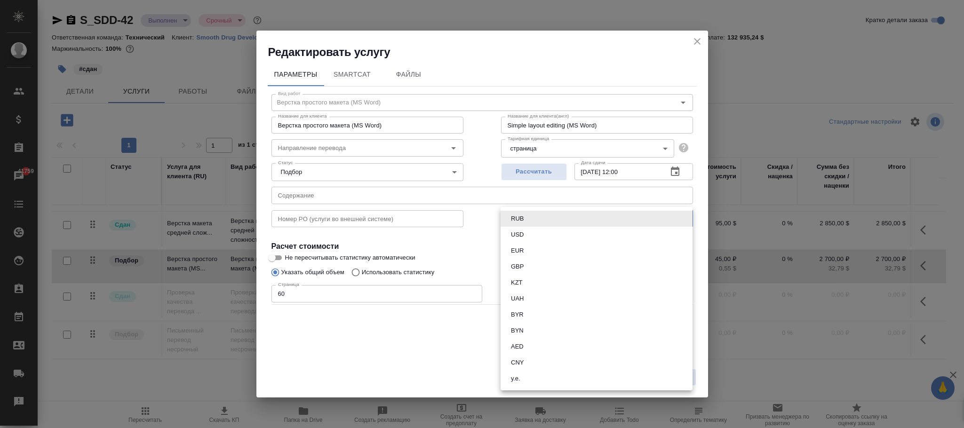
click at [530, 244] on ul "RUB USD EUR GBP KZT UAH BYR BYN AED CNY у.е." at bounding box center [596, 298] width 192 height 183
click at [545, 231] on li "USD" at bounding box center [596, 235] width 192 height 16
type input "USD"
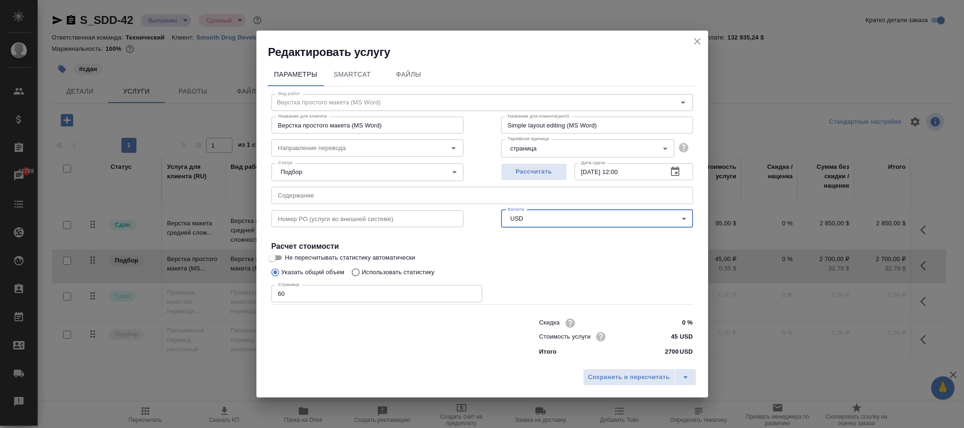
click at [636, 377] on span "Сохранить и пересчитать" at bounding box center [629, 377] width 82 height 11
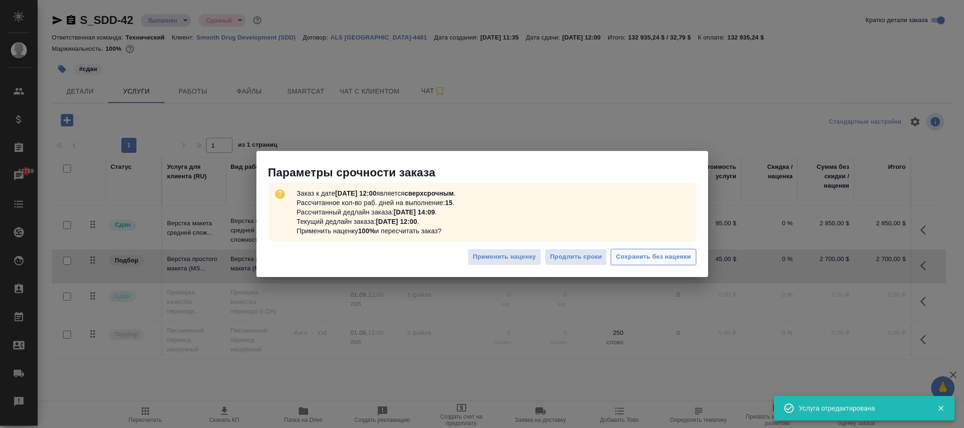
click at [679, 257] on span "Сохранить без наценки" at bounding box center [653, 257] width 75 height 11
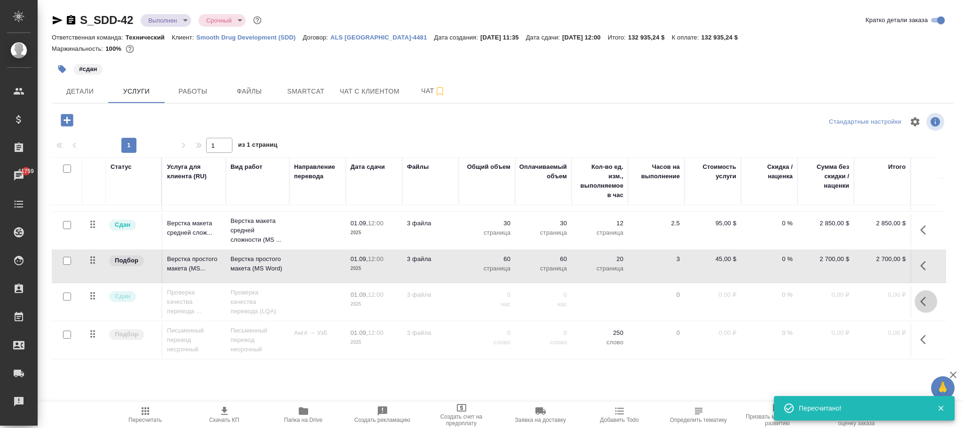
click at [920, 296] on icon "button" at bounding box center [925, 301] width 11 height 11
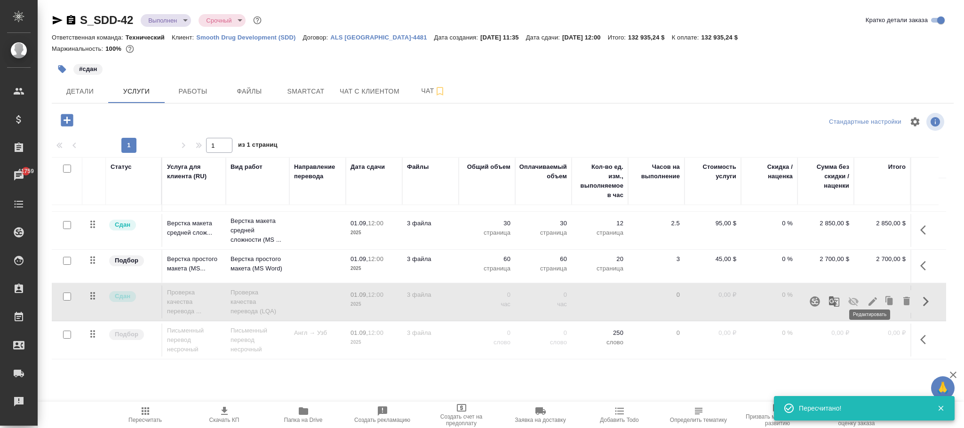
click at [869, 297] on icon "button" at bounding box center [872, 301] width 8 height 8
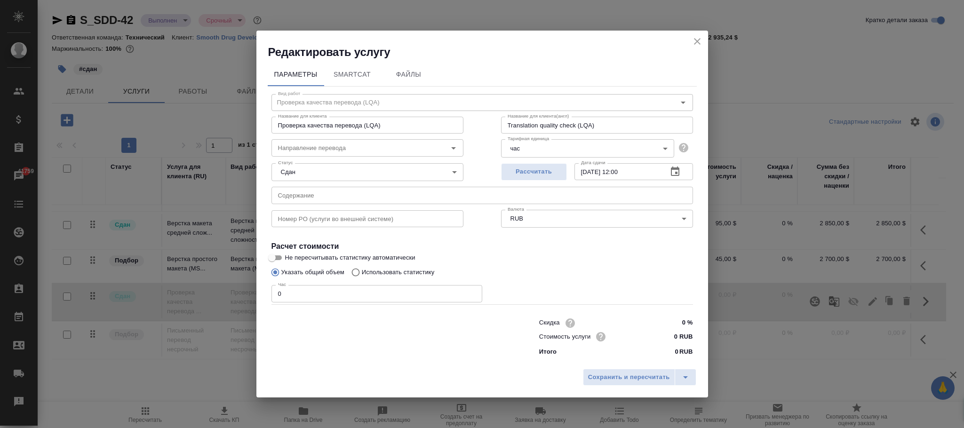
click at [561, 217] on body "🙏 .cls-1 fill:#fff; AWATERA Фокина Наталья n.fokina Клиенты Спецификации Заказы…" at bounding box center [482, 214] width 964 height 428
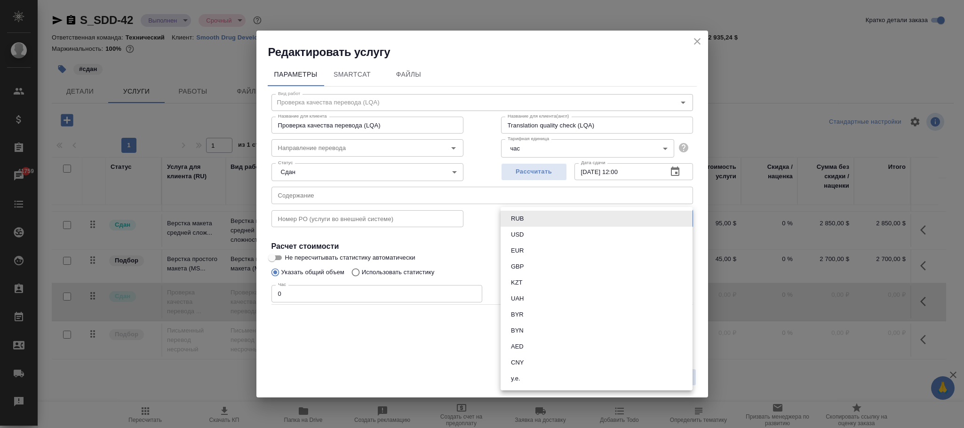
click at [524, 232] on button "USD" at bounding box center [517, 234] width 18 height 10
type input "USD"
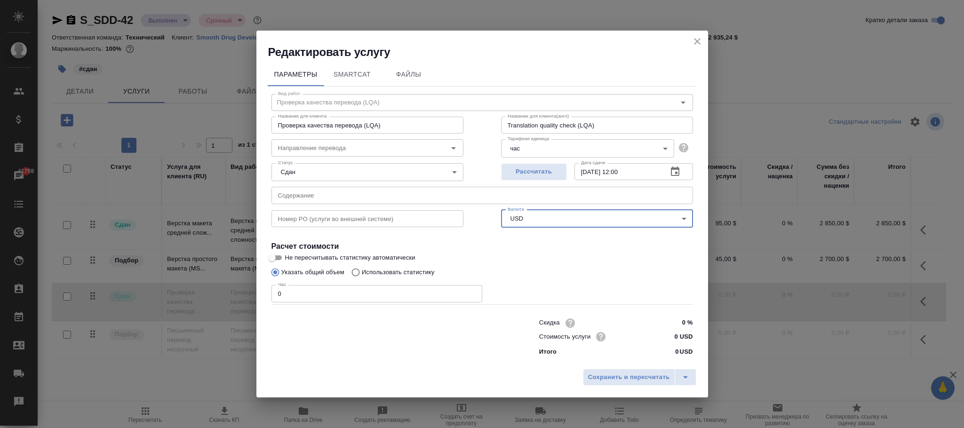
drag, startPoint x: 624, startPoint y: 374, endPoint x: 958, endPoint y: 333, distance: 337.4
click at [636, 374] on span "Сохранить и пересчитать" at bounding box center [629, 377] width 82 height 11
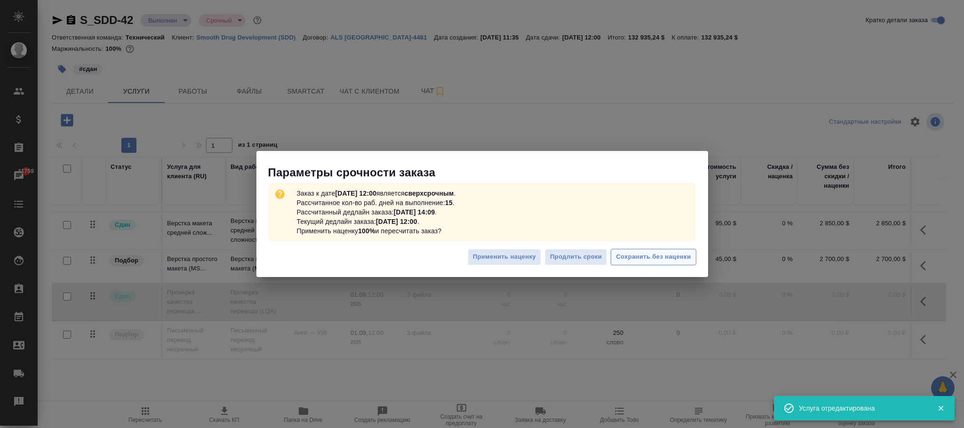
click at [679, 254] on span "Сохранить без наценки" at bounding box center [653, 257] width 75 height 11
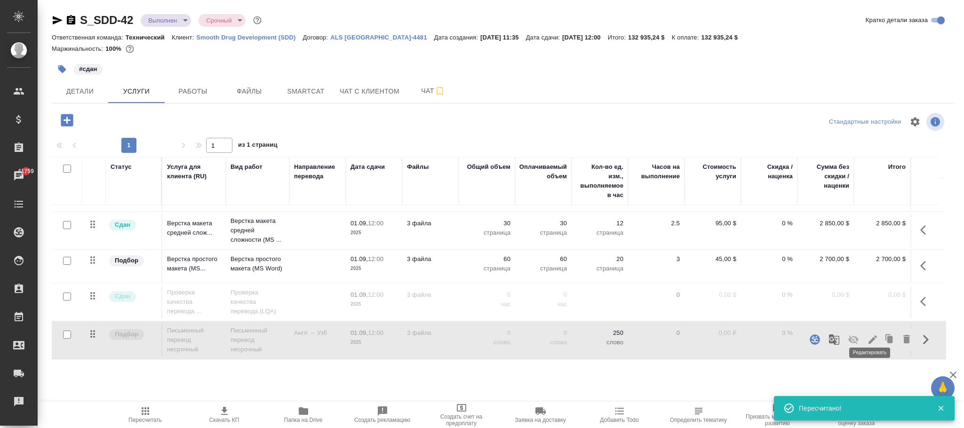
click at [867, 334] on icon "button" at bounding box center [872, 339] width 11 height 11
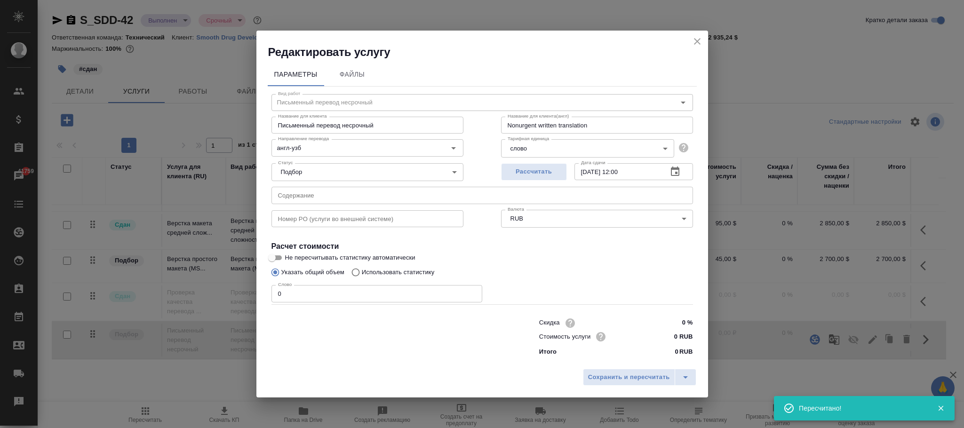
click at [559, 221] on body "🙏 .cls-1 fill:#fff; AWATERA Фокина Наталья n.fokina Клиенты Спецификации Заказы…" at bounding box center [482, 214] width 964 height 428
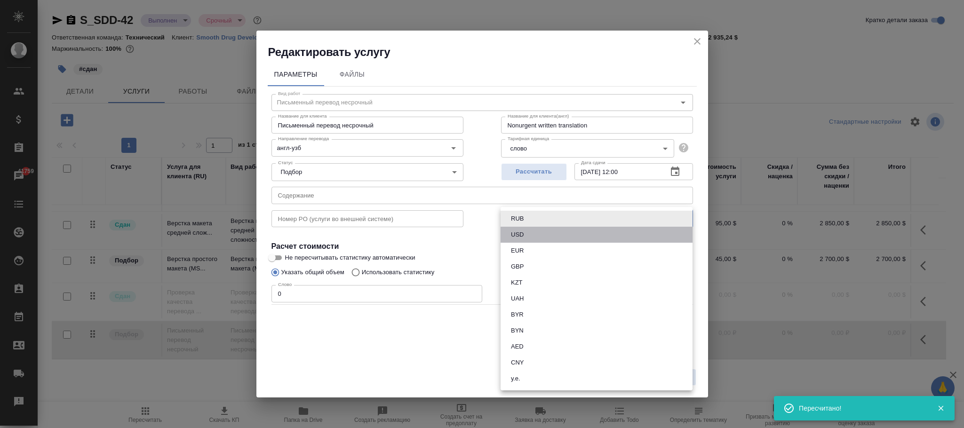
click at [514, 231] on button "USD" at bounding box center [517, 234] width 18 height 10
type input "USD"
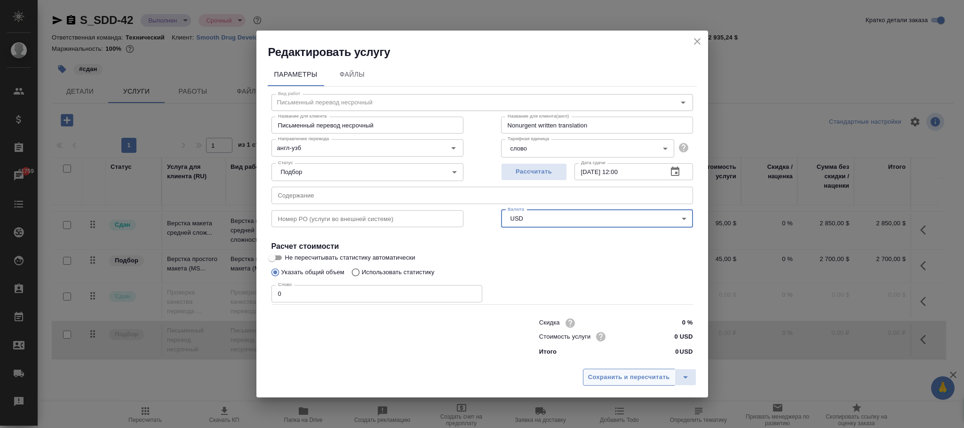
click at [638, 371] on button "Сохранить и пересчитать" at bounding box center [629, 377] width 92 height 17
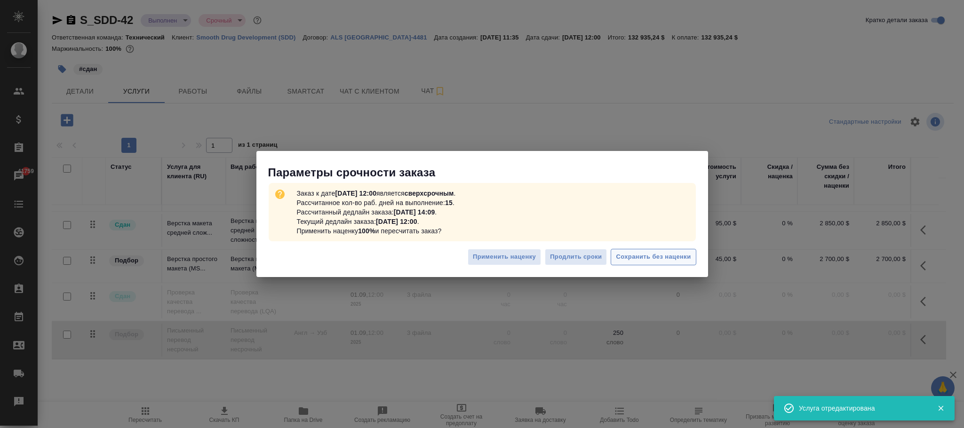
click at [683, 254] on span "Сохранить без наценки" at bounding box center [653, 257] width 75 height 11
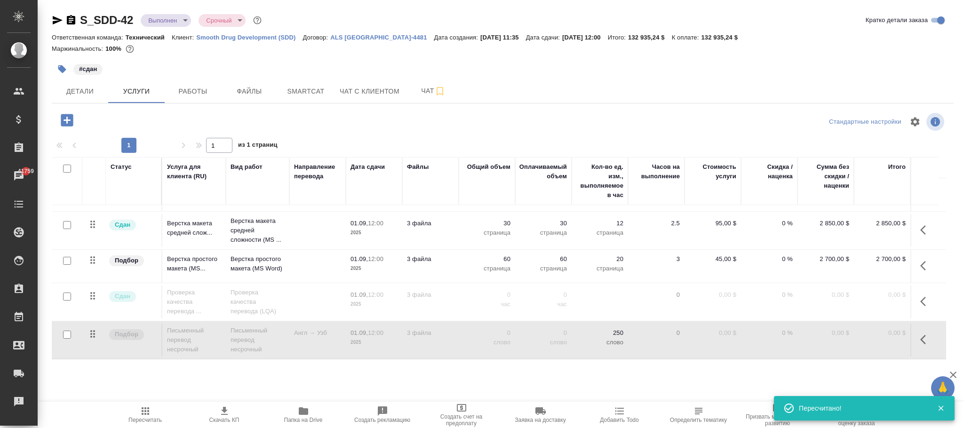
click at [148, 416] on icon "button" at bounding box center [145, 410] width 11 height 11
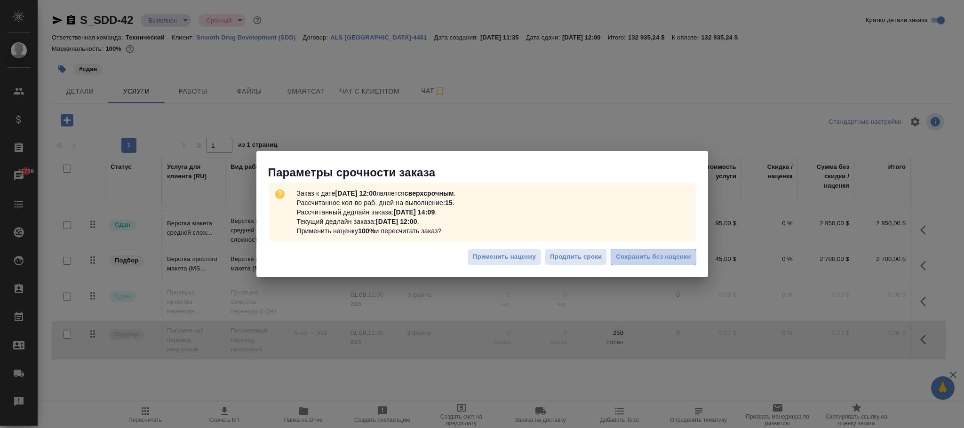
click at [668, 258] on span "Сохранить без наценки" at bounding box center [653, 257] width 75 height 11
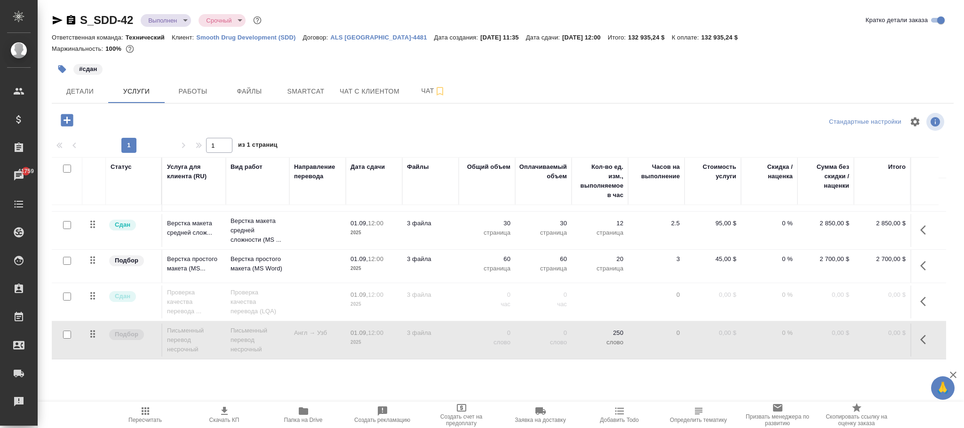
click at [147, 412] on icon "button" at bounding box center [145, 410] width 11 height 11
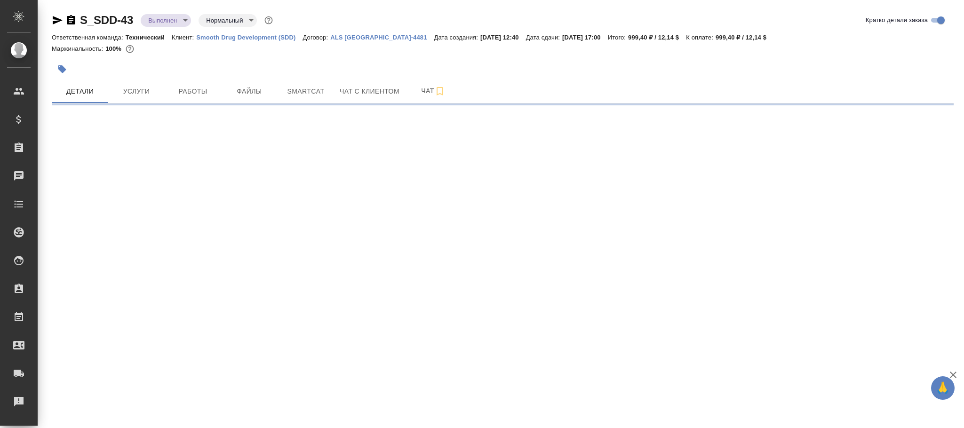
select select "RU"
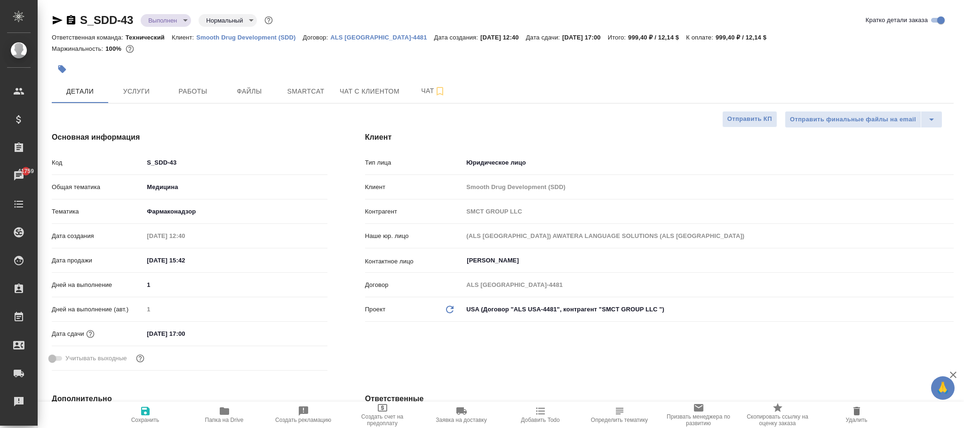
type textarea "x"
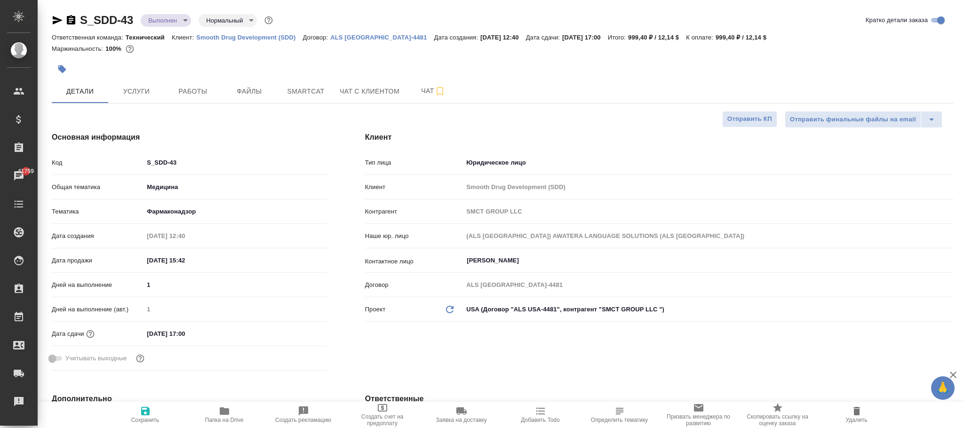
type textarea "x"
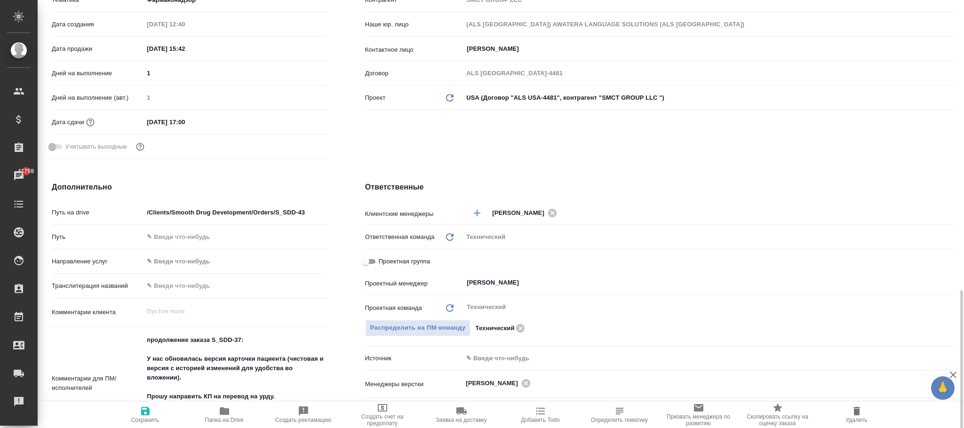
scroll to position [353, 0]
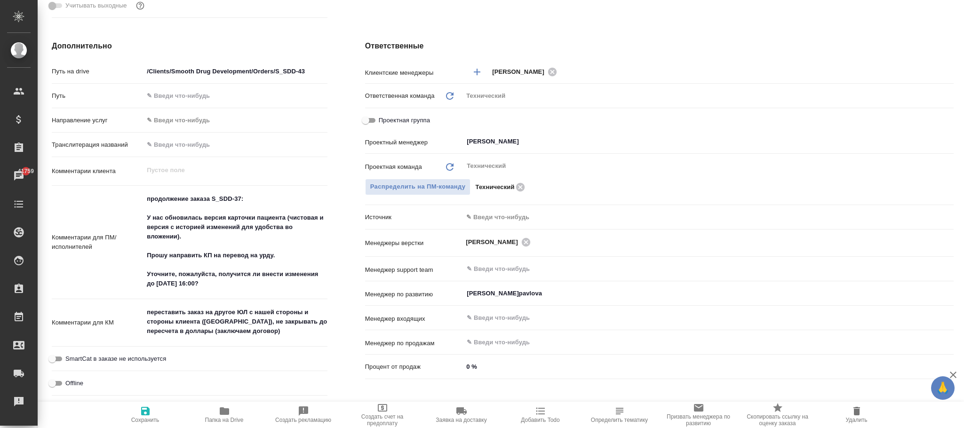
type textarea "x"
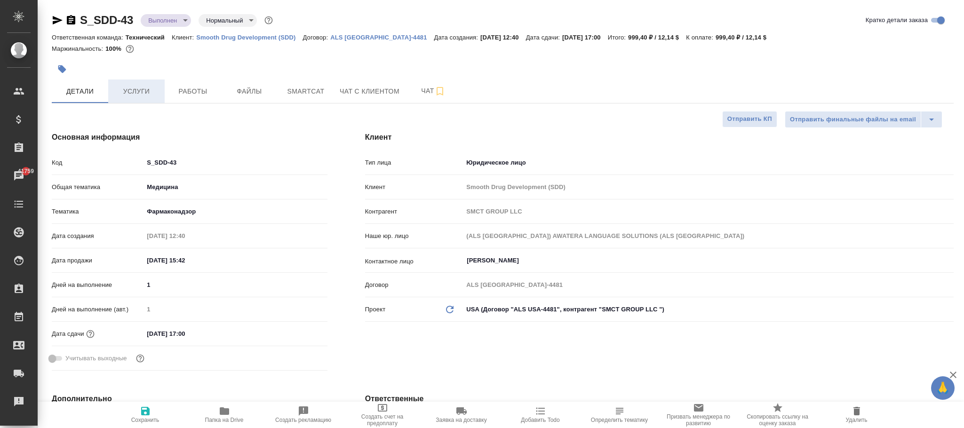
click at [134, 92] on span "Услуги" at bounding box center [136, 92] width 45 height 12
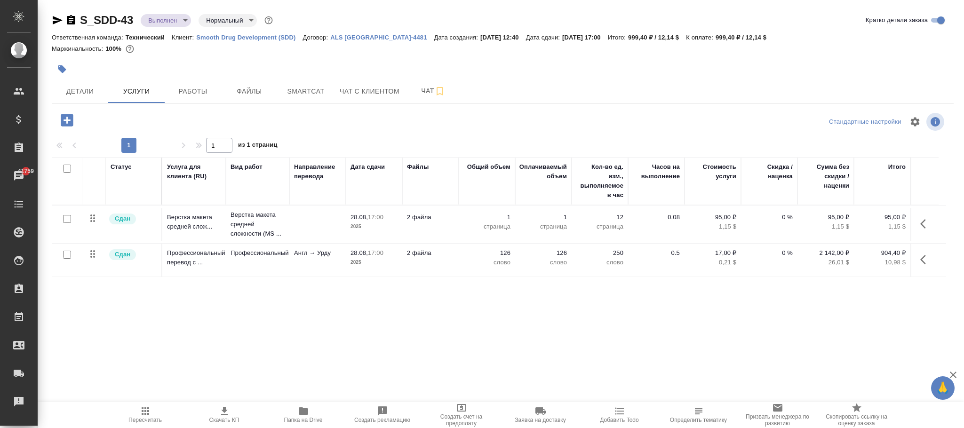
click at [926, 223] on icon "button" at bounding box center [925, 223] width 11 height 11
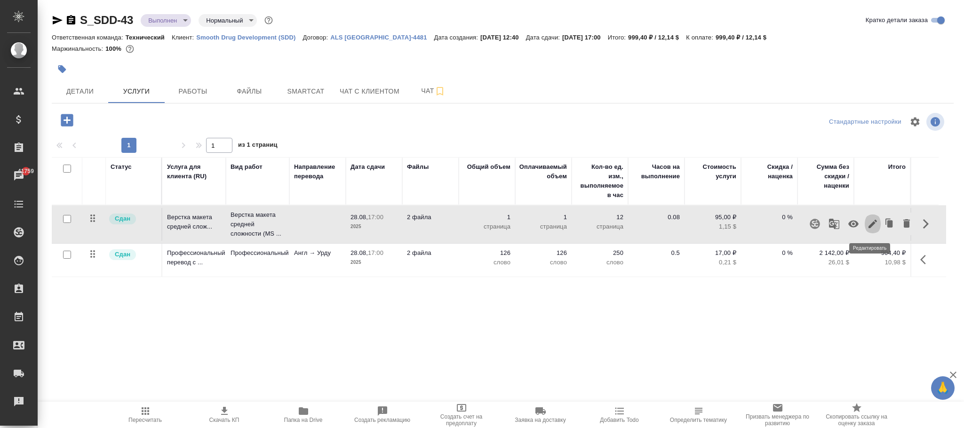
click at [869, 229] on icon "button" at bounding box center [872, 223] width 11 height 11
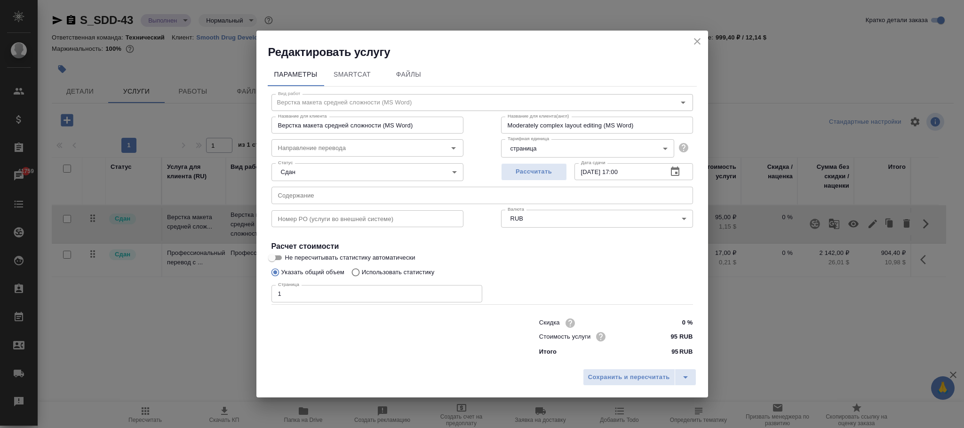
drag, startPoint x: 533, startPoint y: 229, endPoint x: 552, endPoint y: 234, distance: 19.2
click at [539, 232] on div "Вид работ Верстка макета средней сложности (MS Word) Вид работ Название для кли…" at bounding box center [482, 224] width 429 height 274
click at [542, 219] on body "🙏 .cls-1 fill:#fff; AWATERA [PERSON_NAME]fokina Клиенты Спецификации Заказы 417…" at bounding box center [482, 214] width 964 height 428
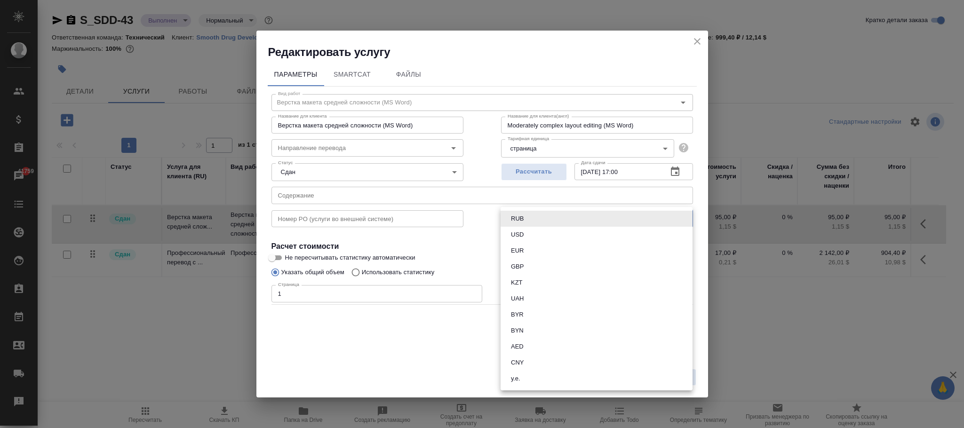
click at [534, 233] on li "USD" at bounding box center [596, 235] width 192 height 16
type input "USD"
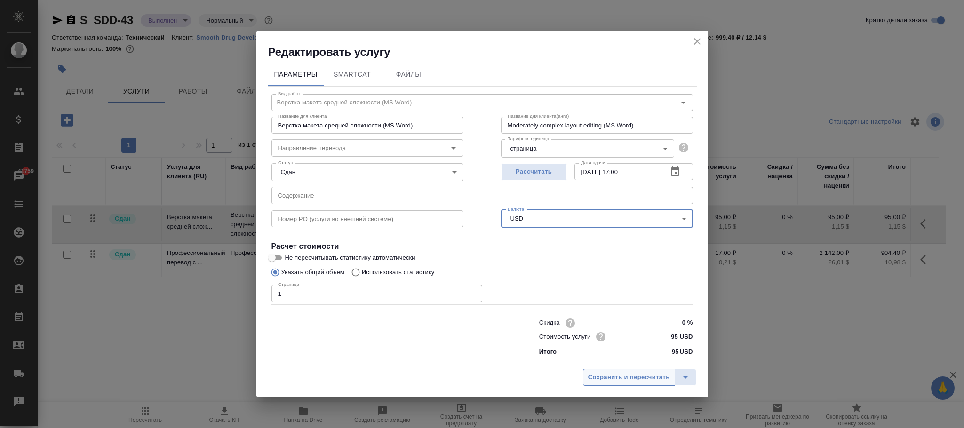
drag, startPoint x: 639, startPoint y: 378, endPoint x: 315, endPoint y: 230, distance: 356.1
click at [639, 377] on span "Сохранить и пересчитать" at bounding box center [629, 377] width 82 height 11
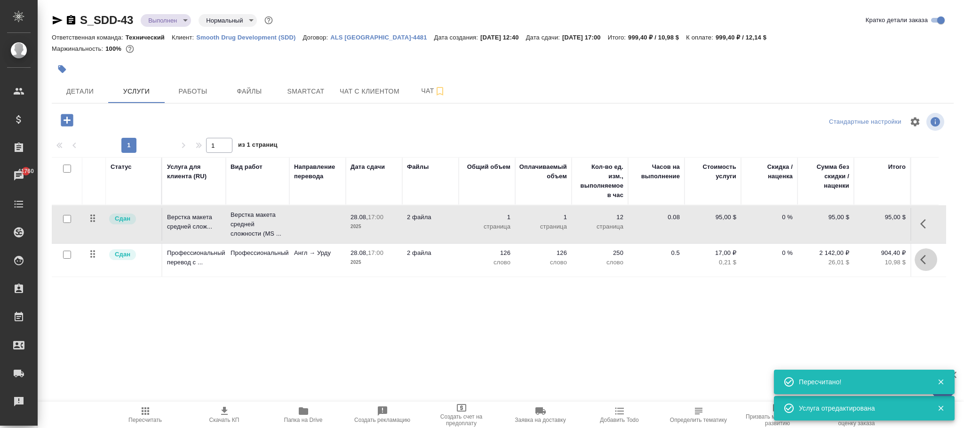
click at [923, 261] on icon "button" at bounding box center [925, 259] width 11 height 11
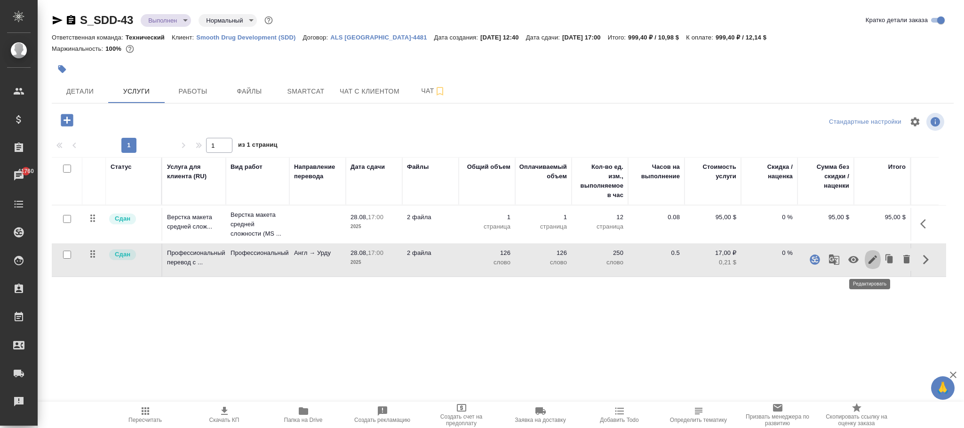
click at [872, 260] on icon "button" at bounding box center [872, 259] width 11 height 11
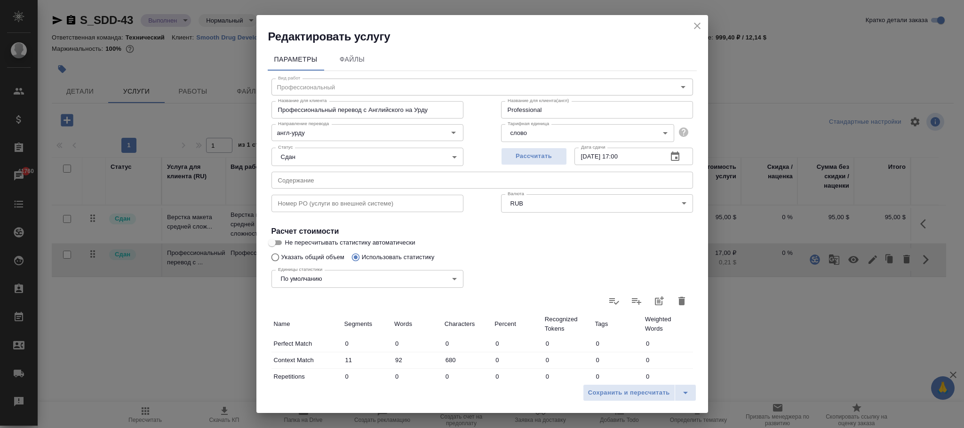
click at [539, 203] on body "🙏 .cls-1 fill:#fff; AWATERA [PERSON_NAME]fokina Клиенты Спецификации Заказы 417…" at bounding box center [482, 214] width 964 height 428
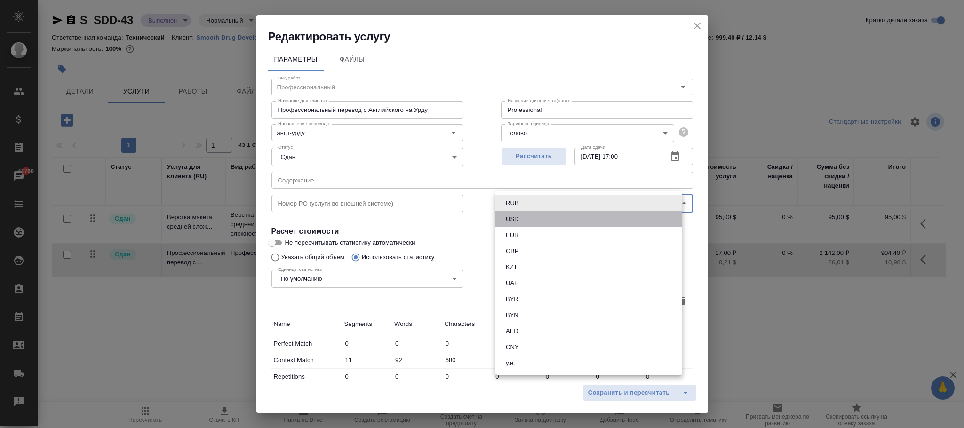
click at [525, 219] on li "USD" at bounding box center [588, 219] width 187 height 16
type input "USD"
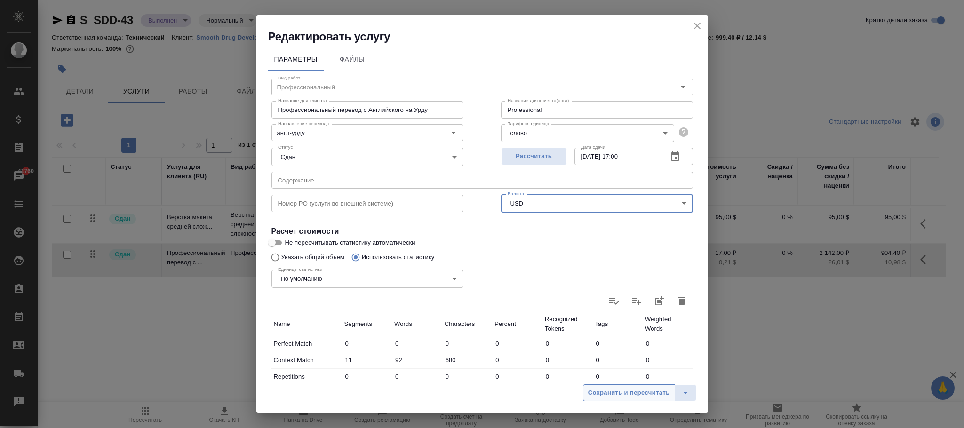
click at [616, 386] on button "Сохранить и пересчитать" at bounding box center [629, 392] width 92 height 17
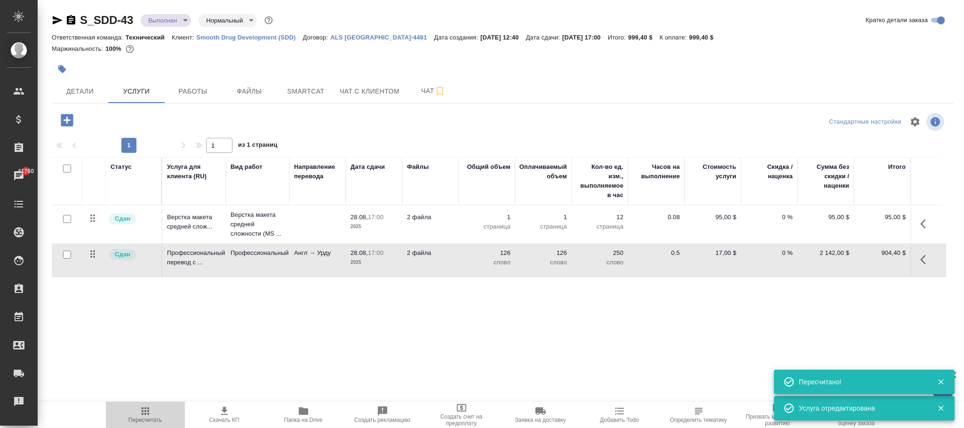
click at [151, 413] on span "Пересчитать" at bounding box center [145, 414] width 68 height 18
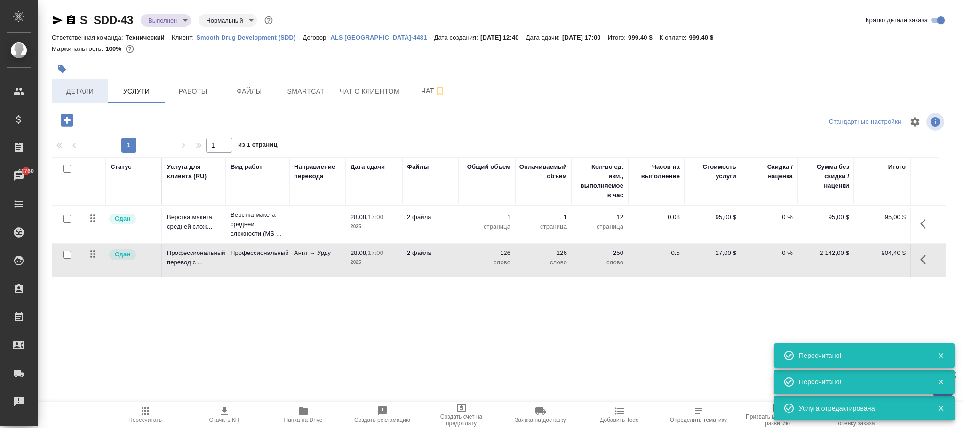
click at [79, 97] on span "Детали" at bounding box center [79, 92] width 45 height 12
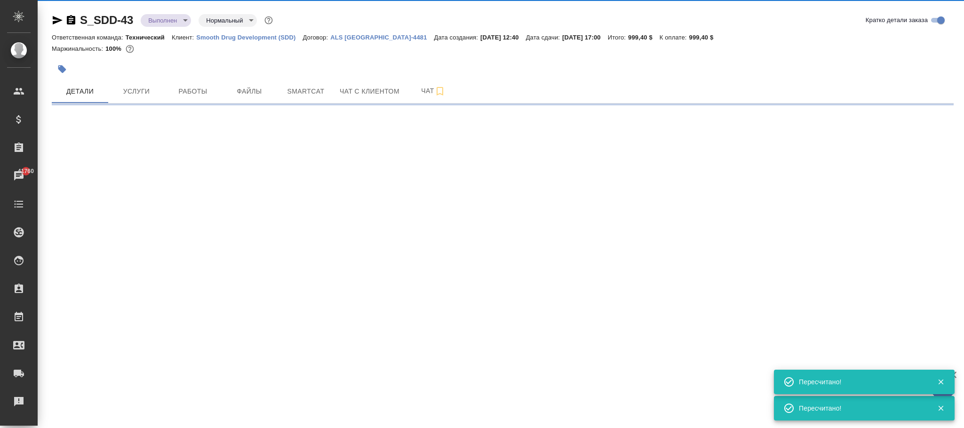
select select "RU"
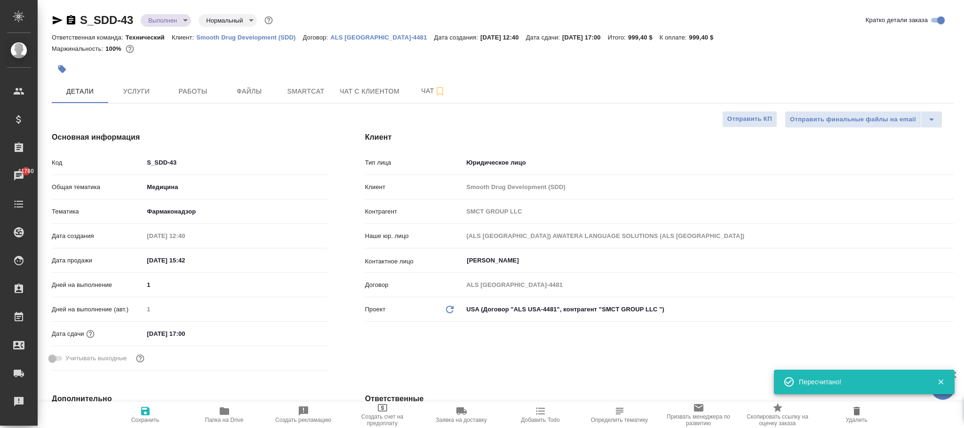
type textarea "x"
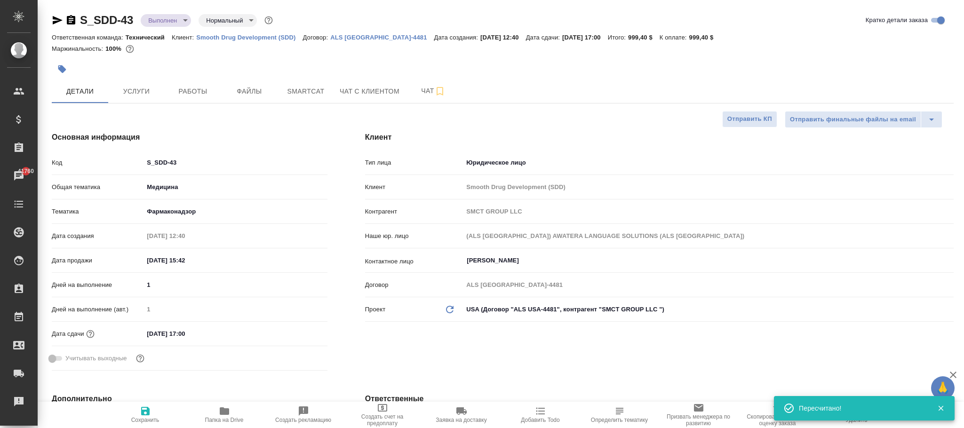
click at [144, 414] on icon "button" at bounding box center [145, 411] width 8 height 8
type textarea "x"
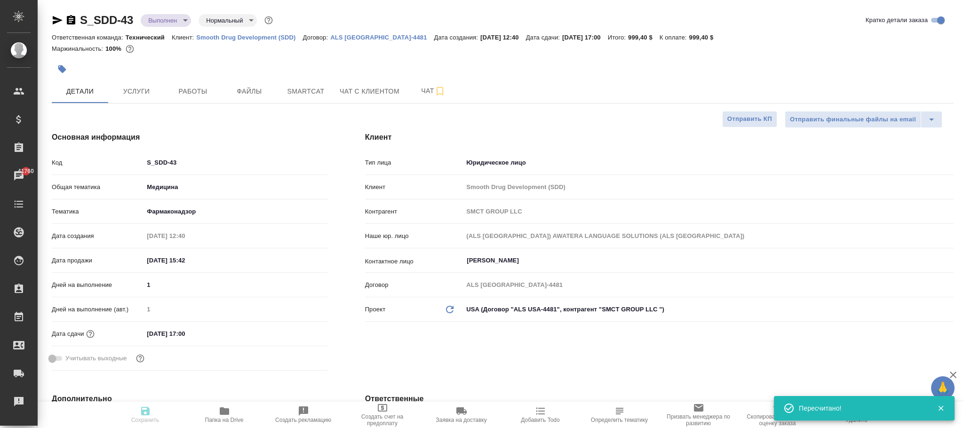
type textarea "x"
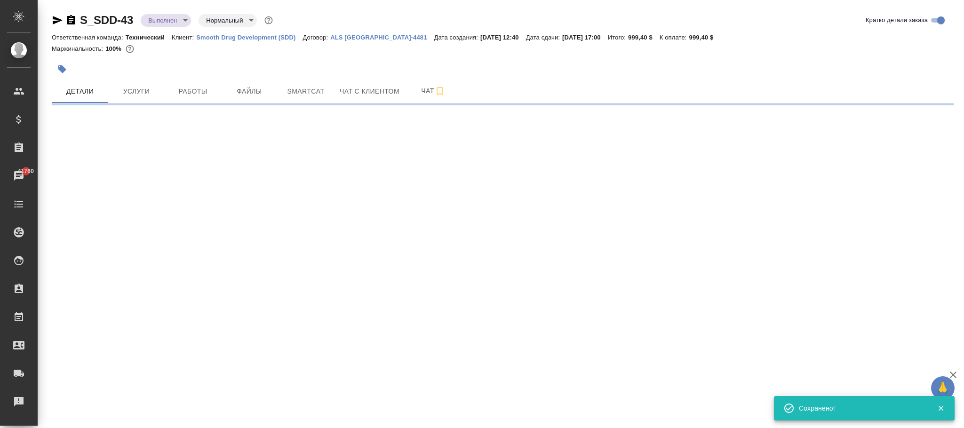
select select "RU"
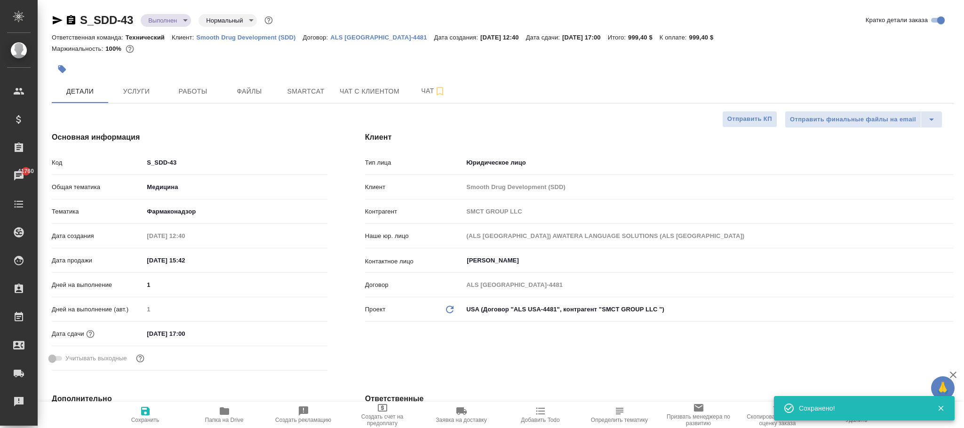
type textarea "x"
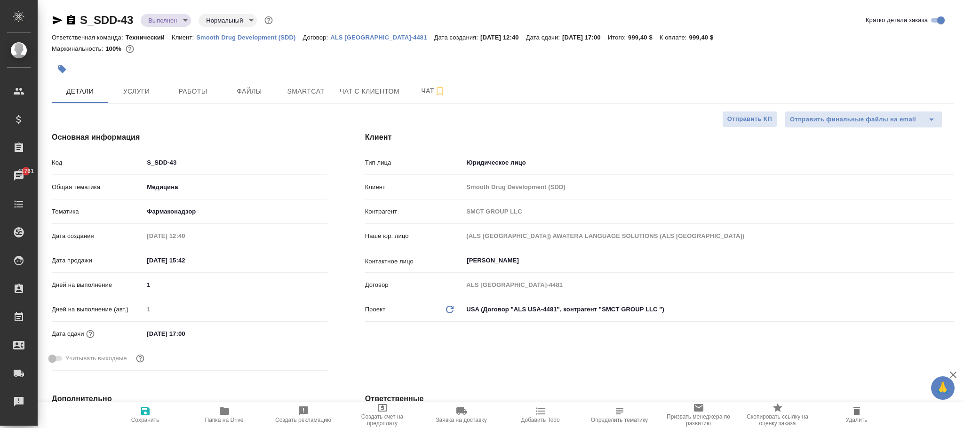
type textarea "x"
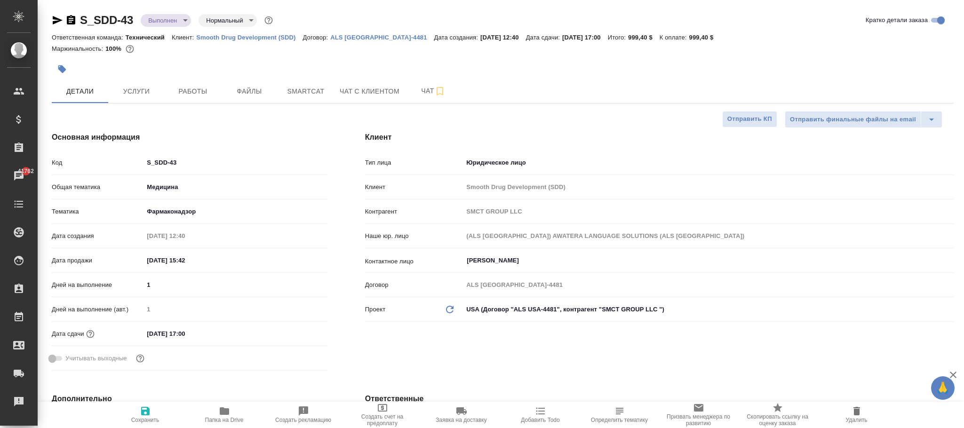
type textarea "x"
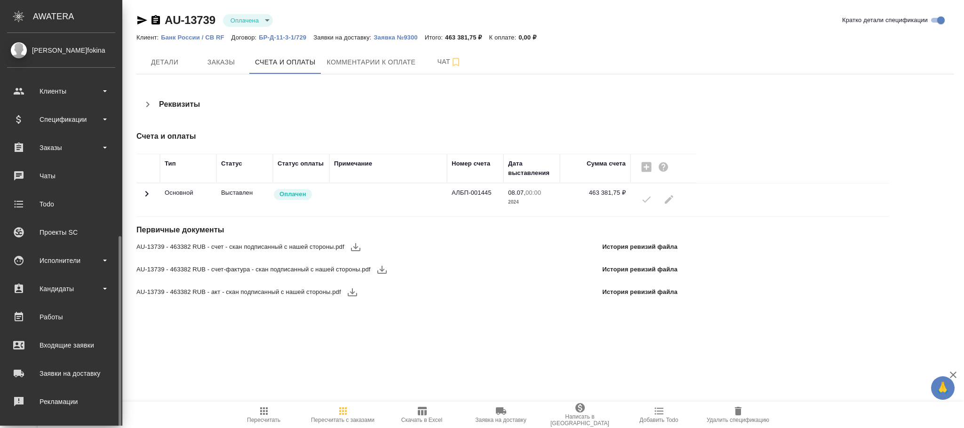
scroll to position [114, 0]
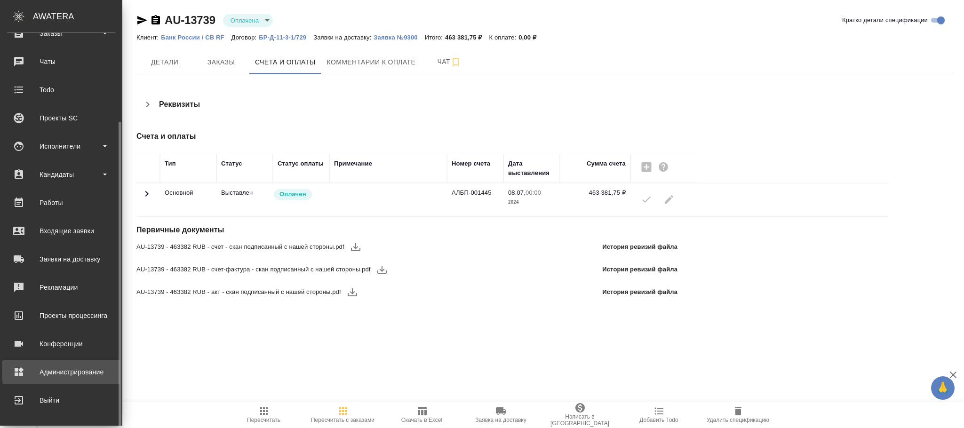
click at [36, 372] on div "Администрирование" at bounding box center [61, 372] width 108 height 14
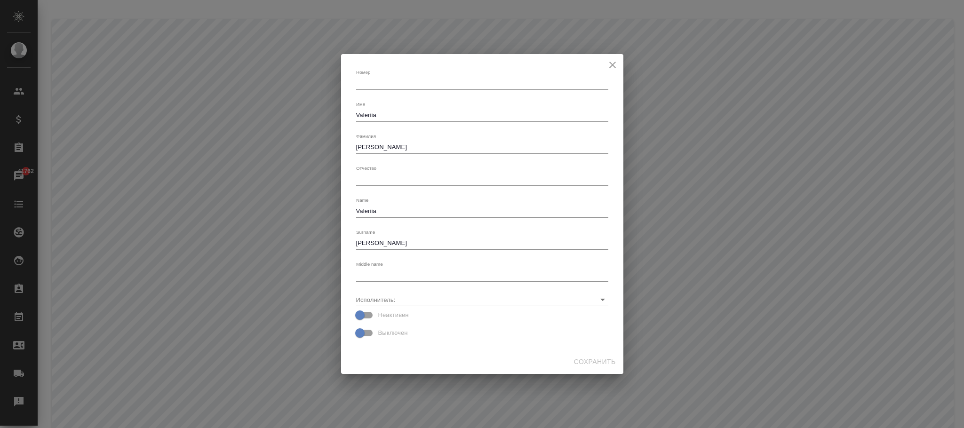
type textarea "Valeriia"
type textarea "[PERSON_NAME]"
type textarea "Valeriia"
type textarea "[PERSON_NAME]"
drag, startPoint x: 398, startPoint y: 113, endPoint x: 219, endPoint y: 119, distance: 179.3
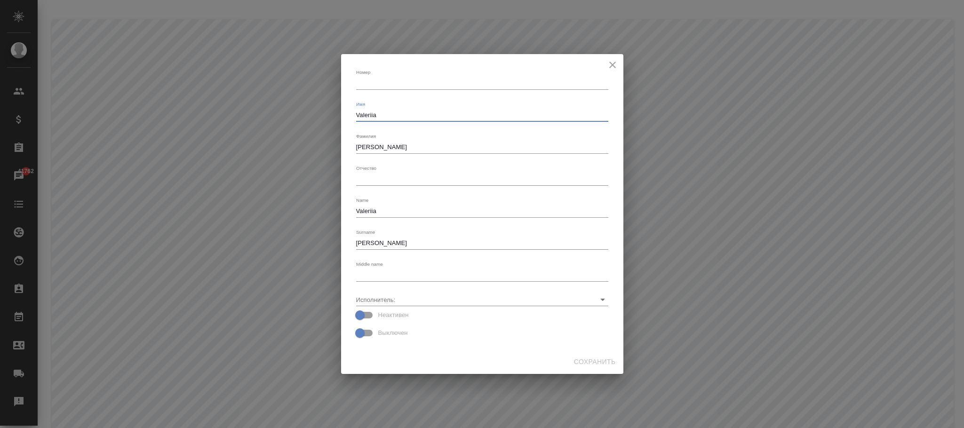
click at [207, 115] on div "Номер x Имя [PERSON_NAME] x [PERSON_NAME] x Отчество x Name [PERSON_NAME] x Sur…" at bounding box center [482, 214] width 964 height 428
type textarea "Валерия"
drag, startPoint x: 408, startPoint y: 147, endPoint x: 212, endPoint y: 153, distance: 196.2
click at [212, 153] on div "Номер x Имя [PERSON_NAME] x [PERSON_NAME] x Отчество x Name [PERSON_NAME] x Sur…" at bounding box center [482, 214] width 964 height 428
type textarea "[PERSON_NAME]"
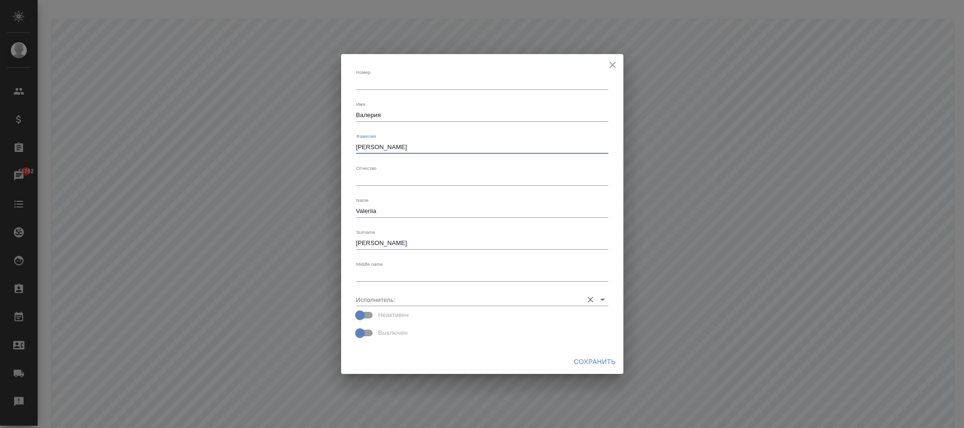
click at [470, 305] on input "Исполнитель:" at bounding box center [467, 299] width 222 height 13
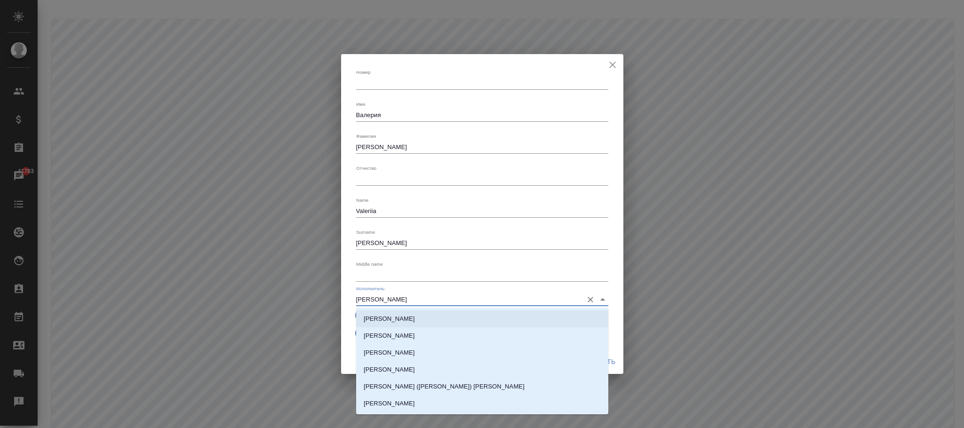
click at [415, 319] on p "[PERSON_NAME]" at bounding box center [389, 318] width 51 height 9
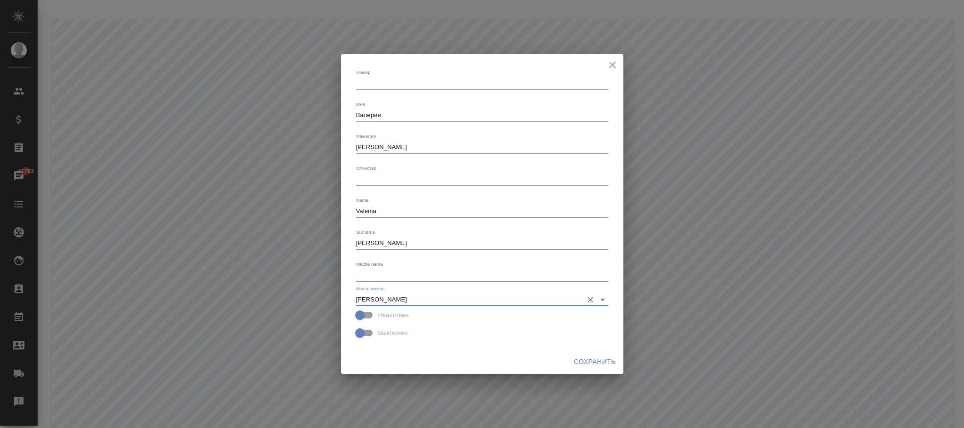
type input "[PERSON_NAME]"
click at [582, 361] on span "Сохранить" at bounding box center [595, 362] width 42 height 12
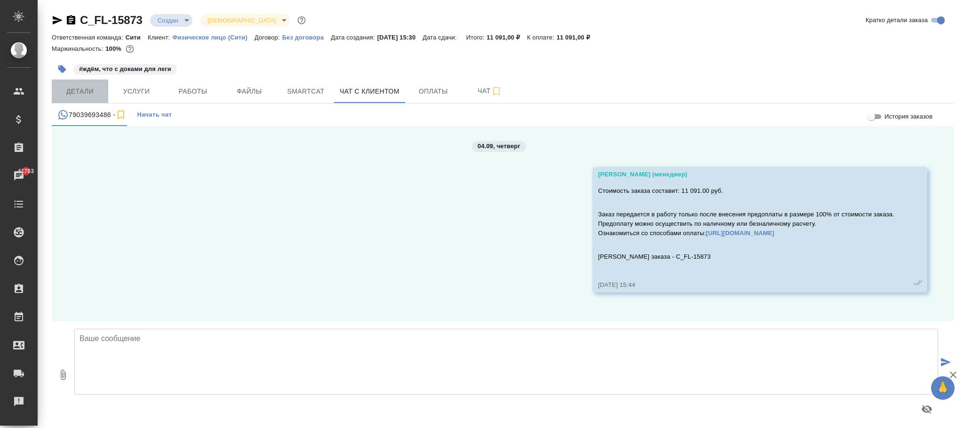
drag, startPoint x: 79, startPoint y: 94, endPoint x: 242, endPoint y: 393, distance: 340.2
click at [80, 93] on span "Детали" at bounding box center [79, 92] width 45 height 12
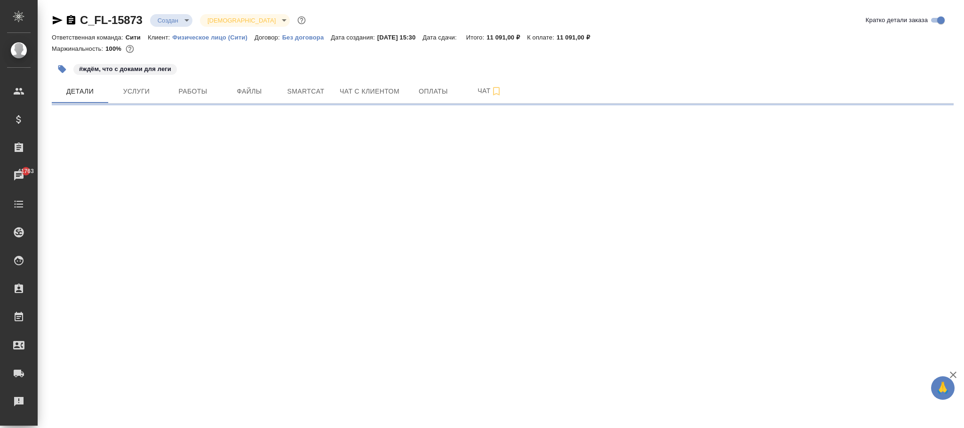
select select "RU"
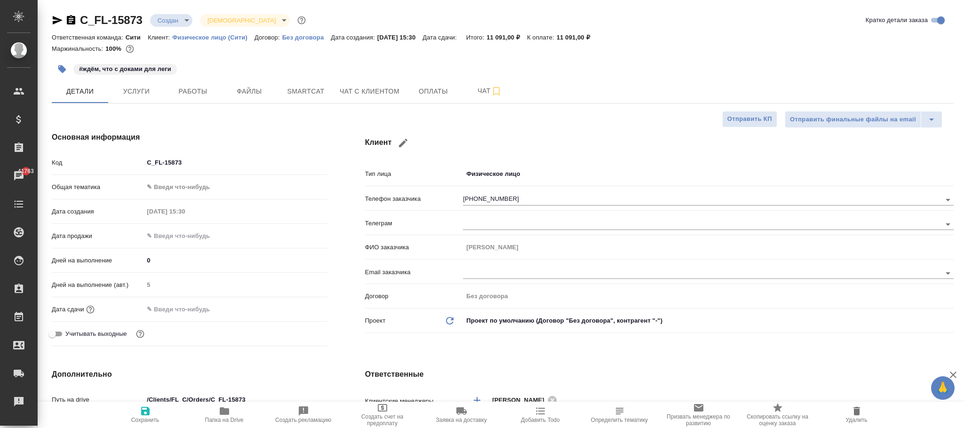
type textarea "x"
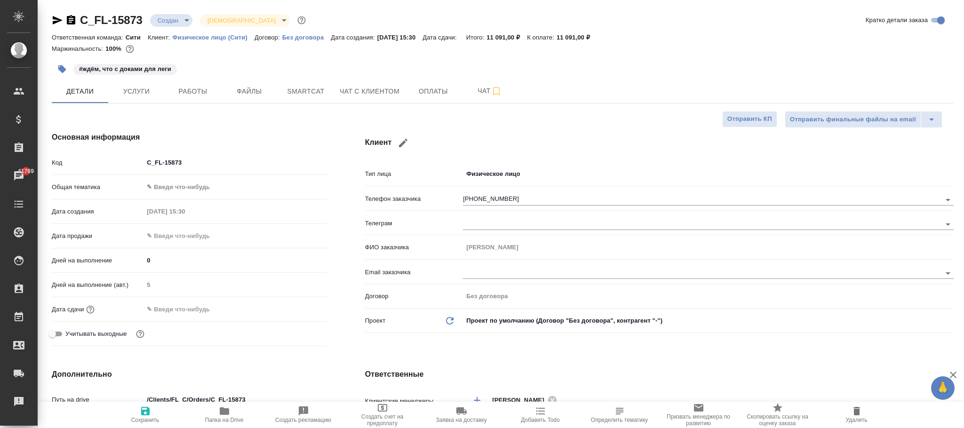
type textarea "x"
